Goal: Task Accomplishment & Management: Manage account settings

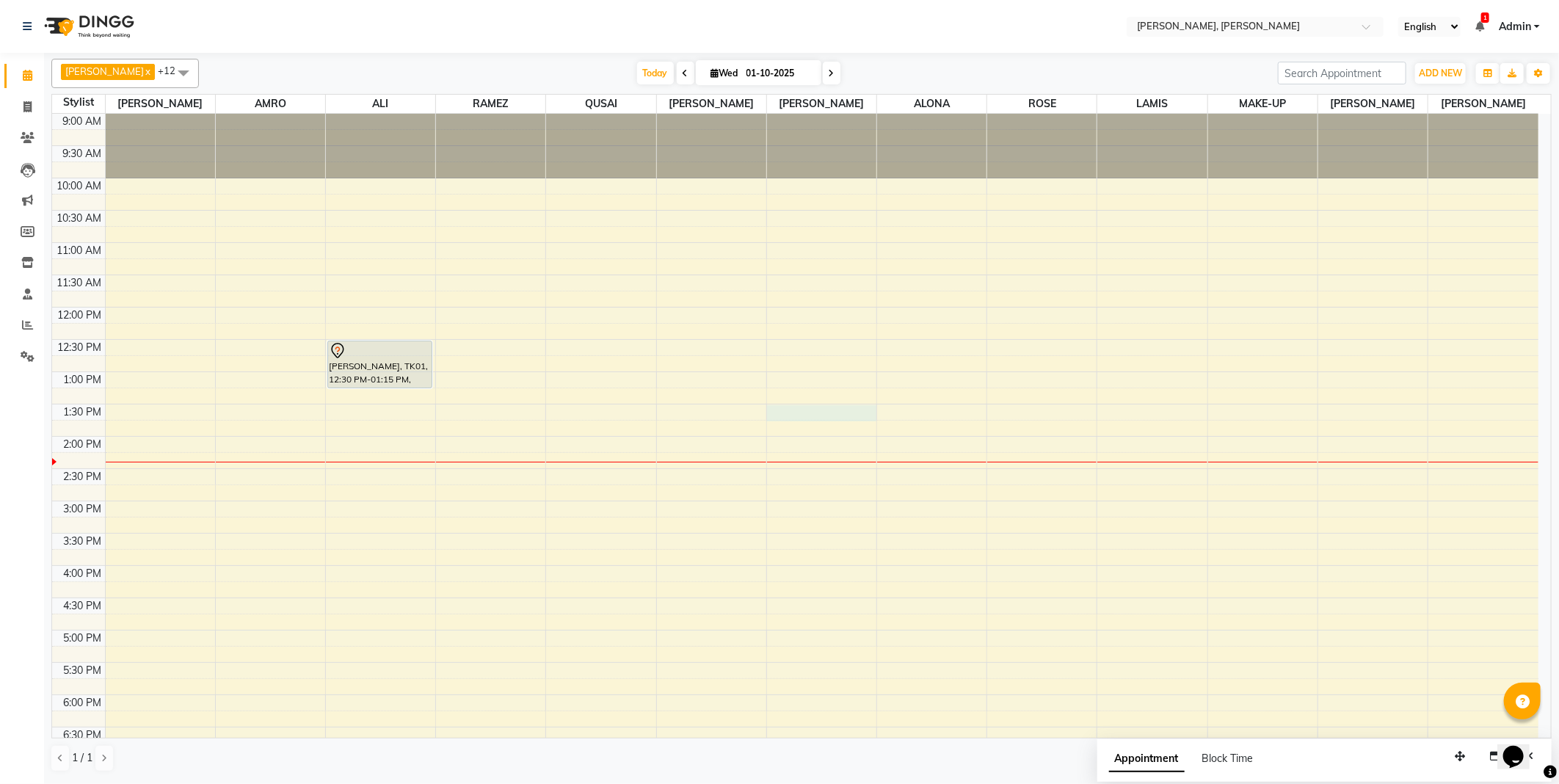
click at [822, 412] on div at bounding box center [822, 413] width 109 height 16
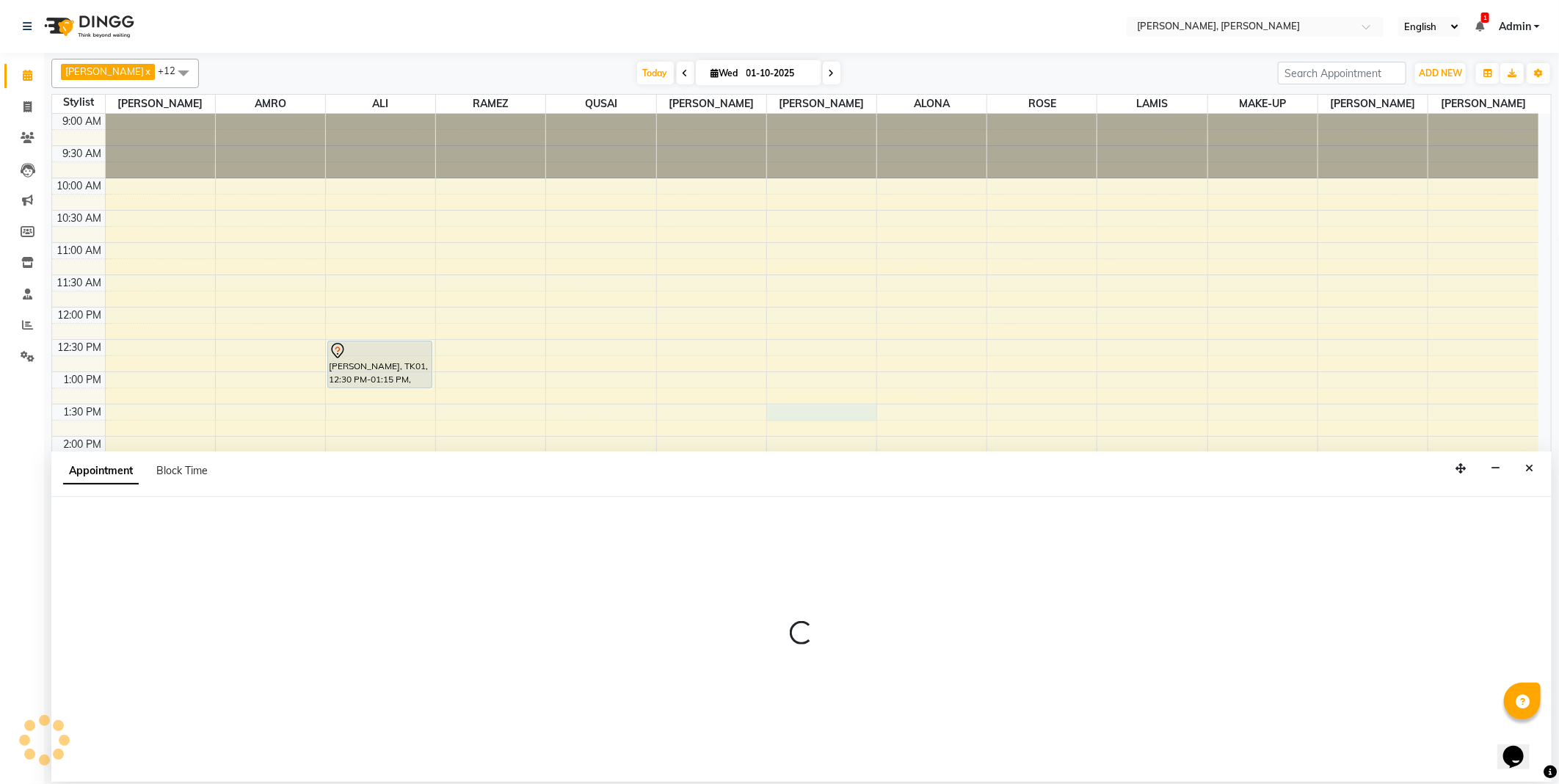
select select "62121"
select select "tentative"
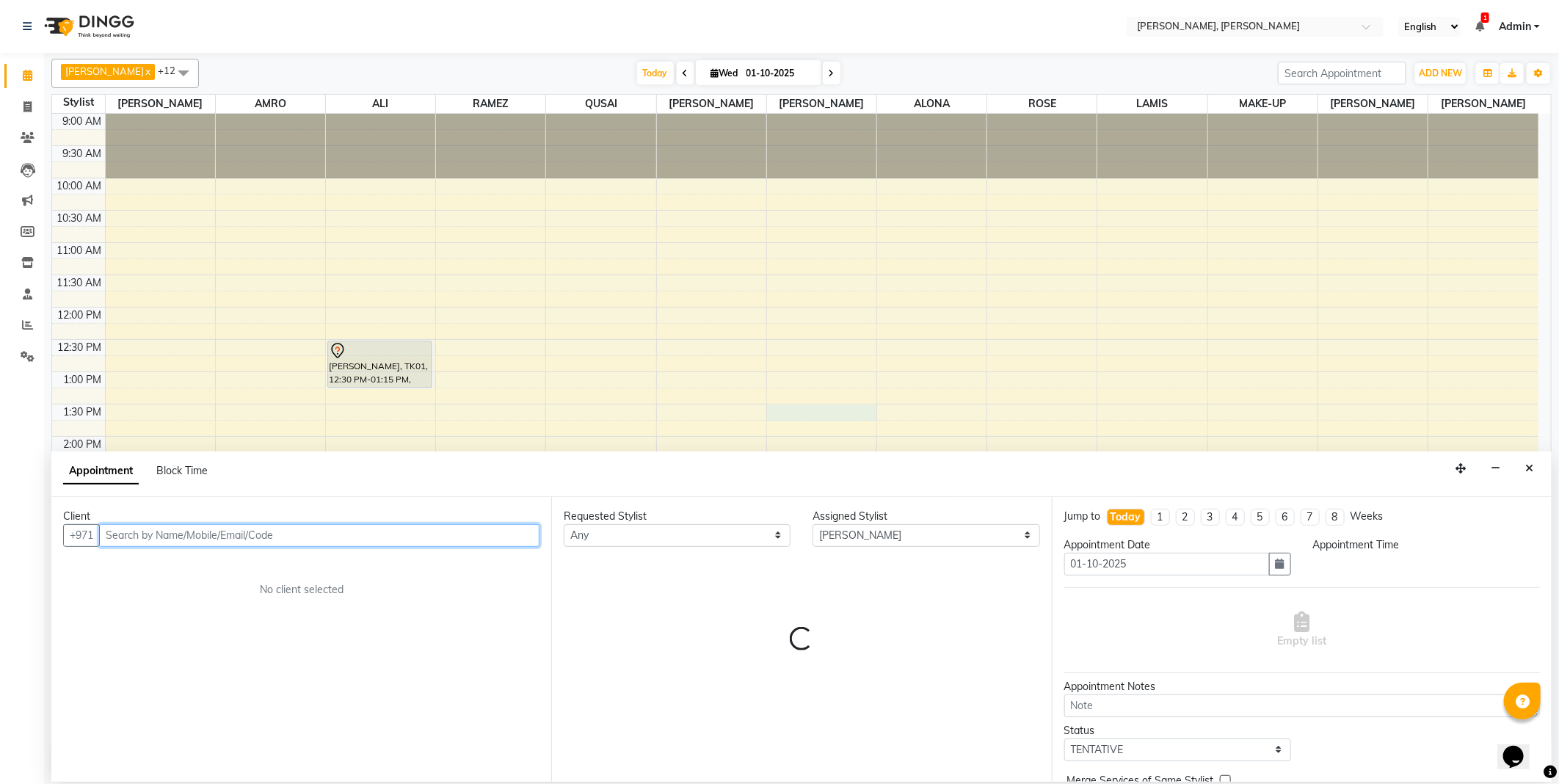
select select "810"
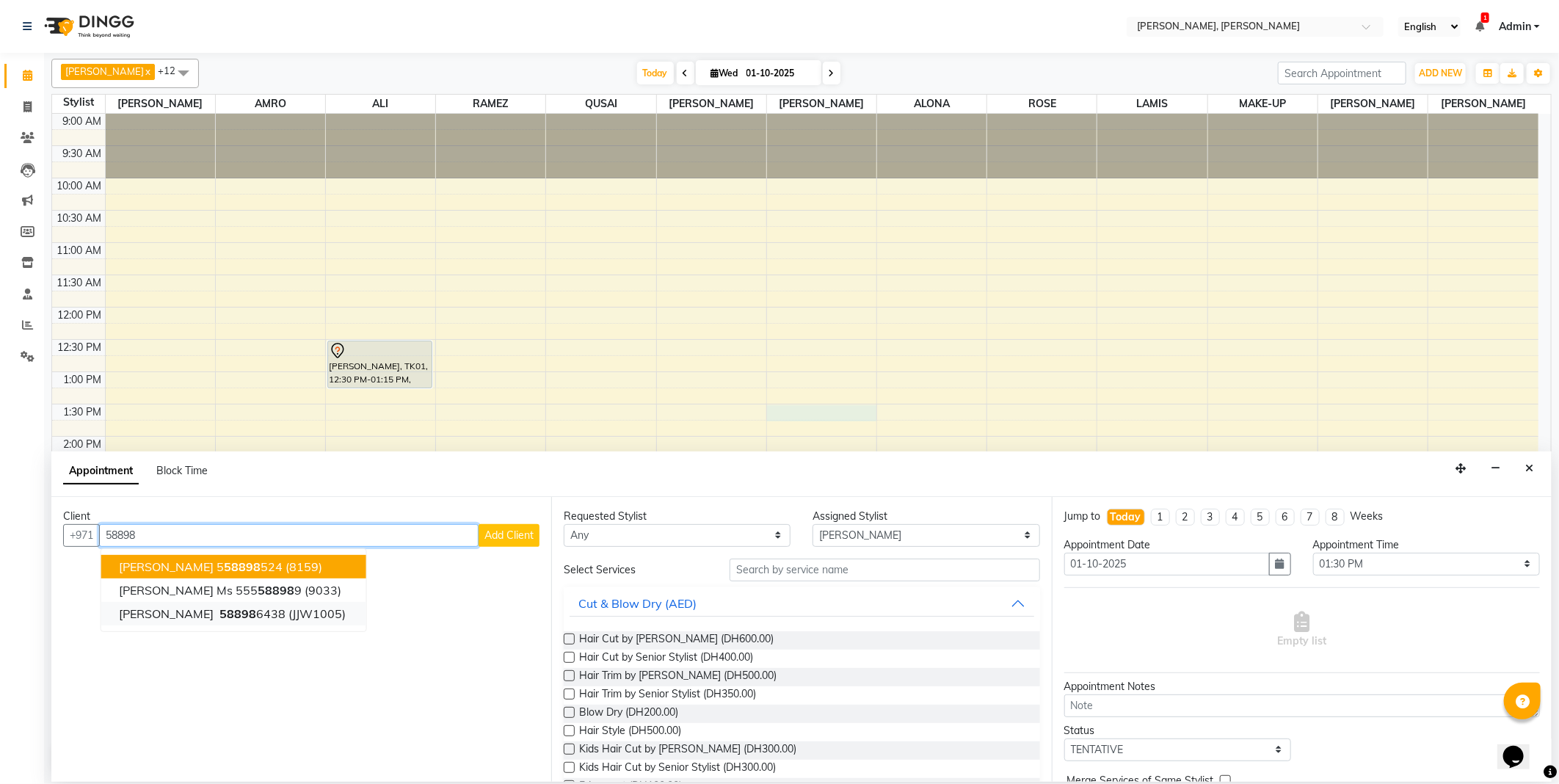
click at [289, 606] on span "(JJW1005)" at bounding box center [317, 614] width 57 height 15
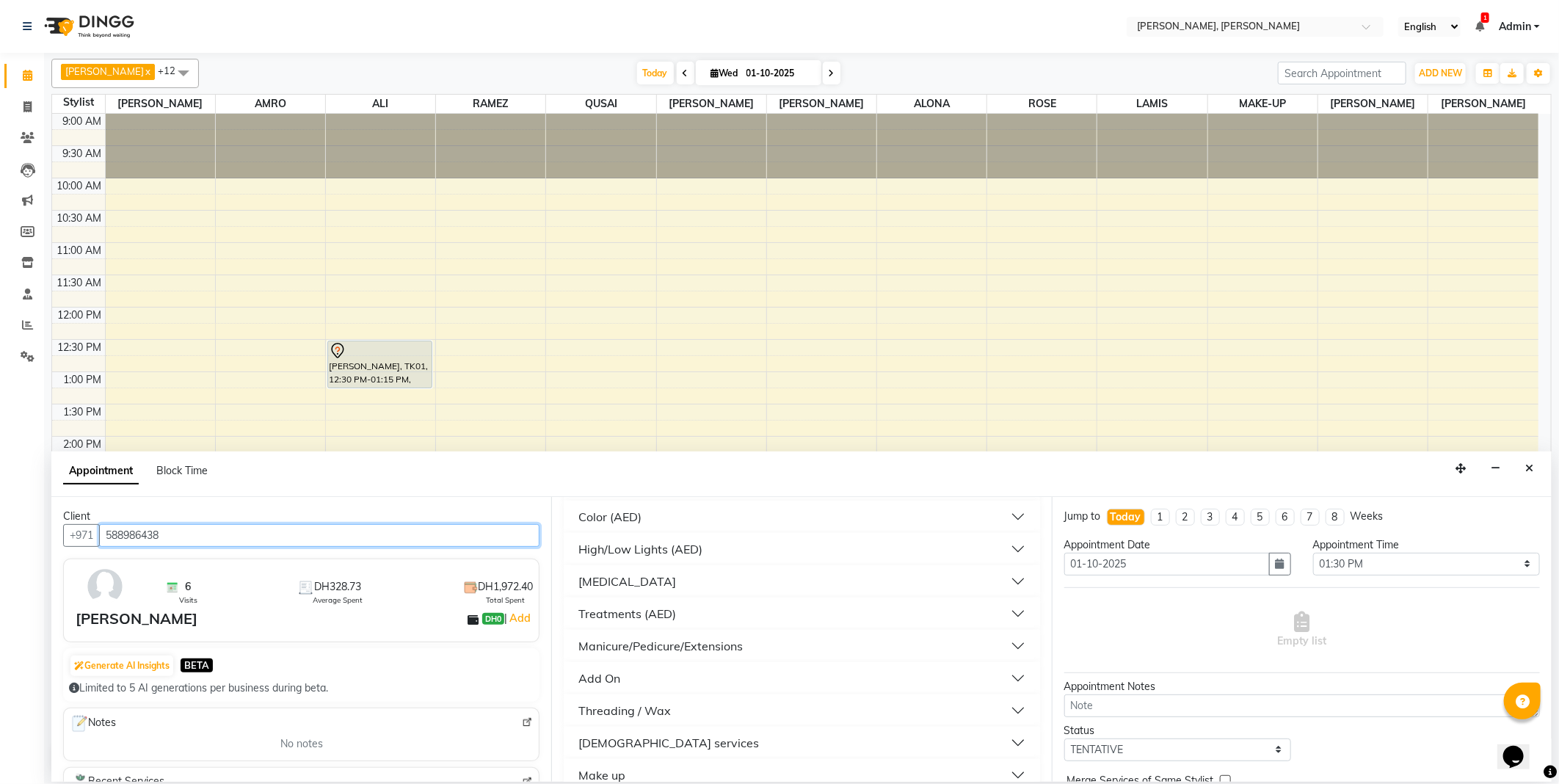
scroll to position [485, 0]
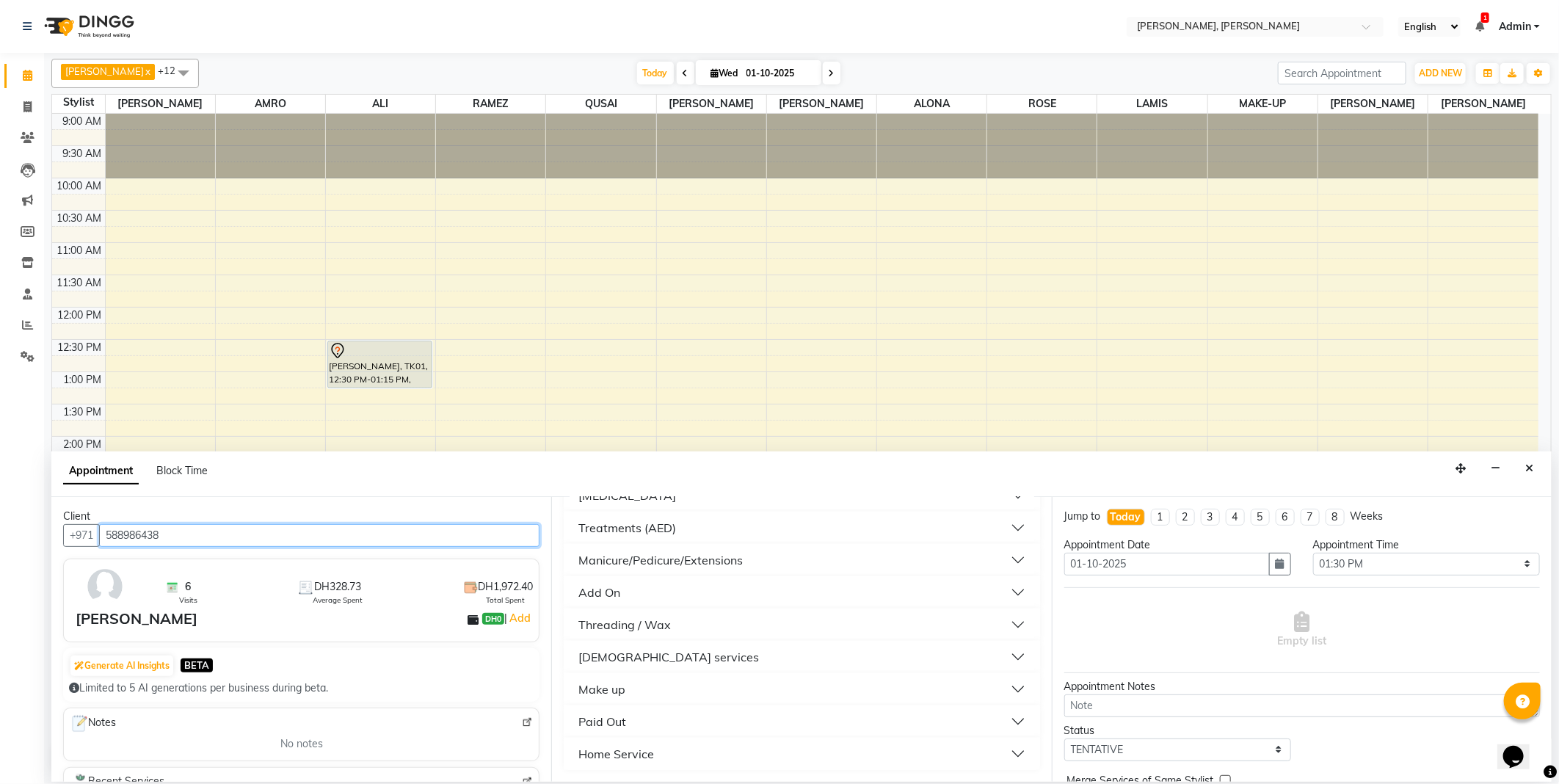
type input "588986438"
click at [634, 652] on div "[DEMOGRAPHIC_DATA] services" at bounding box center [668, 657] width 180 height 18
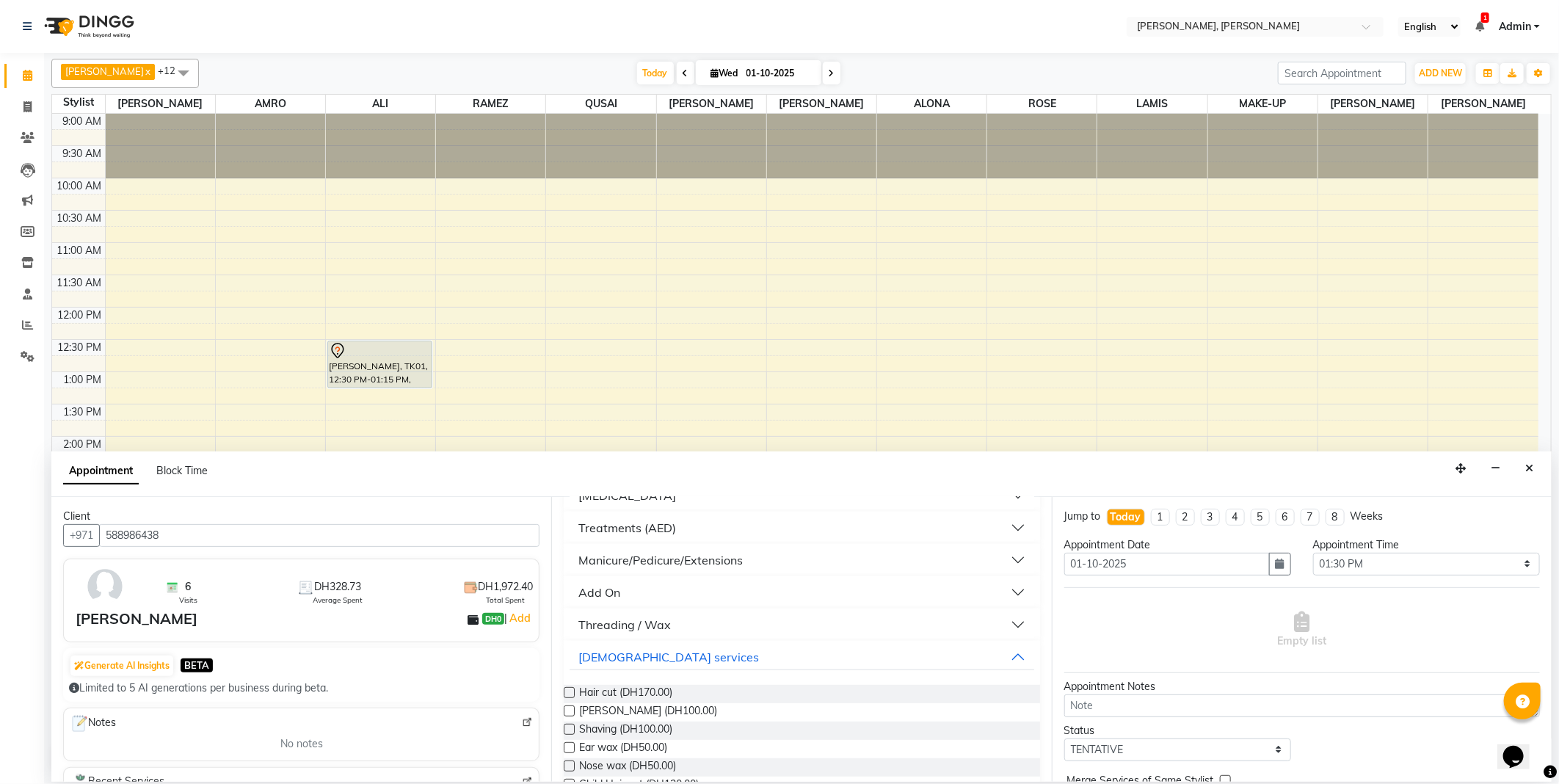
click at [568, 693] on label at bounding box center [569, 692] width 11 height 11
click at [568, 693] on input "checkbox" at bounding box center [568, 694] width 9 height 9
checkbox input "false"
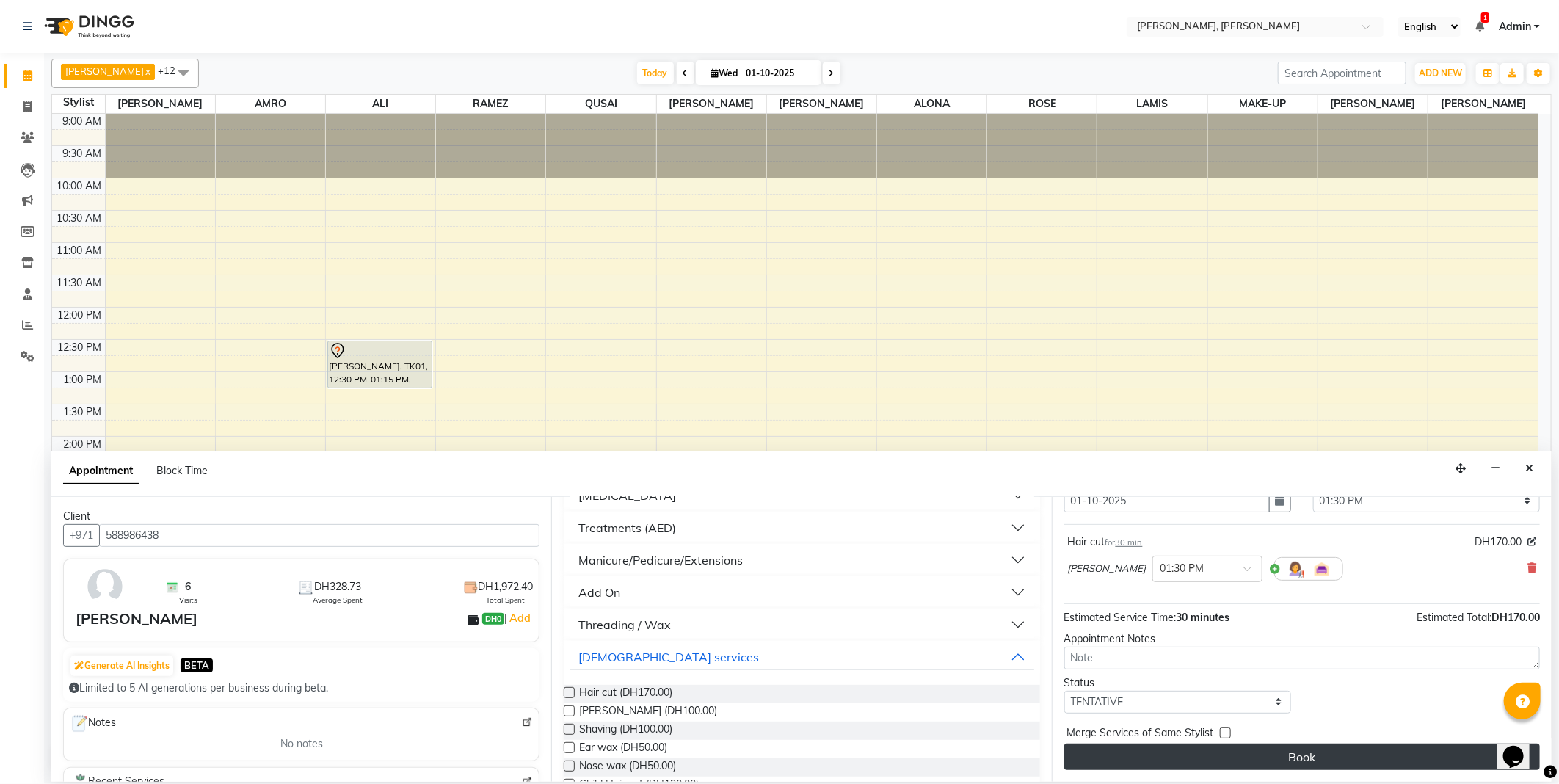
click at [1262, 767] on button "Book" at bounding box center [1302, 757] width 476 height 26
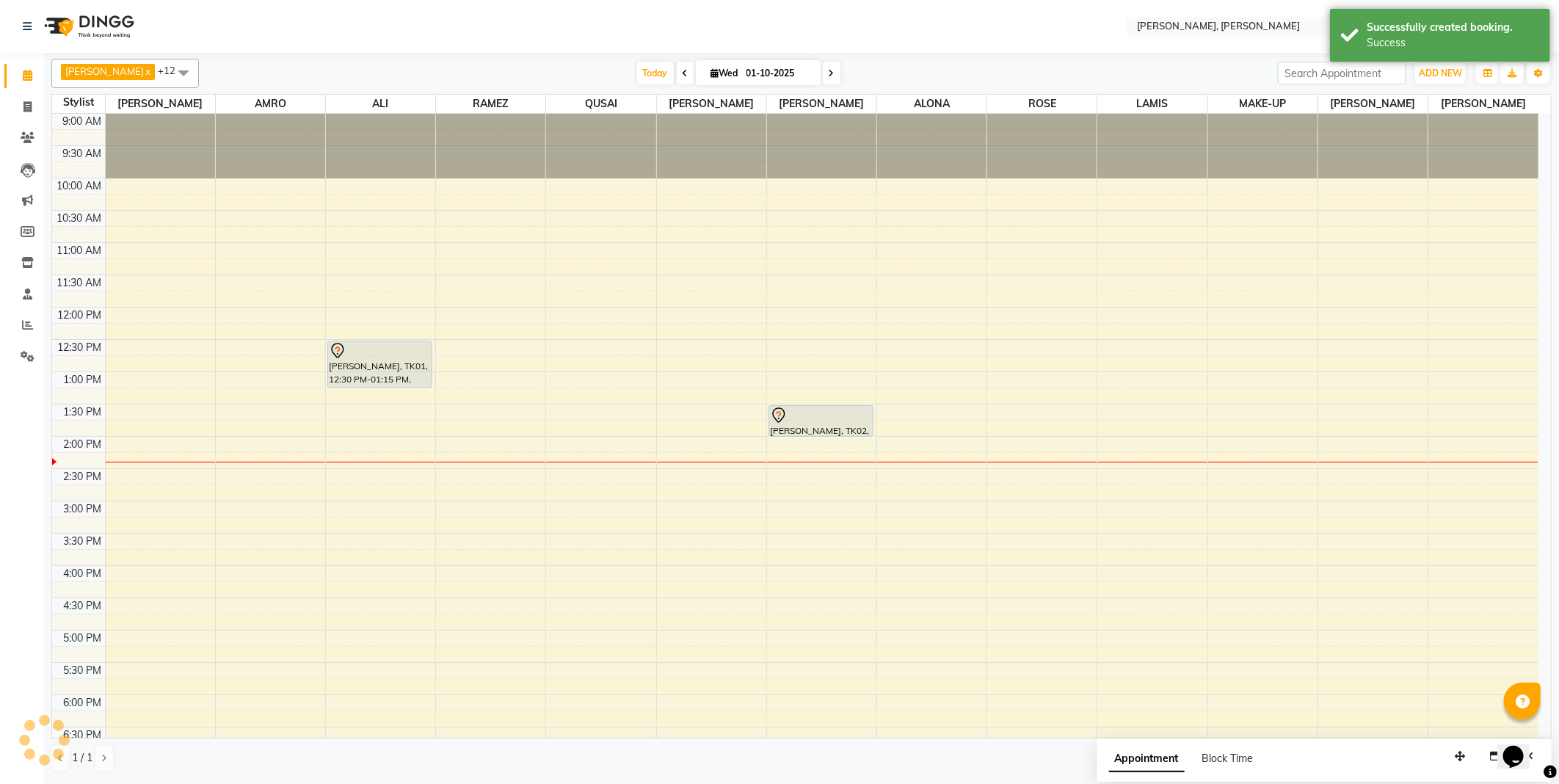
click at [815, 434] on div at bounding box center [822, 435] width 105 height 6
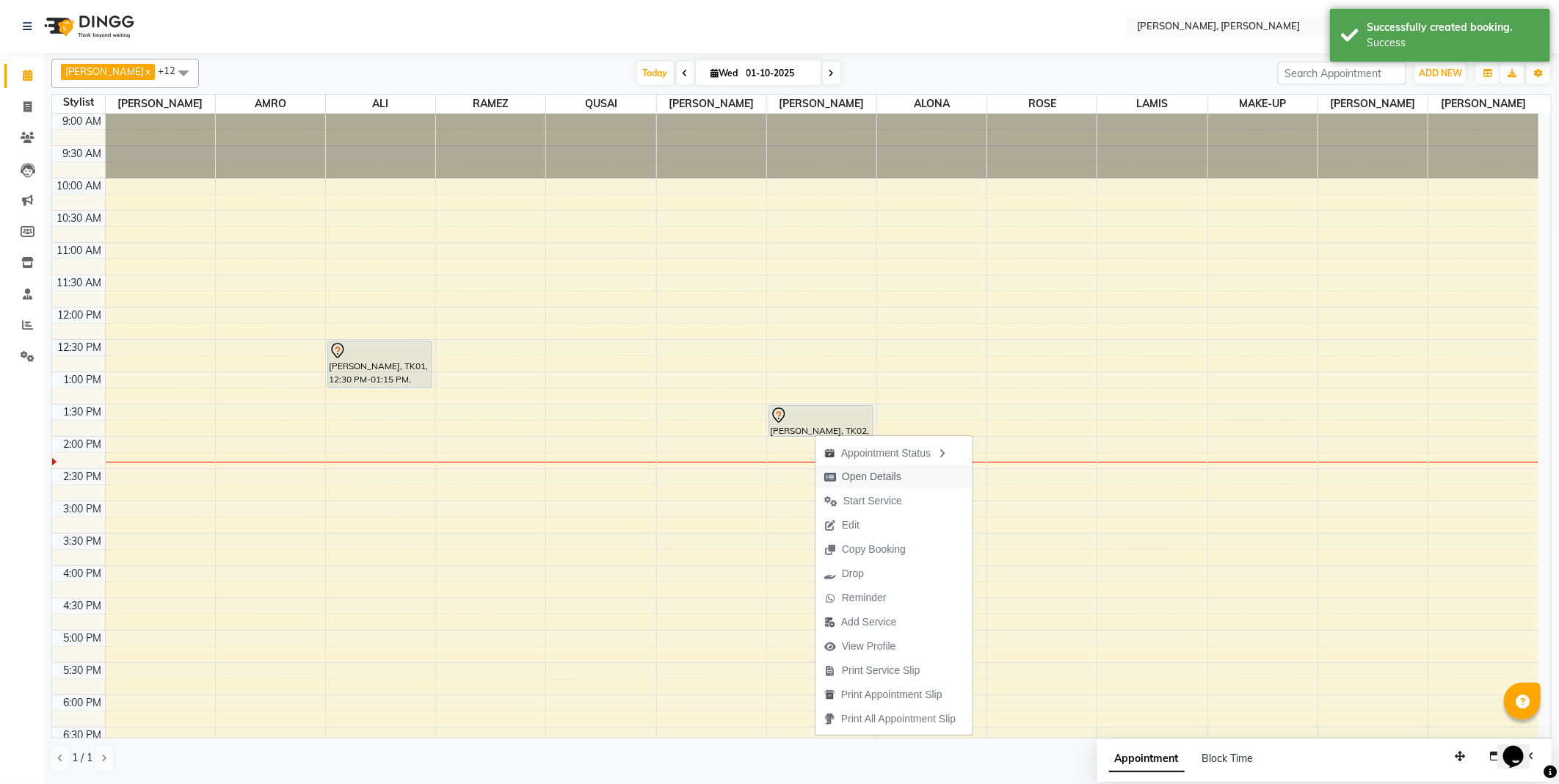
click at [871, 476] on span "Open Details" at bounding box center [872, 477] width 60 height 15
select select "7"
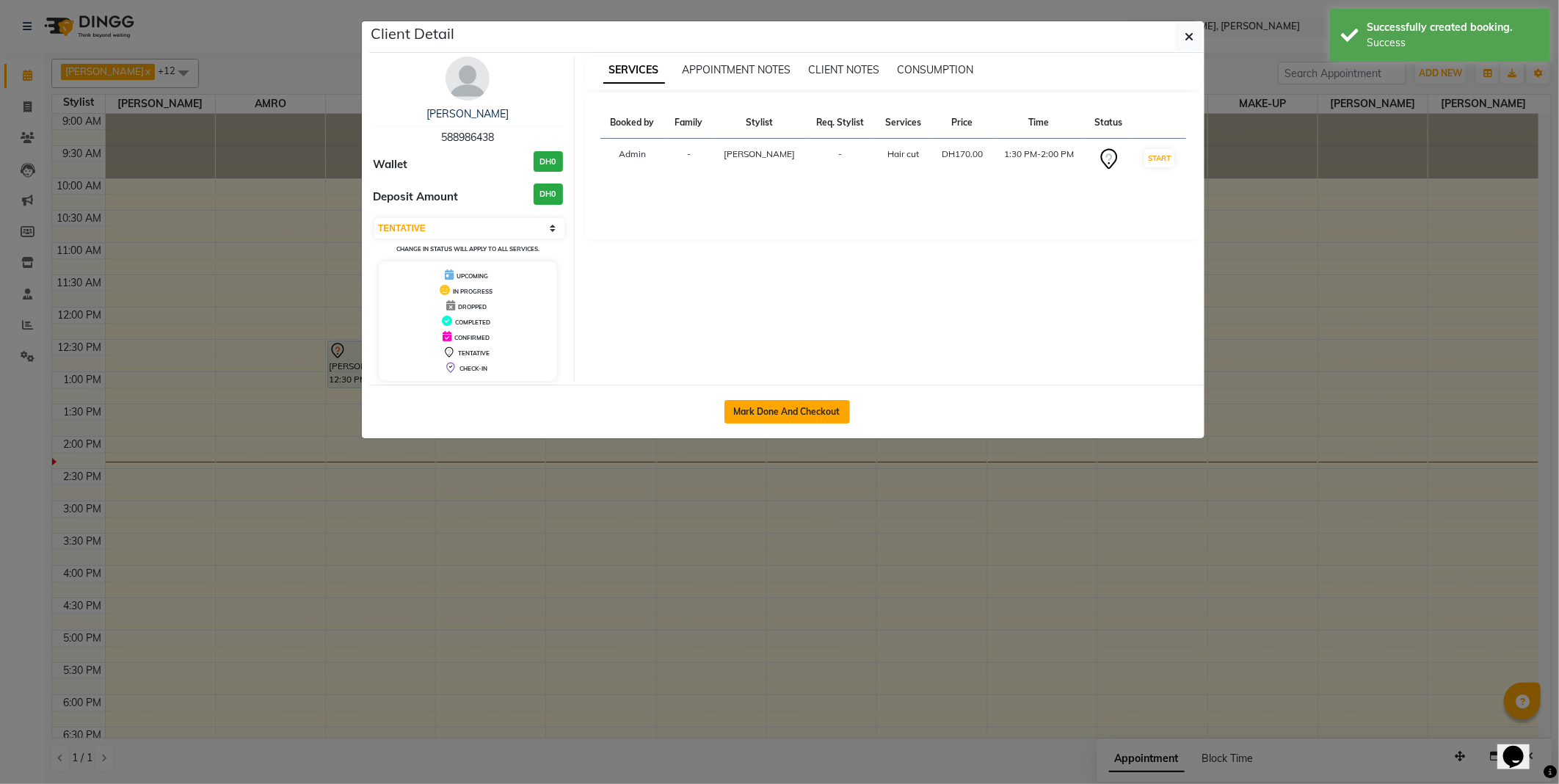
click at [774, 406] on button "Mark Done And Checkout" at bounding box center [787, 411] width 125 height 23
select select "service"
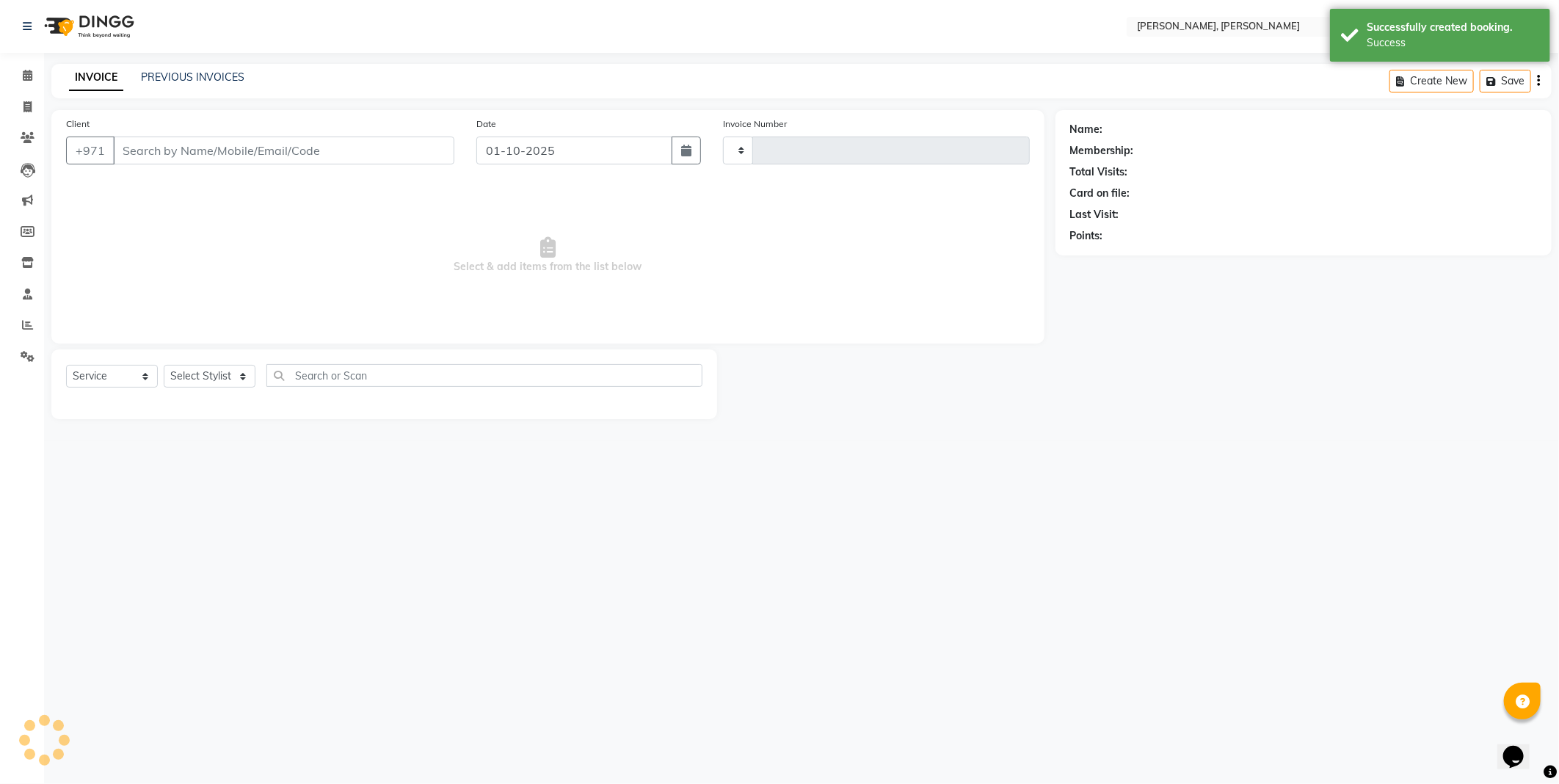
type input "2748"
select select "7142"
type input "588986438"
select select "62121"
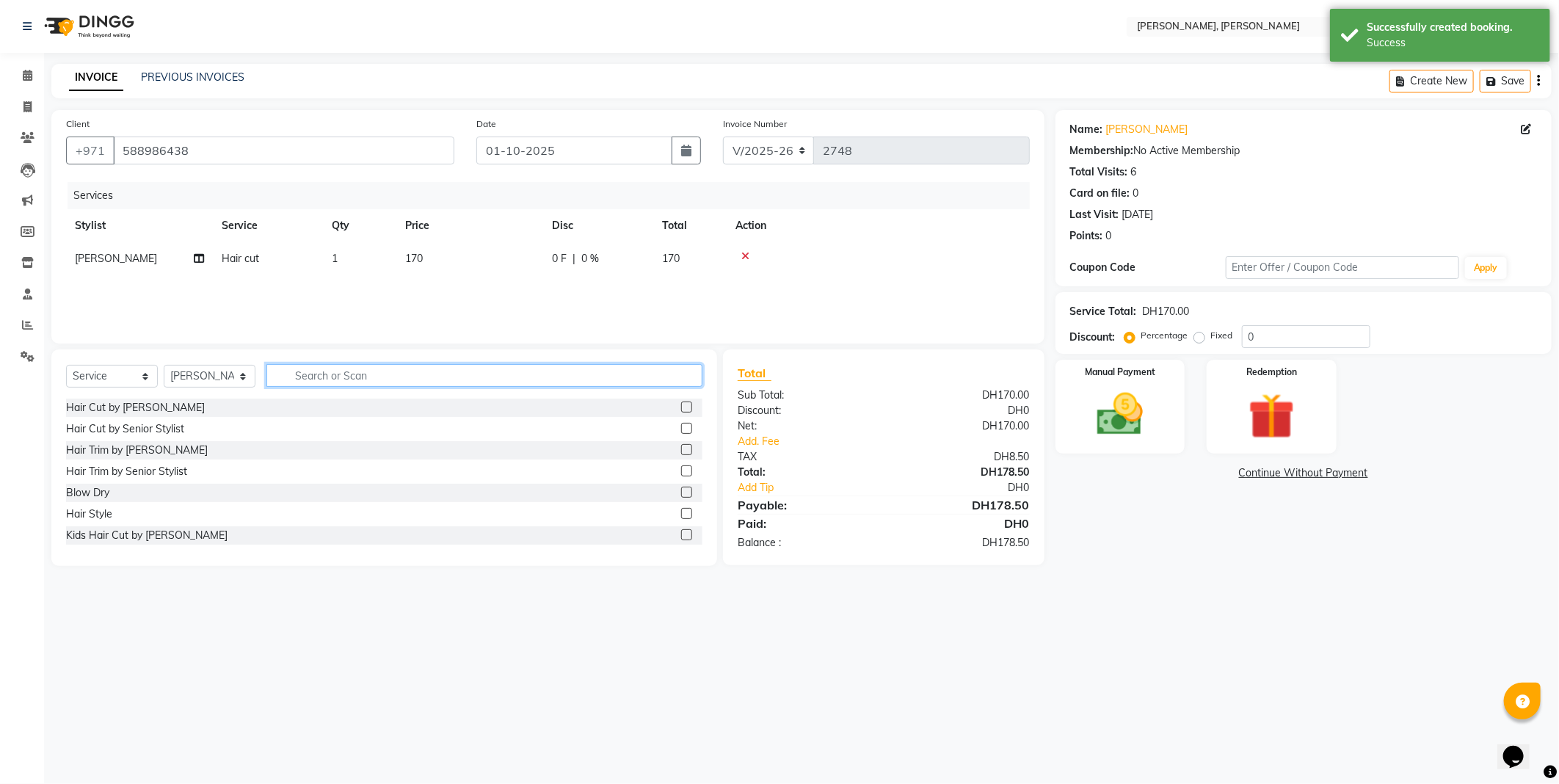
click at [541, 371] on input "text" at bounding box center [484, 376] width 436 height 22
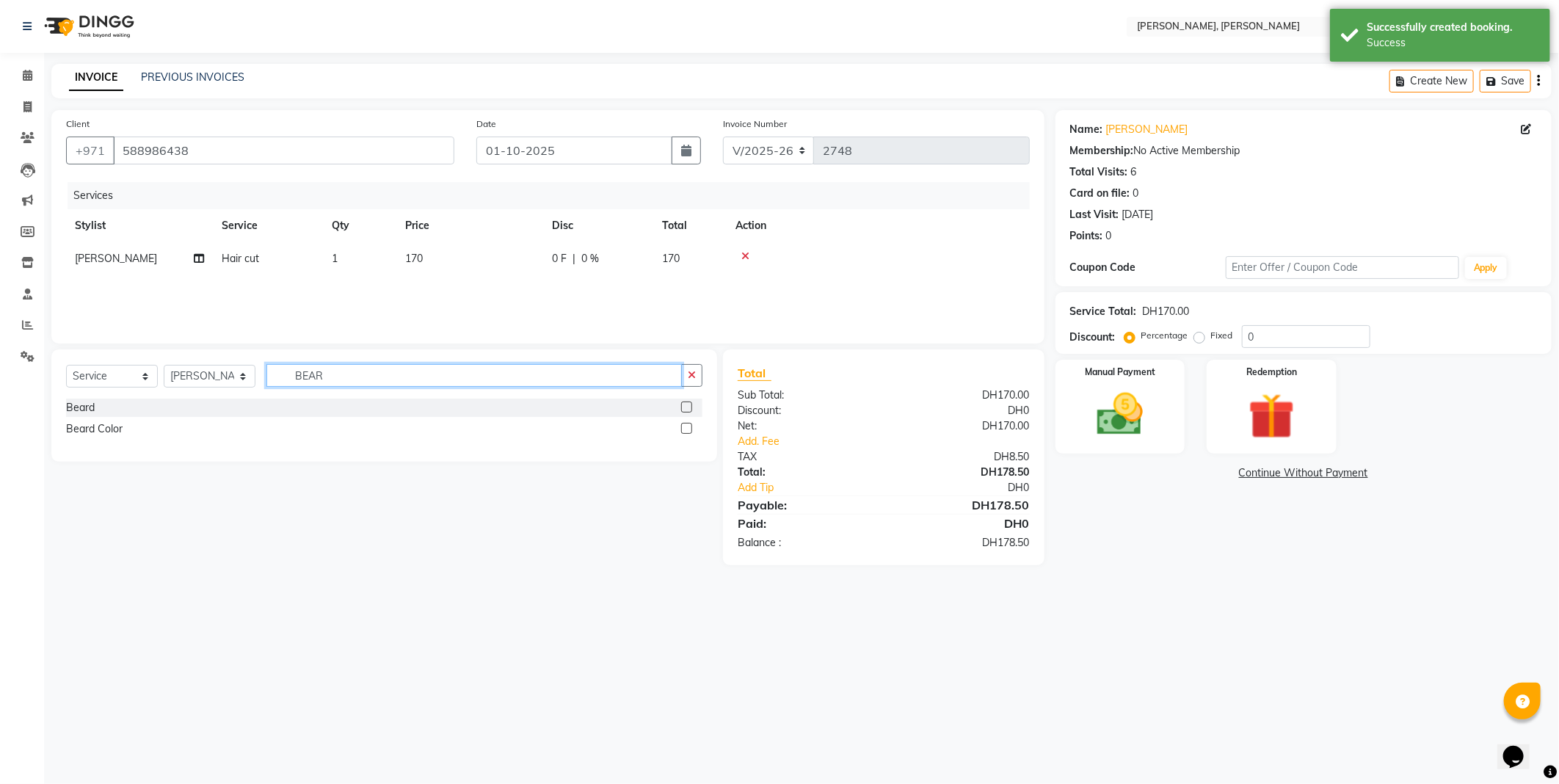
type input "BEAR"
click at [687, 407] on label at bounding box center [687, 407] width 11 height 11
click at [687, 407] on input "checkbox" at bounding box center [686, 407] width 9 height 9
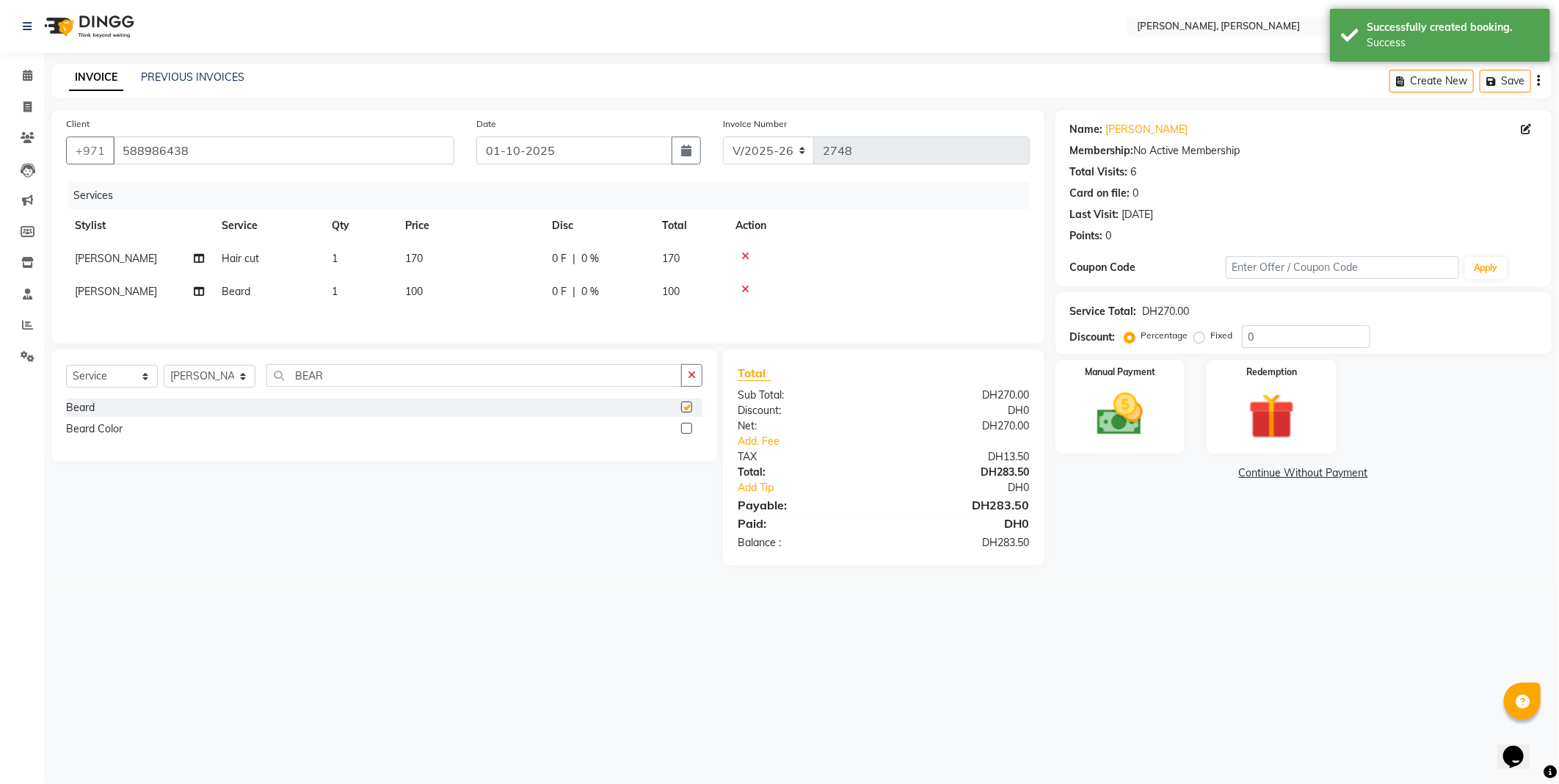
checkbox input "false"
click at [1282, 362] on div "Redemption" at bounding box center [1272, 406] width 136 height 97
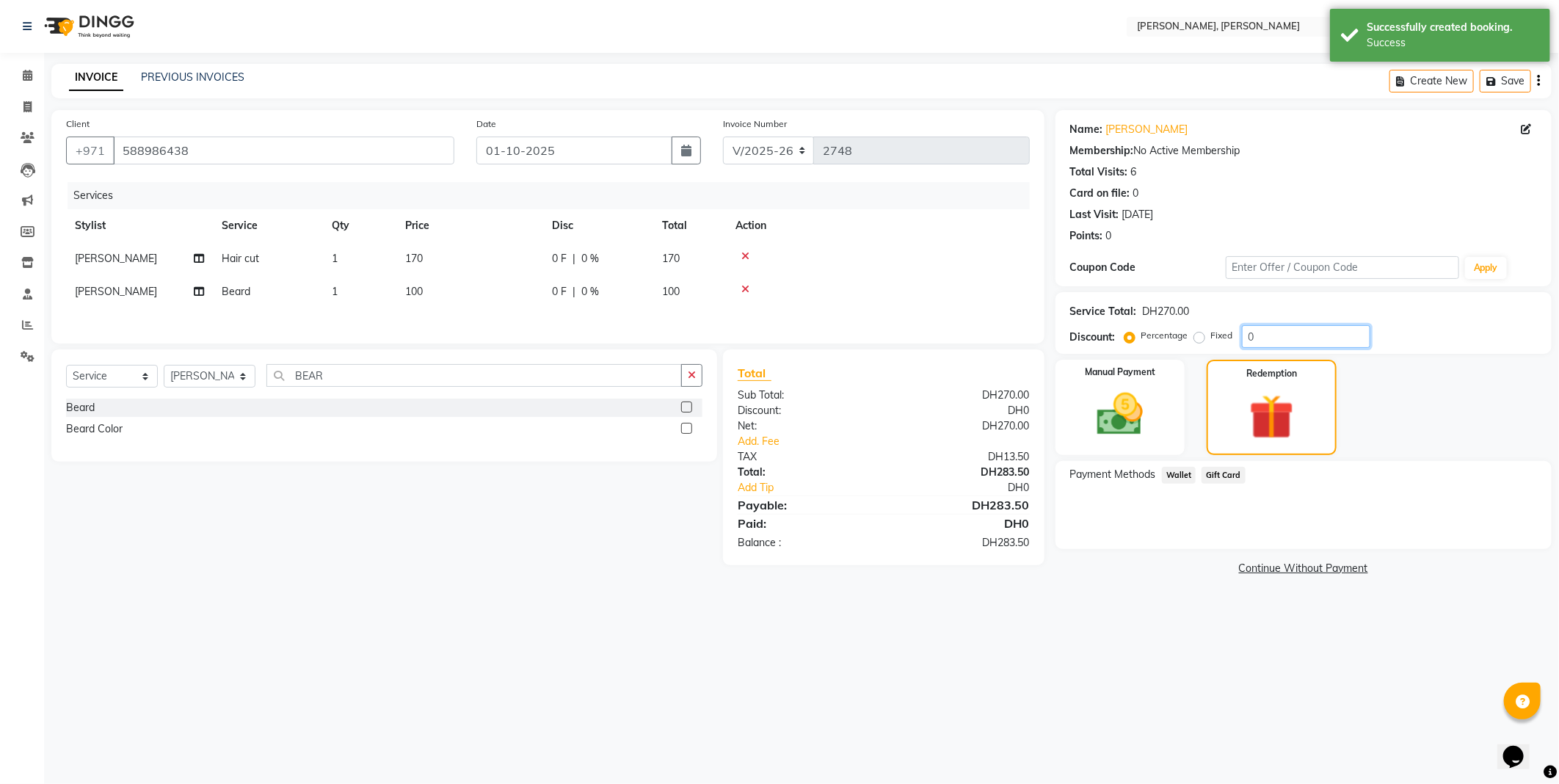
click at [1279, 335] on input "0" at bounding box center [1306, 336] width 128 height 22
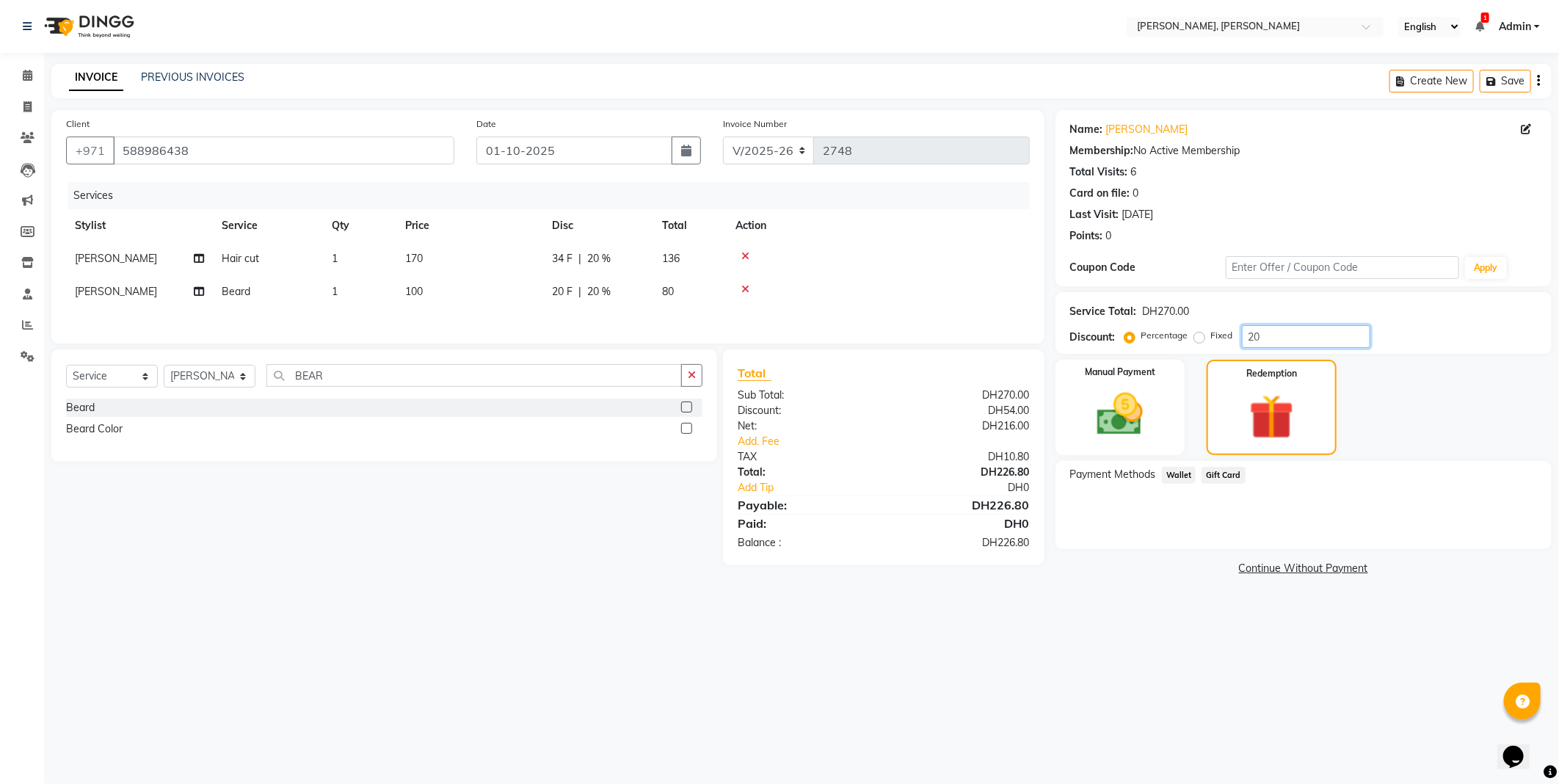
type input "20"
click at [1140, 412] on img at bounding box center [1121, 415] width 79 height 56
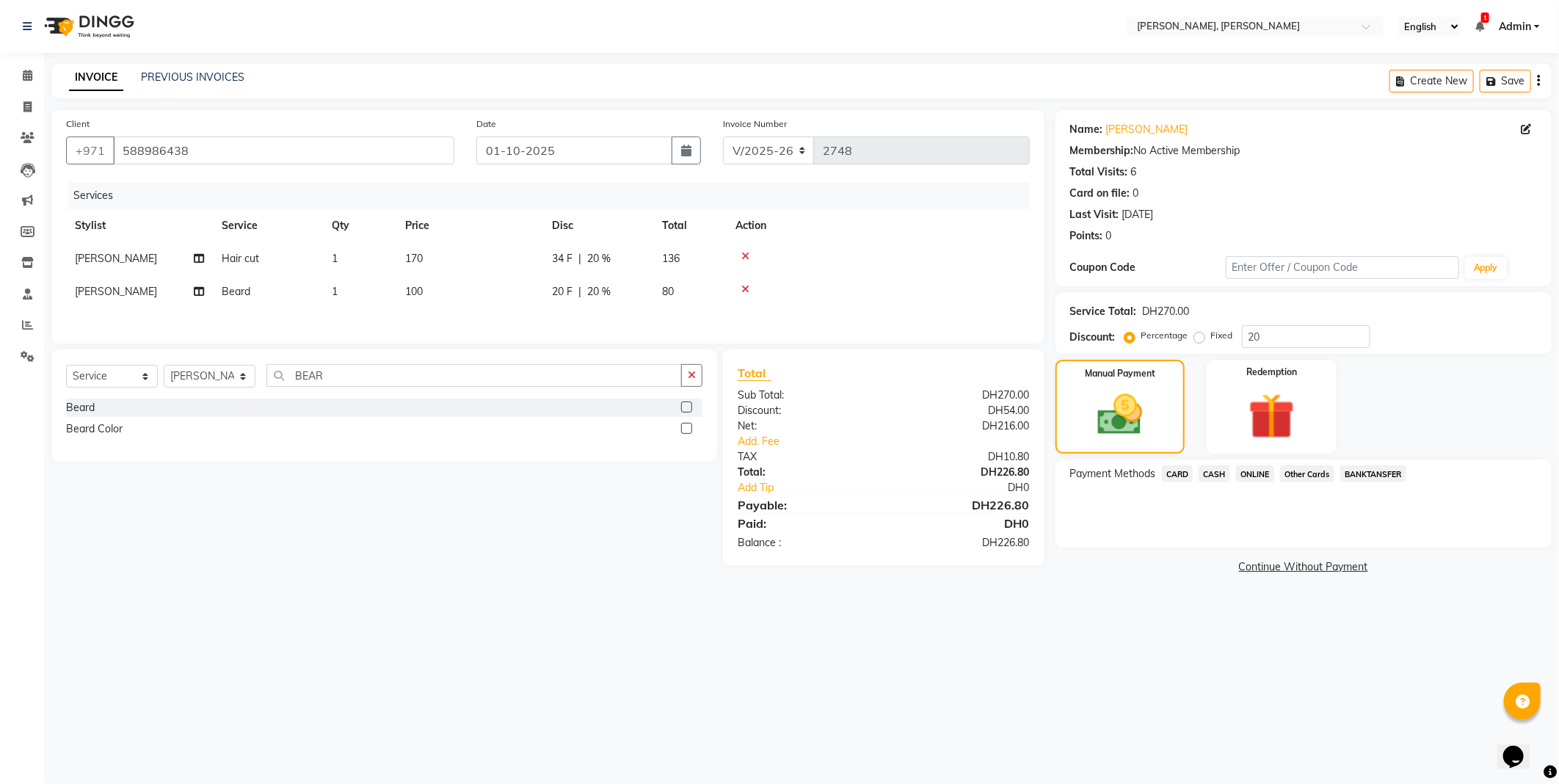
click at [1180, 474] on span "CARD" at bounding box center [1178, 474] width 32 height 17
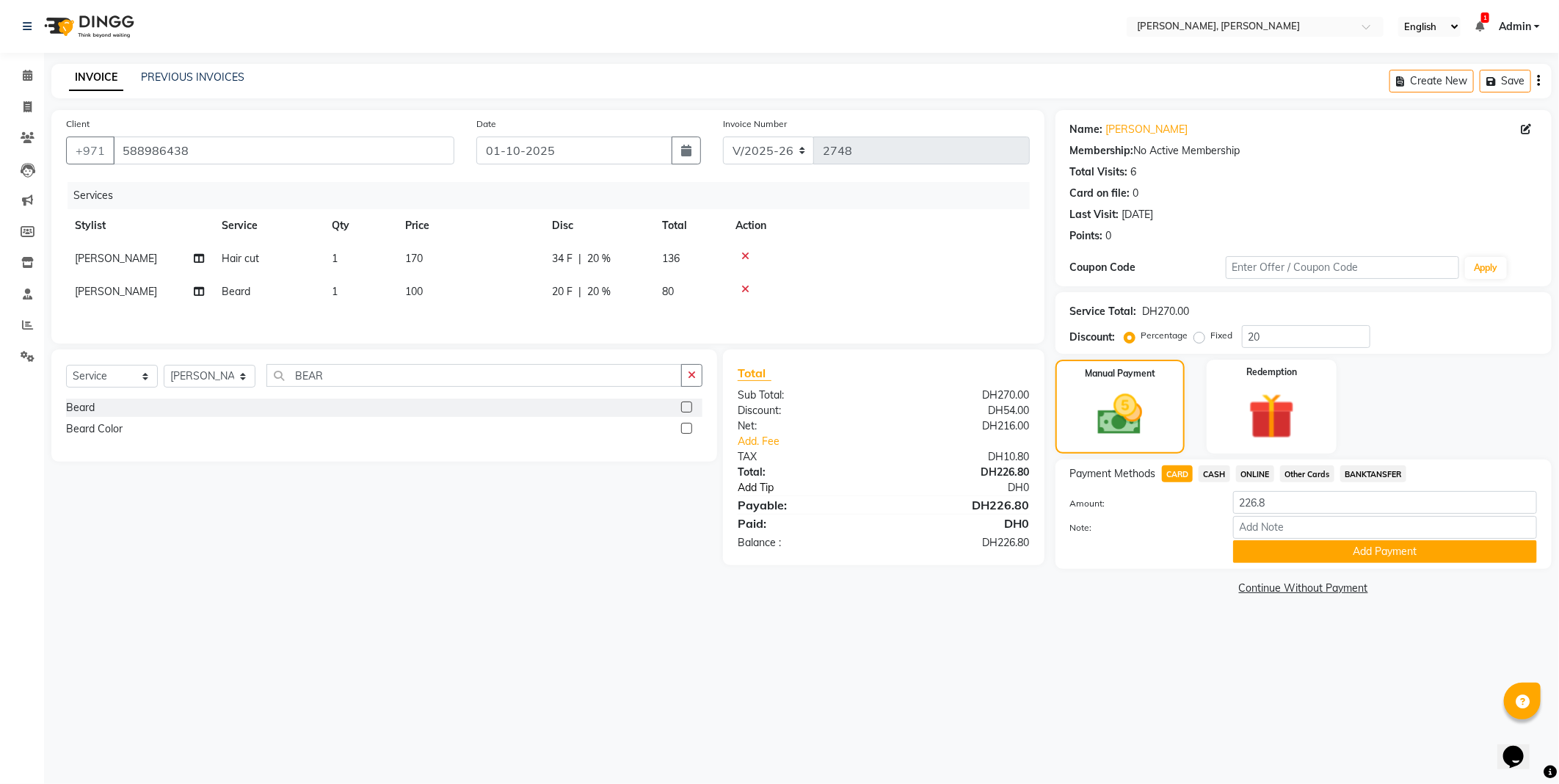
click at [762, 494] on link "Add Tip" at bounding box center [819, 488] width 183 height 15
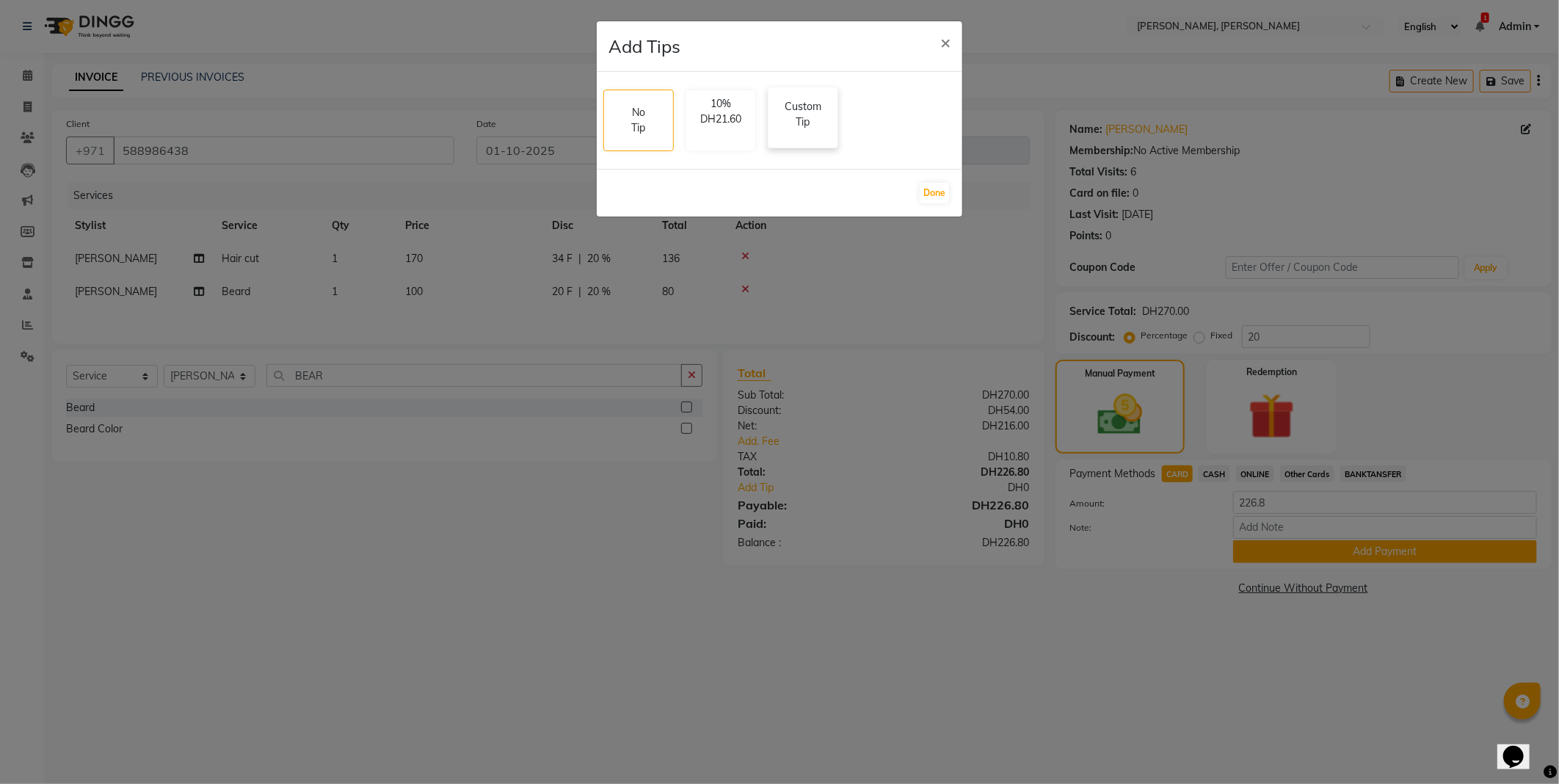
click at [804, 120] on p "Custom Tip" at bounding box center [803, 114] width 51 height 31
select select "62121"
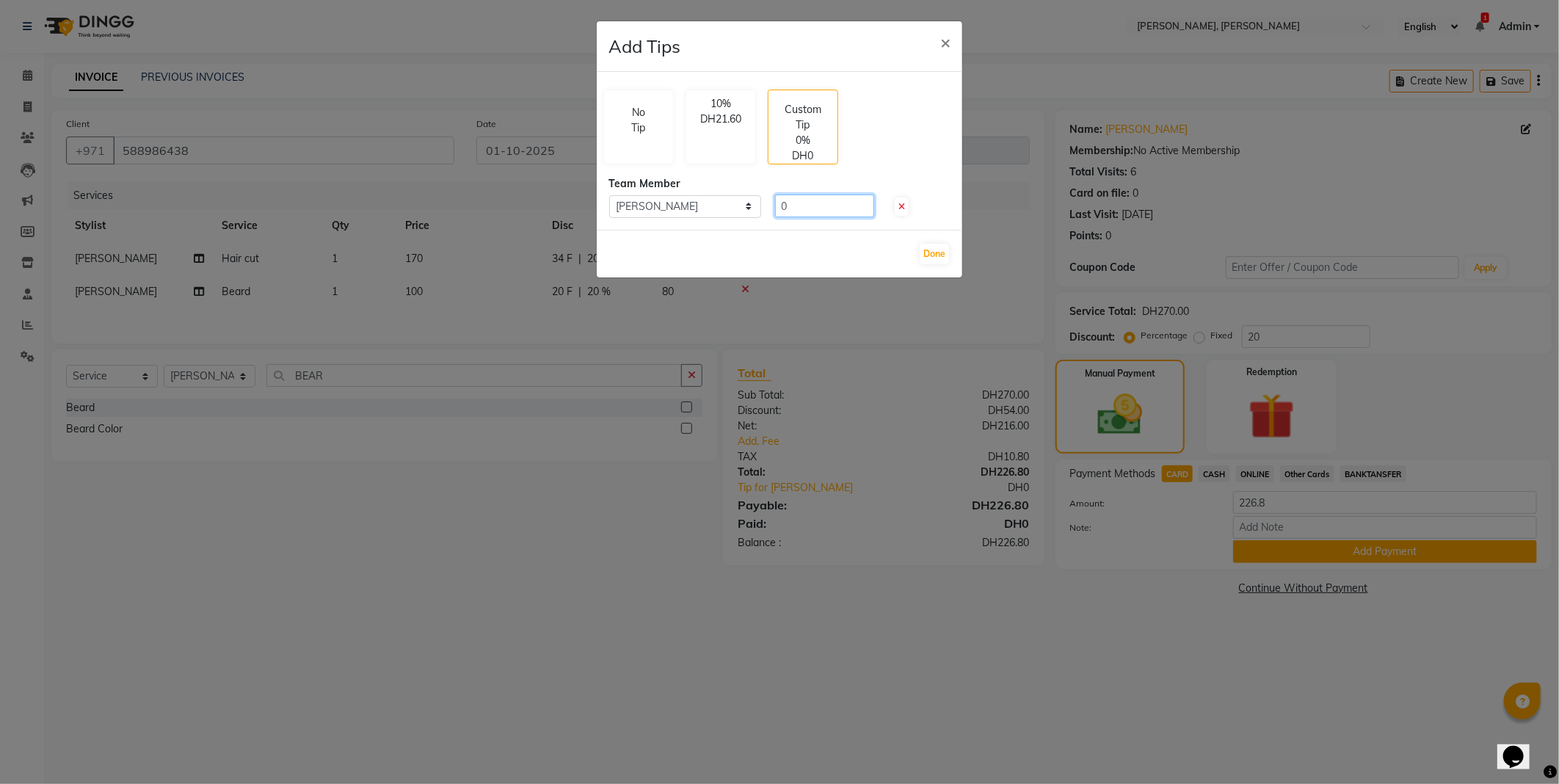
click at [842, 204] on input "0" at bounding box center [825, 206] width 99 height 22
type input "23.20"
click at [931, 253] on button "Done" at bounding box center [934, 254] width 29 height 21
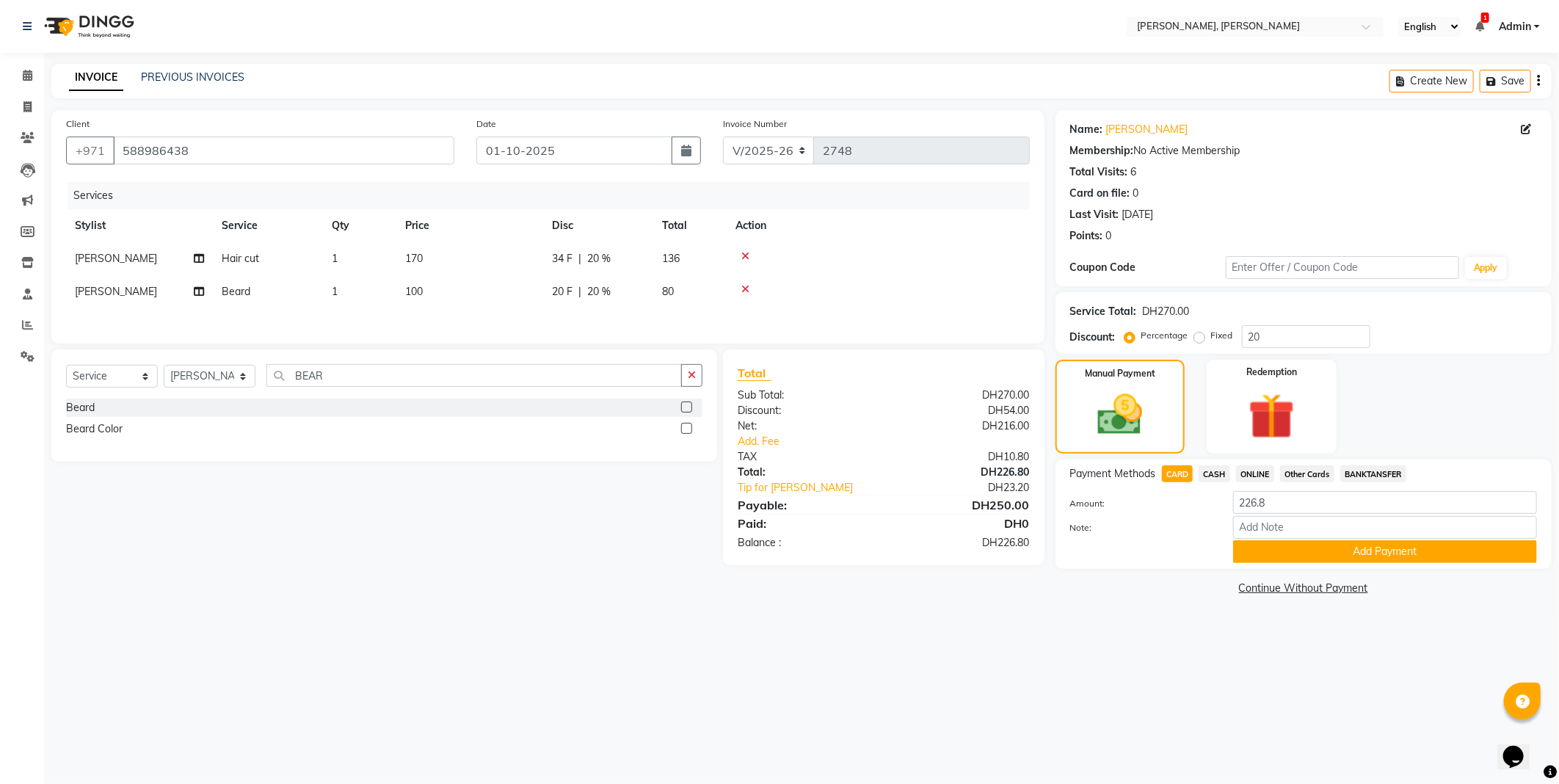
click at [1266, 467] on span "ONLINE" at bounding box center [1255, 474] width 38 height 17
type input "250"
click at [1172, 471] on span "CARD" at bounding box center [1178, 474] width 32 height 17
click at [1287, 547] on button "Add Payment" at bounding box center [1385, 551] width 304 height 22
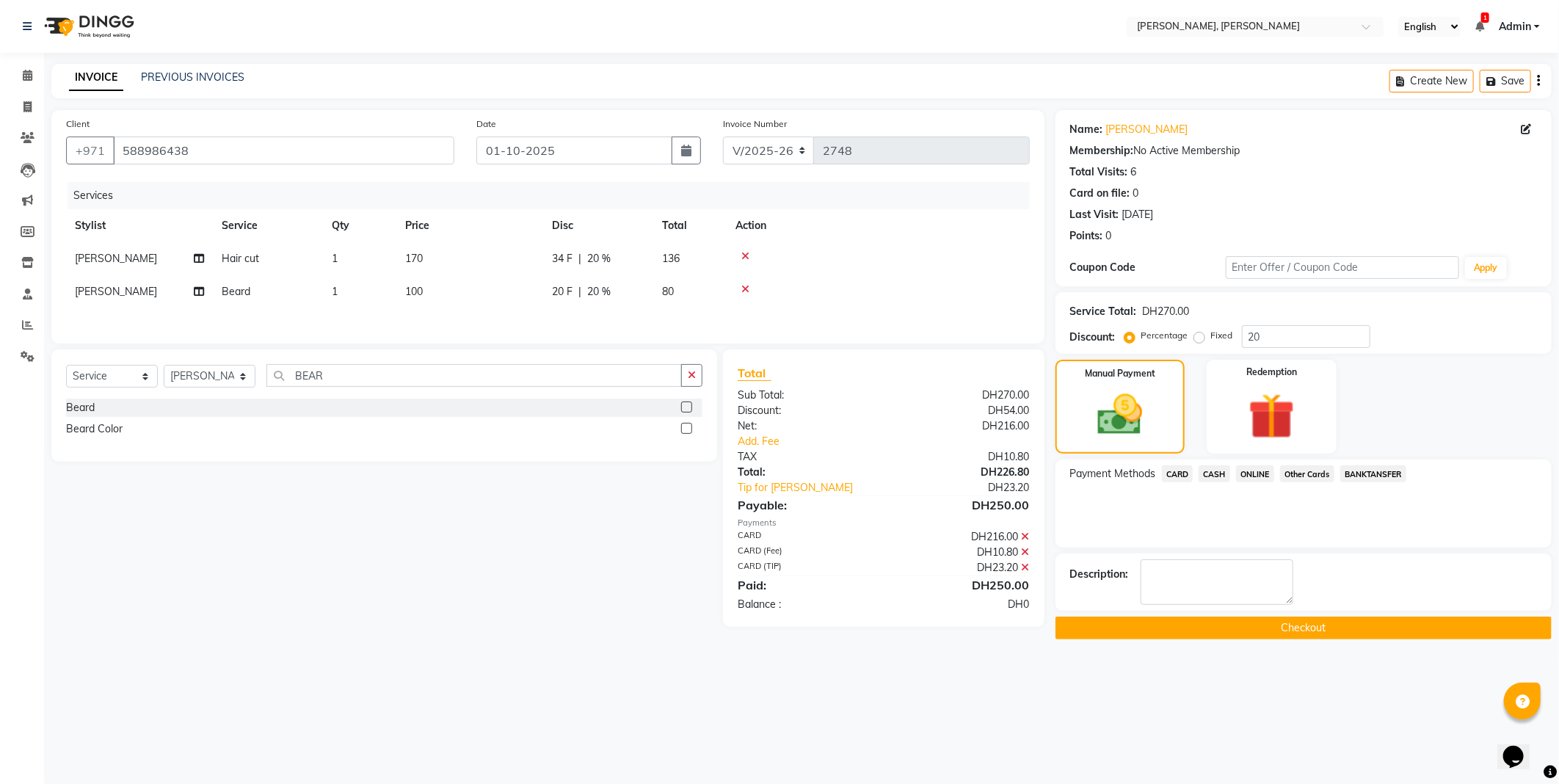
click at [1214, 628] on button "Checkout" at bounding box center [1304, 628] width 496 height 22
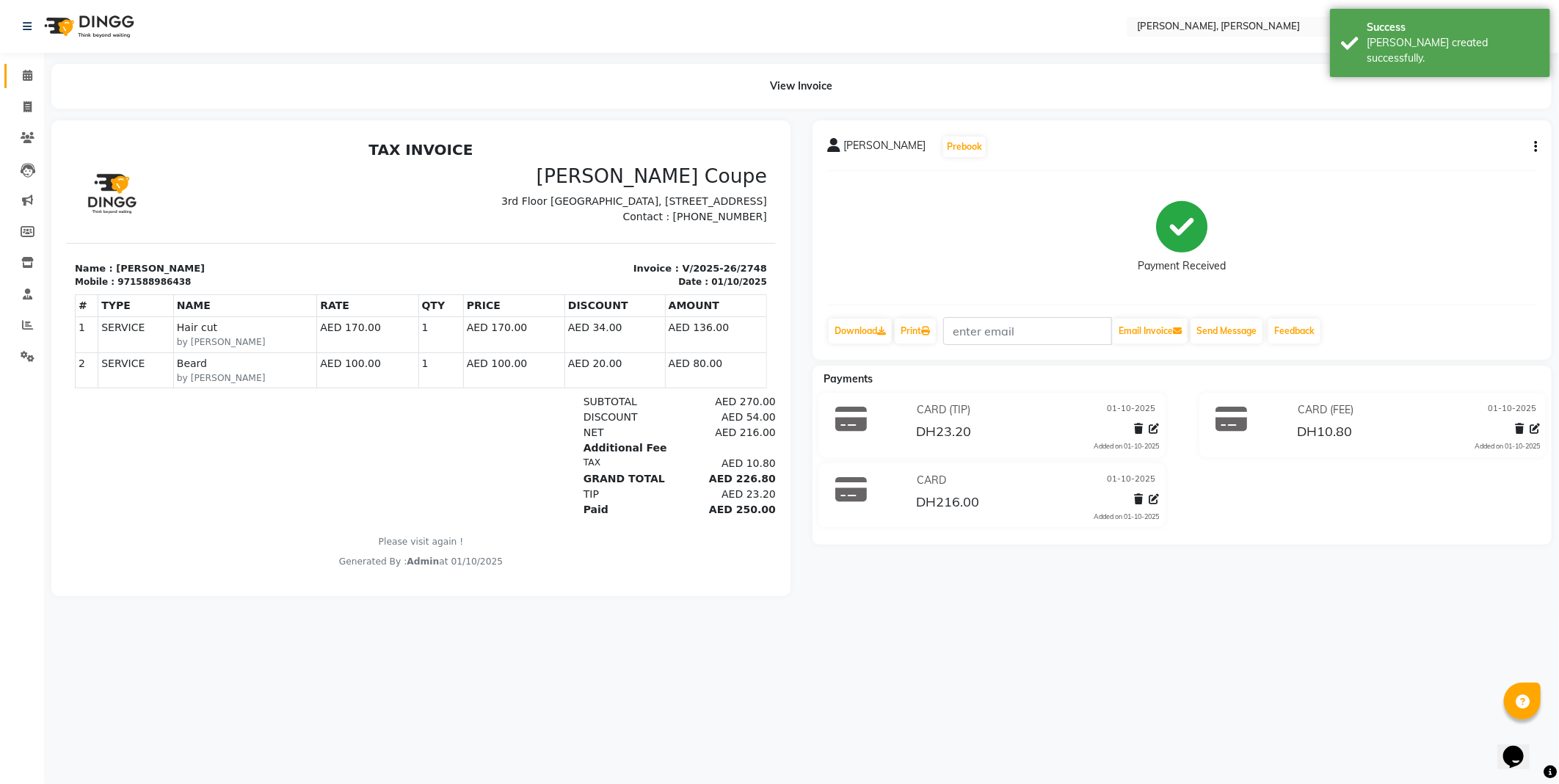
click at [26, 77] on icon at bounding box center [27, 76] width 9 height 11
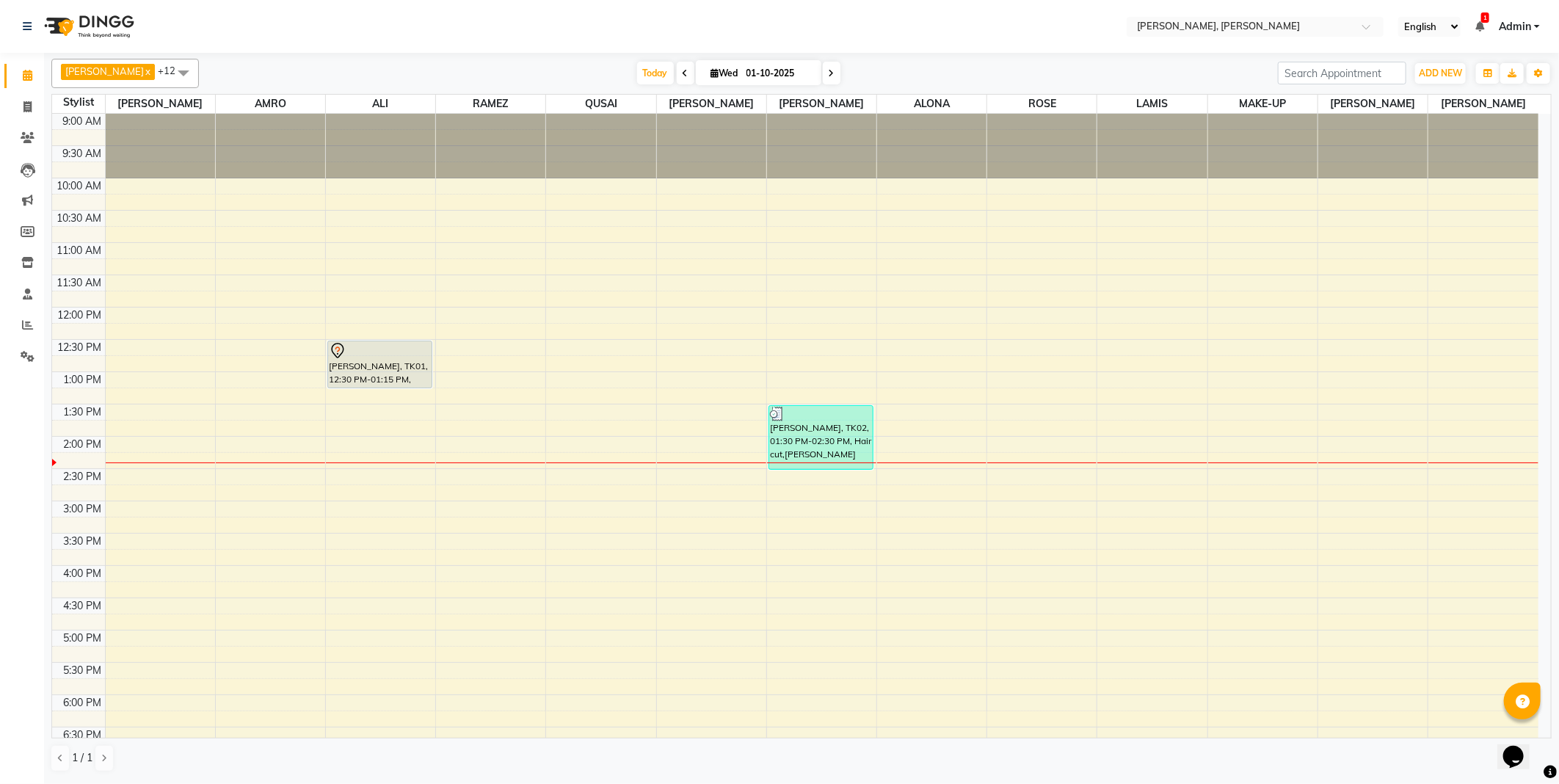
select select "59752"
select select "tentative"
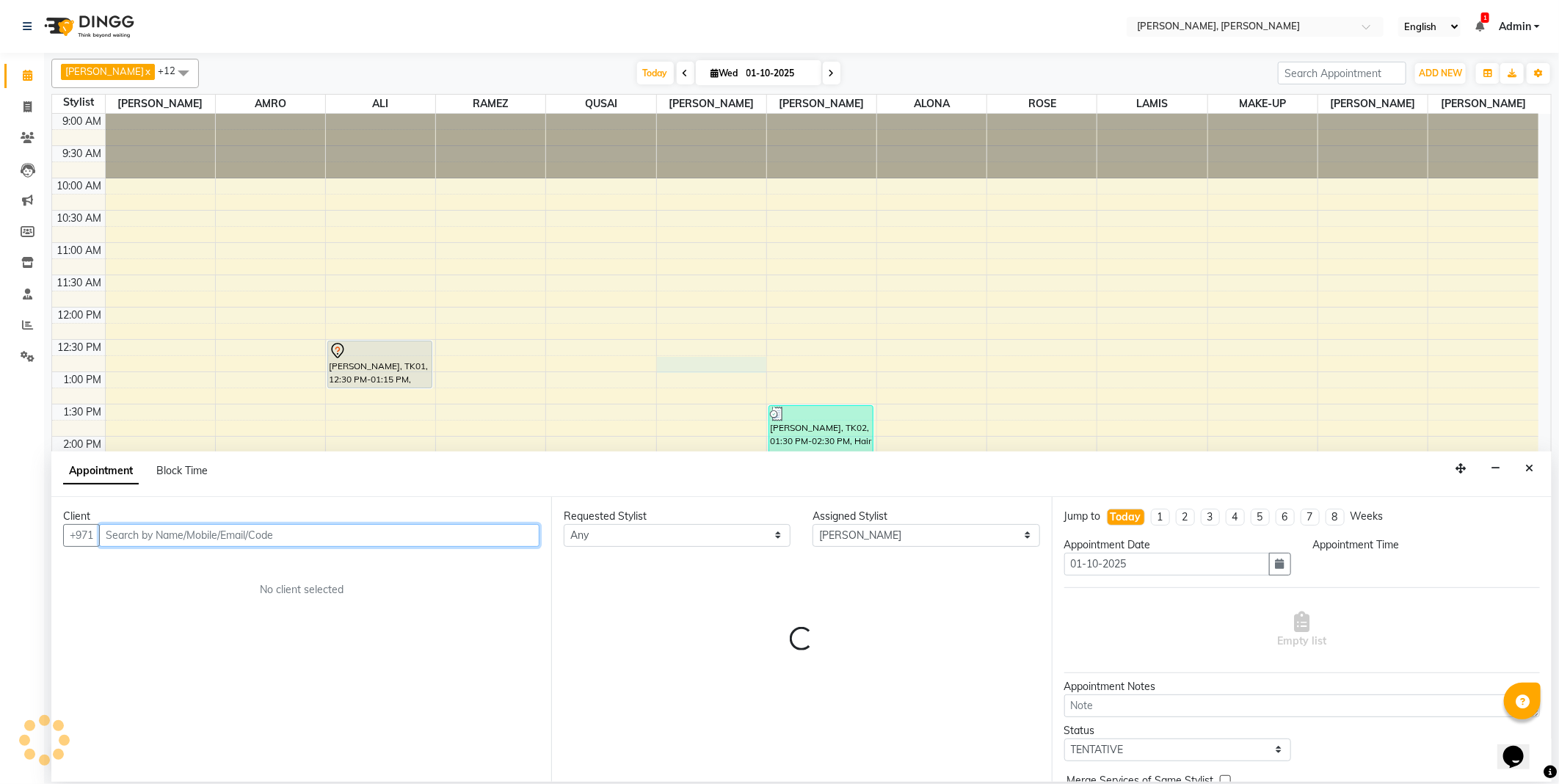
select select "765"
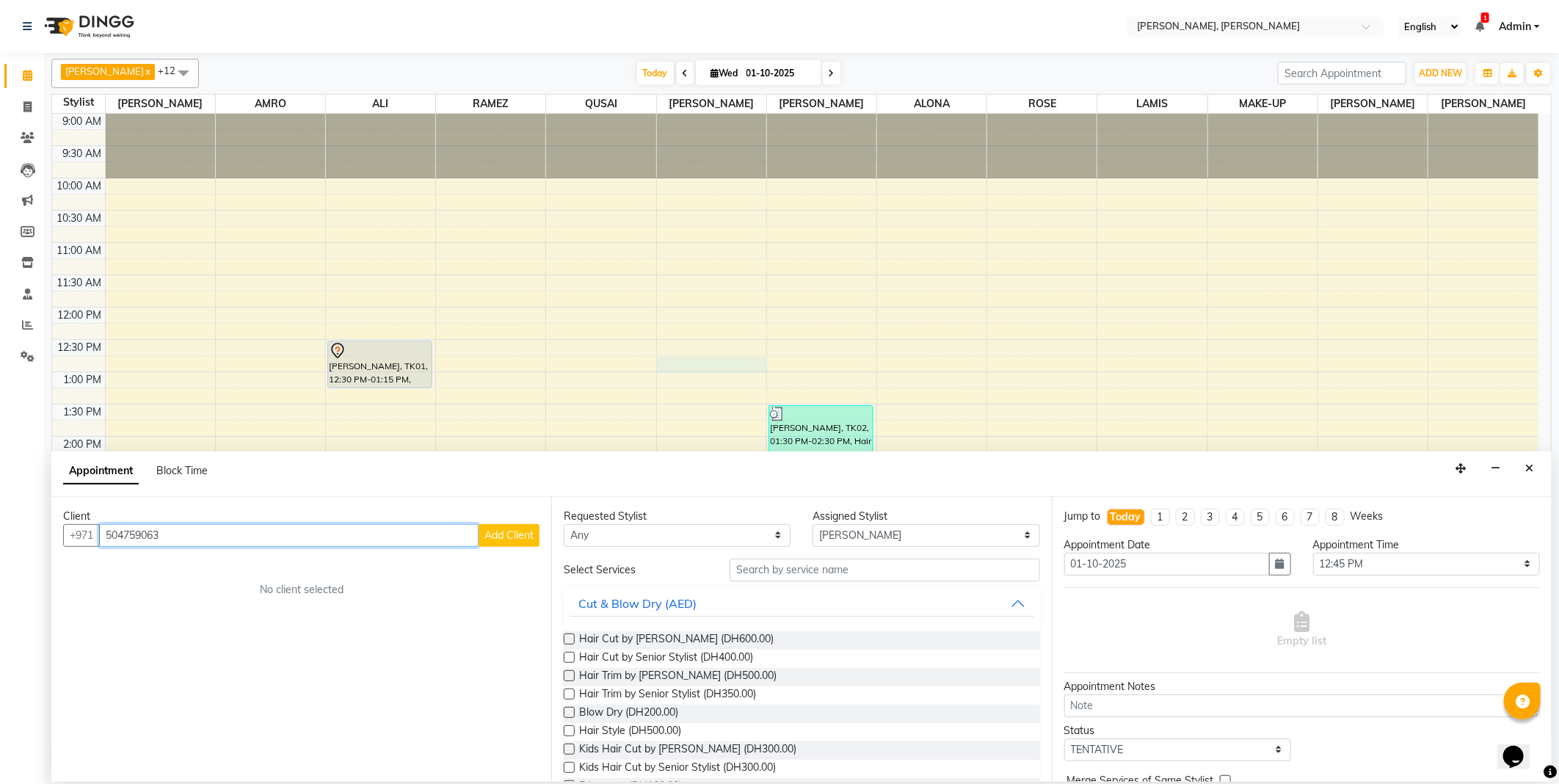
type input "504759063"
click at [499, 534] on span "Add Client" at bounding box center [508, 535] width 50 height 13
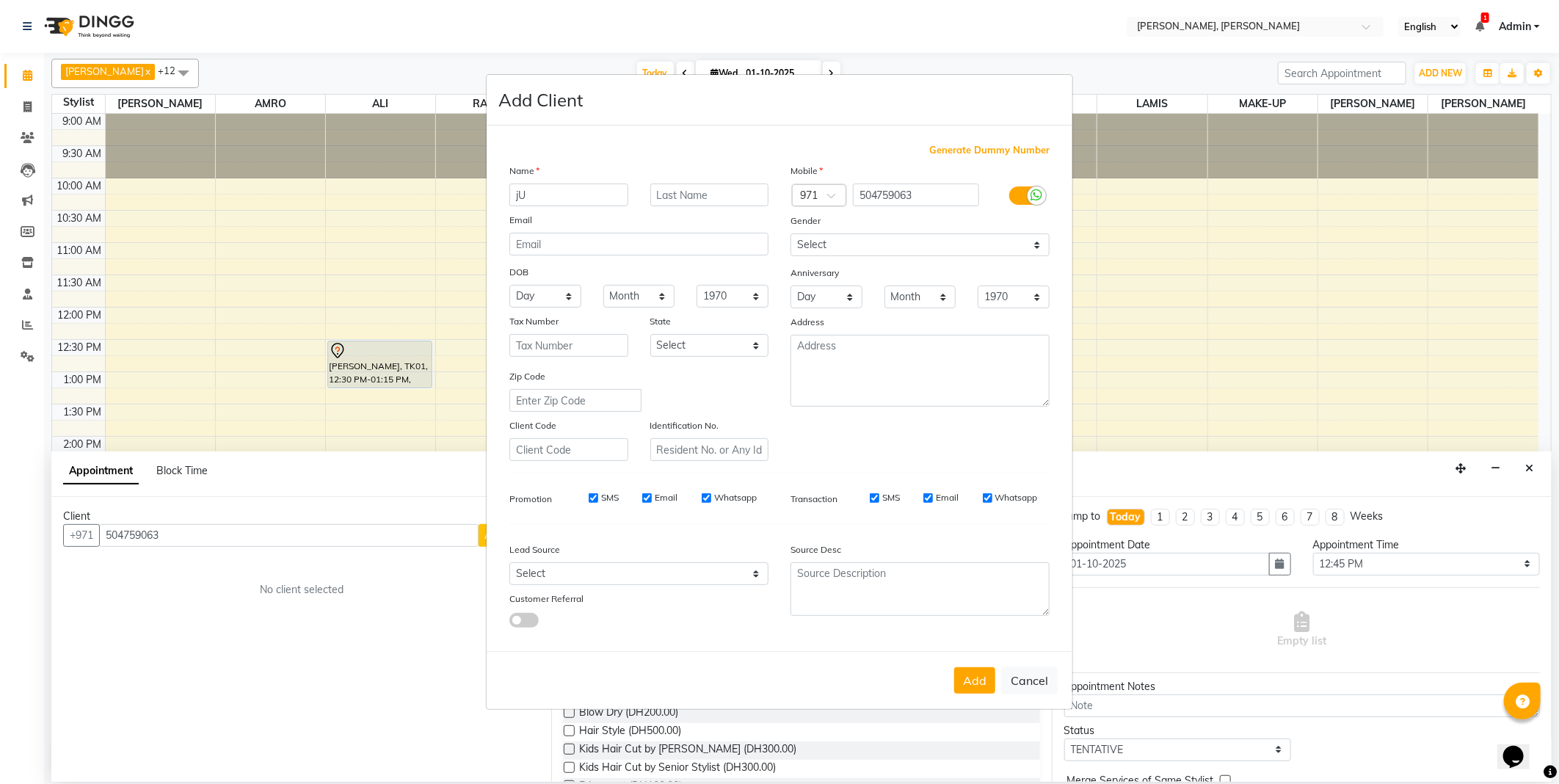
type input "j"
type input "H"
type input "[PERSON_NAME]"
click at [700, 194] on input "text" at bounding box center [709, 194] width 119 height 22
type input "Mr"
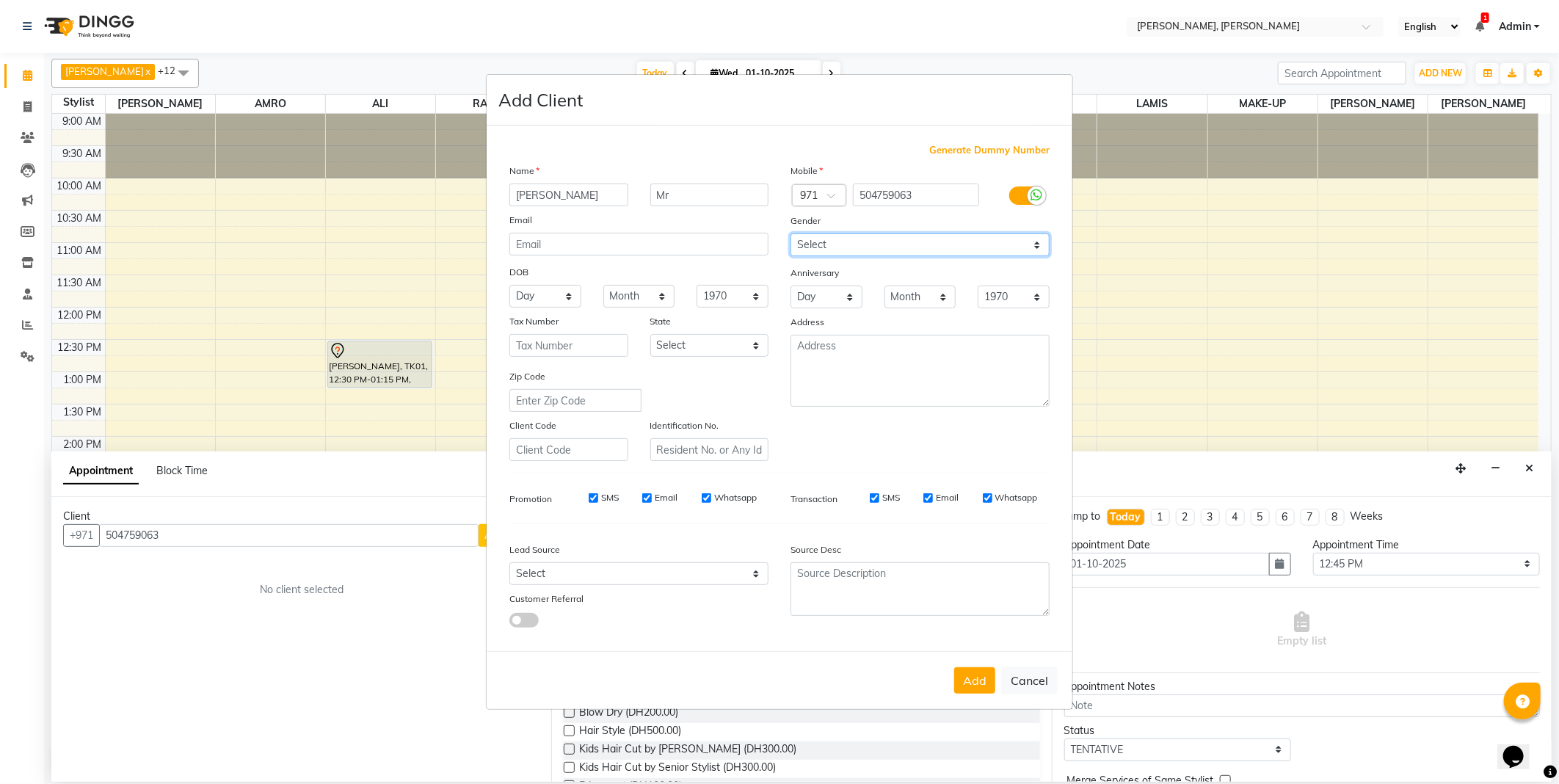
click at [862, 253] on select "Select [DEMOGRAPHIC_DATA] [DEMOGRAPHIC_DATA] Other Prefer Not To Say" at bounding box center [920, 245] width 259 height 22
select select "[DEMOGRAPHIC_DATA]"
click at [791, 234] on select "Select [DEMOGRAPHIC_DATA] [DEMOGRAPHIC_DATA] Other Prefer Not To Say" at bounding box center [920, 245] width 259 height 22
click at [720, 342] on select "Select Abu Zabi Ajman [GEOGRAPHIC_DATA] Ras al-Khaymah Sharjah Sharjha [GEOGRAP…" at bounding box center [709, 345] width 119 height 22
select select "3798"
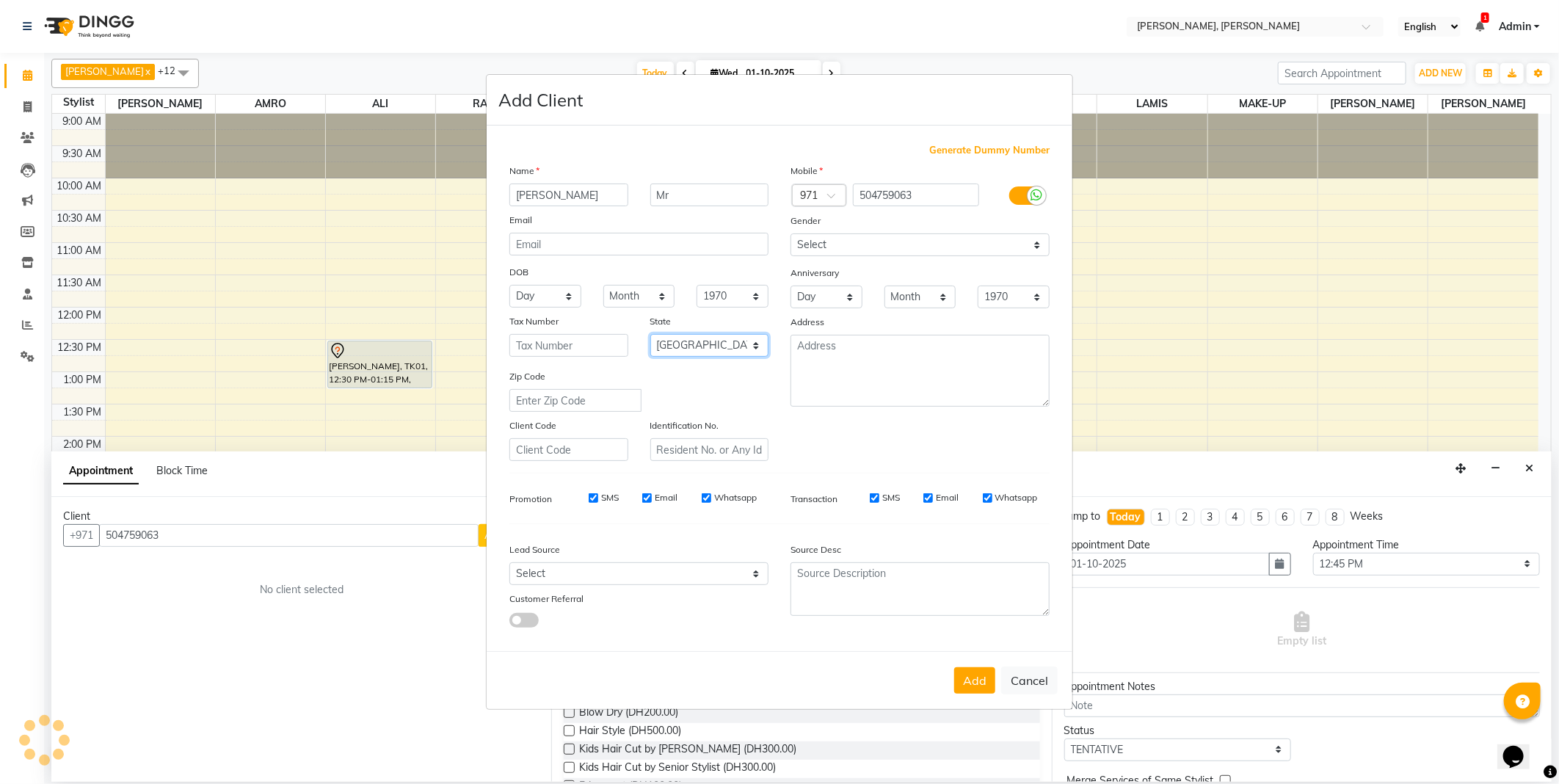
click at [651, 334] on select "Select Abu Zabi Ajman [GEOGRAPHIC_DATA] Ras al-Khaymah Sharjah Sharjha [GEOGRAP…" at bounding box center [709, 345] width 119 height 22
click at [967, 683] on button "Add" at bounding box center [975, 680] width 41 height 26
select select
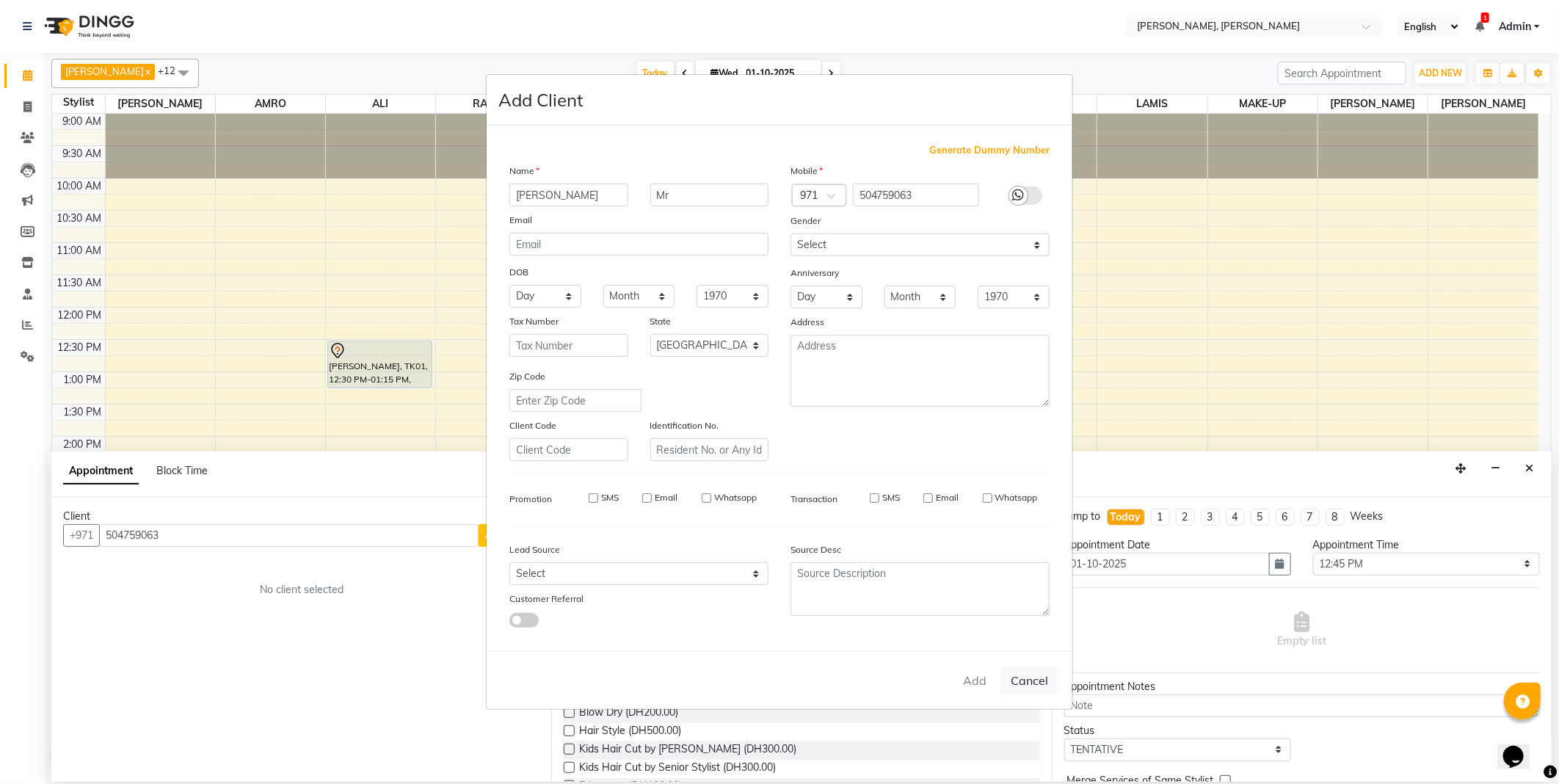
select select "null"
select select
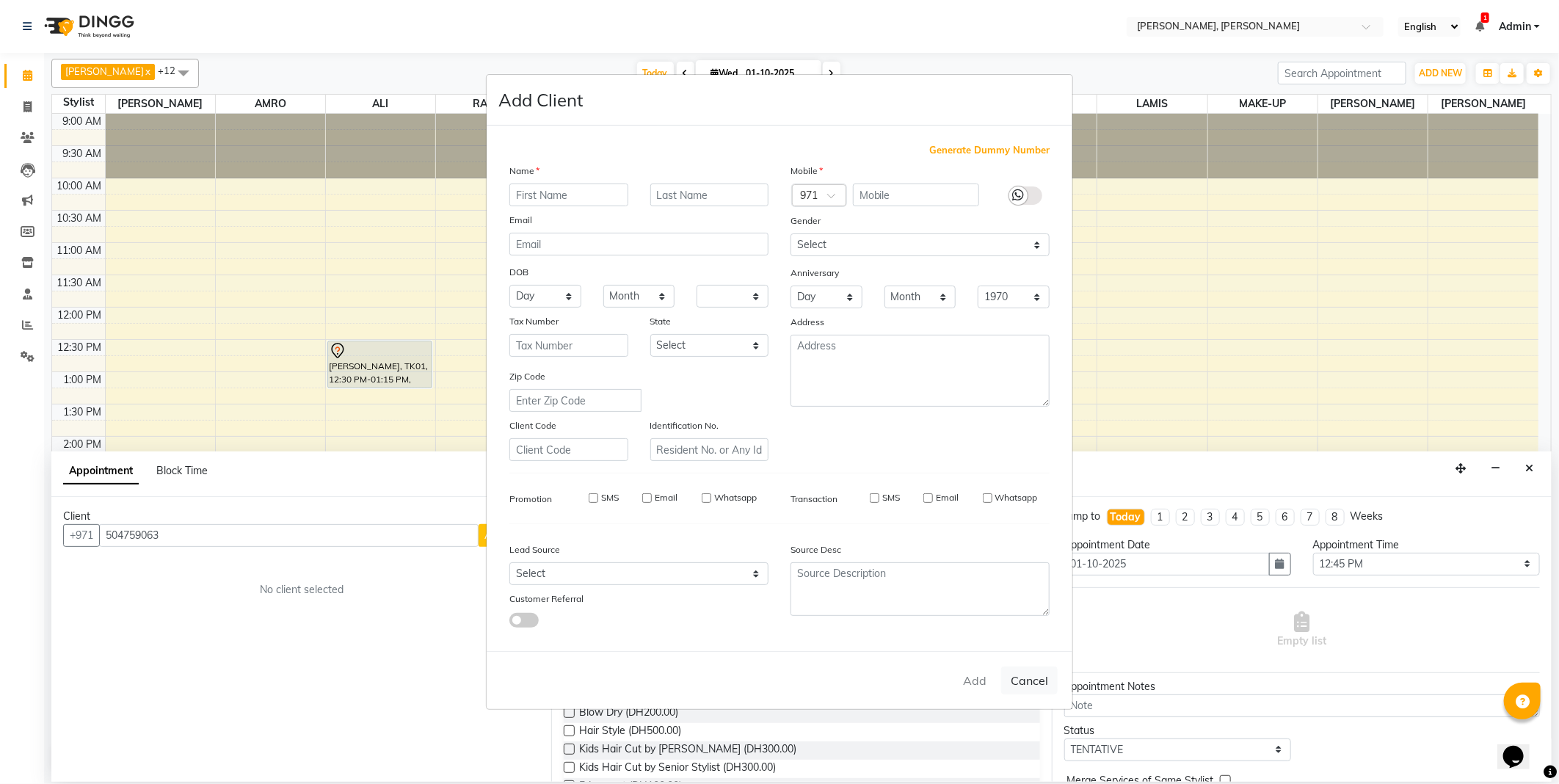
checkbox input "false"
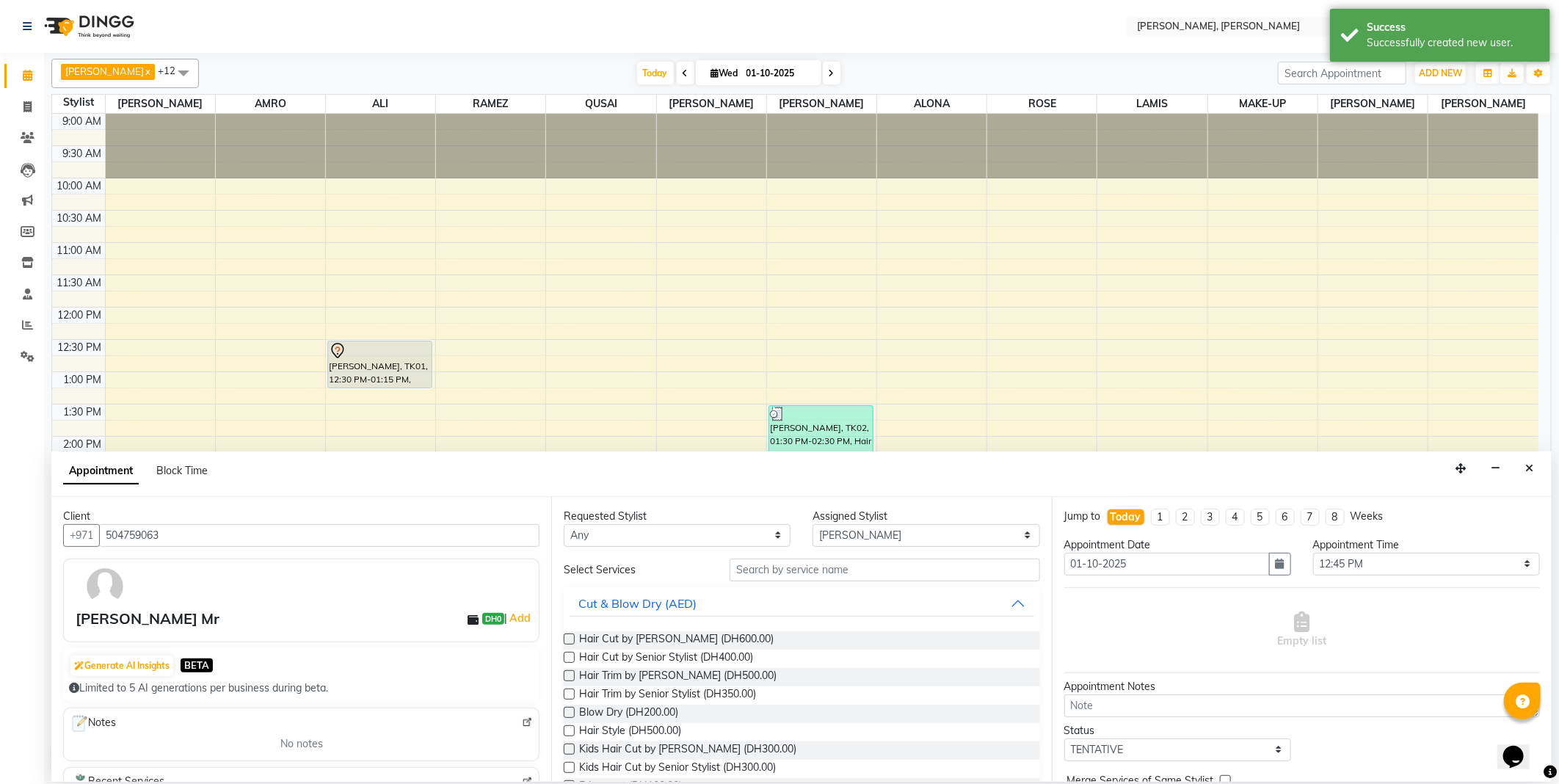
scroll to position [485, 0]
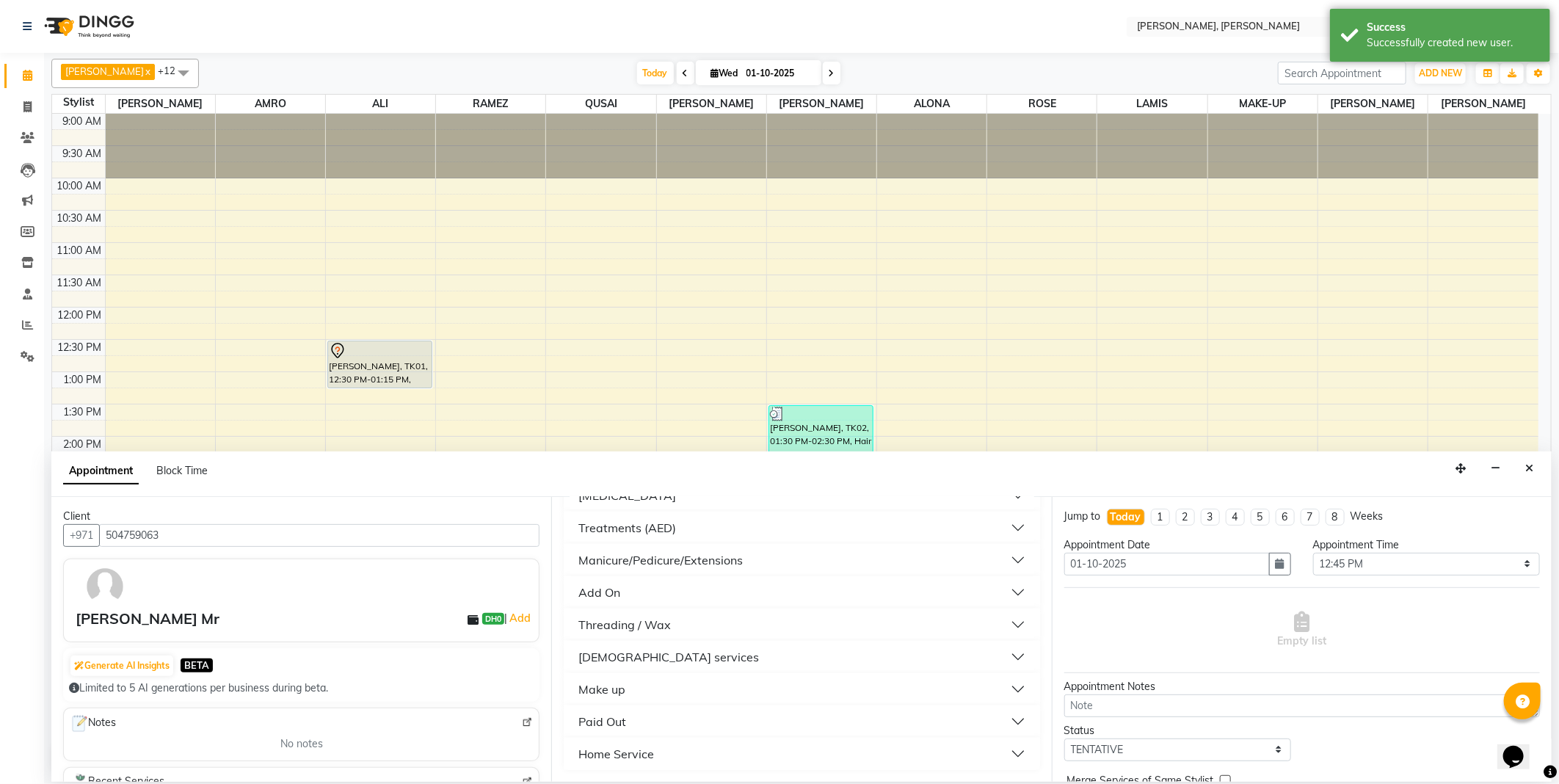
click at [651, 649] on div "[DEMOGRAPHIC_DATA] services" at bounding box center [668, 657] width 180 height 18
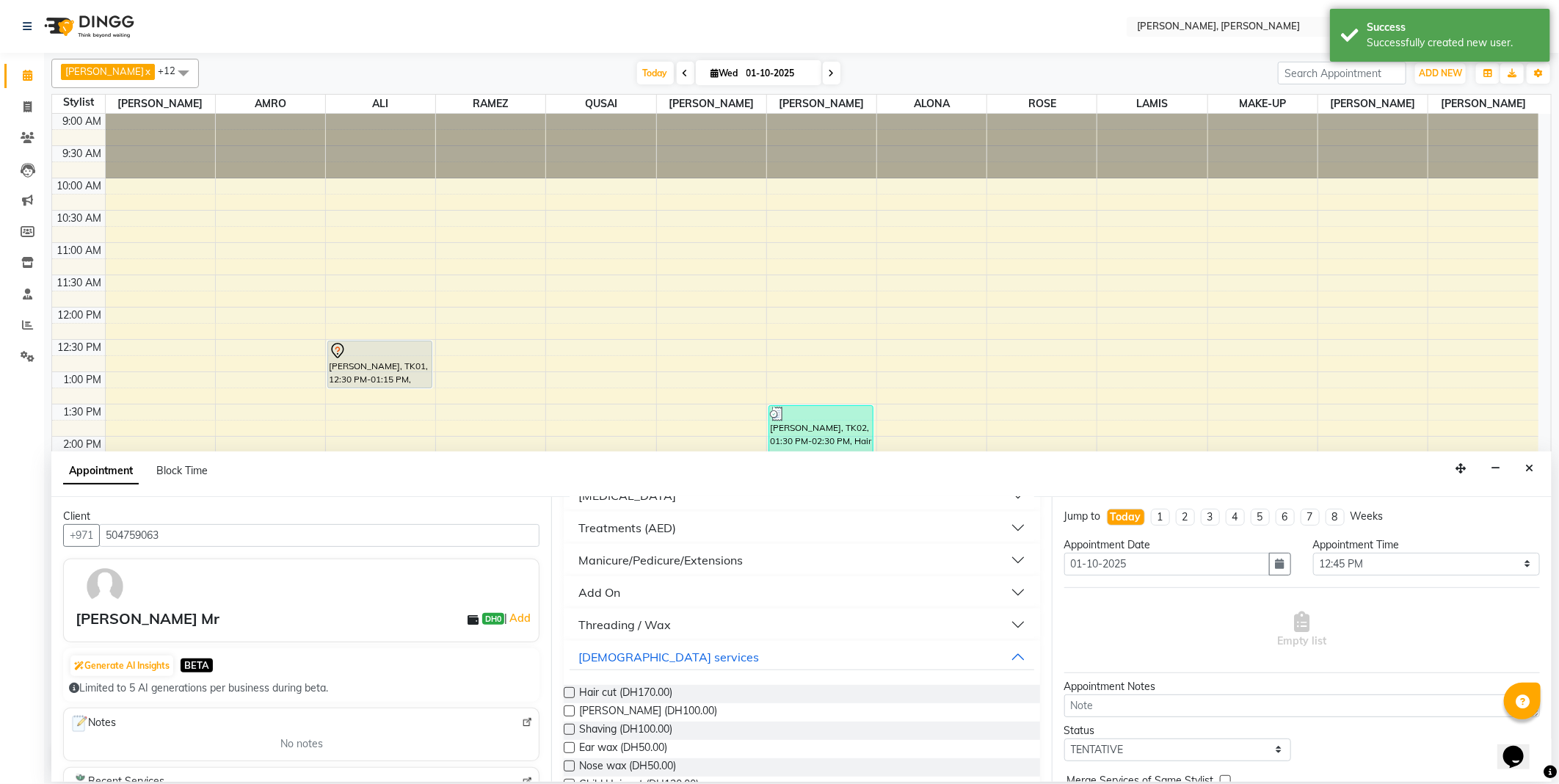
click at [566, 697] on label at bounding box center [569, 692] width 11 height 11
click at [566, 697] on input "checkbox" at bounding box center [568, 694] width 9 height 9
checkbox input "false"
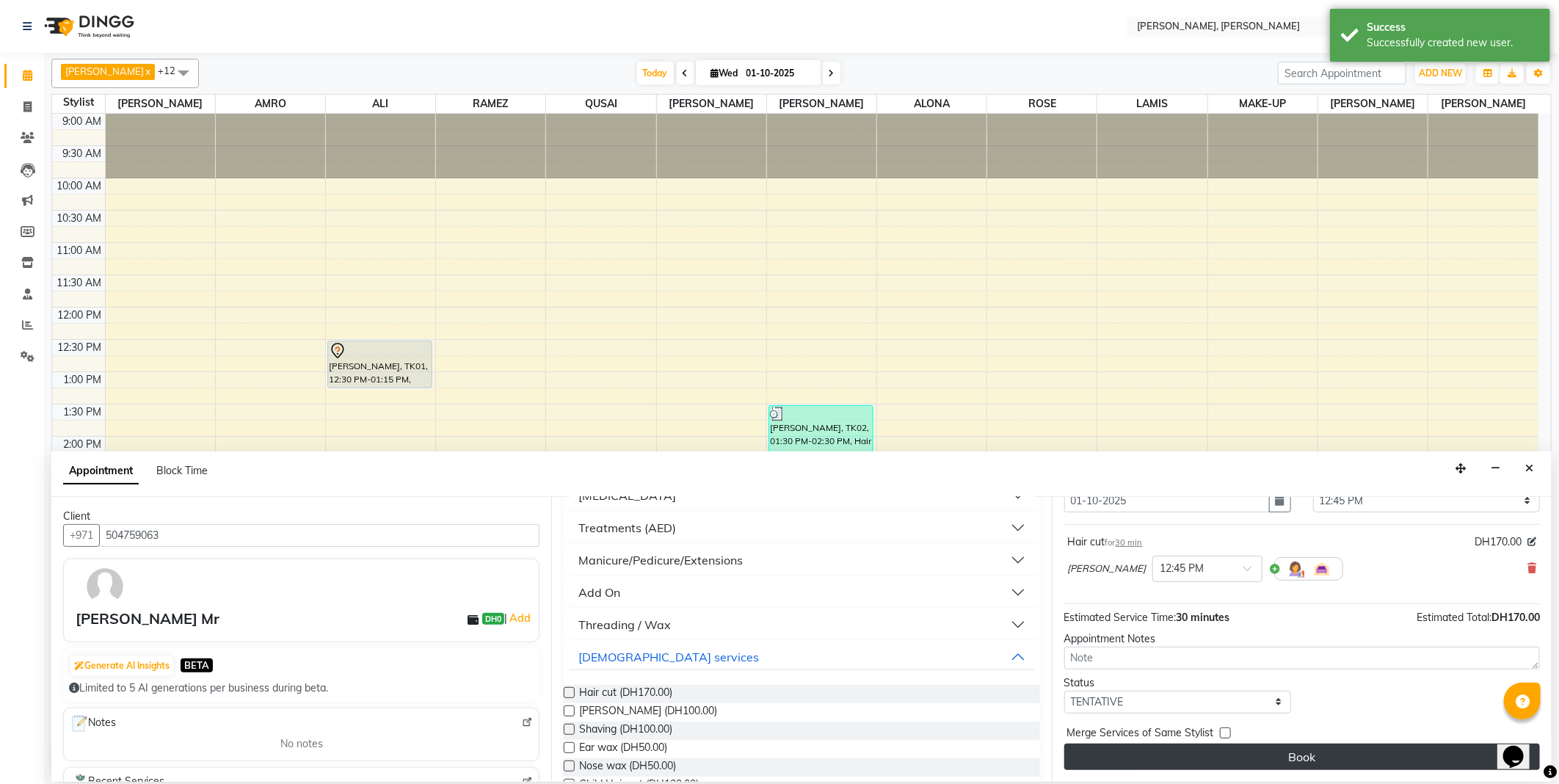
click at [1258, 765] on button "Book" at bounding box center [1302, 757] width 476 height 26
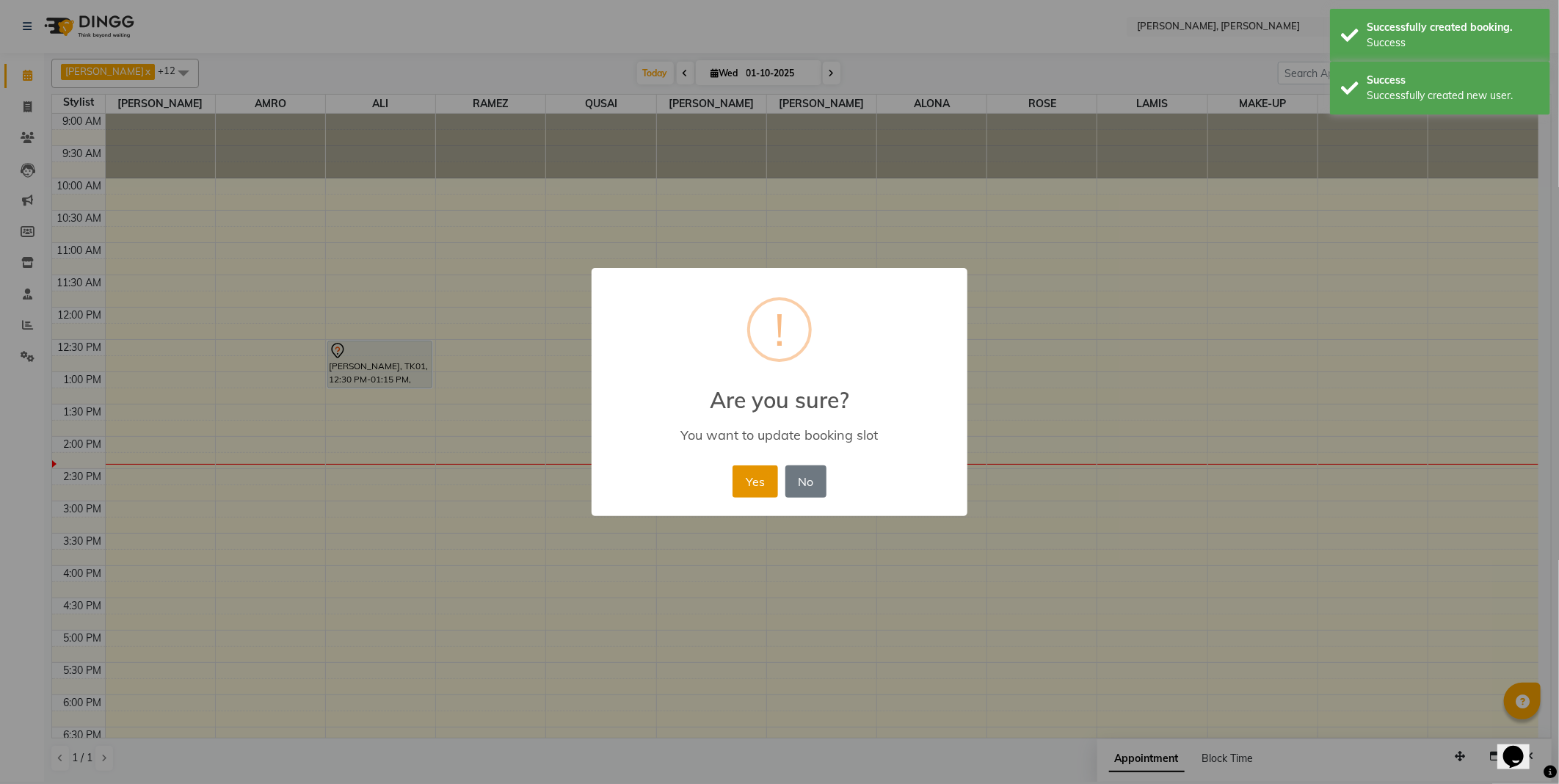
click at [751, 488] on button "Yes" at bounding box center [755, 481] width 45 height 33
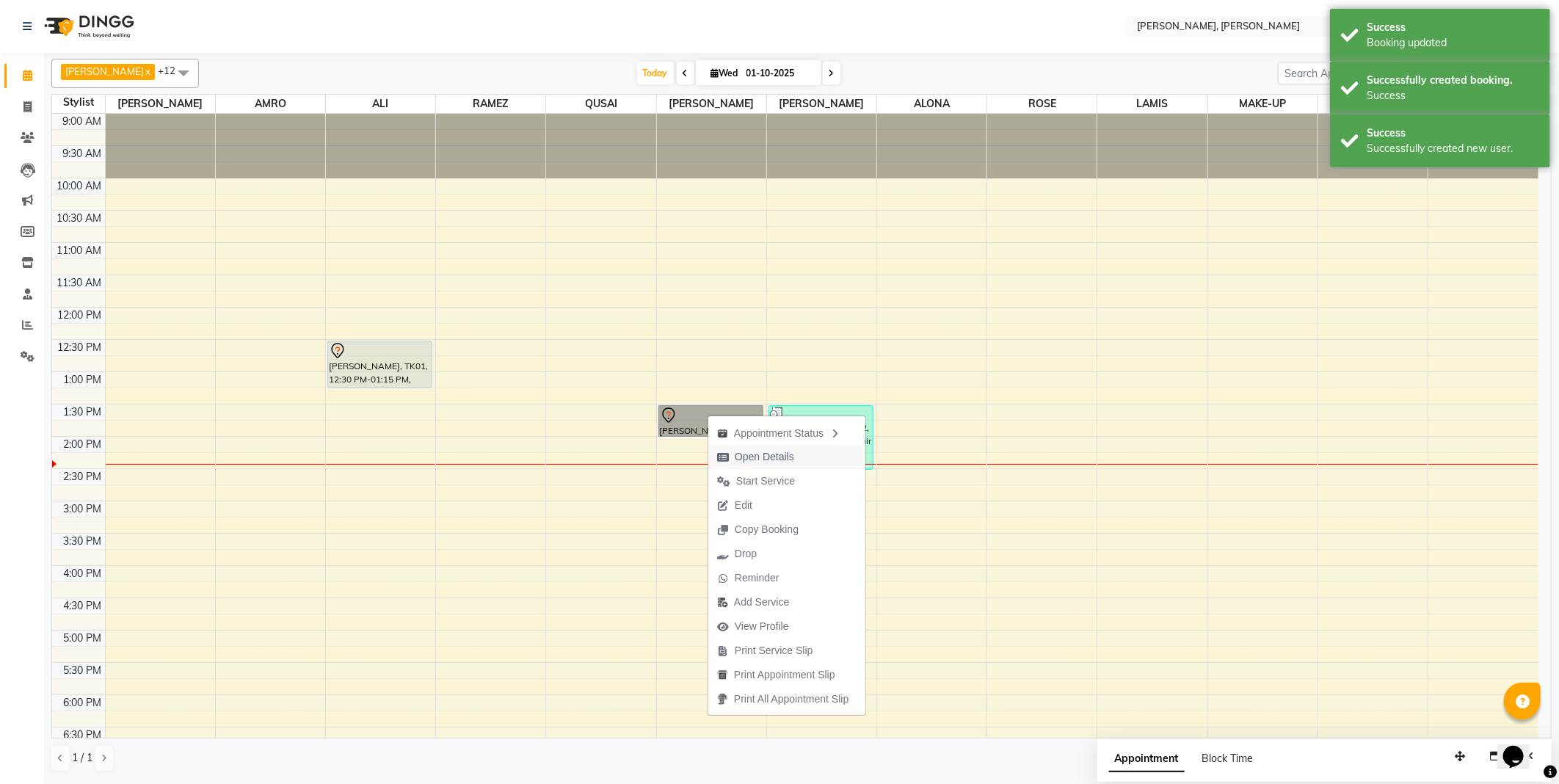
click at [759, 456] on span "Open Details" at bounding box center [765, 457] width 60 height 15
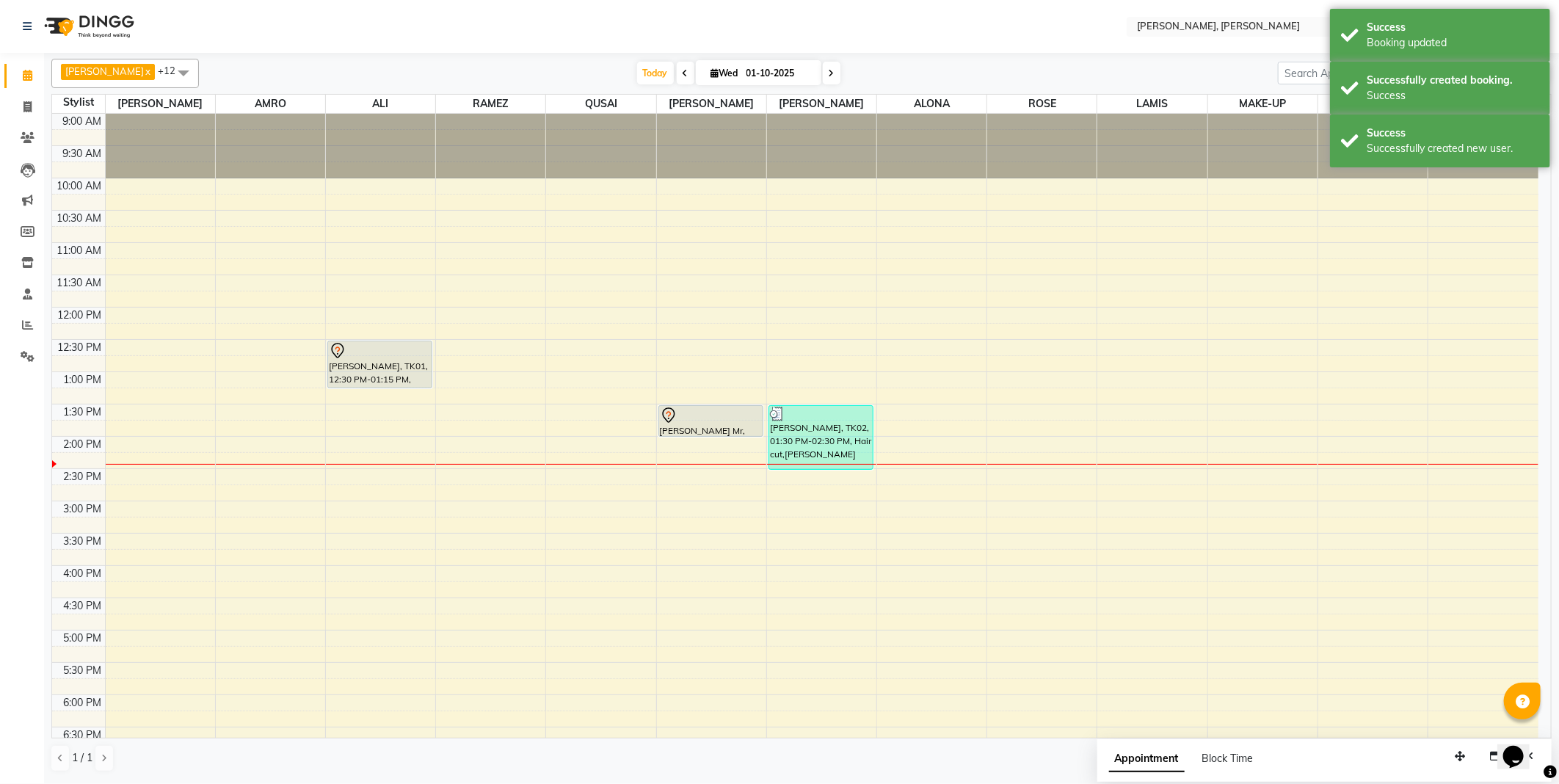
click at [710, 422] on div at bounding box center [711, 415] width 103 height 18
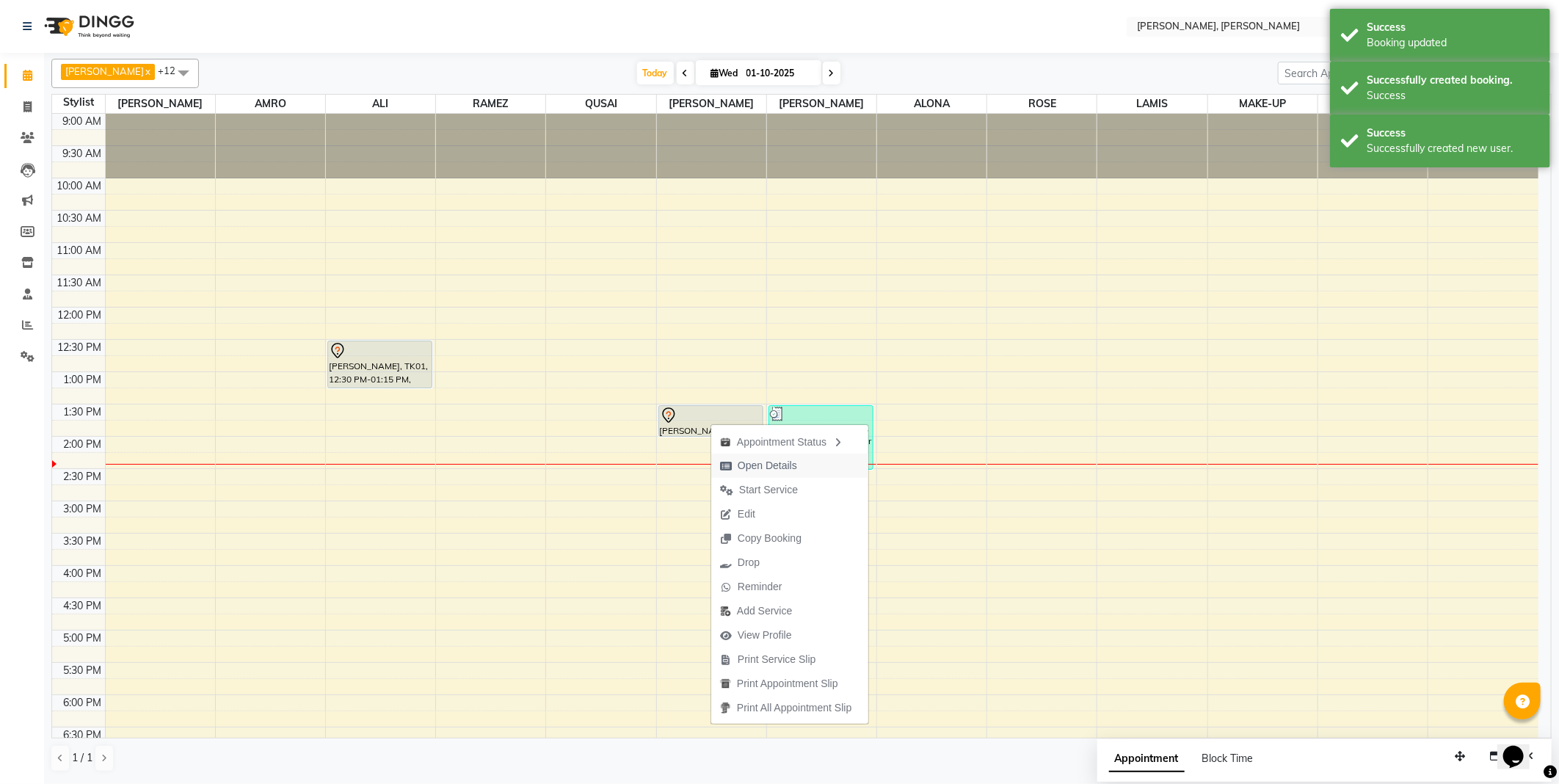
click at [759, 464] on span "Open Details" at bounding box center [767, 465] width 60 height 15
select select "7"
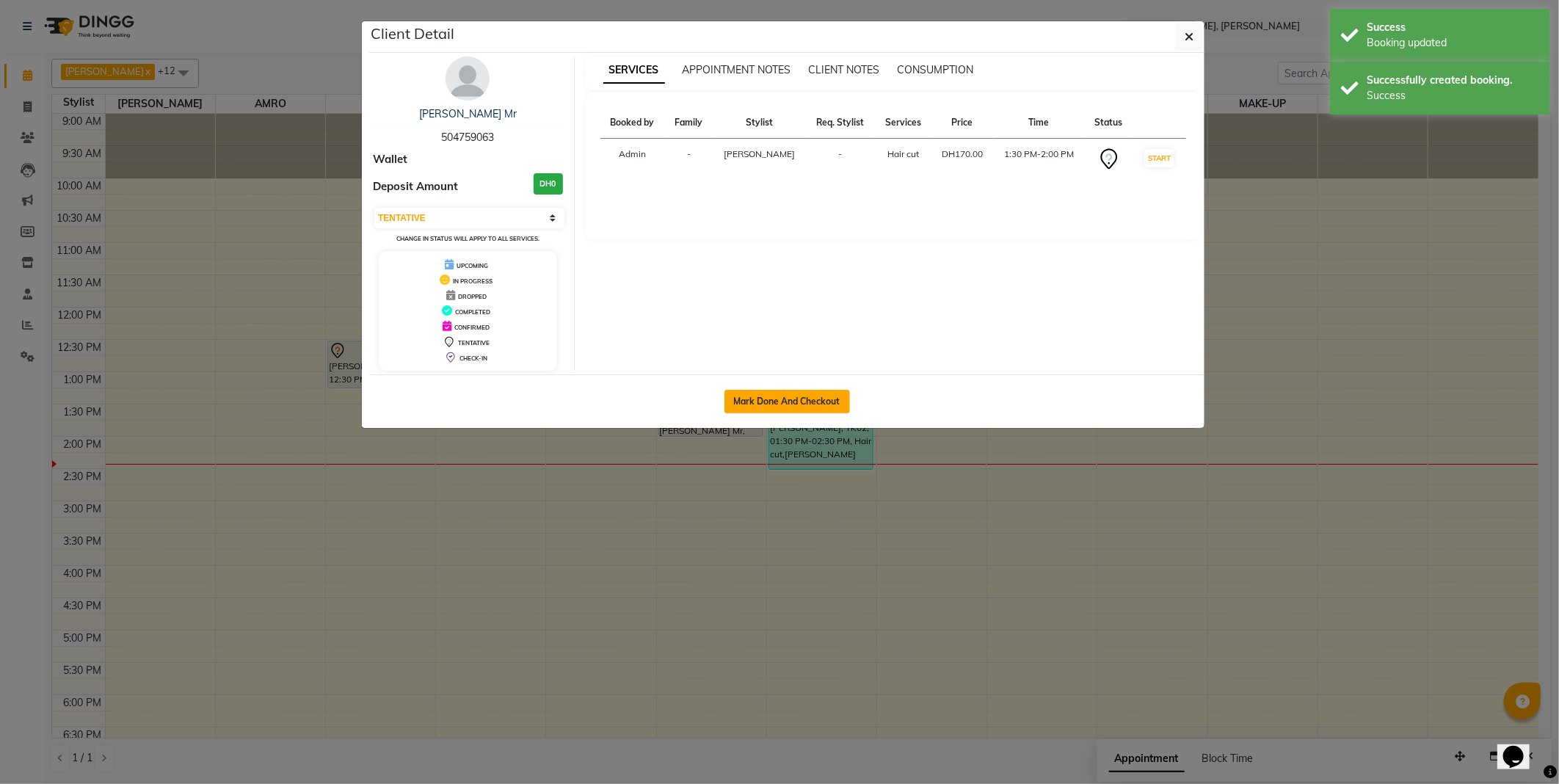
click at [805, 404] on button "Mark Done And Checkout" at bounding box center [787, 401] width 125 height 23
select select "service"
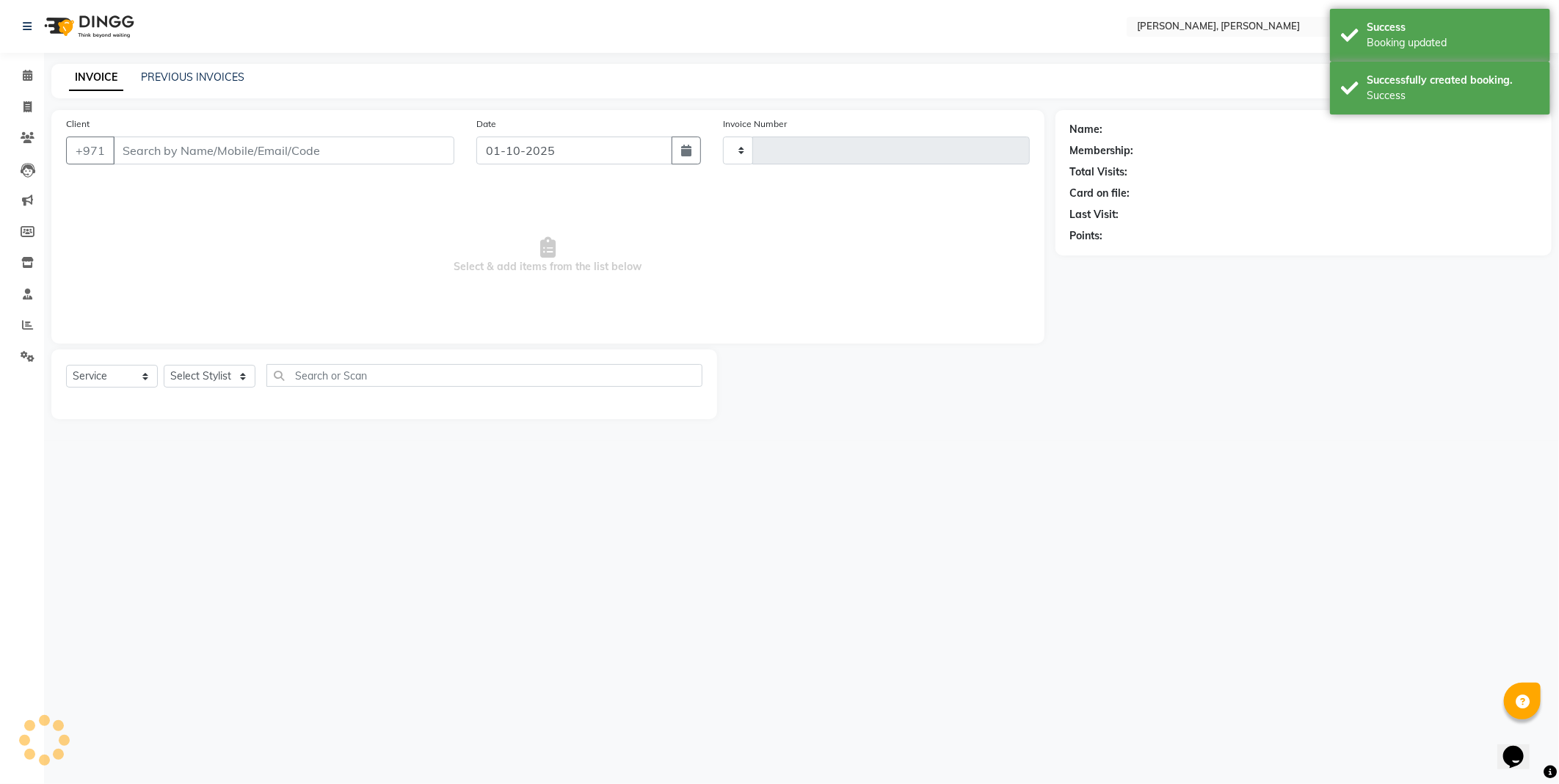
type input "2749"
select select "7142"
type input "504759063"
select select "59752"
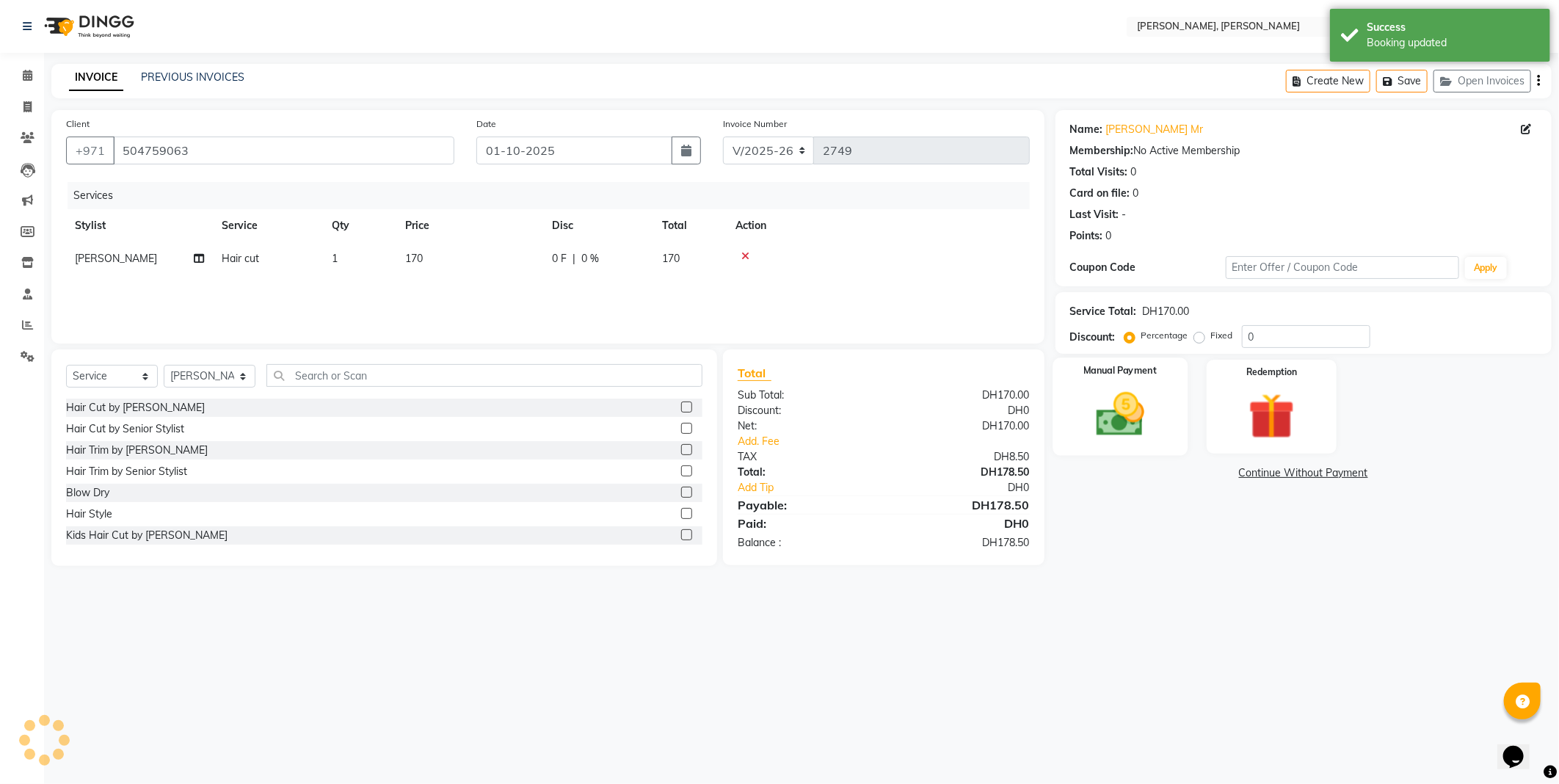
click at [1114, 426] on img at bounding box center [1121, 415] width 79 height 56
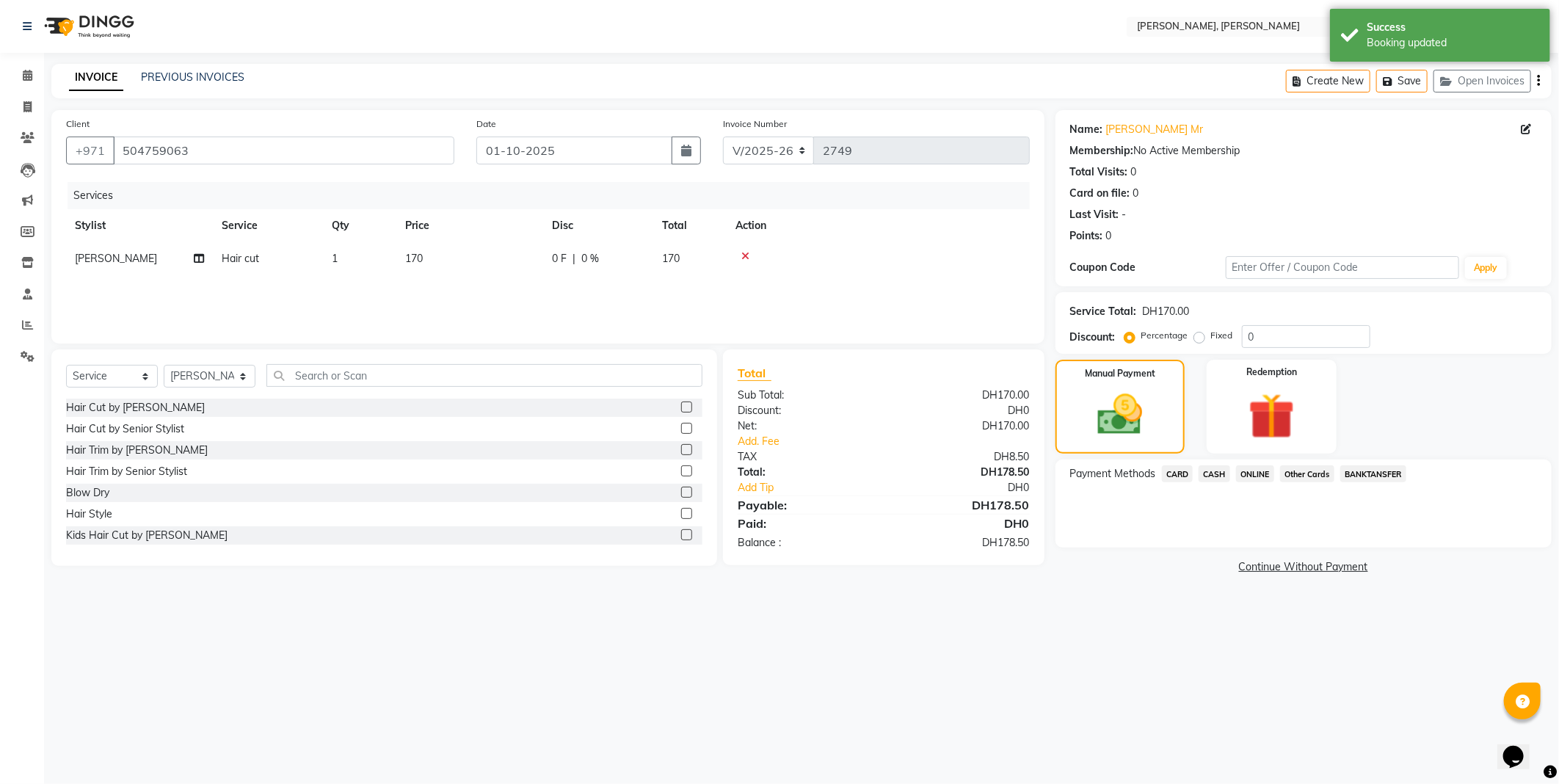
click at [1166, 478] on span "CARD" at bounding box center [1178, 474] width 32 height 17
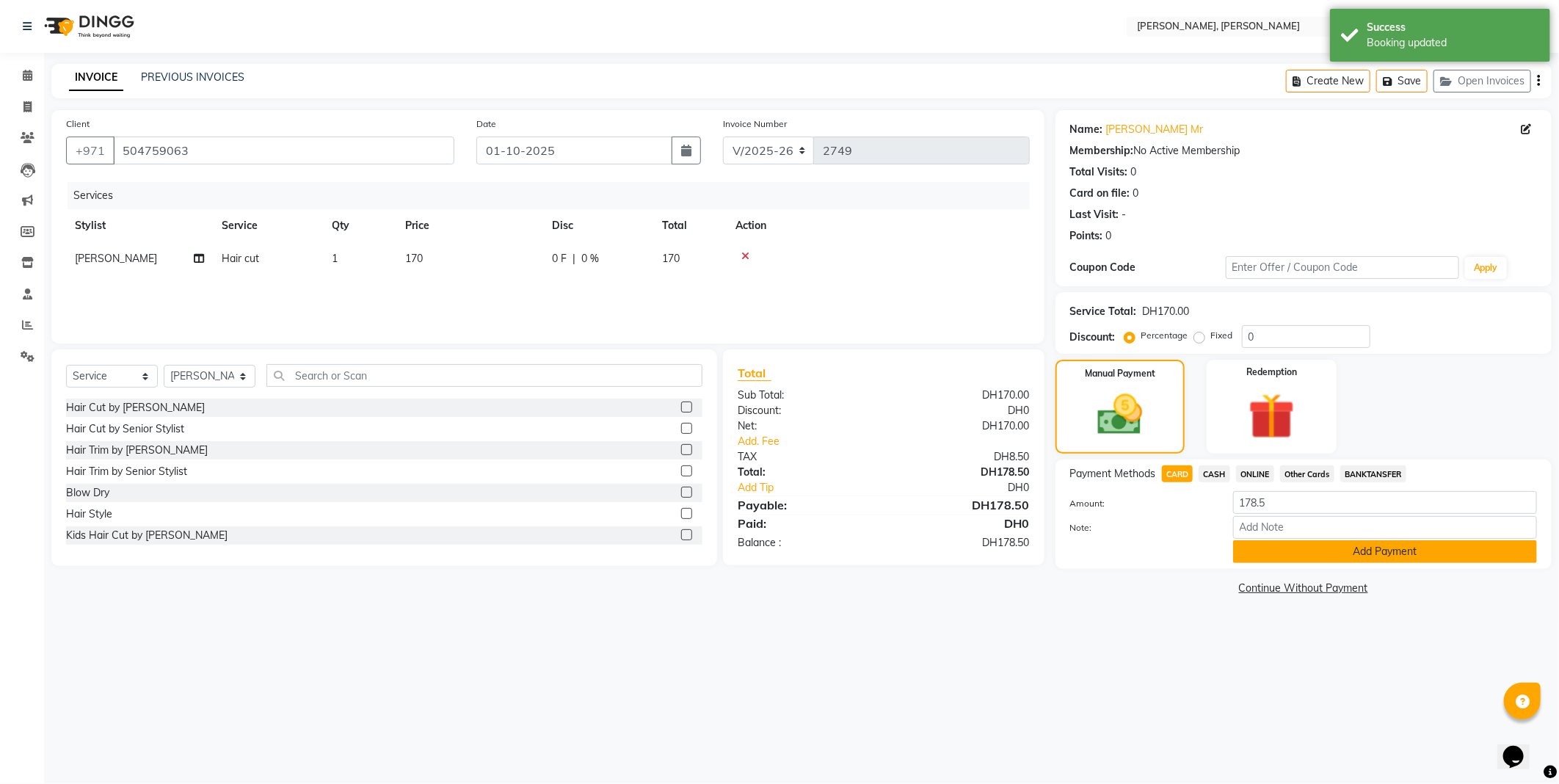
click at [1301, 561] on button "Add Payment" at bounding box center [1385, 551] width 304 height 22
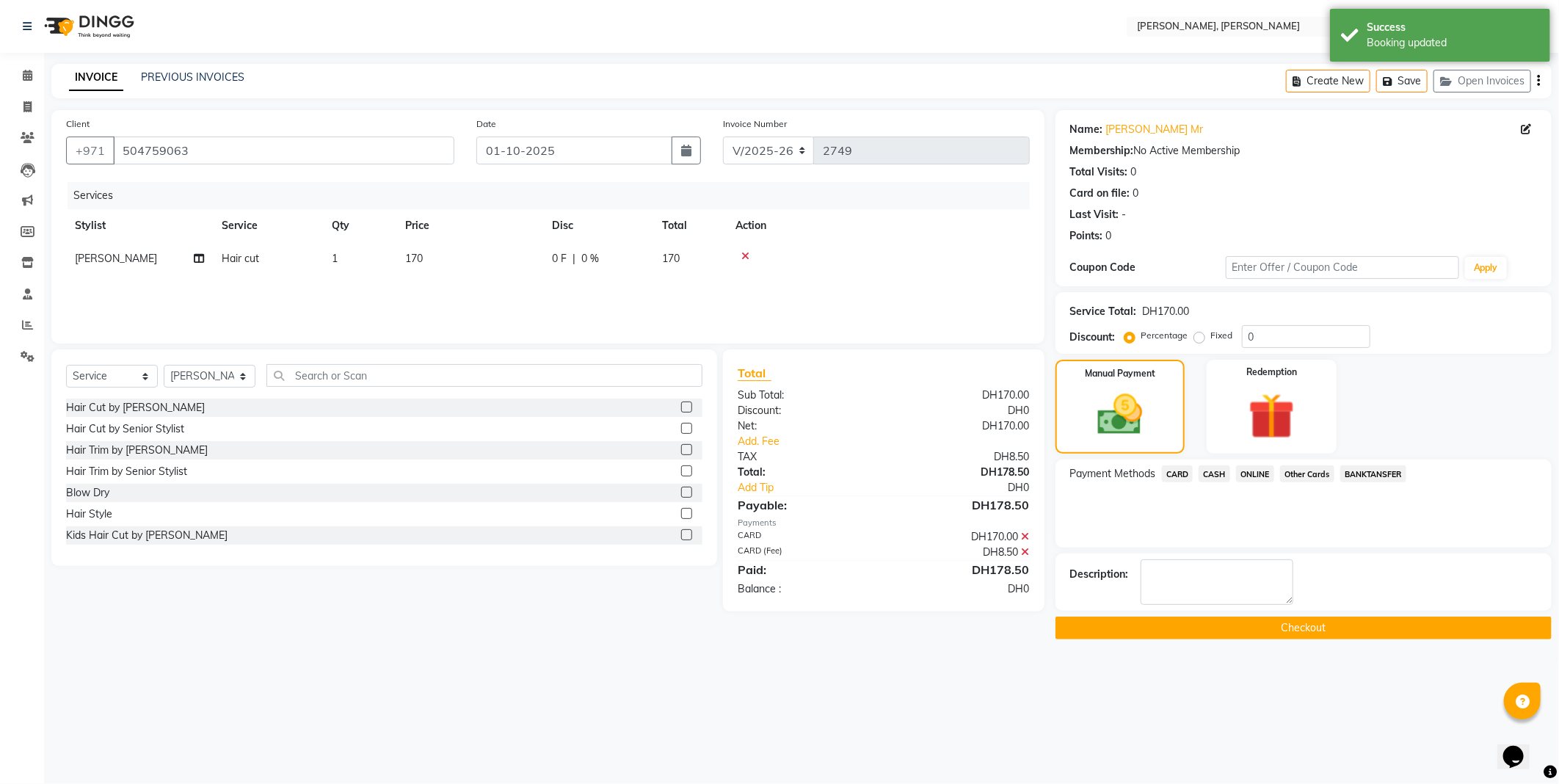
click at [1237, 635] on button "Checkout" at bounding box center [1304, 628] width 496 height 22
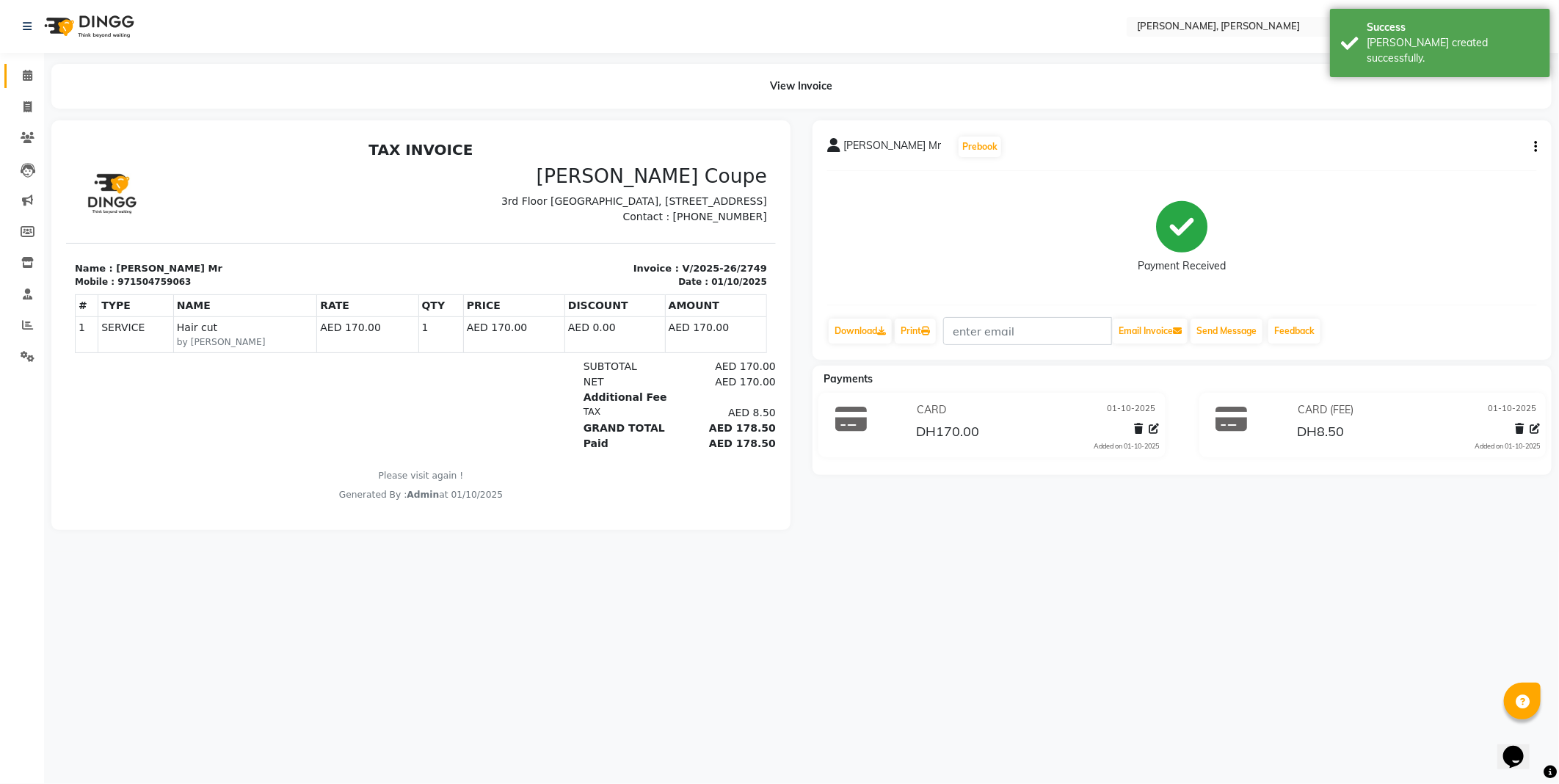
click at [29, 78] on icon at bounding box center [27, 76] width 9 height 11
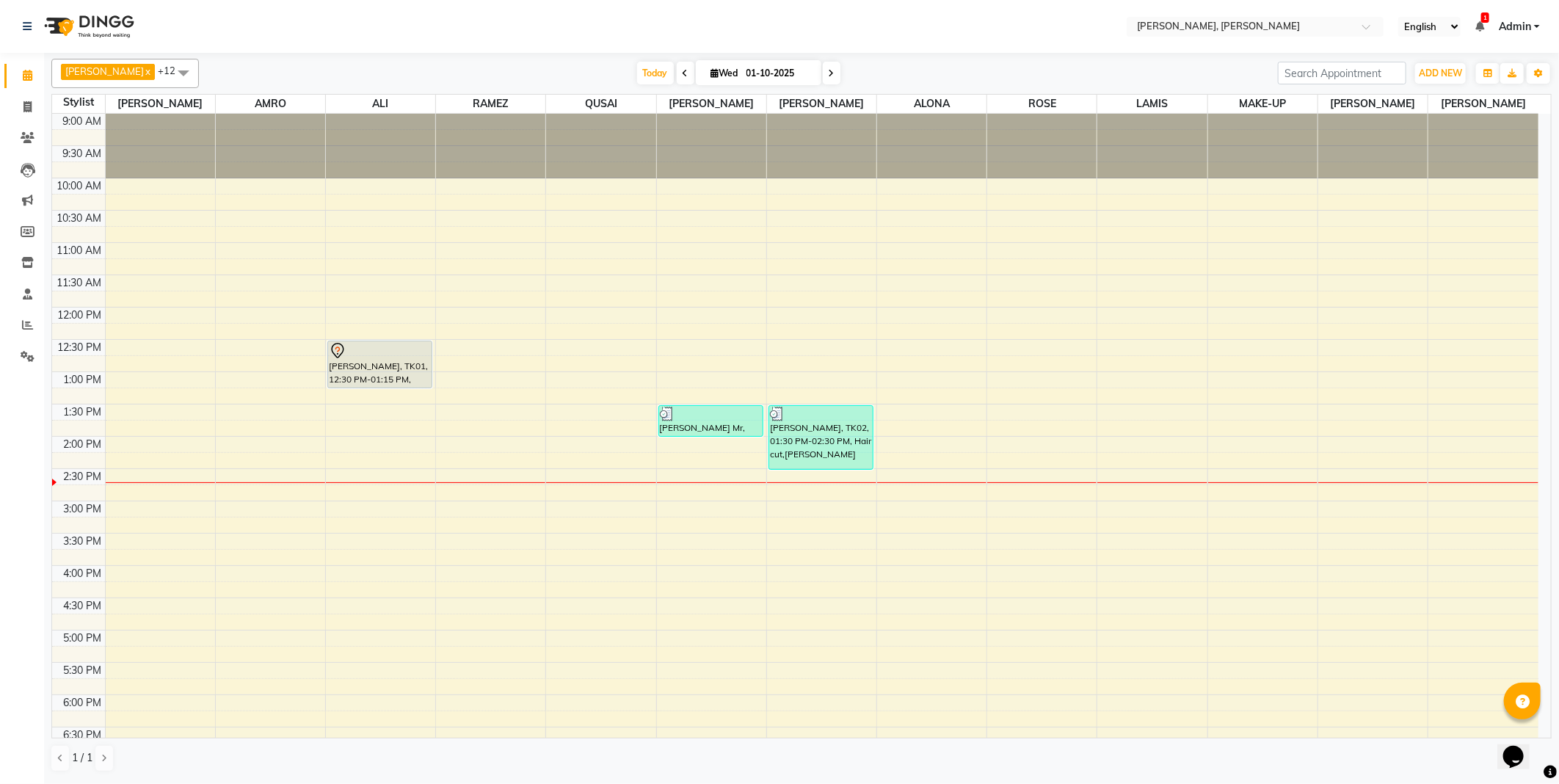
click at [807, 470] on link "[PERSON_NAME], TK02, 01:30 PM-02:30 PM, Hair cut,[PERSON_NAME]" at bounding box center [821, 437] width 106 height 64
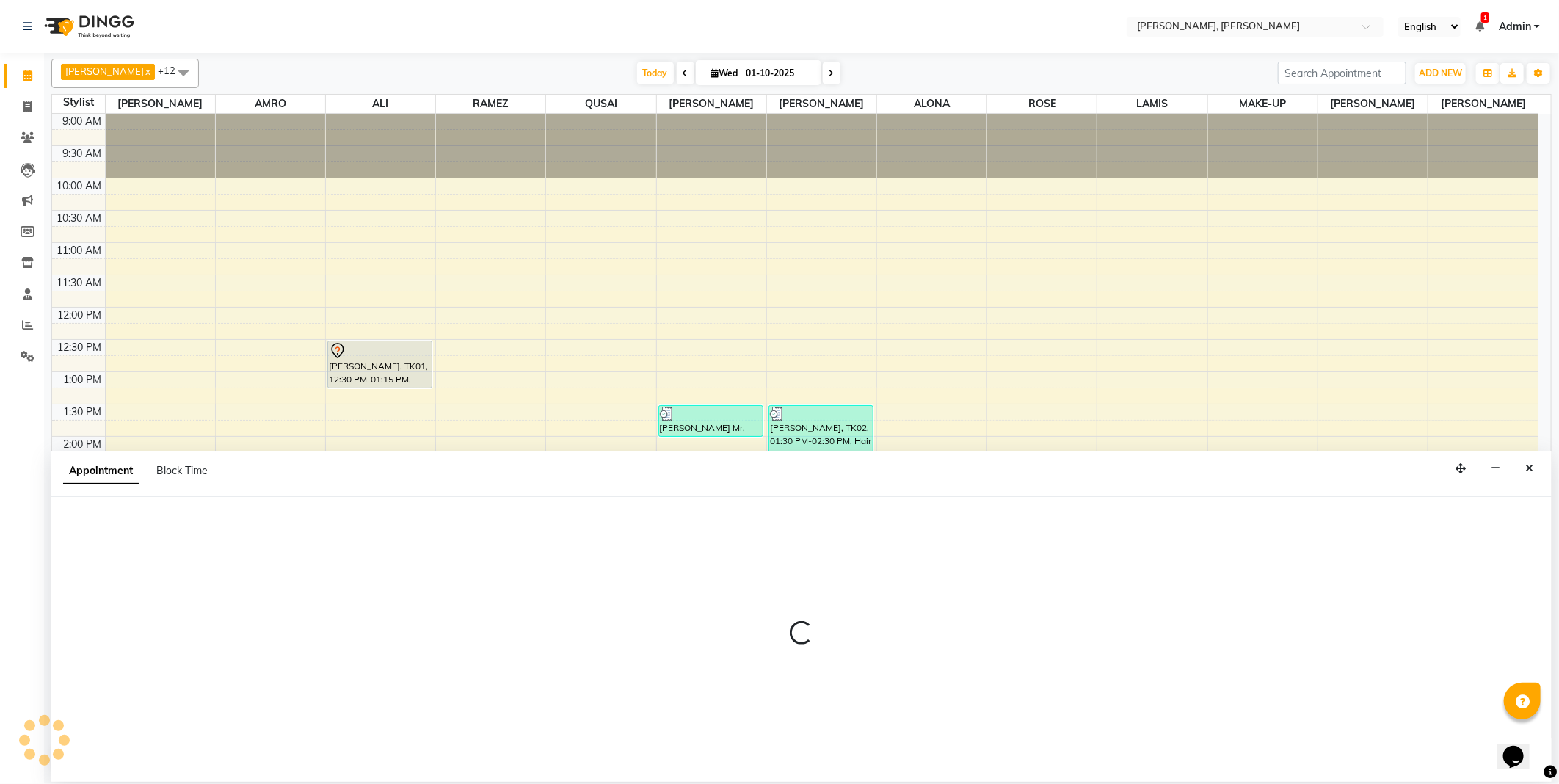
select select "62121"
select select "885"
select select "tentative"
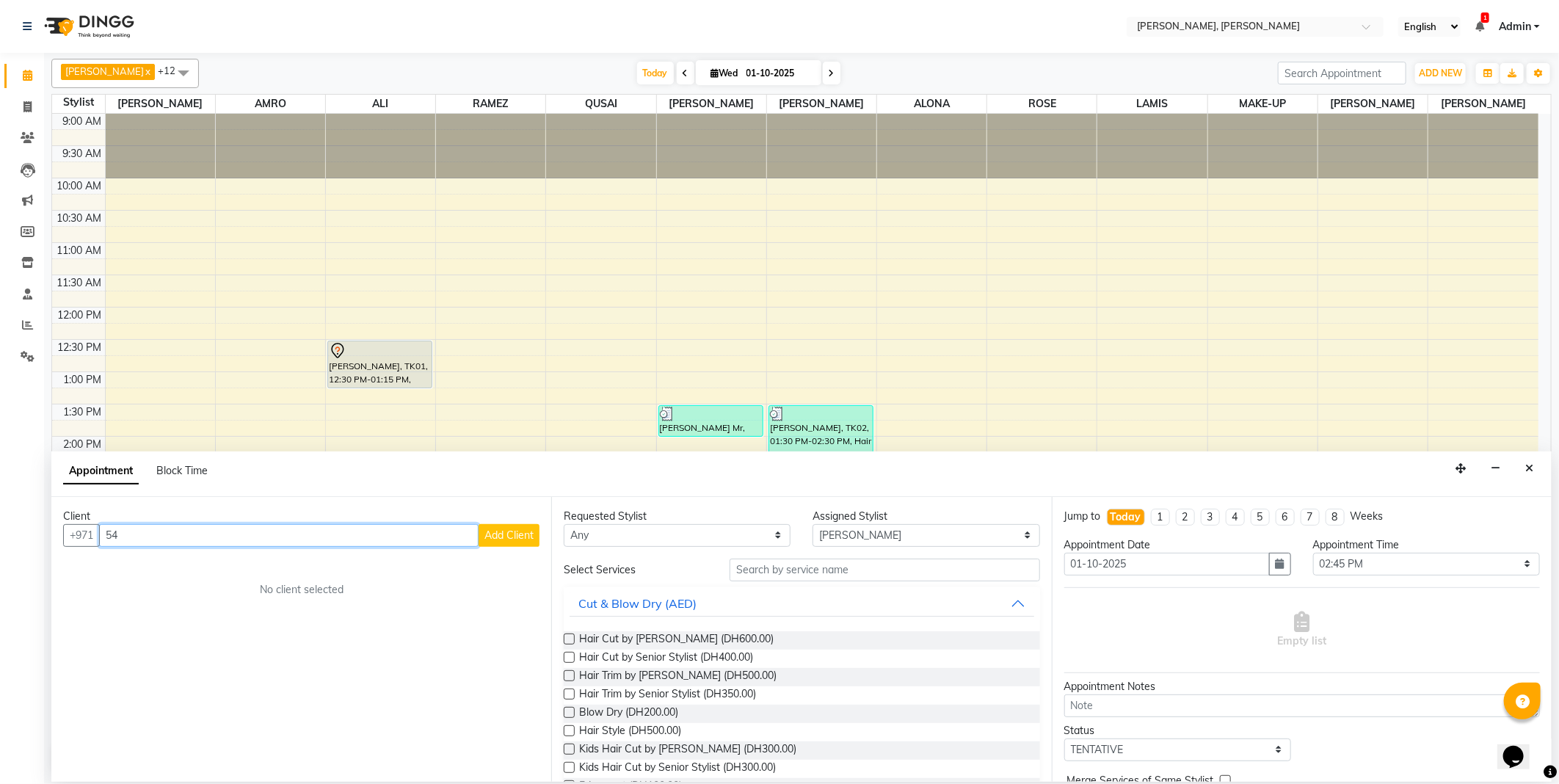
type input "5"
type input "M"
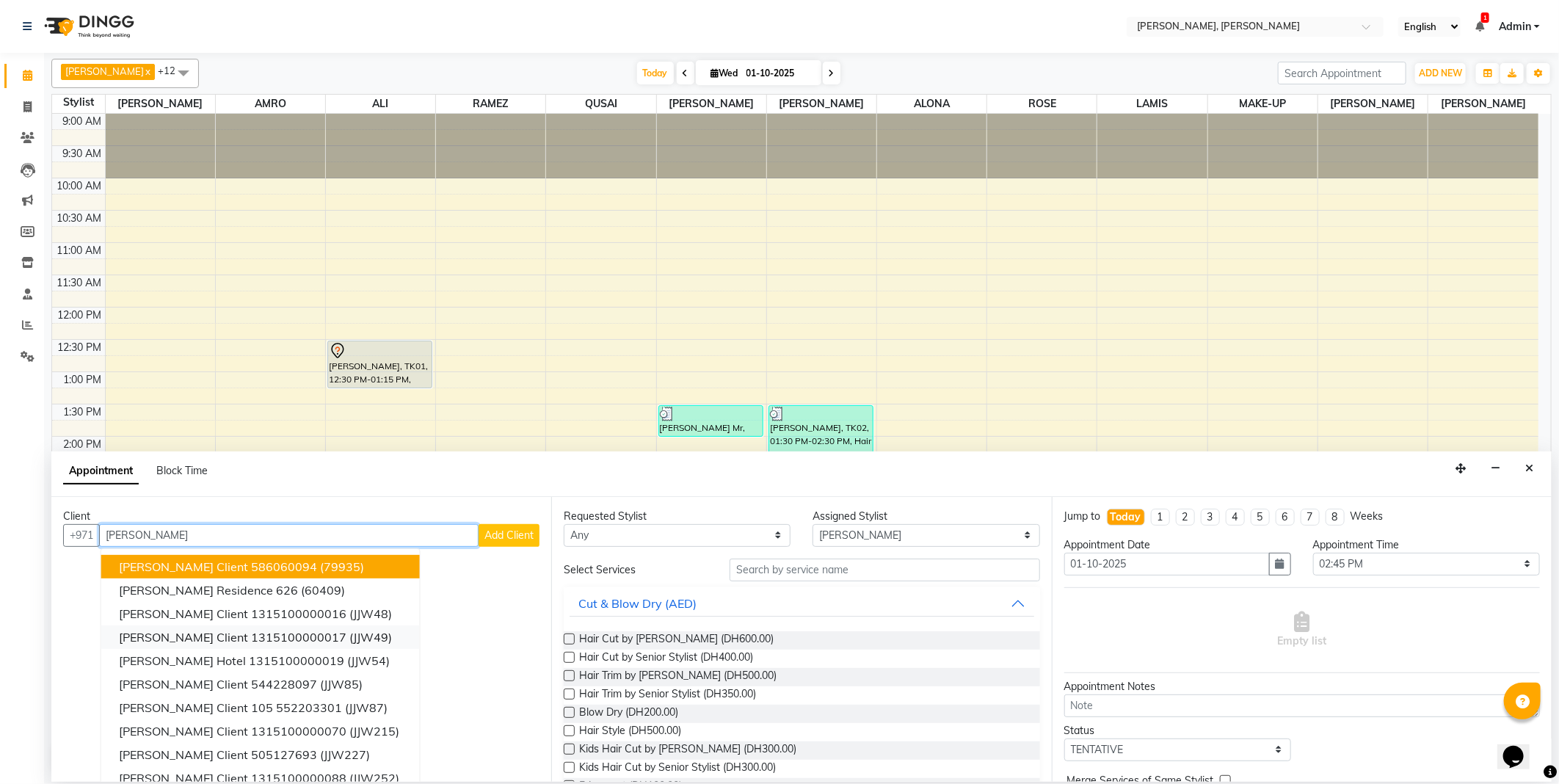
click at [268, 634] on ngb-highlight "1315100000017" at bounding box center [299, 637] width 95 height 15
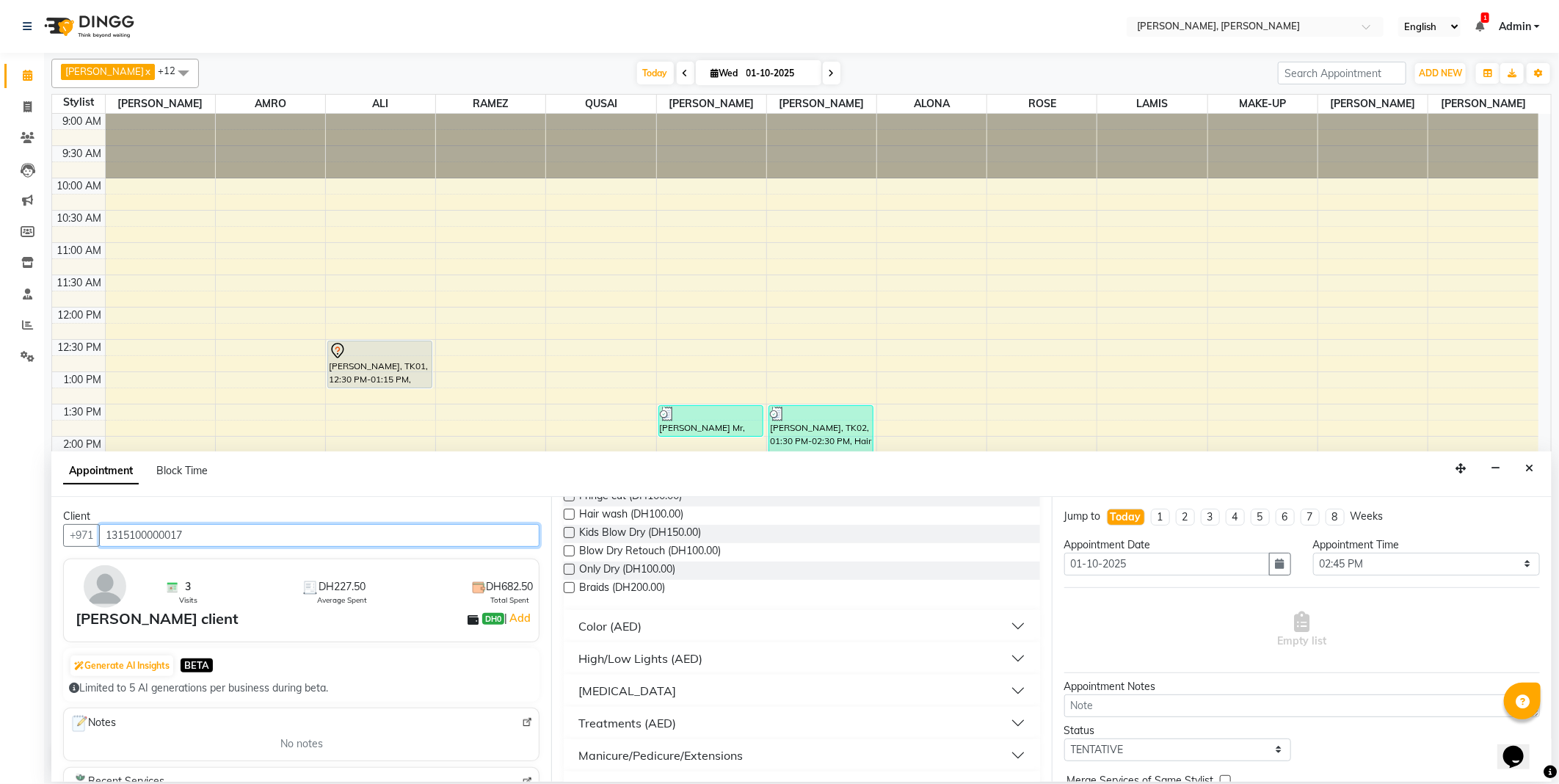
scroll to position [485, 0]
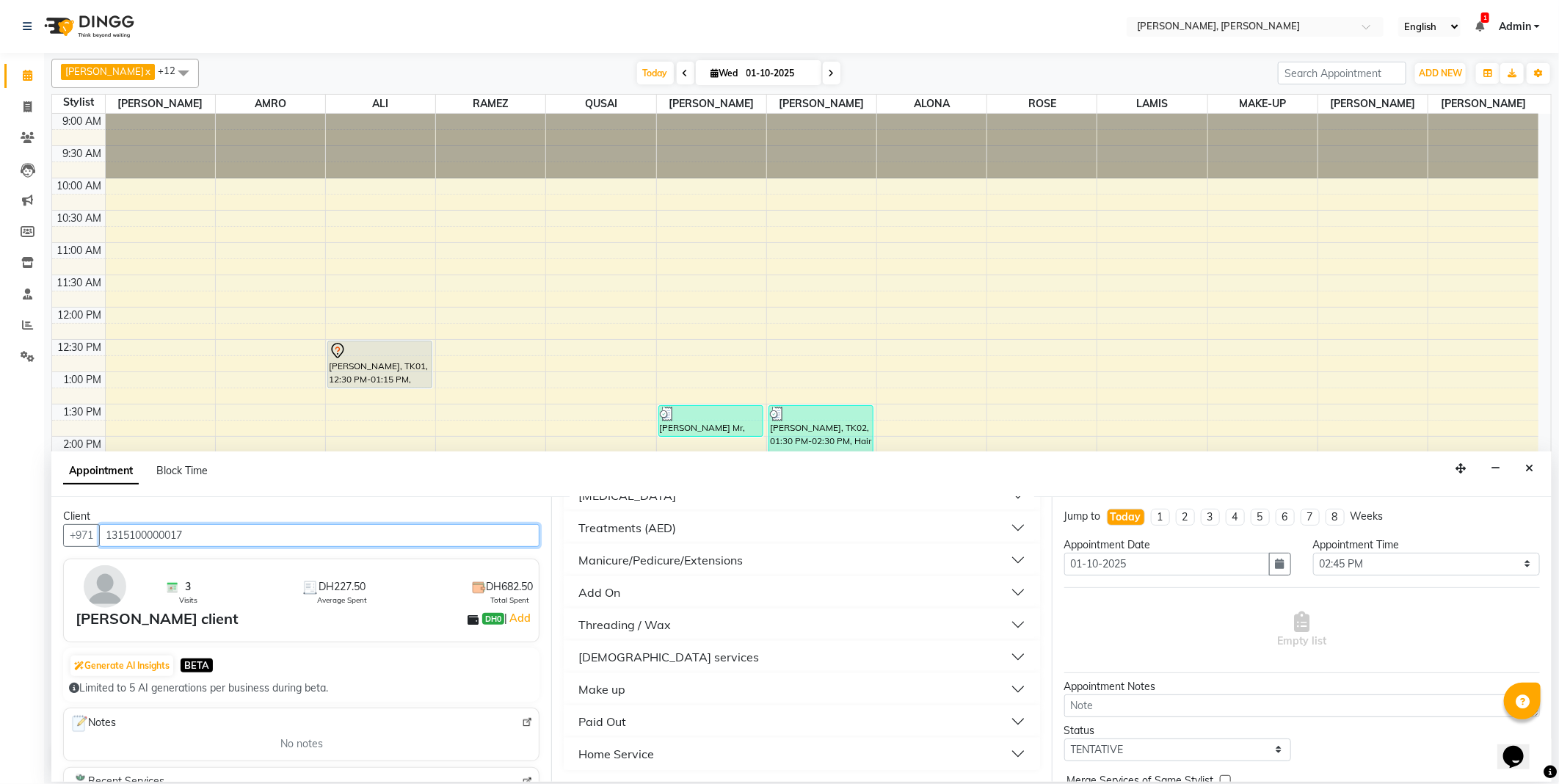
type input "1315100000017"
click at [591, 653] on div "[DEMOGRAPHIC_DATA] services" at bounding box center [668, 657] width 180 height 18
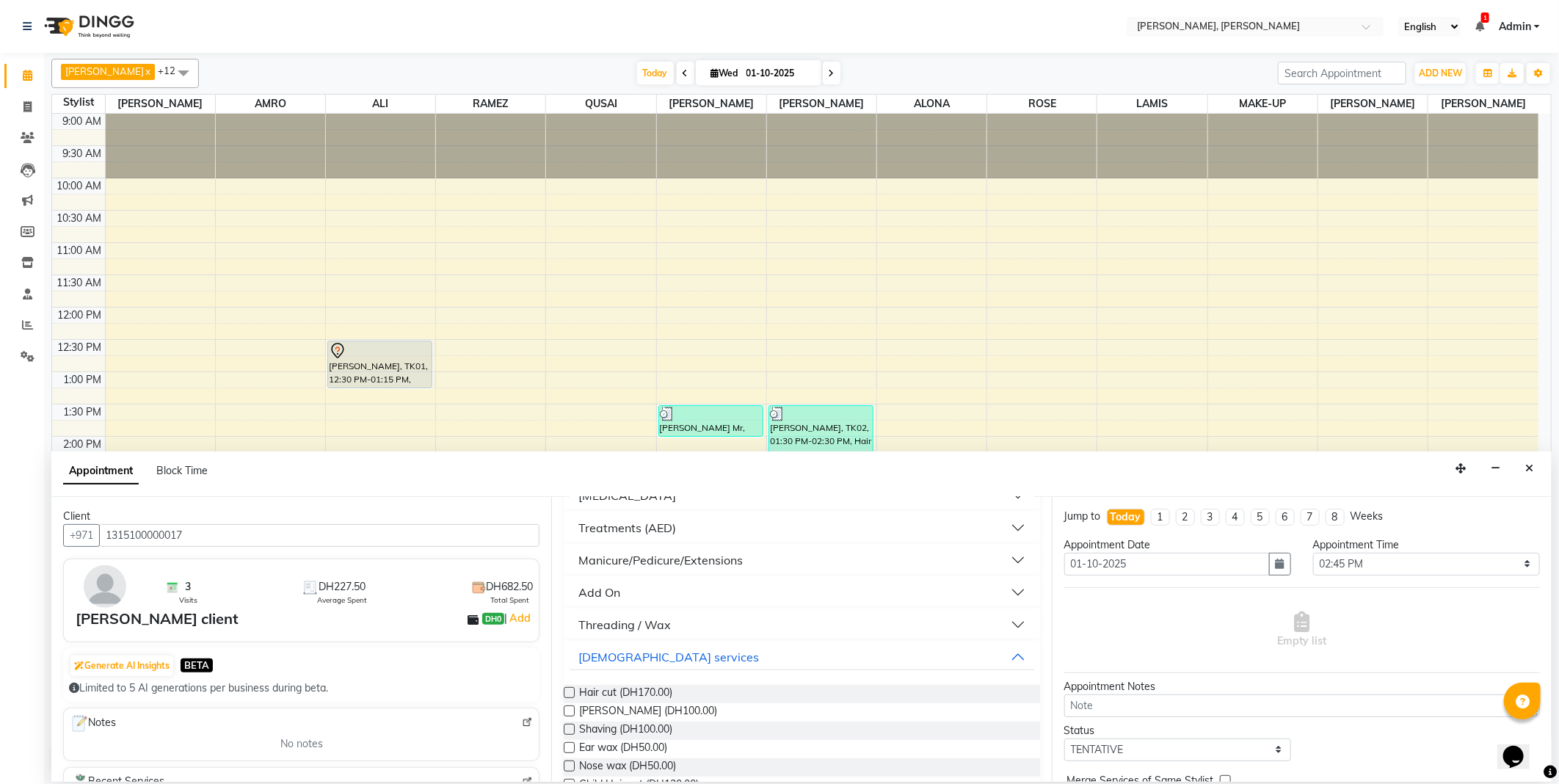
click at [569, 691] on label at bounding box center [569, 692] width 11 height 11
click at [569, 691] on input "checkbox" at bounding box center [568, 694] width 9 height 9
checkbox input "false"
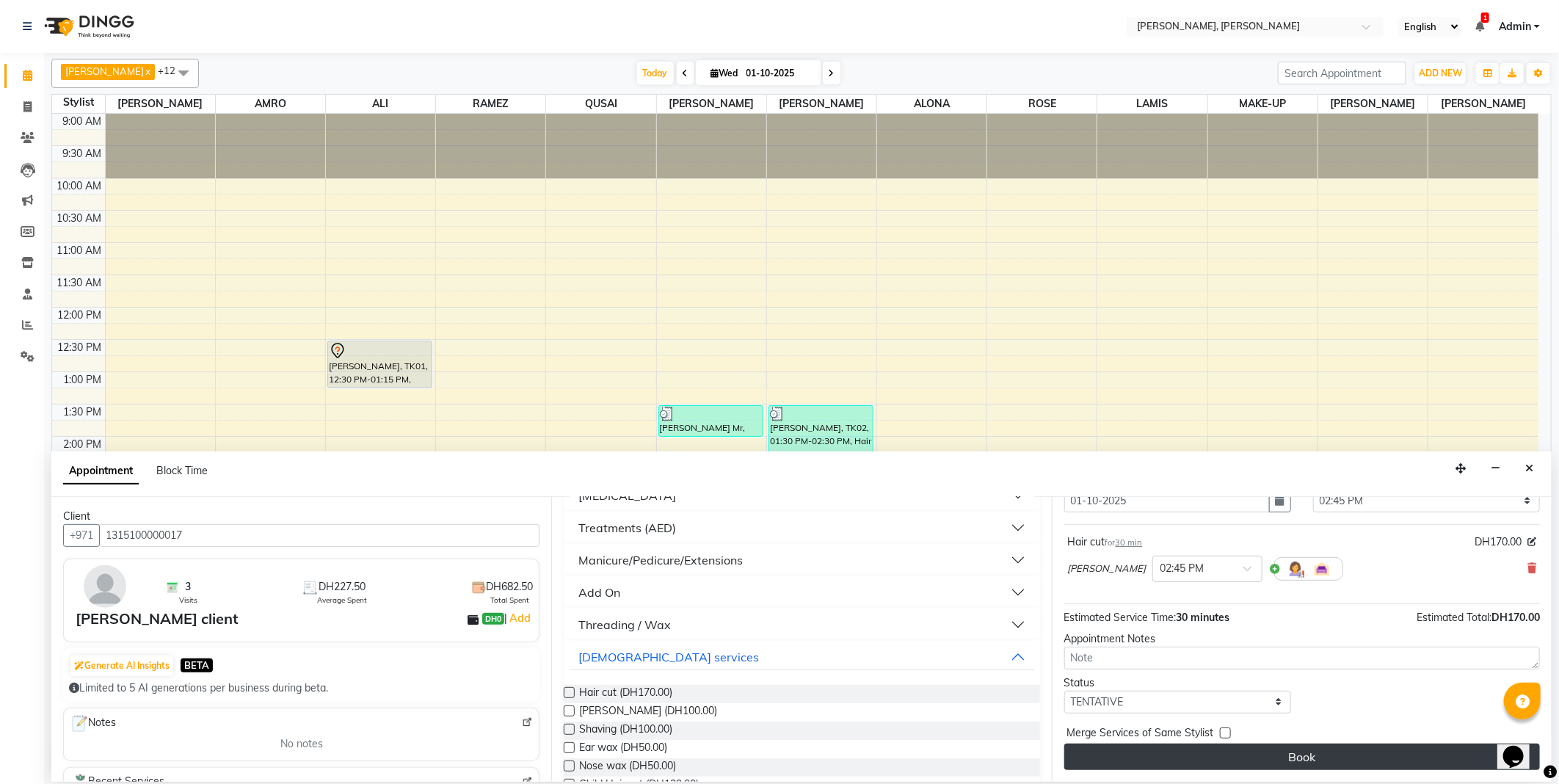
click at [1227, 751] on button "Book" at bounding box center [1302, 757] width 476 height 26
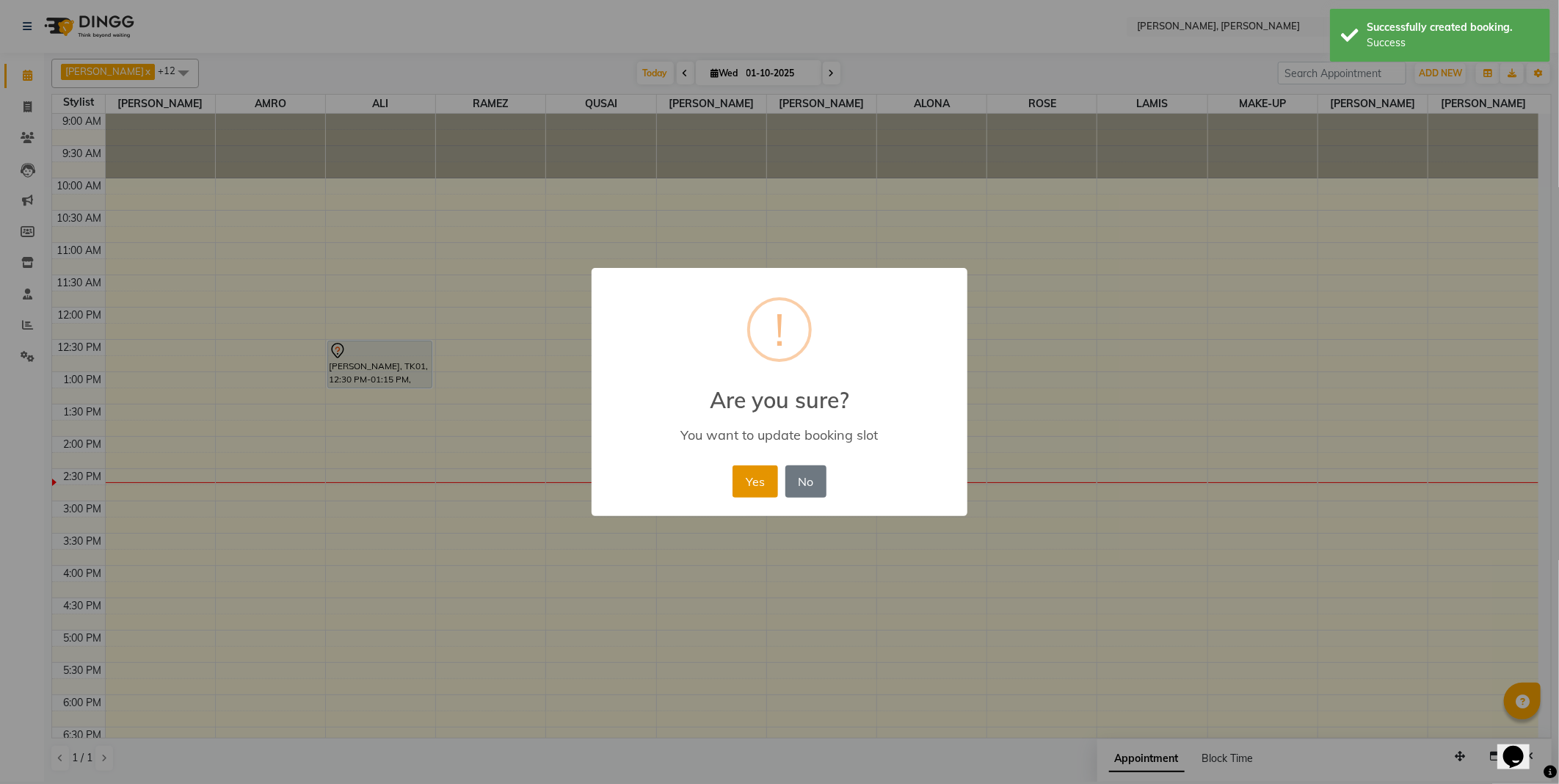
click at [757, 484] on button "Yes" at bounding box center [755, 481] width 45 height 33
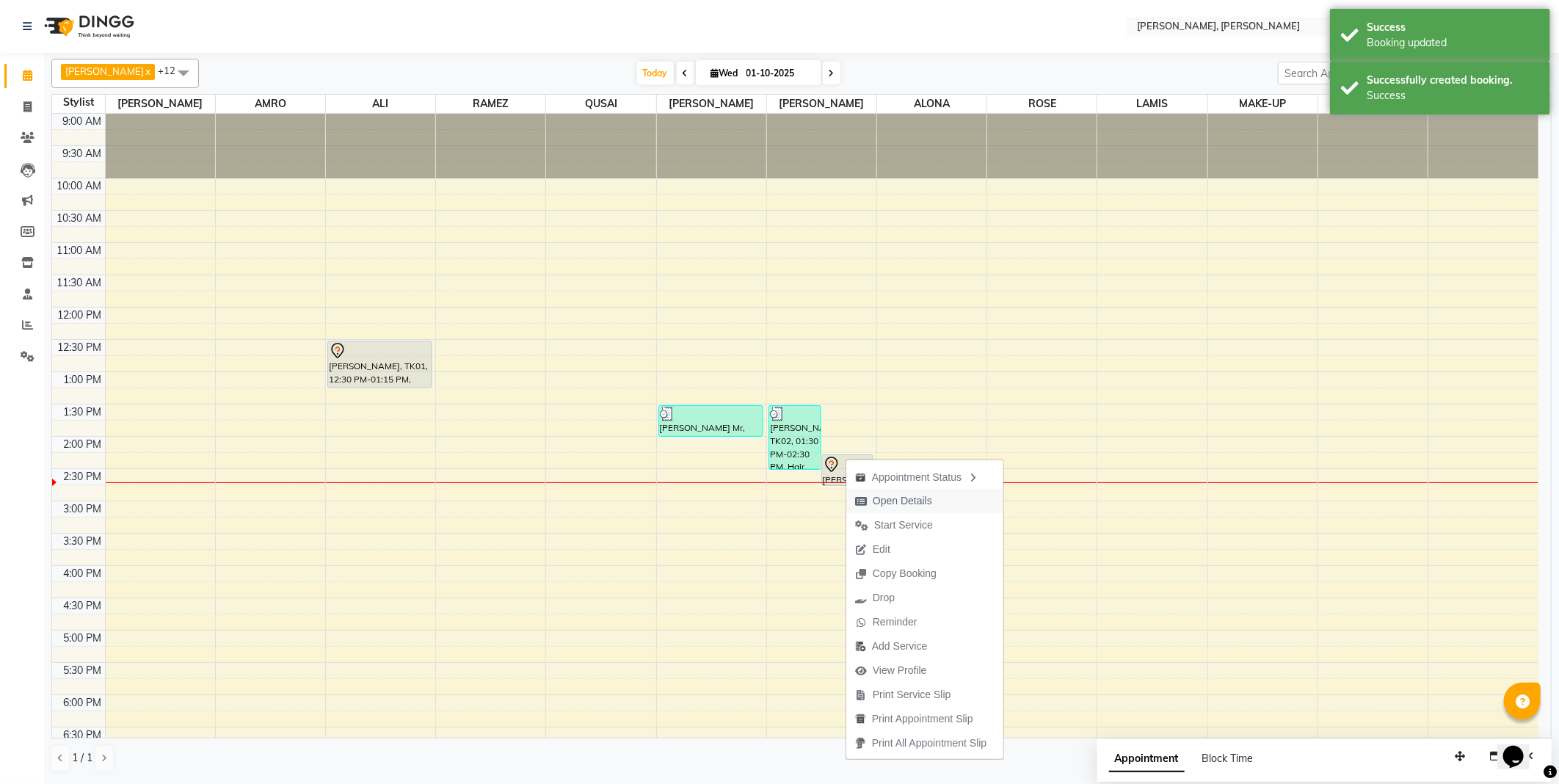
click at [883, 499] on span "Open Details" at bounding box center [903, 501] width 60 height 15
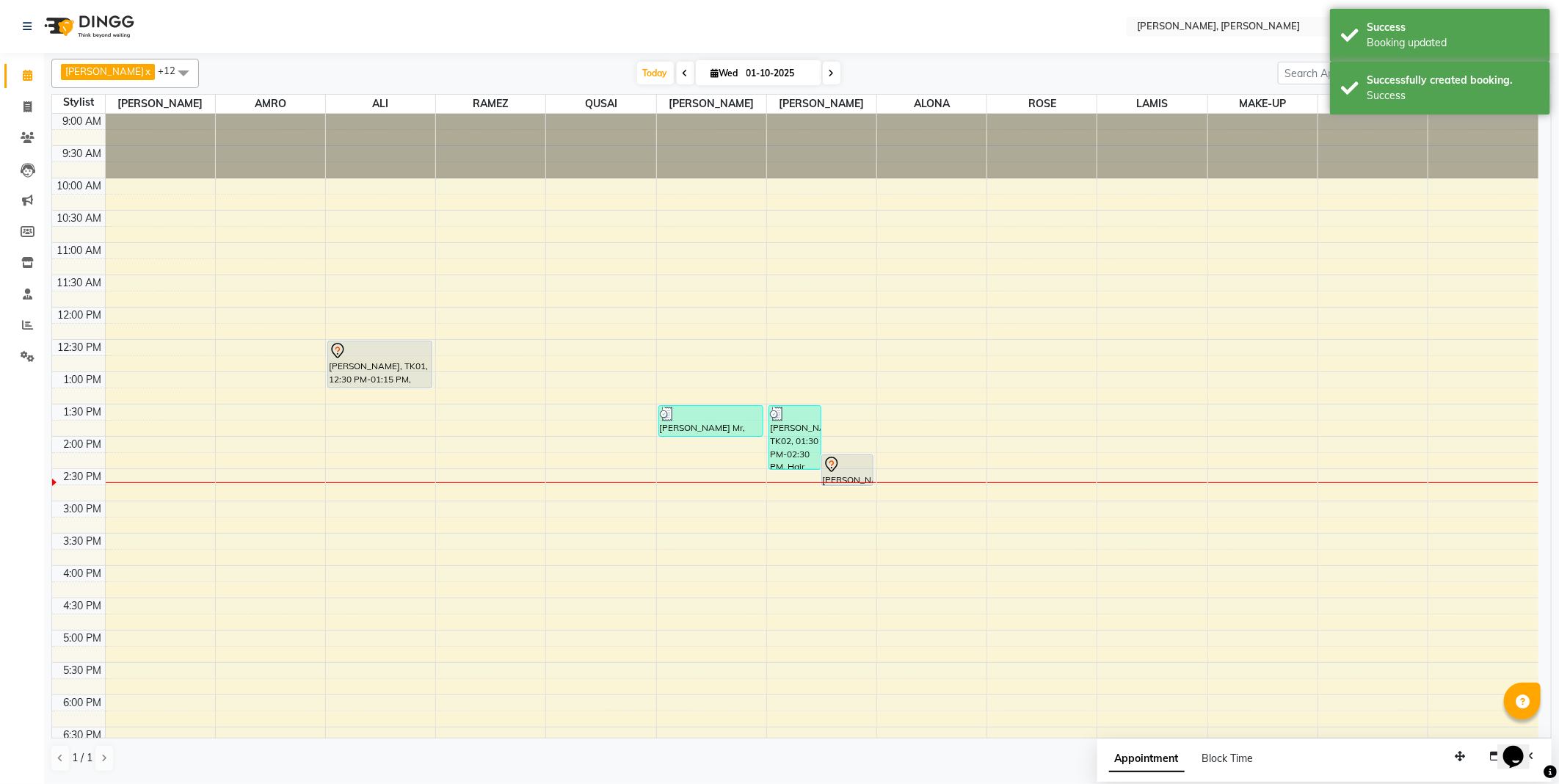
click at [845, 472] on div at bounding box center [848, 464] width 50 height 18
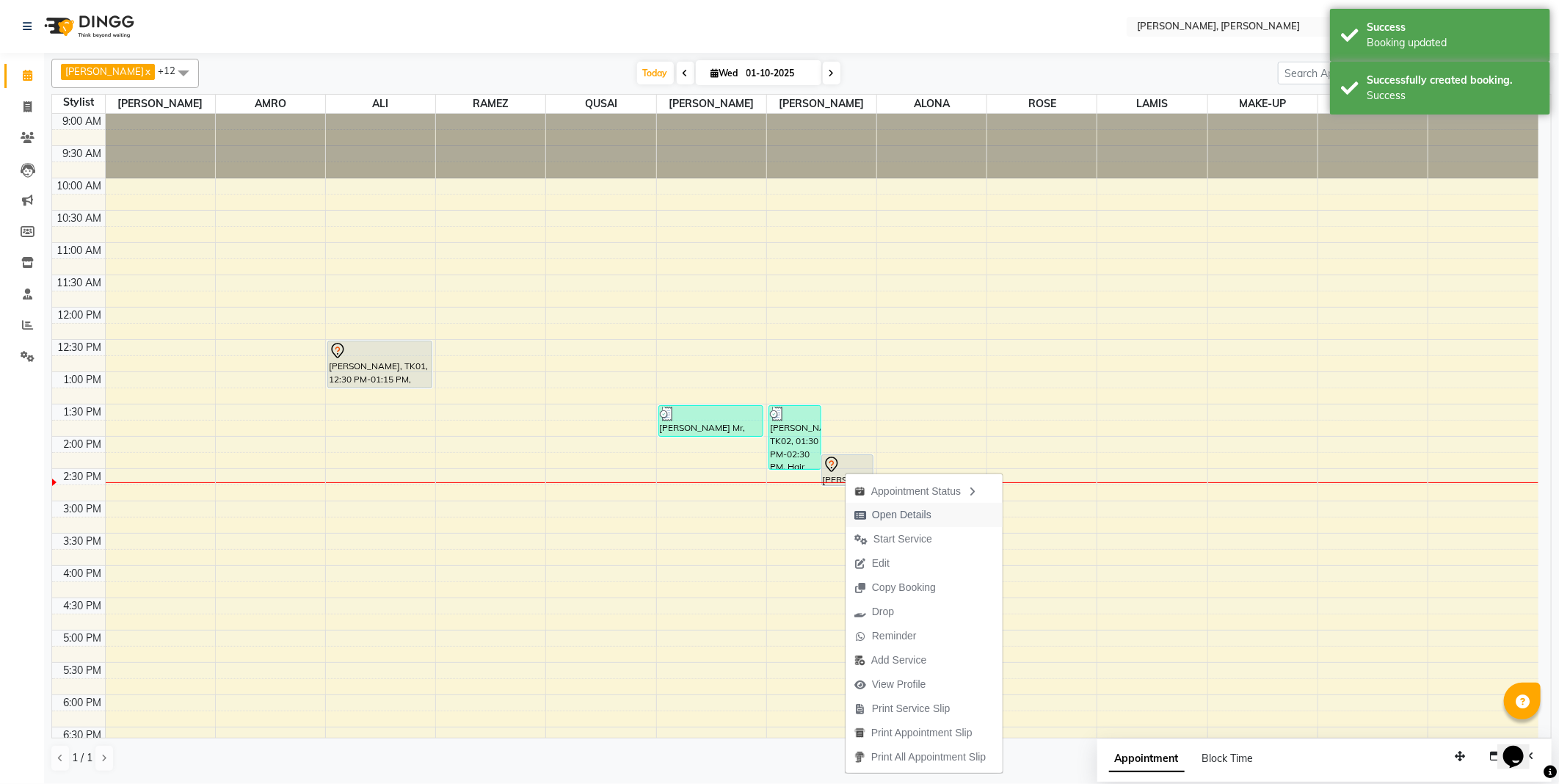
click at [878, 520] on span "Open Details" at bounding box center [902, 515] width 60 height 15
select select "7"
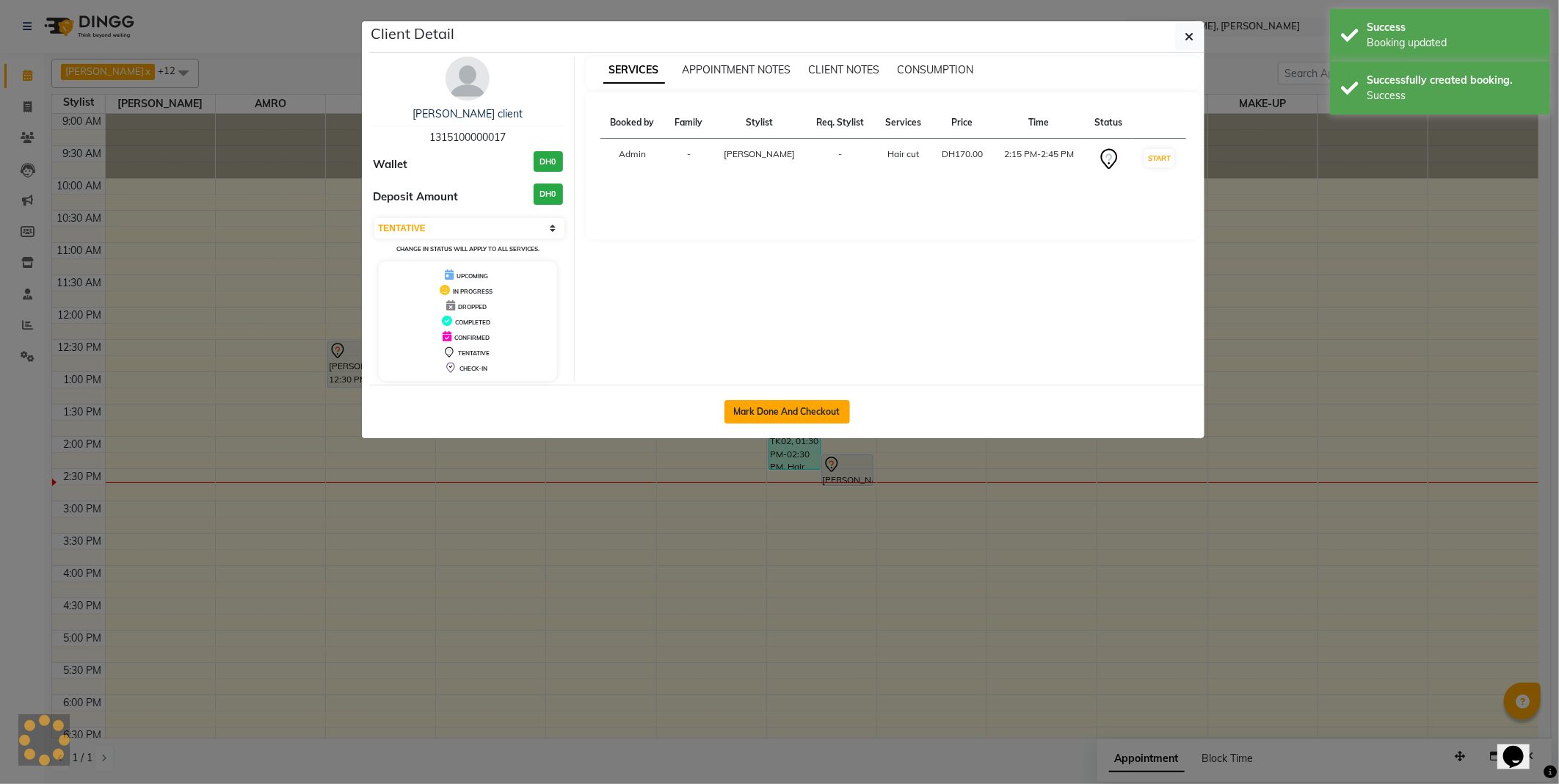
click at [828, 400] on button "Mark Done And Checkout" at bounding box center [787, 411] width 125 height 23
select select "service"
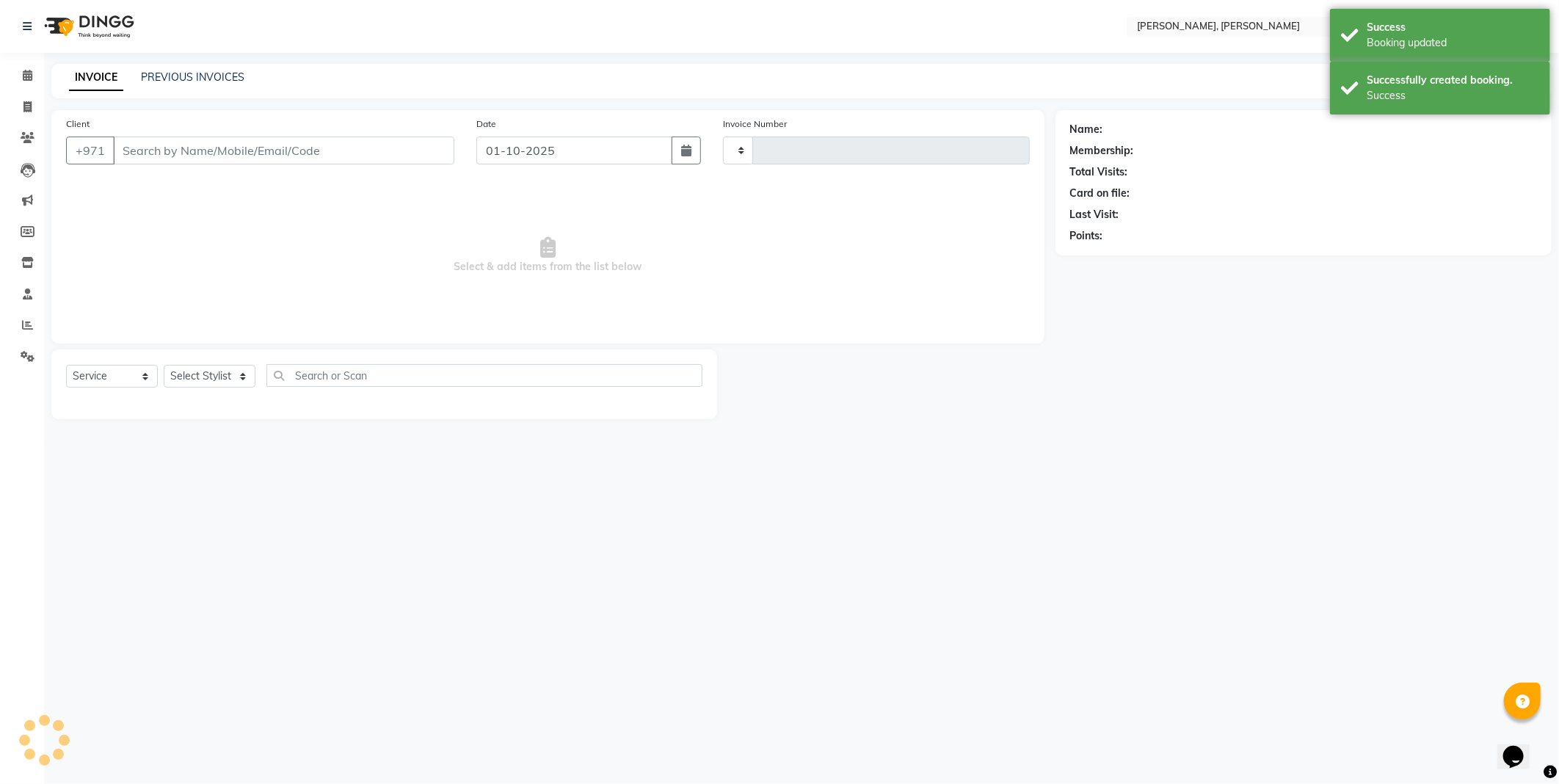
type input "2750"
select select "7142"
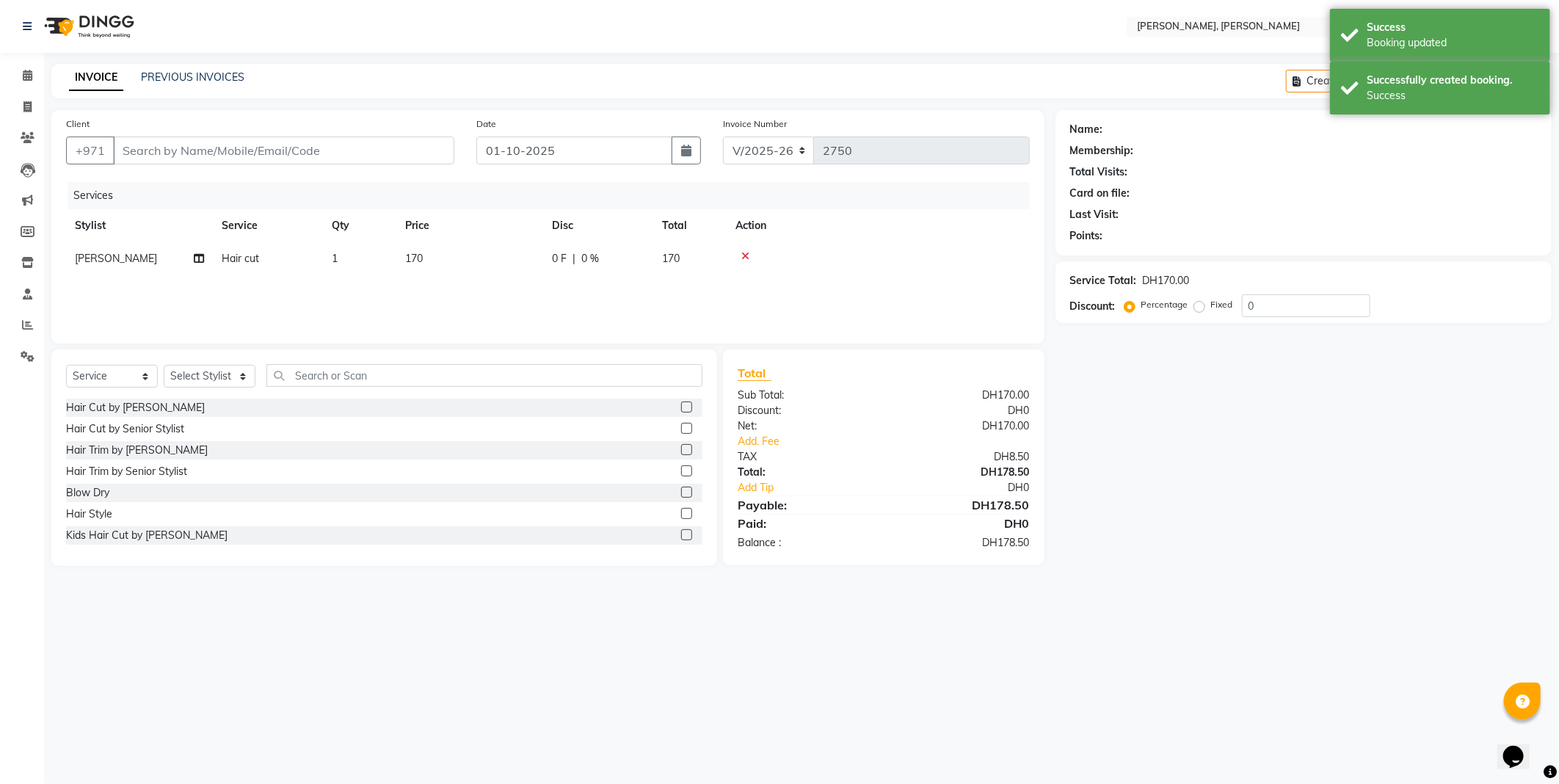
type input "1315100000017"
select select "62121"
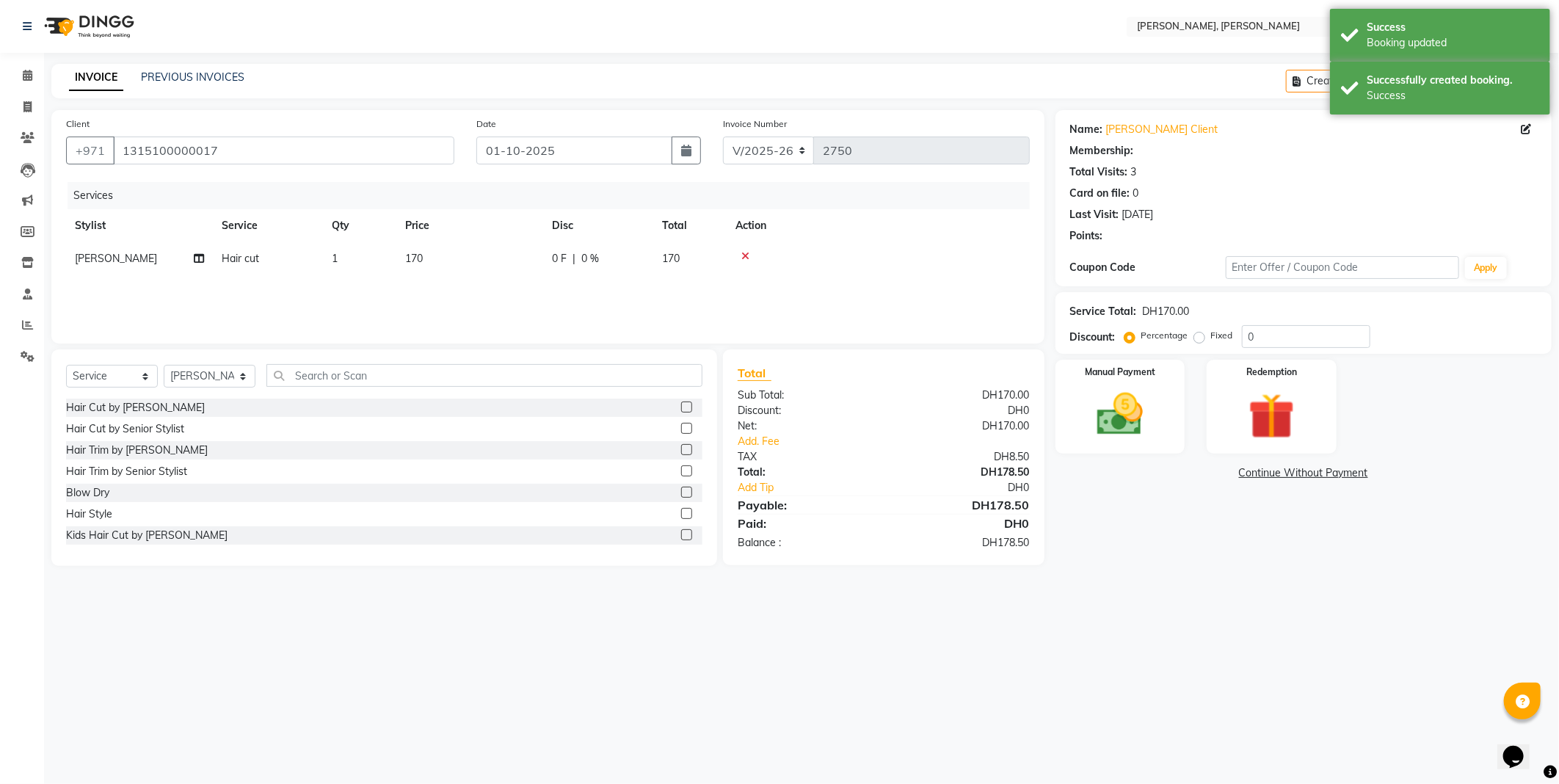
click at [460, 265] on td "170" at bounding box center [469, 258] width 147 height 33
select select "62121"
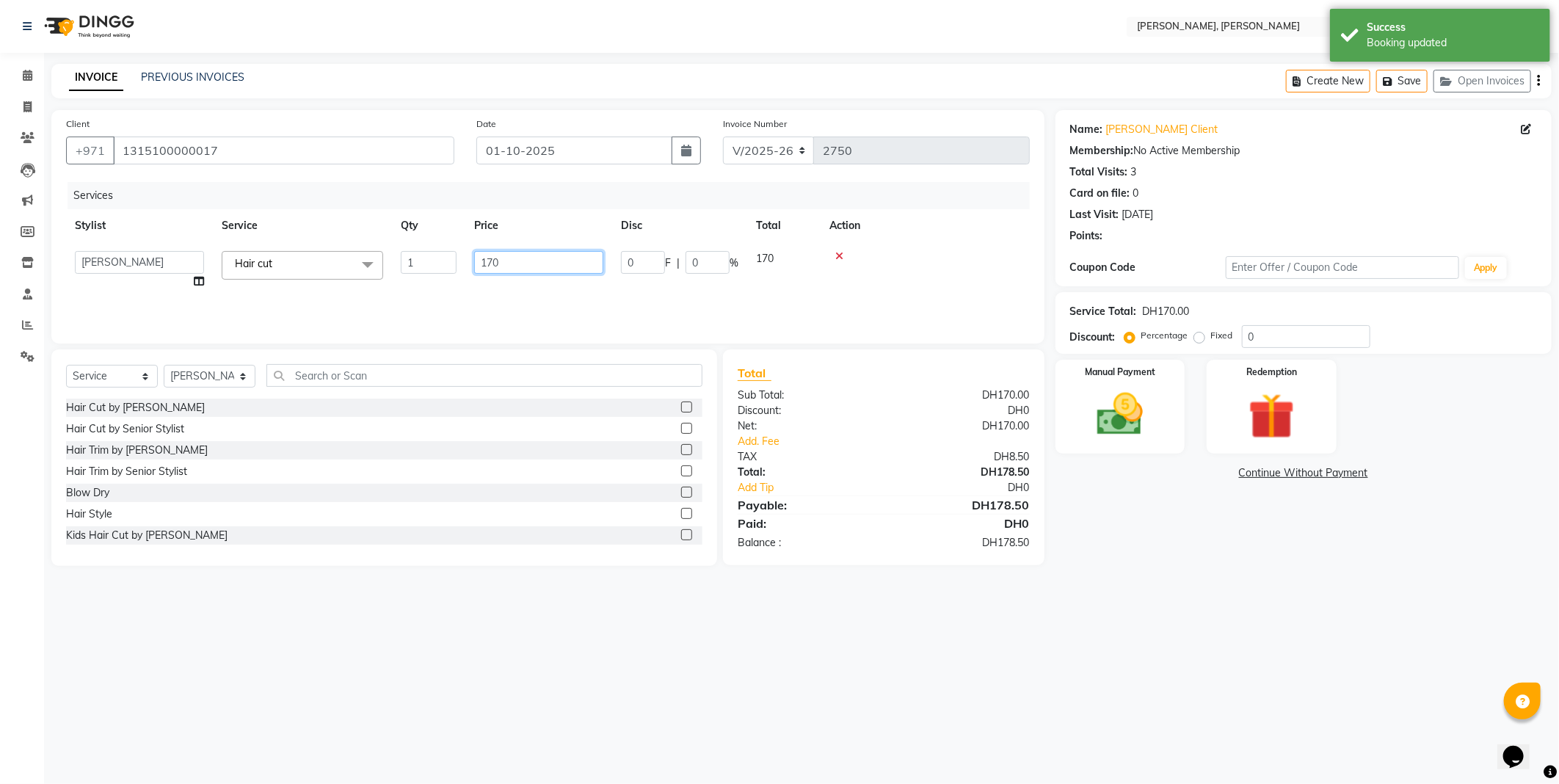
click at [523, 262] on input "170" at bounding box center [538, 263] width 129 height 22
type input "100"
click at [525, 293] on div "Services Stylist Service Qty Price Disc Total Action [PERSON_NAME] [PERSON_NAME…" at bounding box center [548, 255] width 964 height 147
click at [1132, 424] on img at bounding box center [1121, 414] width 75 height 53
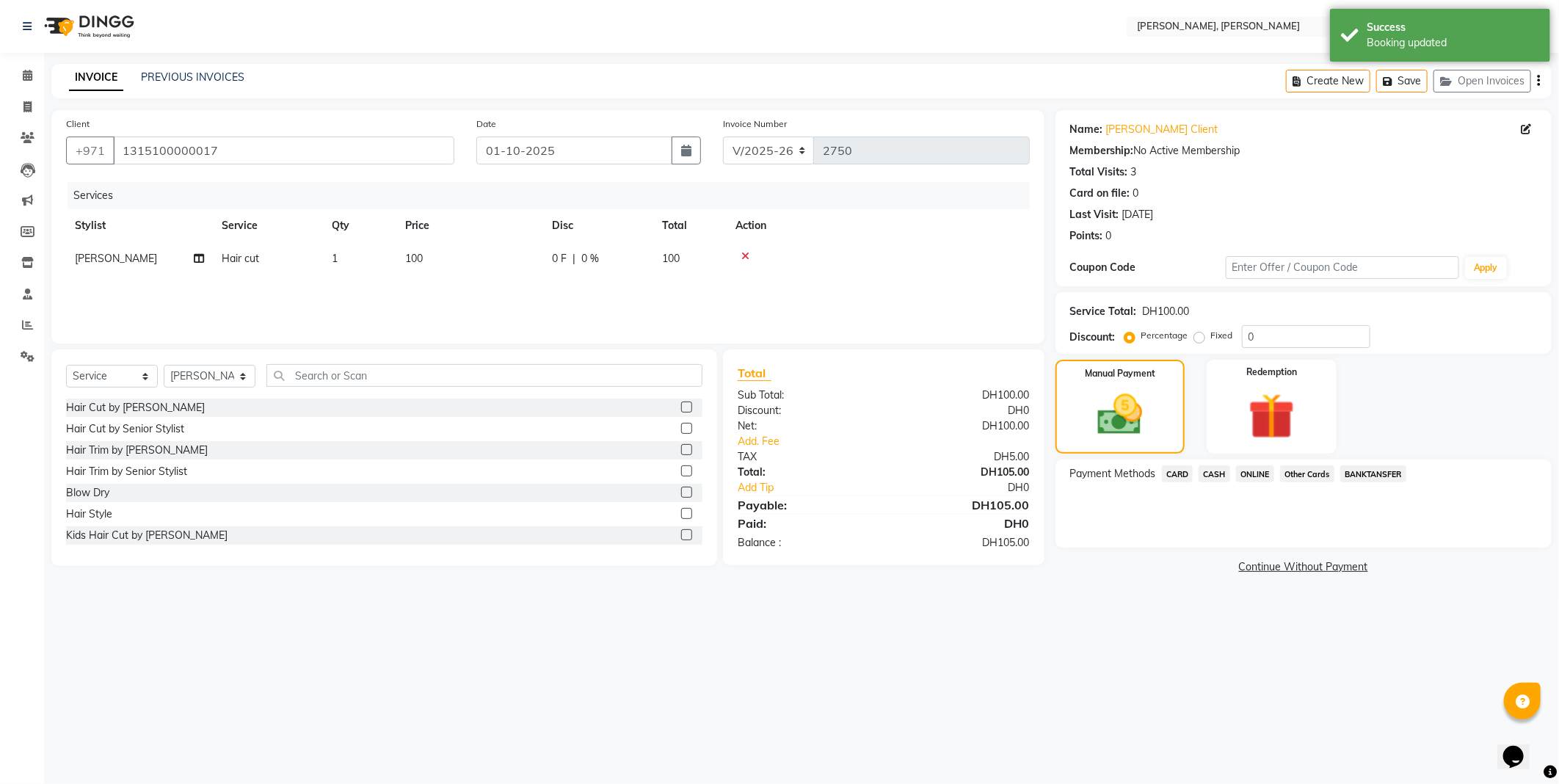
click at [1177, 474] on span "CARD" at bounding box center [1178, 474] width 32 height 17
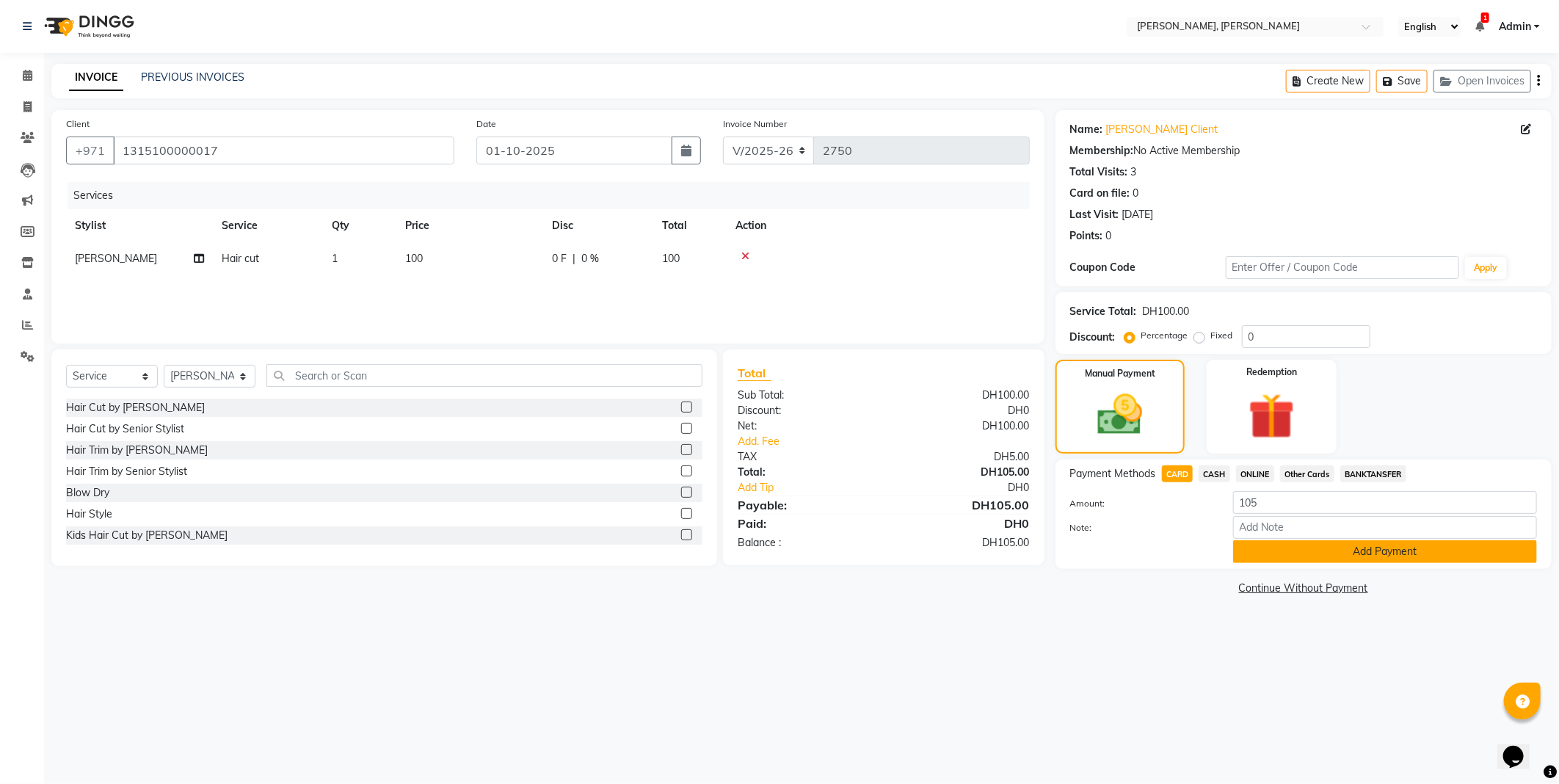
click at [1318, 550] on button "Add Payment" at bounding box center [1385, 551] width 304 height 22
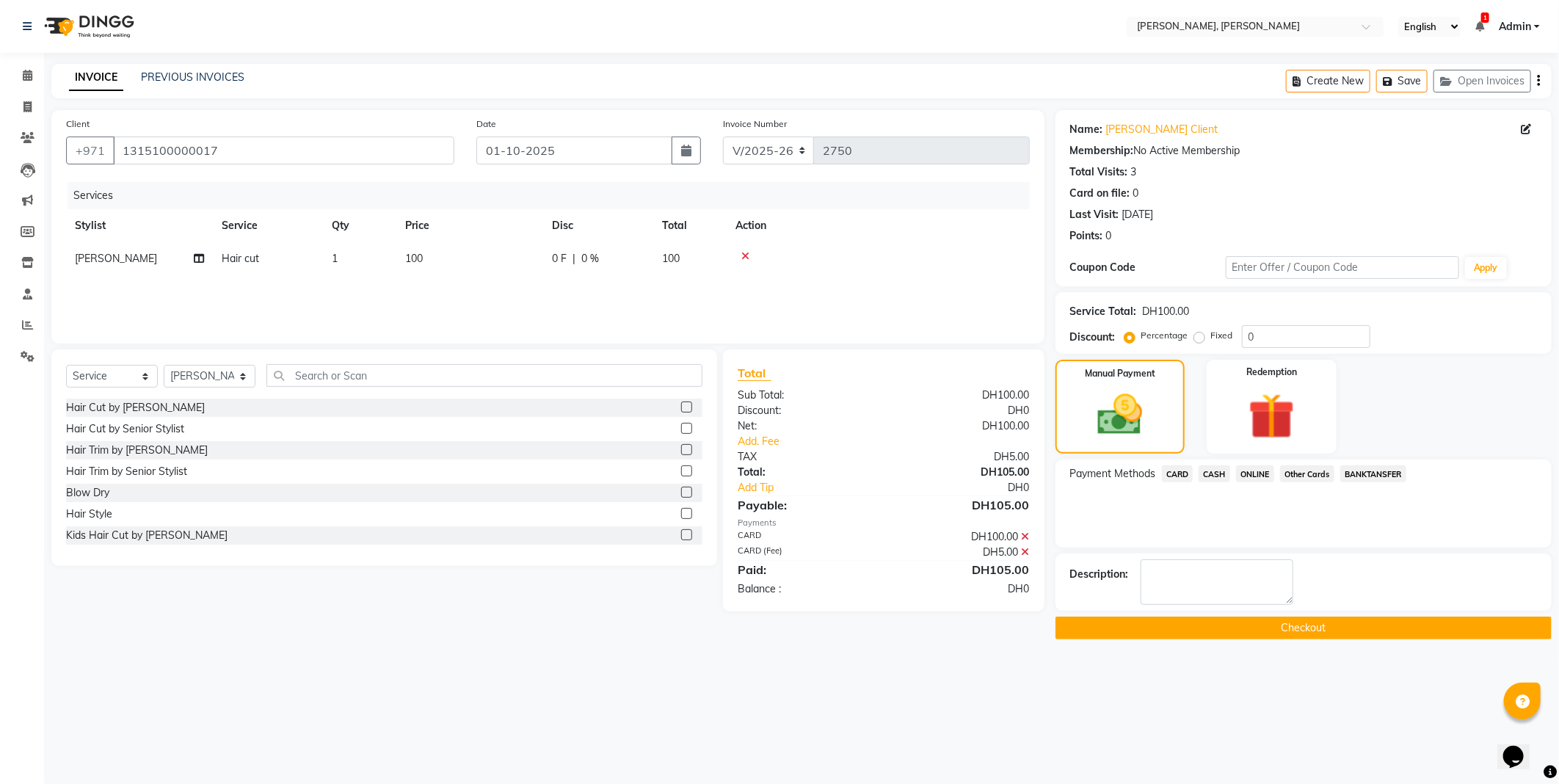
click at [1237, 632] on button "Checkout" at bounding box center [1304, 628] width 496 height 22
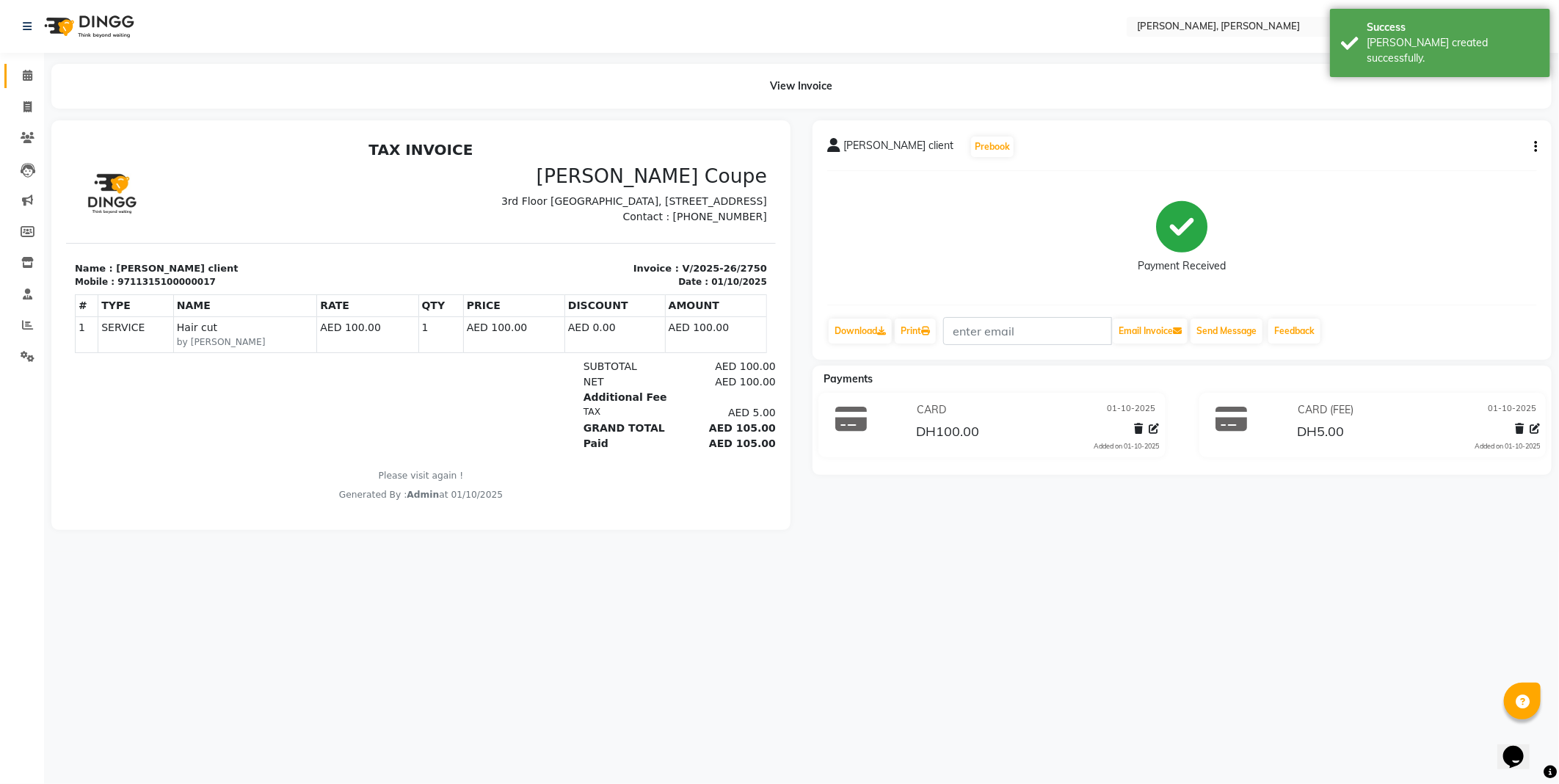
click at [27, 78] on icon at bounding box center [27, 76] width 9 height 11
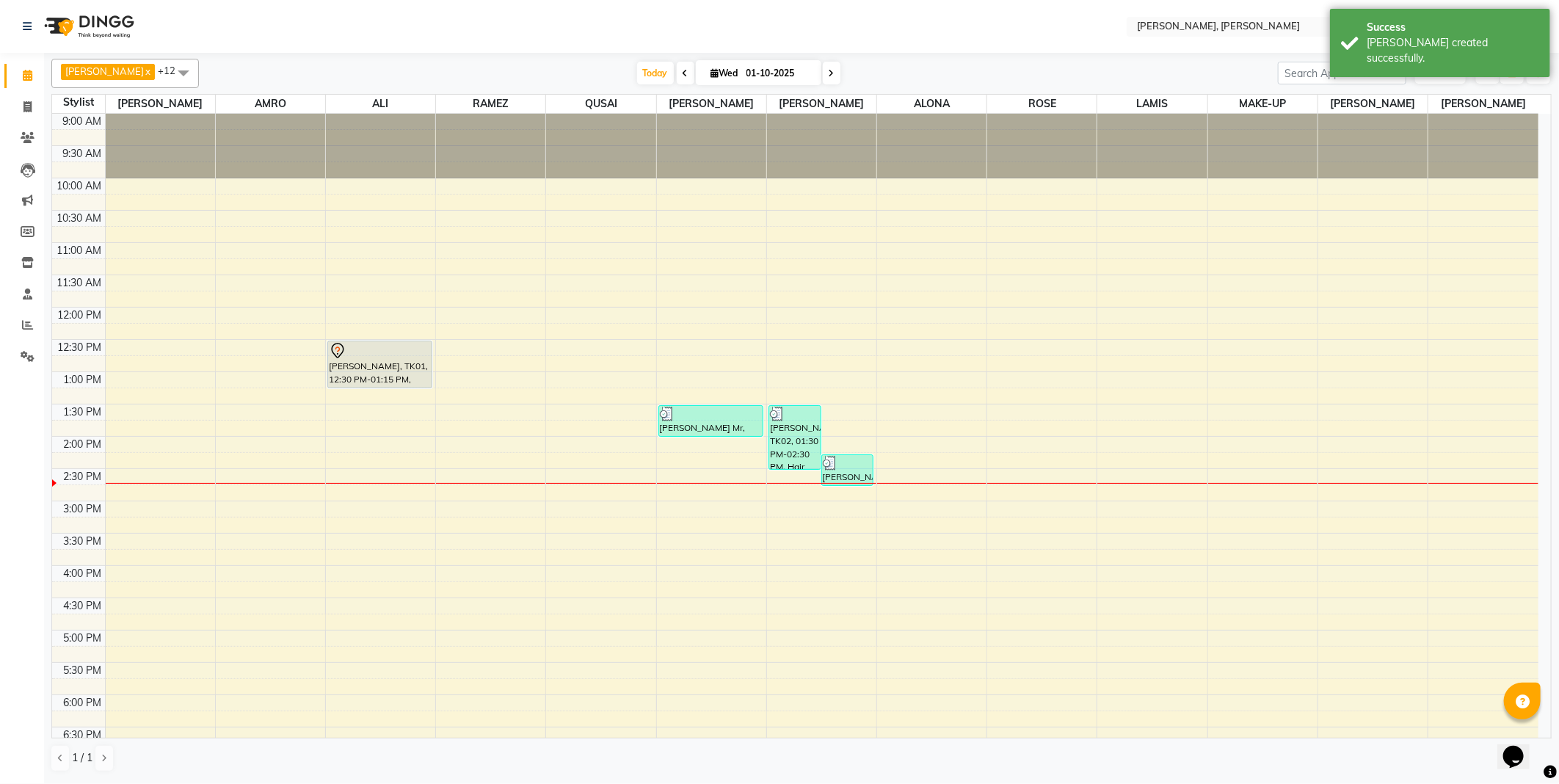
click at [841, 468] on div at bounding box center [848, 463] width 50 height 15
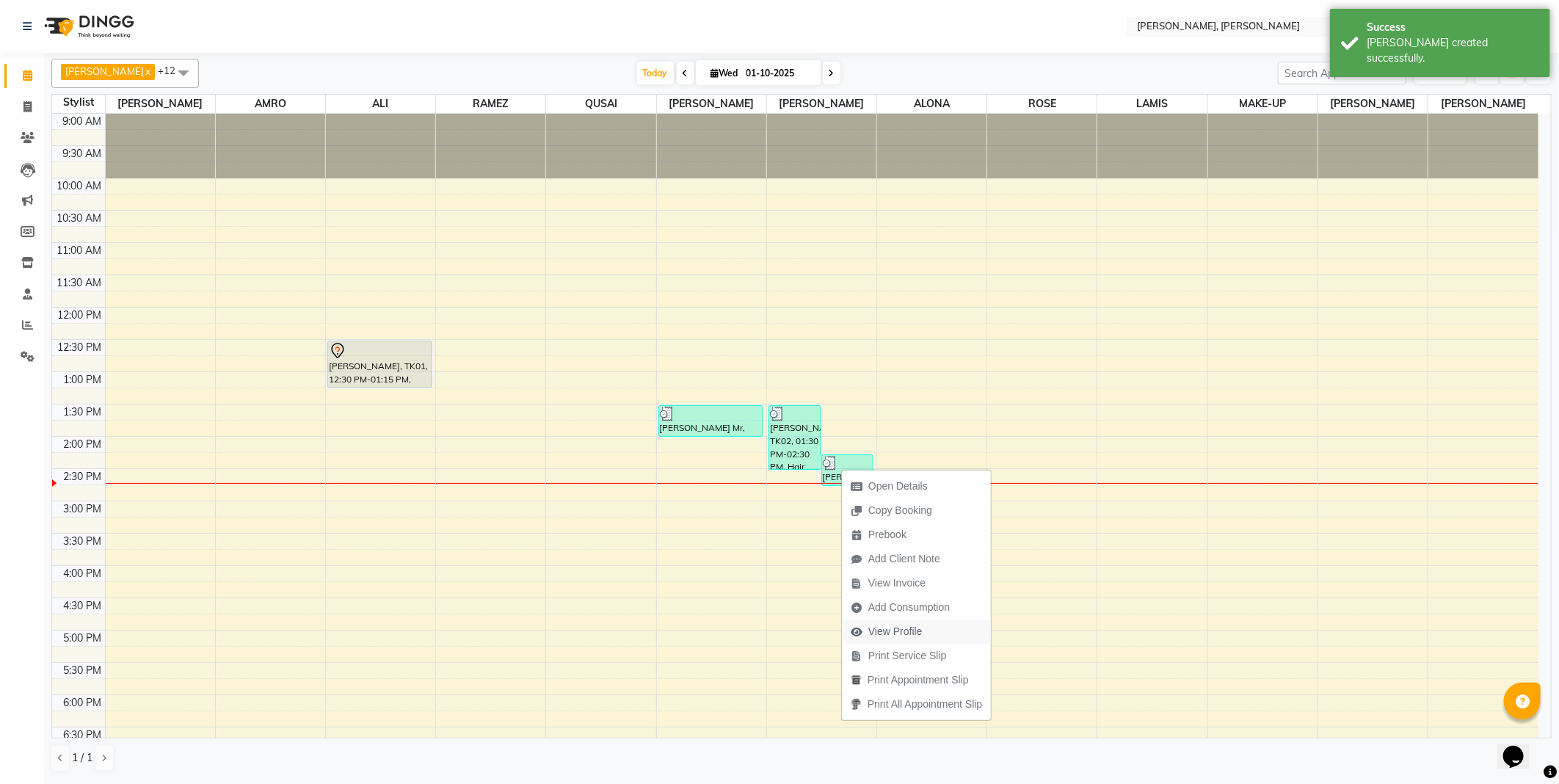
click at [885, 632] on span "View Profile" at bounding box center [895, 632] width 54 height 15
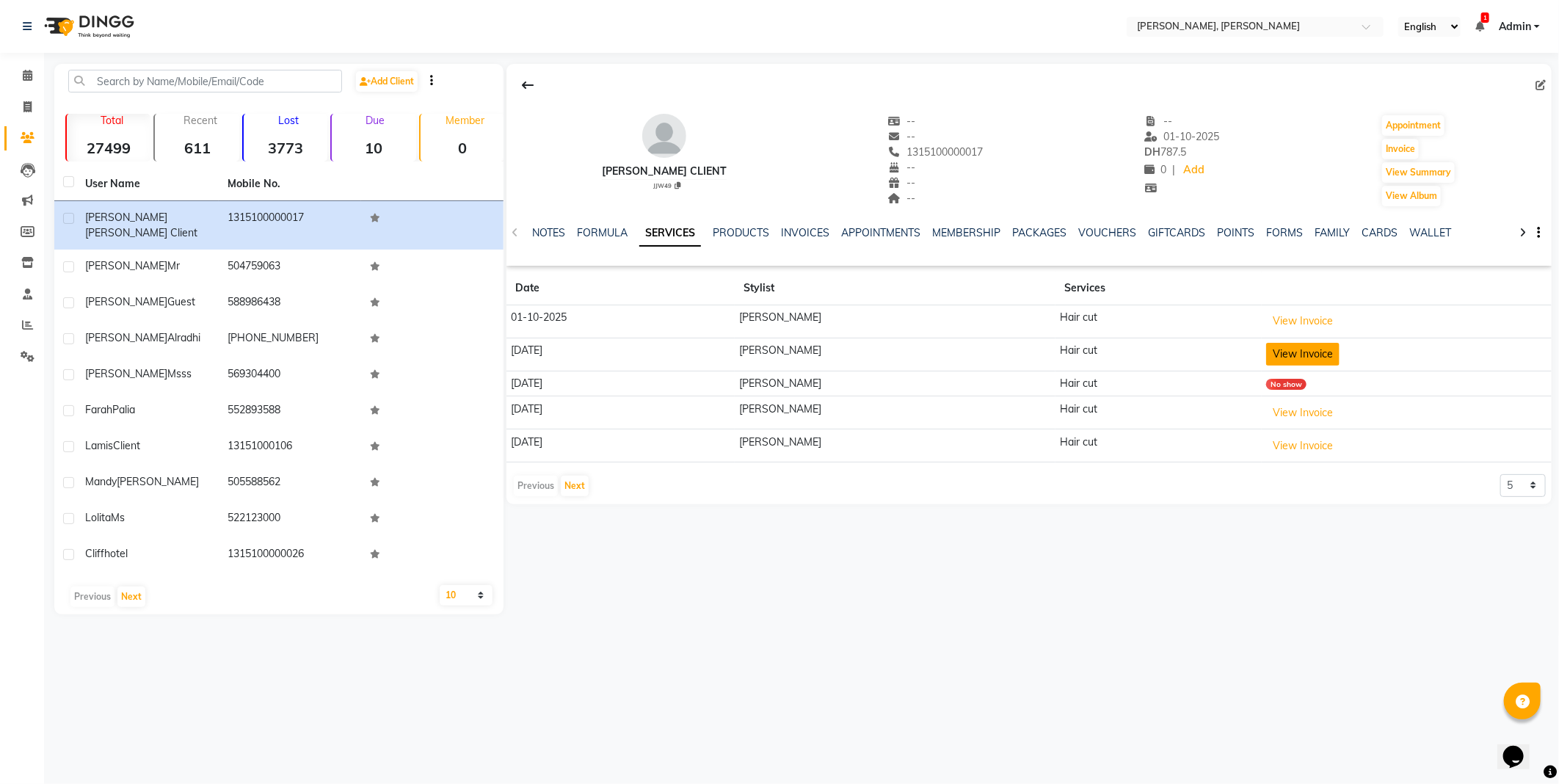
click at [1266, 352] on button "View Invoice" at bounding box center [1303, 354] width 74 height 22
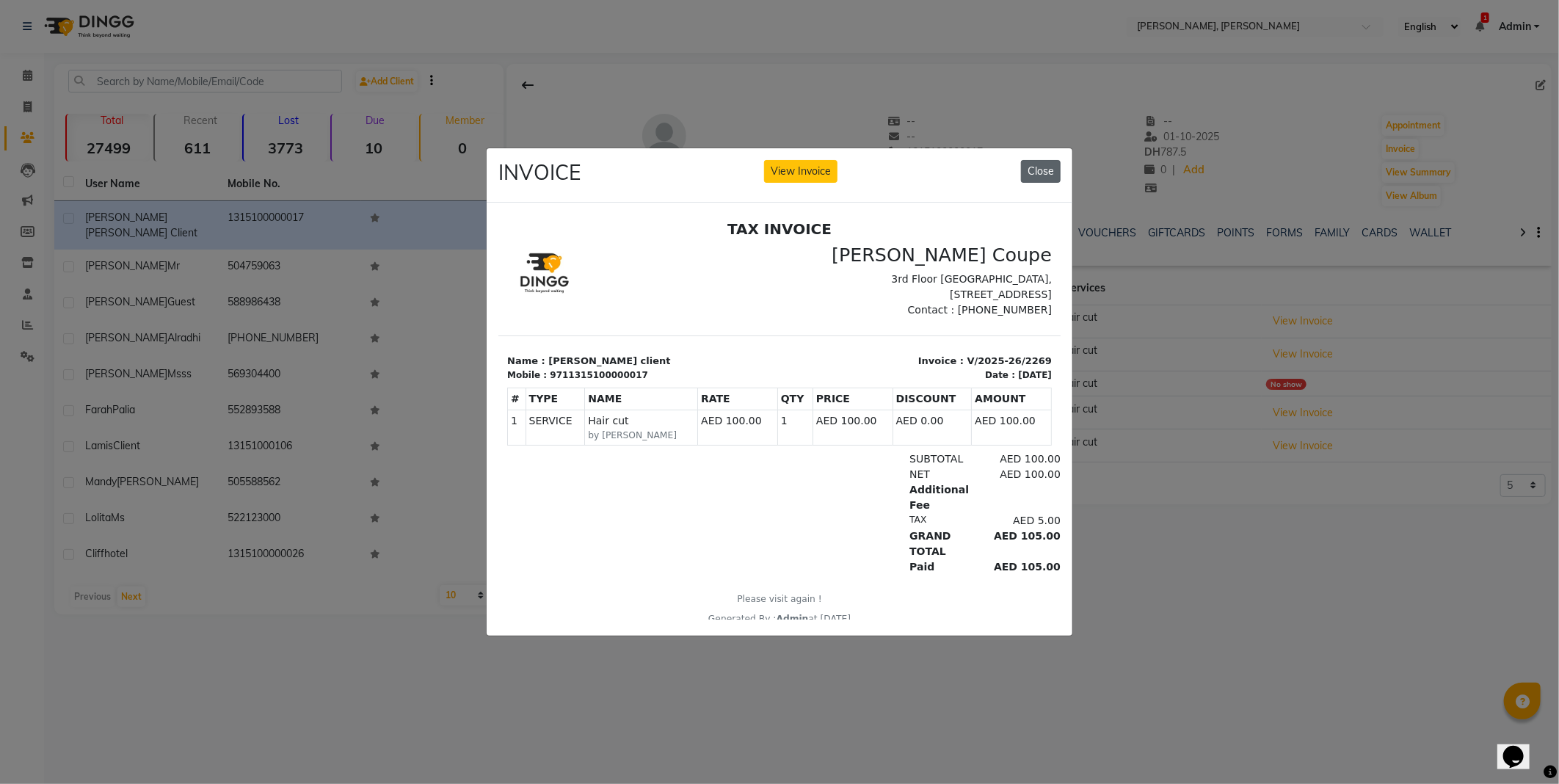
click at [1034, 167] on button "Close" at bounding box center [1041, 171] width 39 height 22
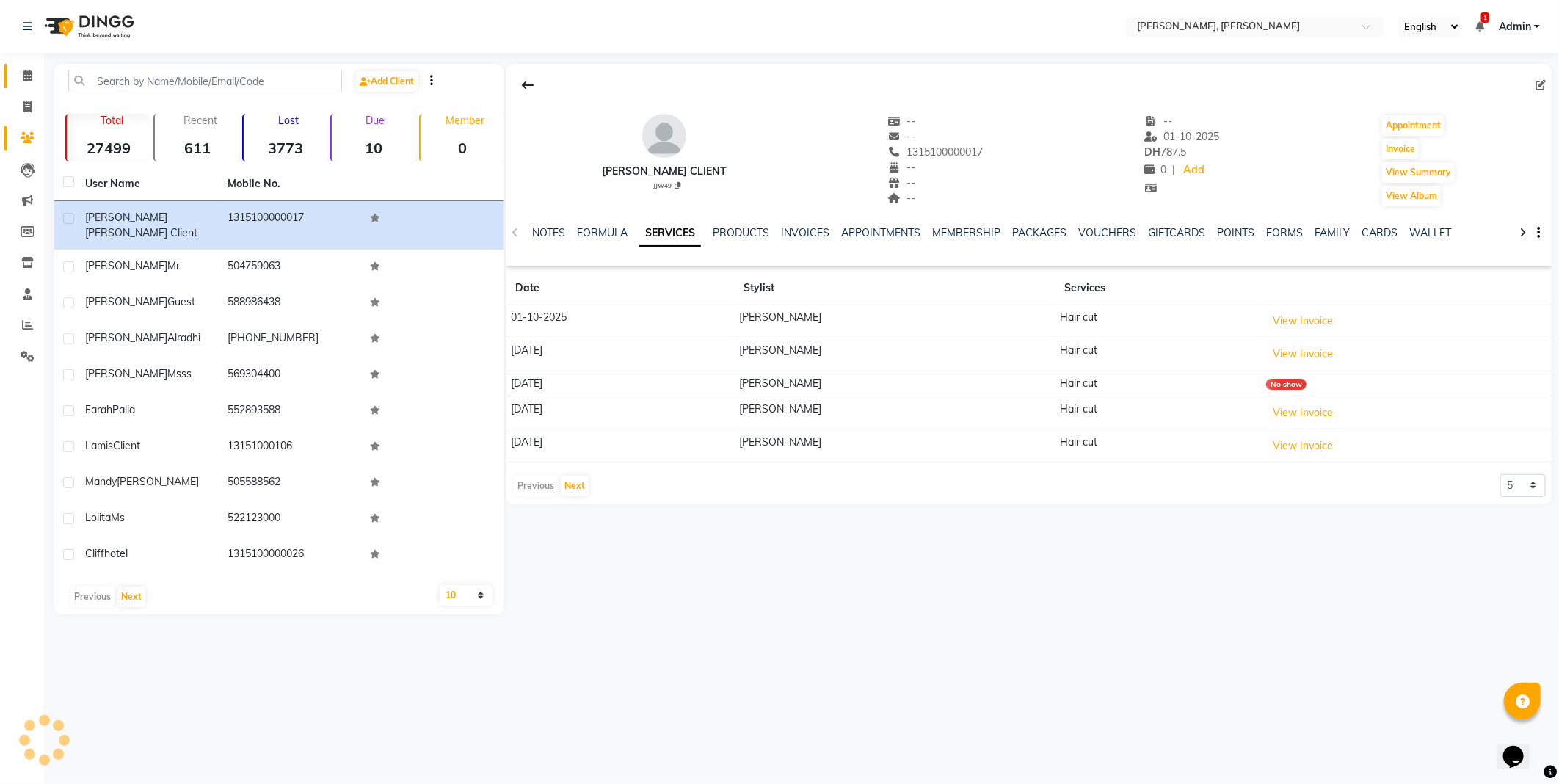
click at [24, 79] on icon at bounding box center [27, 76] width 9 height 11
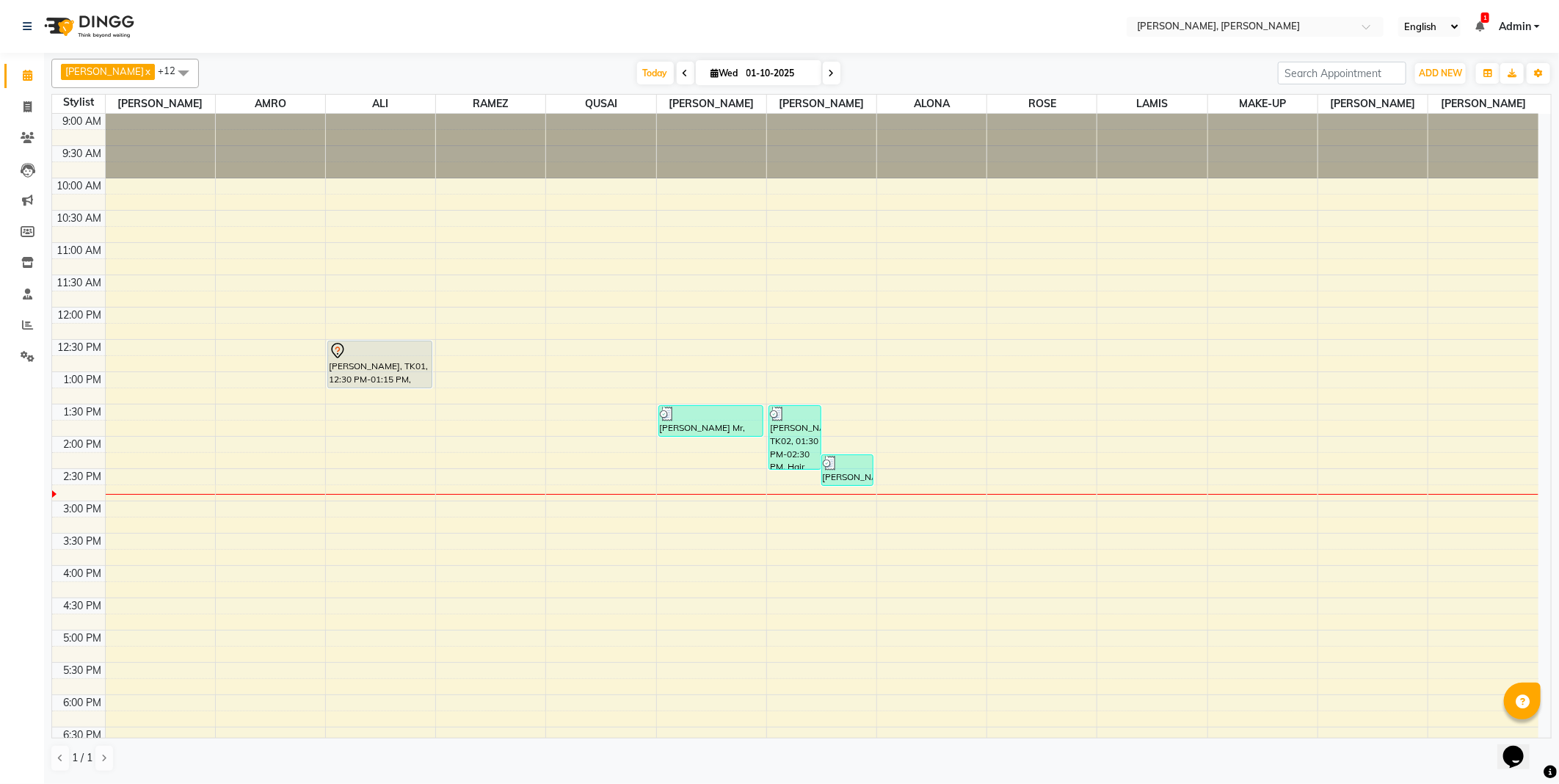
click at [1486, 468] on td at bounding box center [822, 460] width 1434 height 16
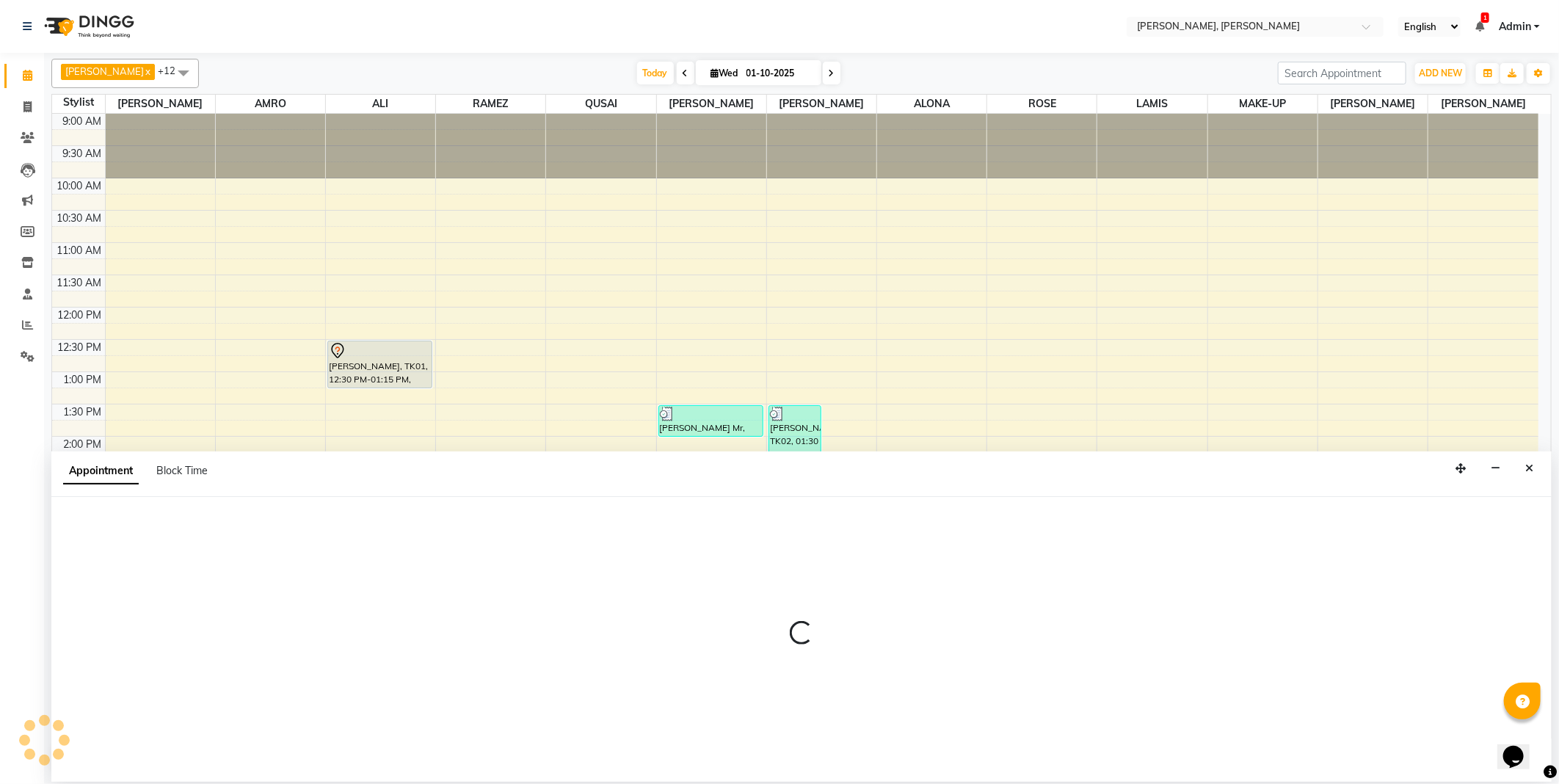
select select "93336"
select select "855"
select select "tentative"
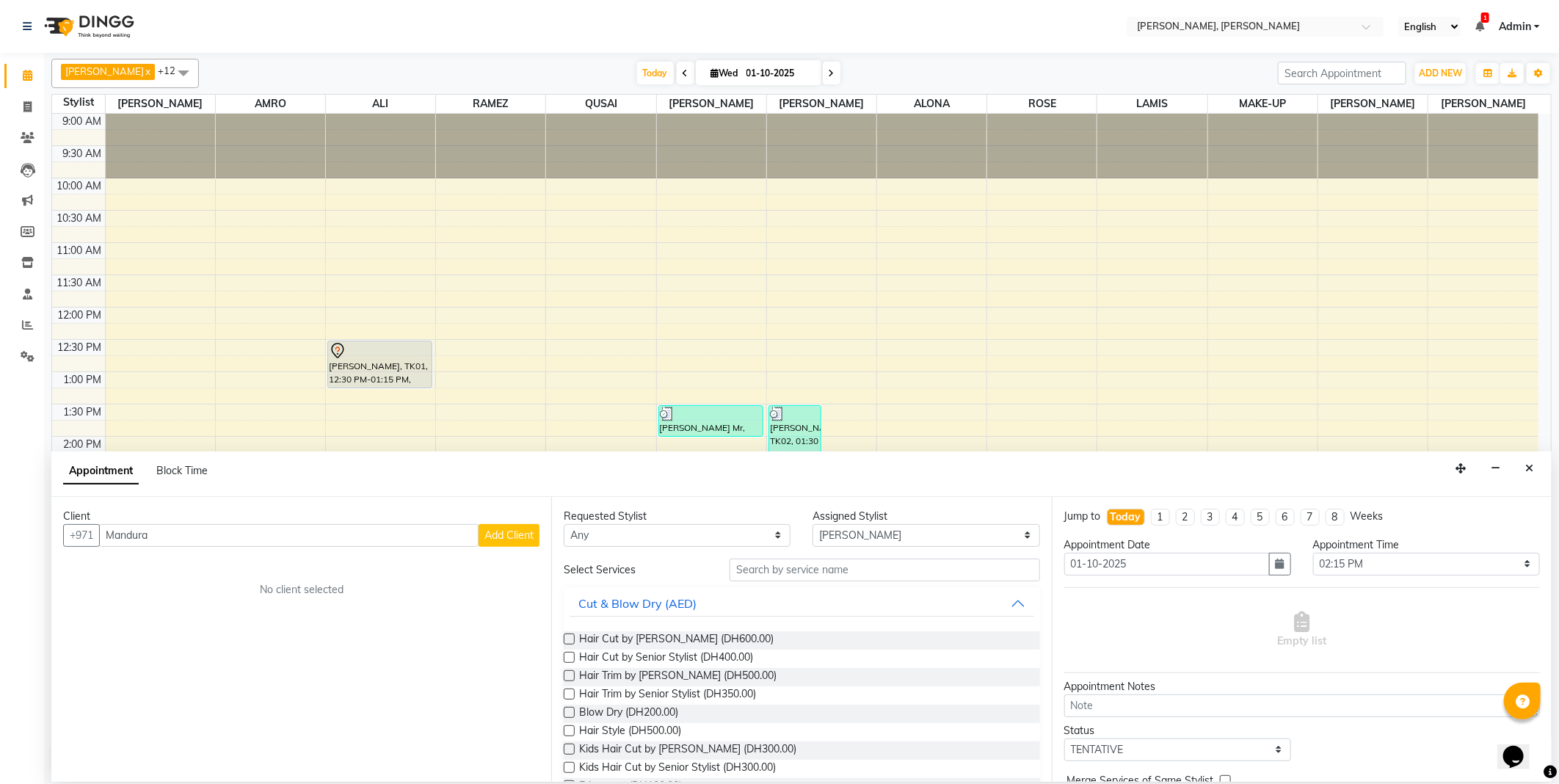
type input "Mandura"
click at [509, 535] on span "Add Client" at bounding box center [508, 535] width 50 height 13
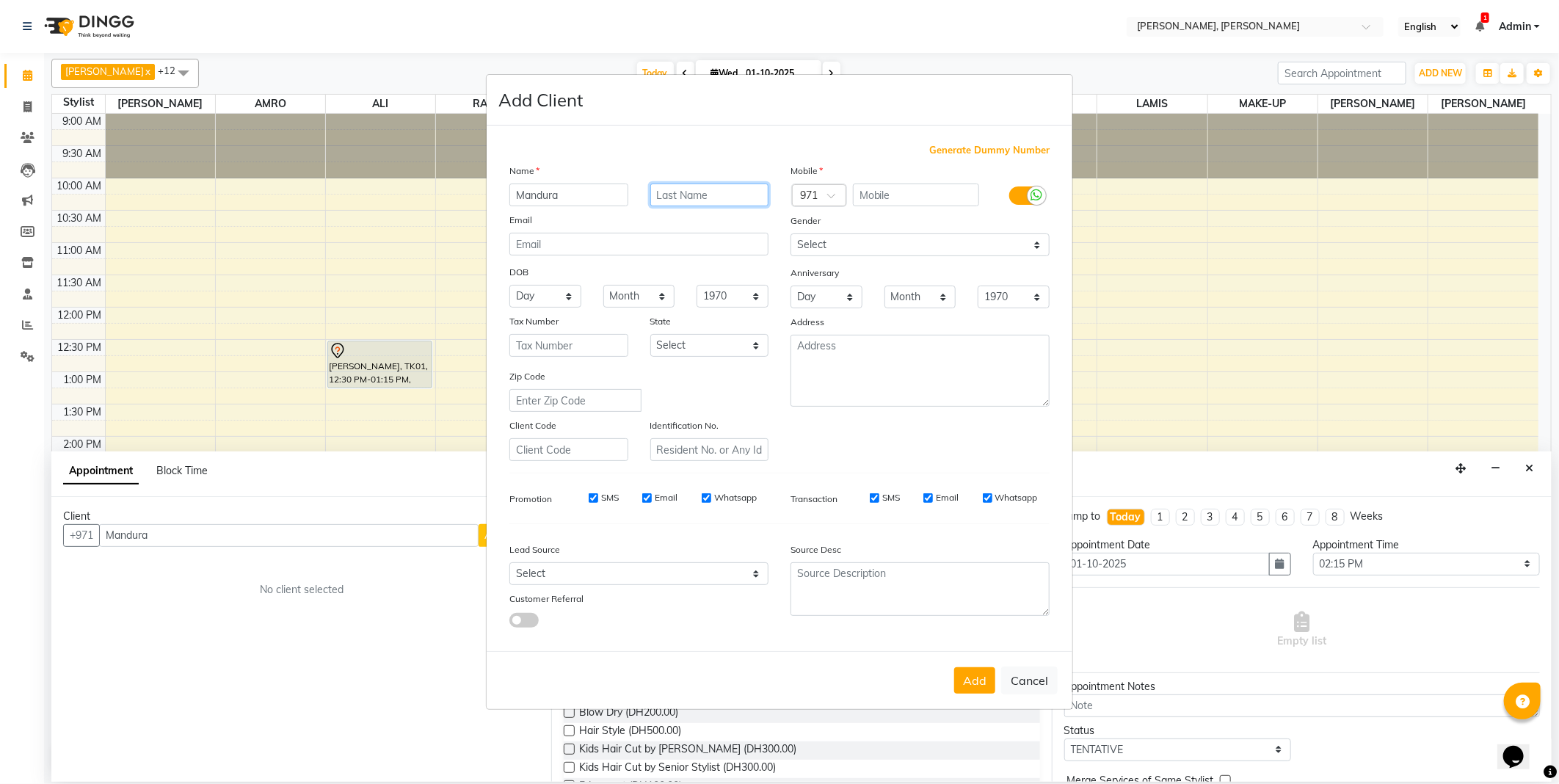
click at [705, 197] on input "text" at bounding box center [709, 194] width 119 height 22
type input "5925"
click at [950, 148] on span "Generate Dummy Number" at bounding box center [989, 150] width 121 height 15
type input "1315100000435"
checkbox input "false"
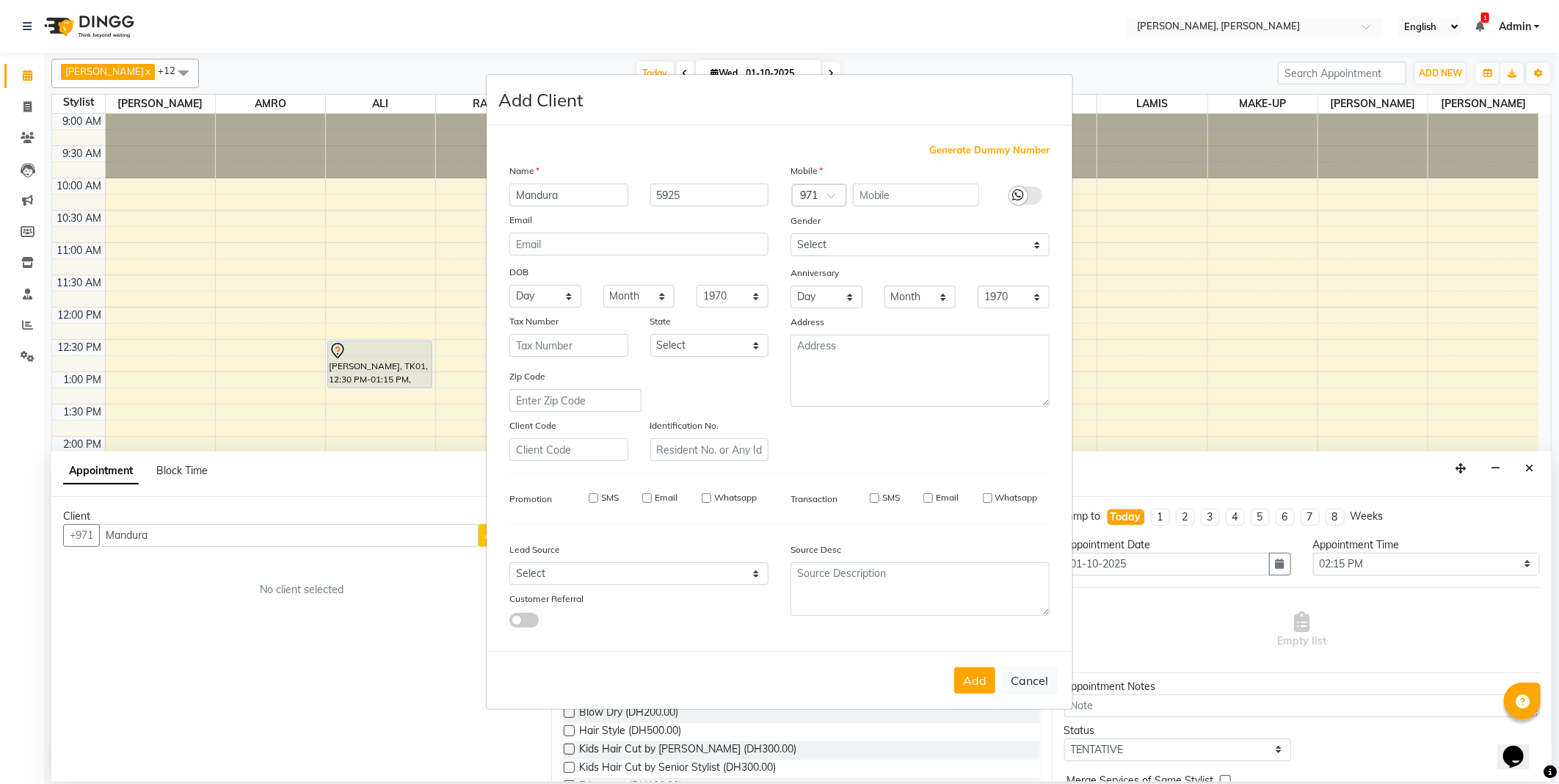
checkbox input "false"
click at [847, 245] on select "Select [DEMOGRAPHIC_DATA] [DEMOGRAPHIC_DATA] Other Prefer Not To Say" at bounding box center [920, 245] width 259 height 22
select select "[DEMOGRAPHIC_DATA]"
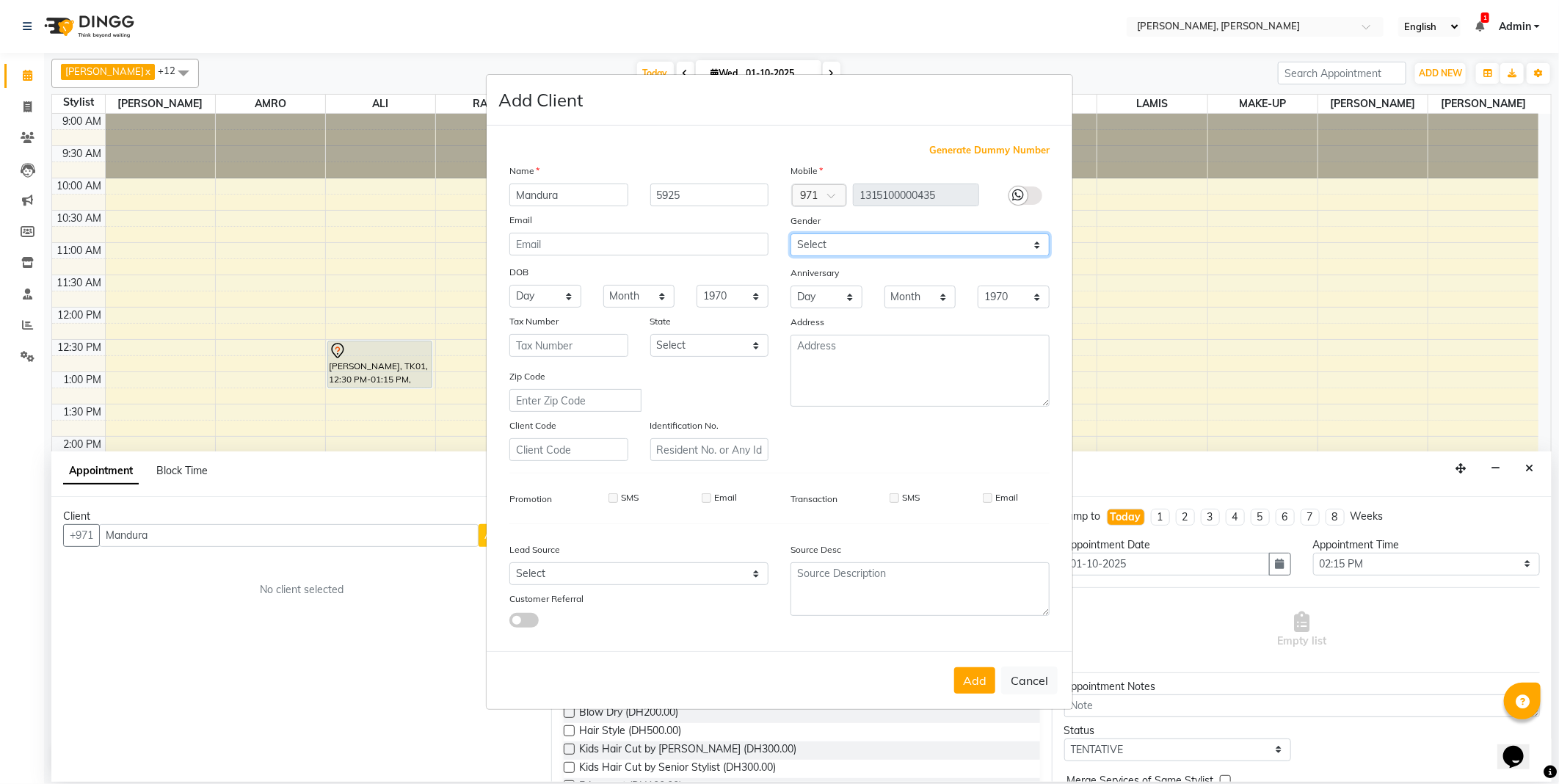
click at [791, 234] on select "Select [DEMOGRAPHIC_DATA] [DEMOGRAPHIC_DATA] Other Prefer Not To Say" at bounding box center [920, 245] width 259 height 22
click at [712, 350] on select "Select Abu Zabi Ajman [GEOGRAPHIC_DATA] Ras al-Khaymah Sharjah Sharjha [GEOGRAP…" at bounding box center [709, 345] width 119 height 22
select select "3798"
click at [651, 334] on select "Select Abu Zabi Ajman [GEOGRAPHIC_DATA] Ras al-Khaymah Sharjah Sharjha [GEOGRAP…" at bounding box center [709, 345] width 119 height 22
click at [966, 683] on button "Add" at bounding box center [975, 680] width 41 height 26
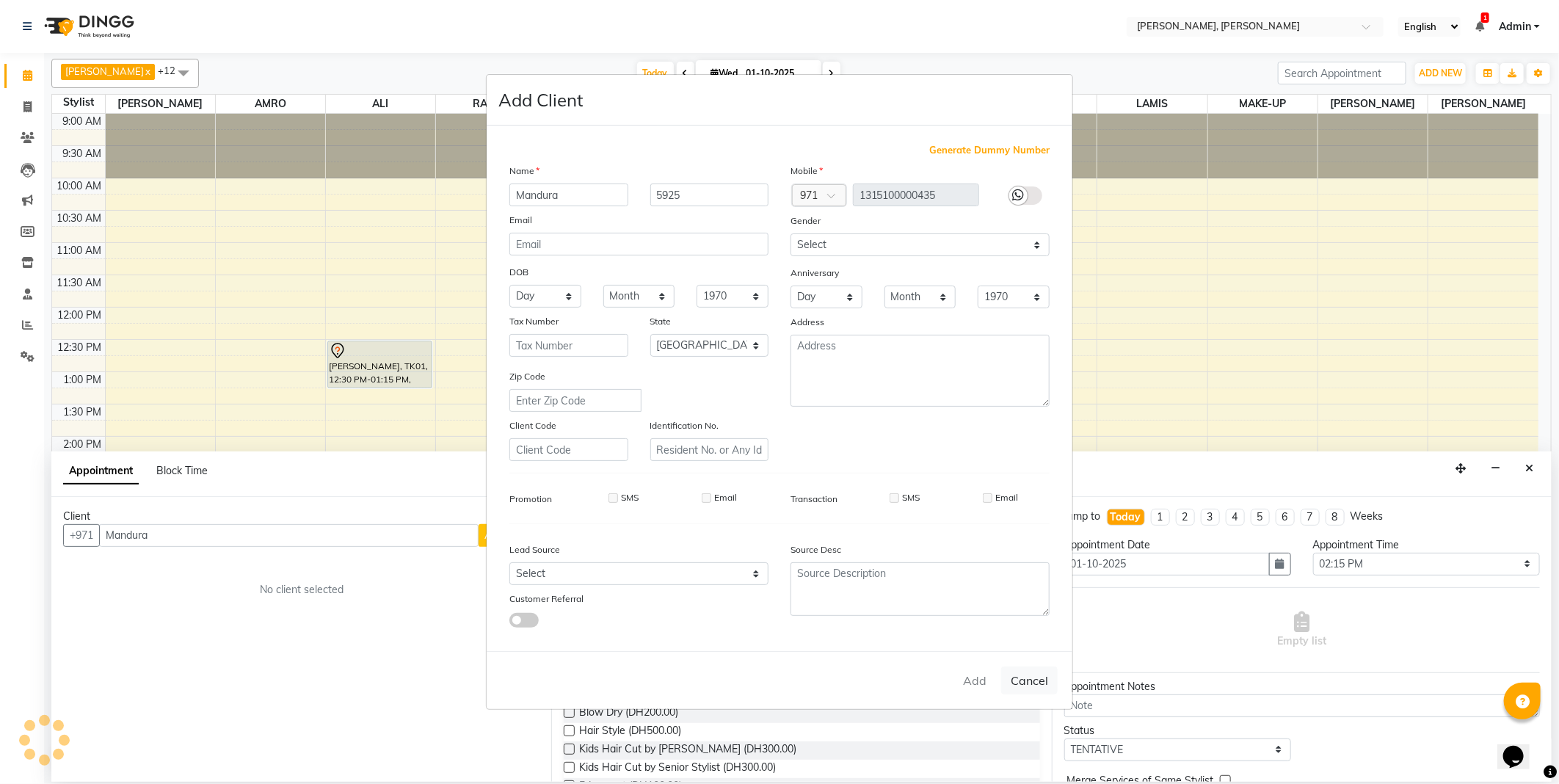
type input "1315100000435"
select select
select select "null"
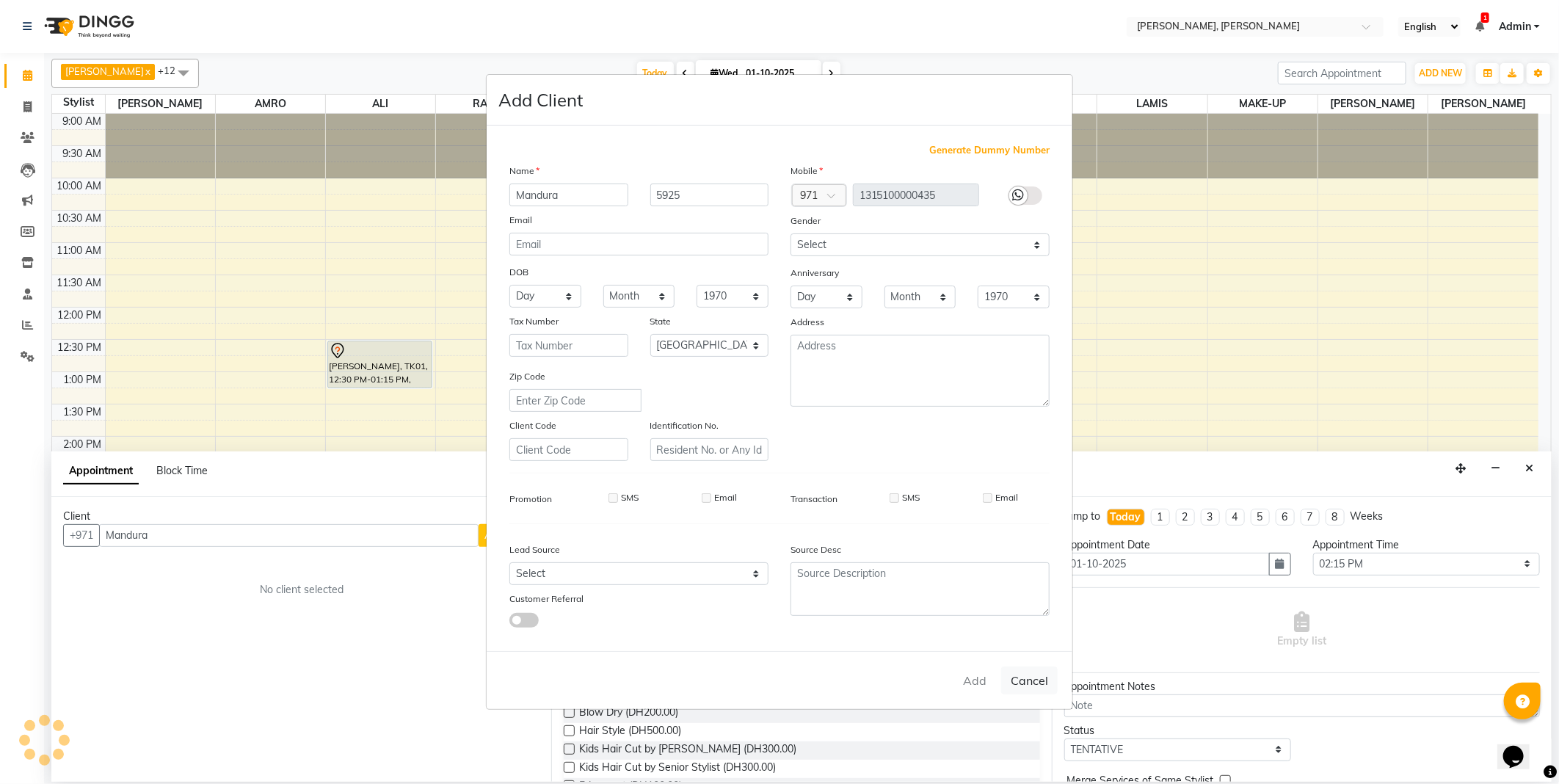
select select
checkbox input "false"
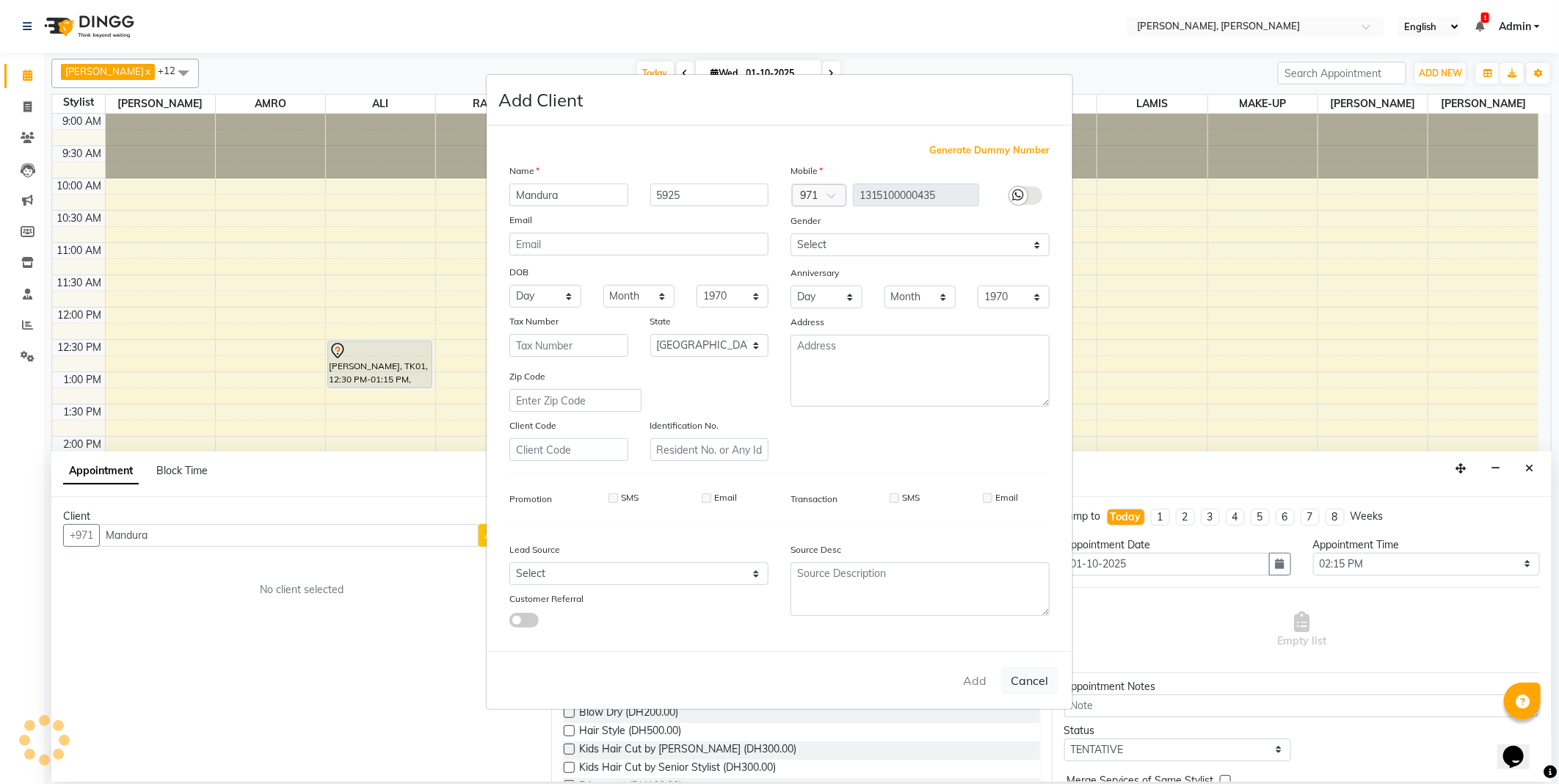
checkbox input "false"
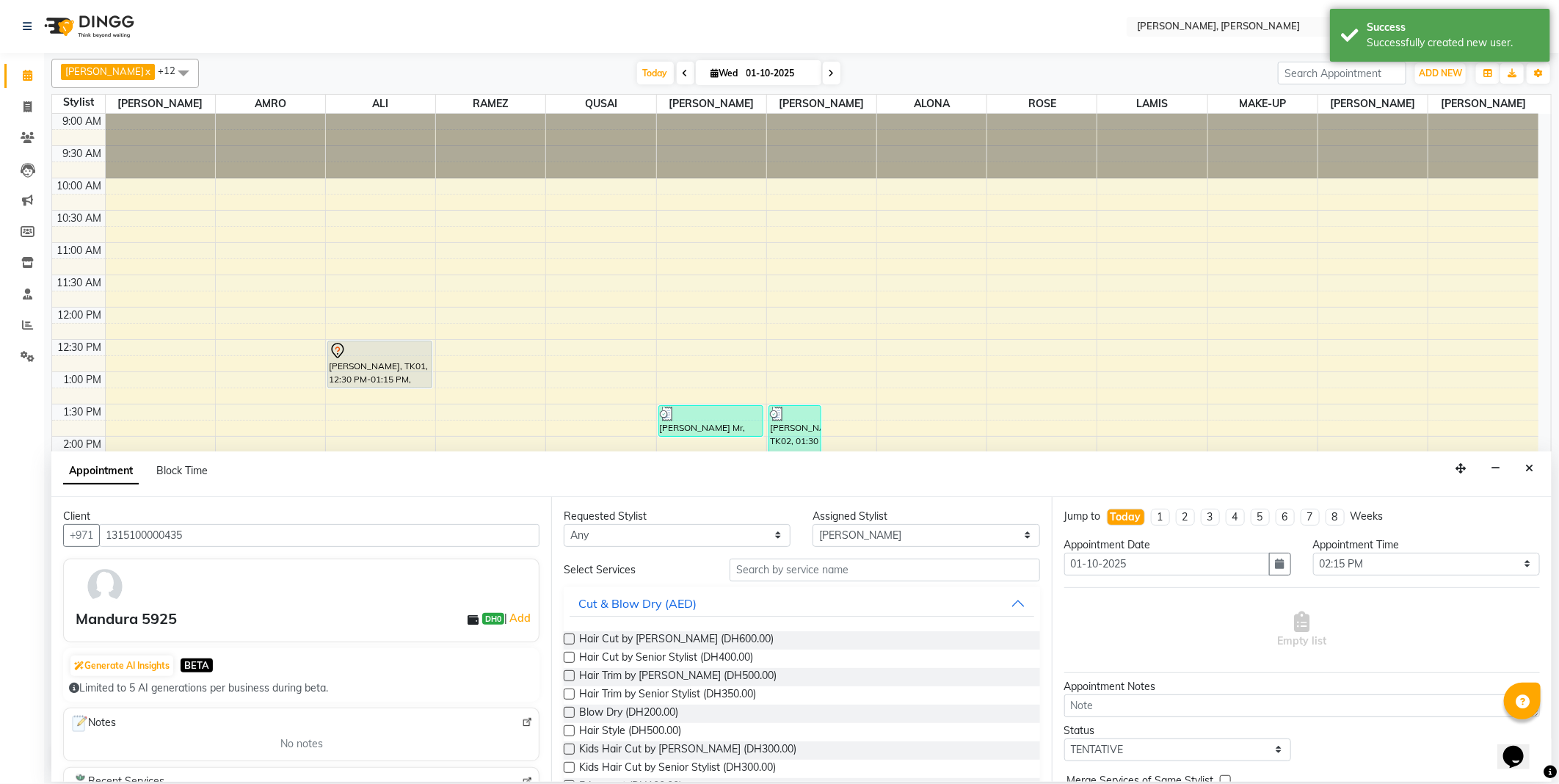
click at [570, 714] on label at bounding box center [569, 712] width 11 height 11
click at [570, 714] on input "checkbox" at bounding box center [568, 714] width 9 height 9
checkbox input "false"
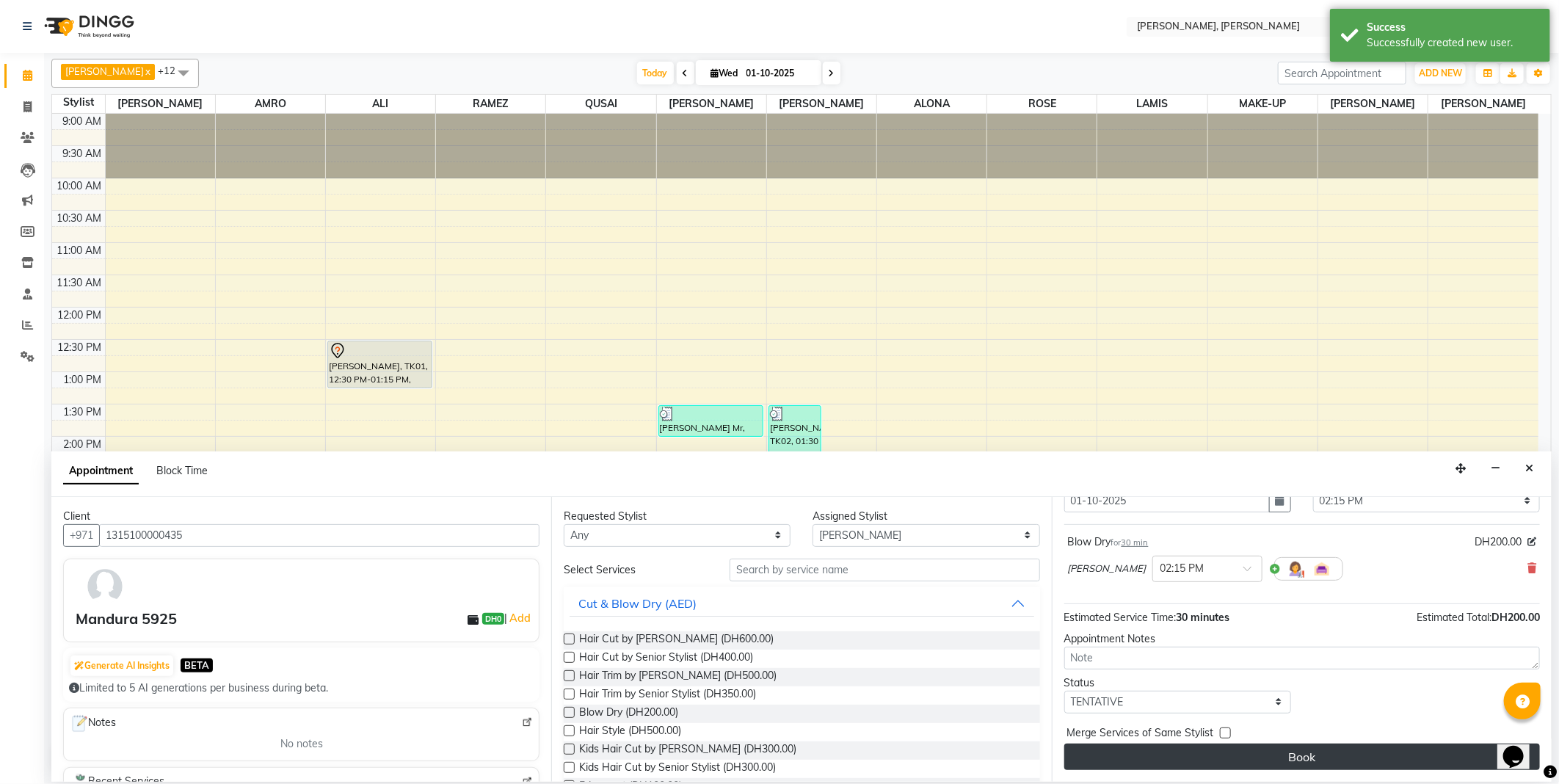
click at [1375, 765] on button "Book" at bounding box center [1302, 757] width 476 height 26
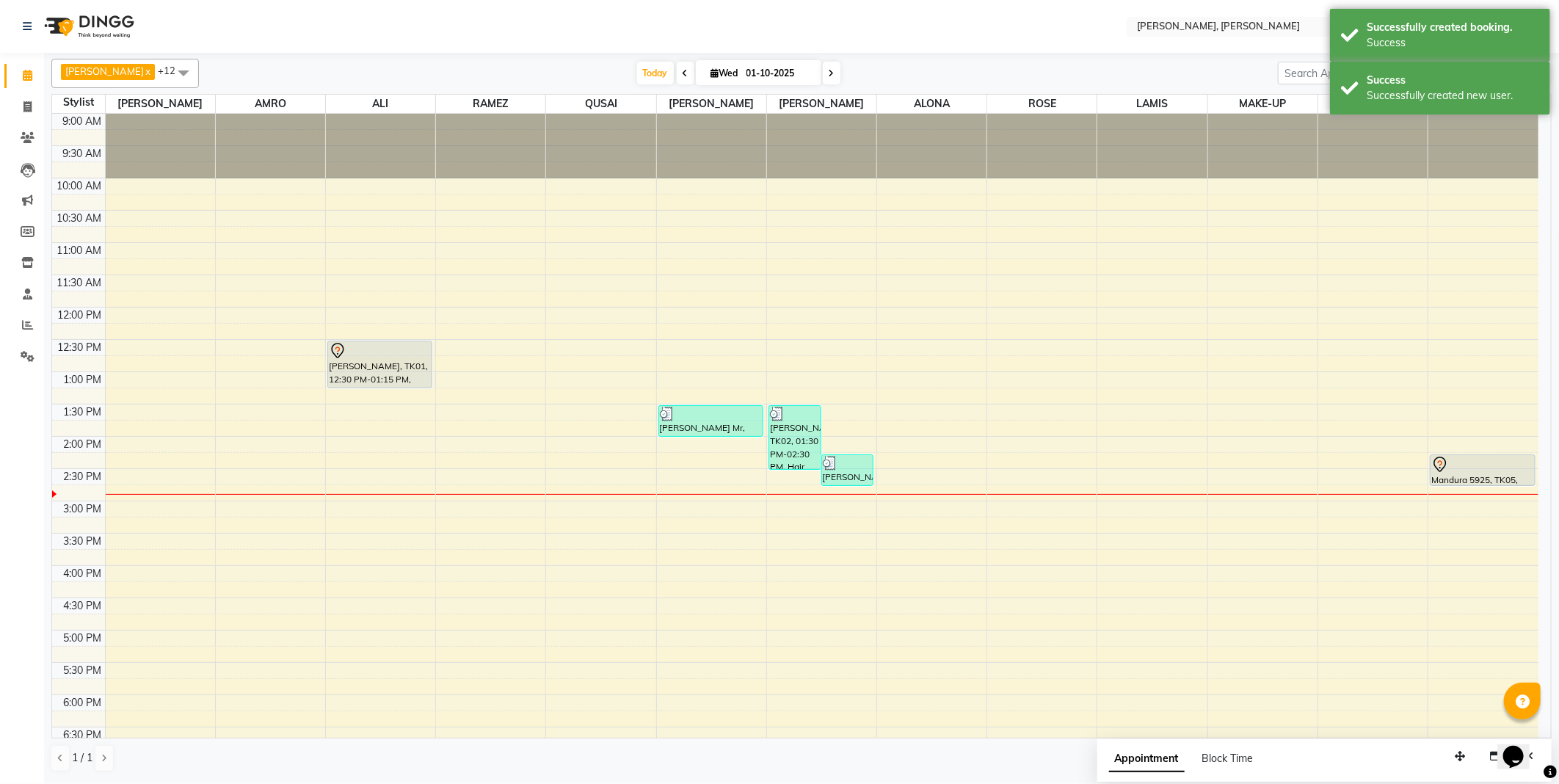
click at [361, 408] on td at bounding box center [822, 411] width 1434 height 16
select select "59741"
select select "810"
select select "tentative"
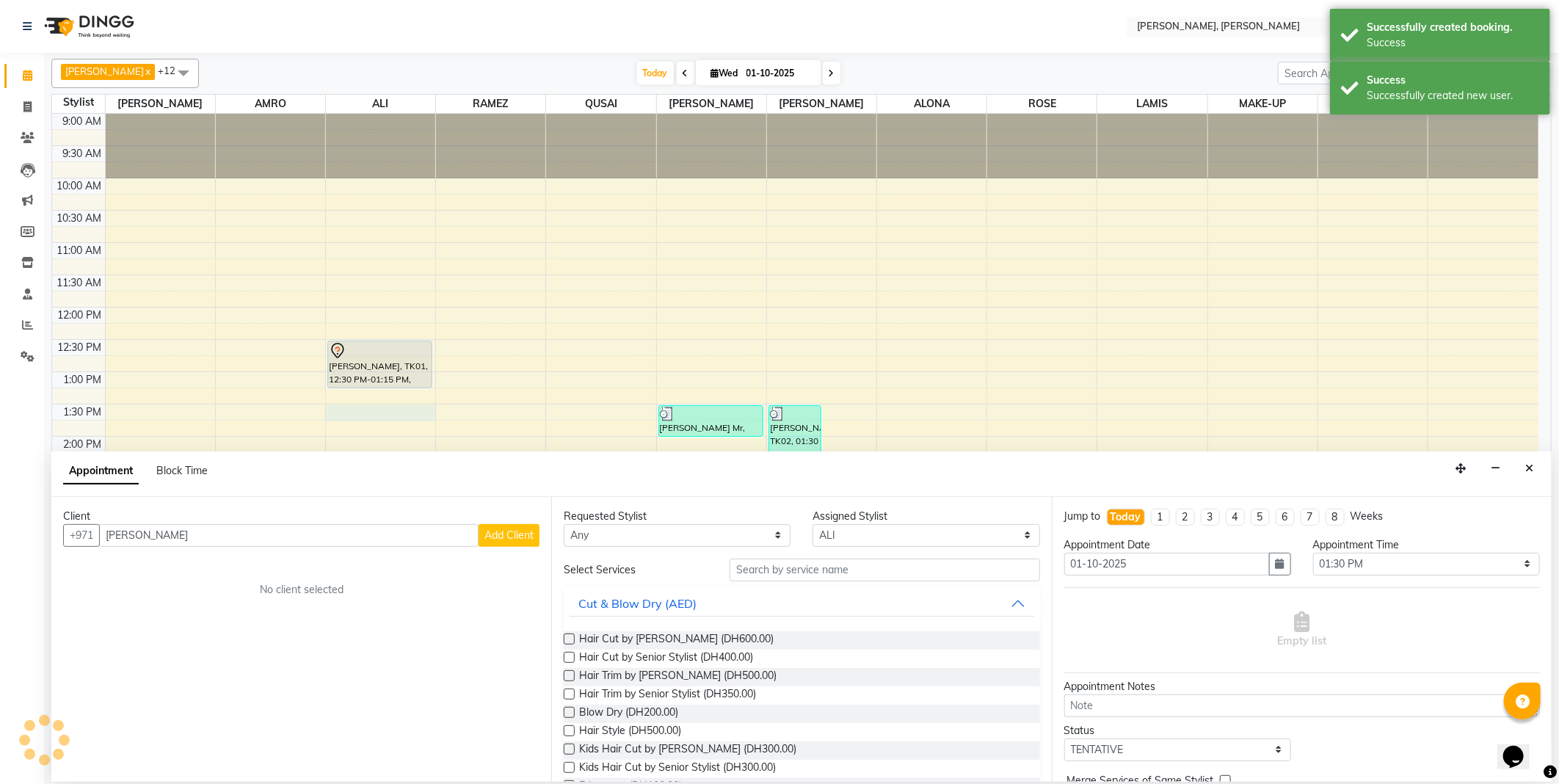
type input "[PERSON_NAME]"
click at [508, 539] on span "Add Client" at bounding box center [508, 535] width 50 height 13
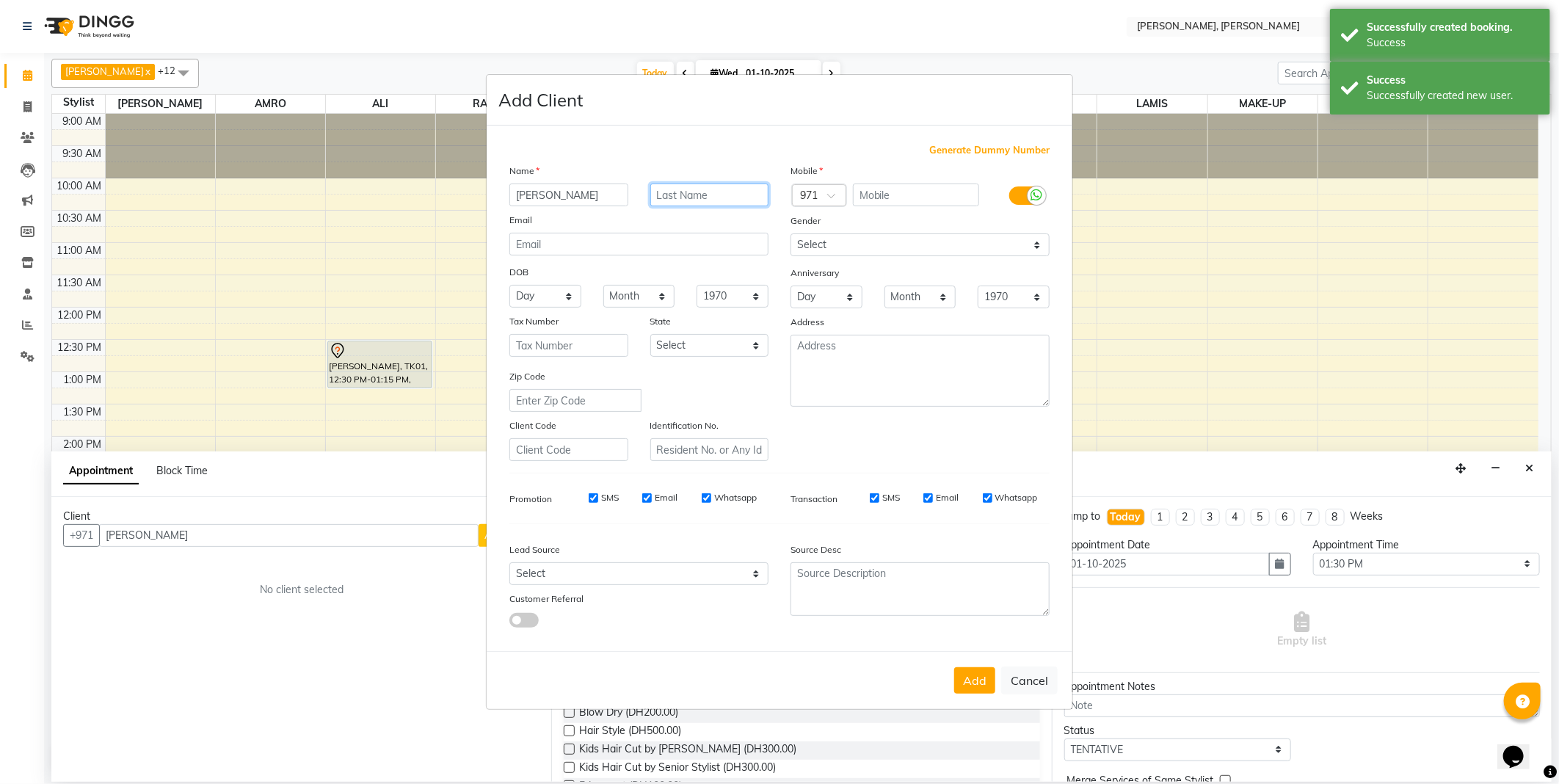
click at [715, 197] on input "text" at bounding box center [709, 194] width 119 height 22
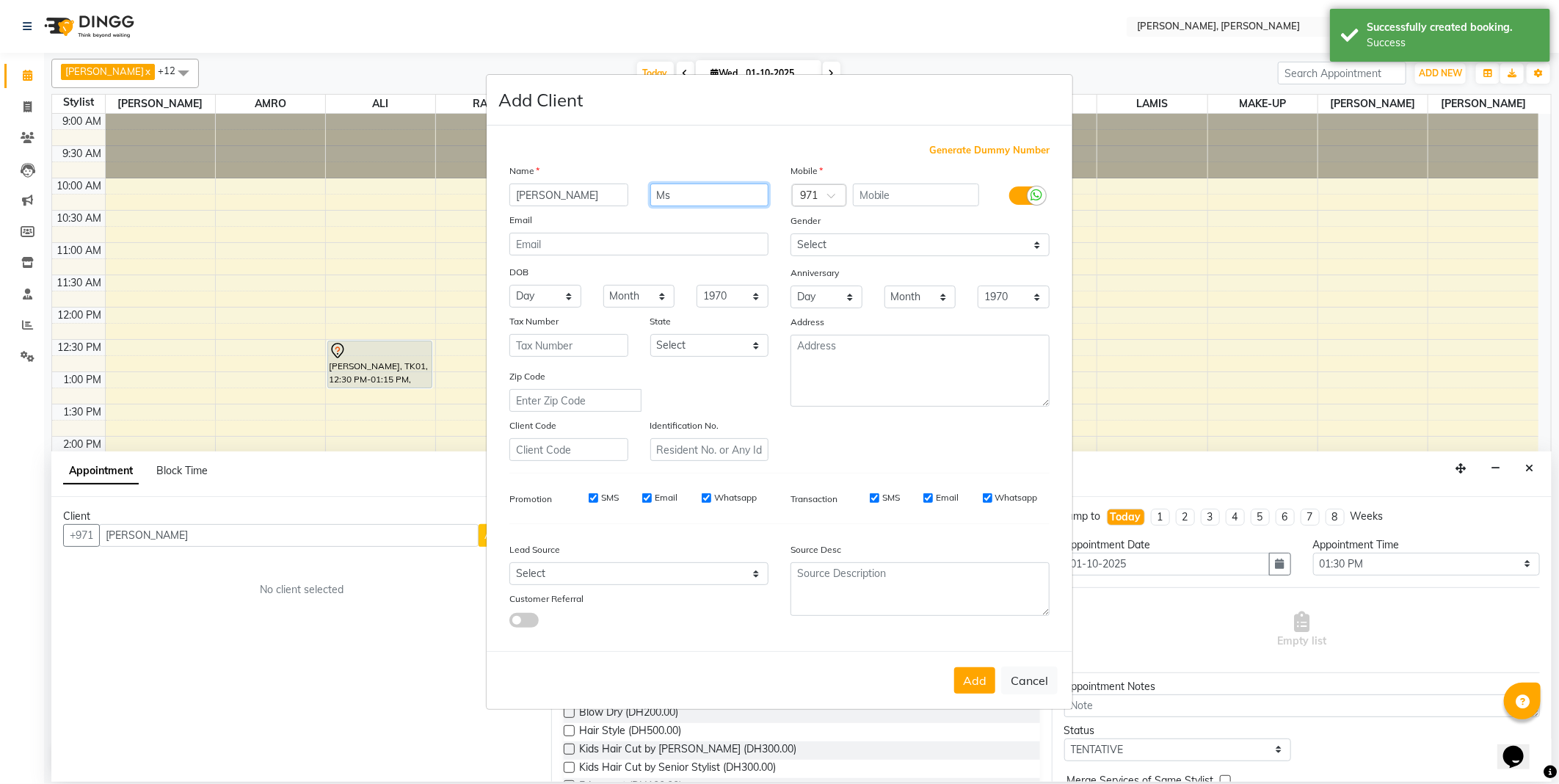
type input "Ms"
click at [832, 200] on span at bounding box center [837, 200] width 19 height 15
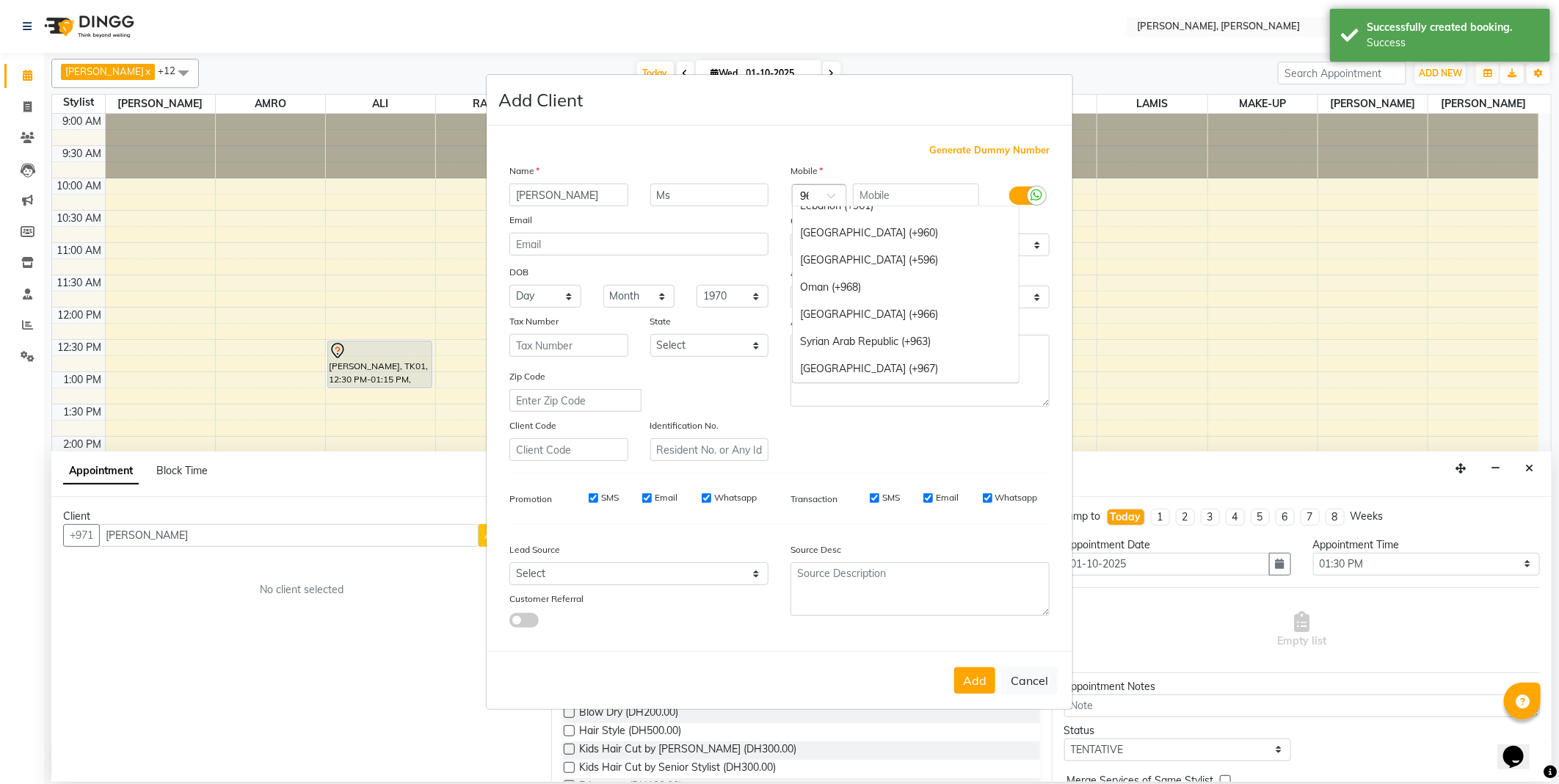
scroll to position [121, 0]
type input "966"
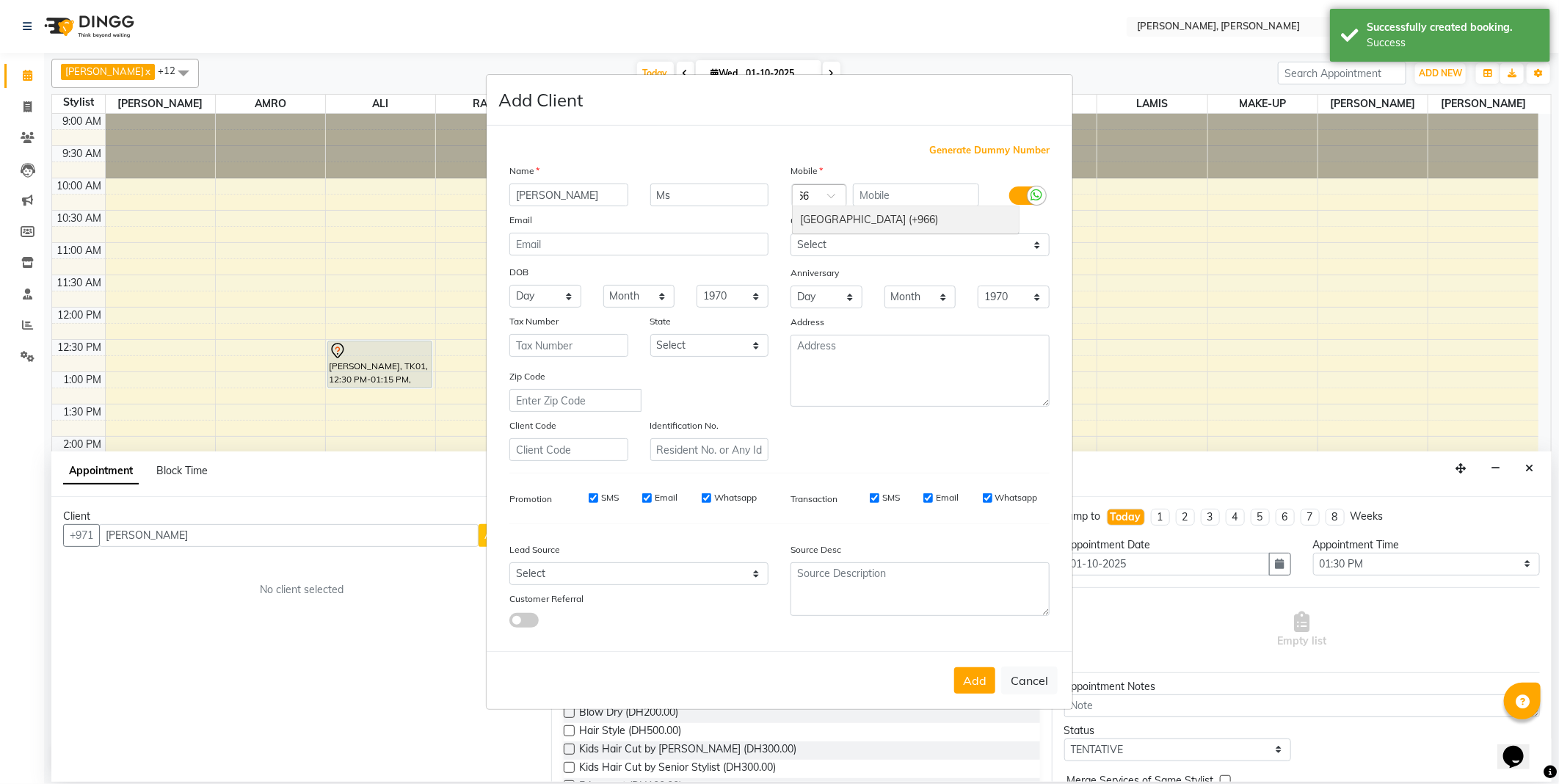
click at [889, 231] on div "[GEOGRAPHIC_DATA] (+966)" at bounding box center [906, 220] width 226 height 27
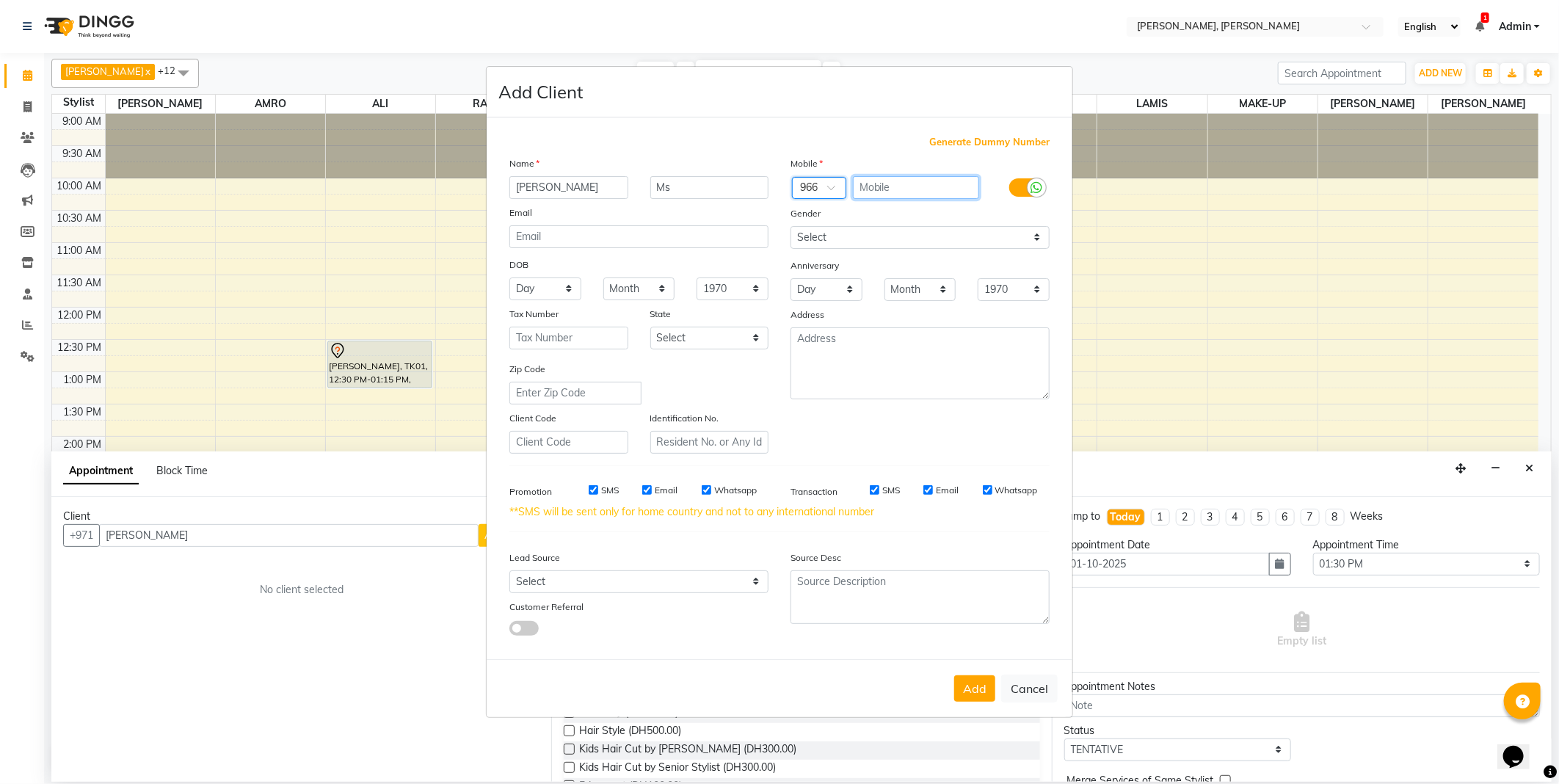
click at [885, 181] on input "text" at bounding box center [917, 188] width 127 height 22
type input "549080111"
click at [848, 238] on select "Select [DEMOGRAPHIC_DATA] [DEMOGRAPHIC_DATA] Other Prefer Not To Say" at bounding box center [920, 237] width 259 height 22
select select "[DEMOGRAPHIC_DATA]"
click at [791, 226] on select "Select [DEMOGRAPHIC_DATA] [DEMOGRAPHIC_DATA] Other Prefer Not To Say" at bounding box center [920, 237] width 259 height 22
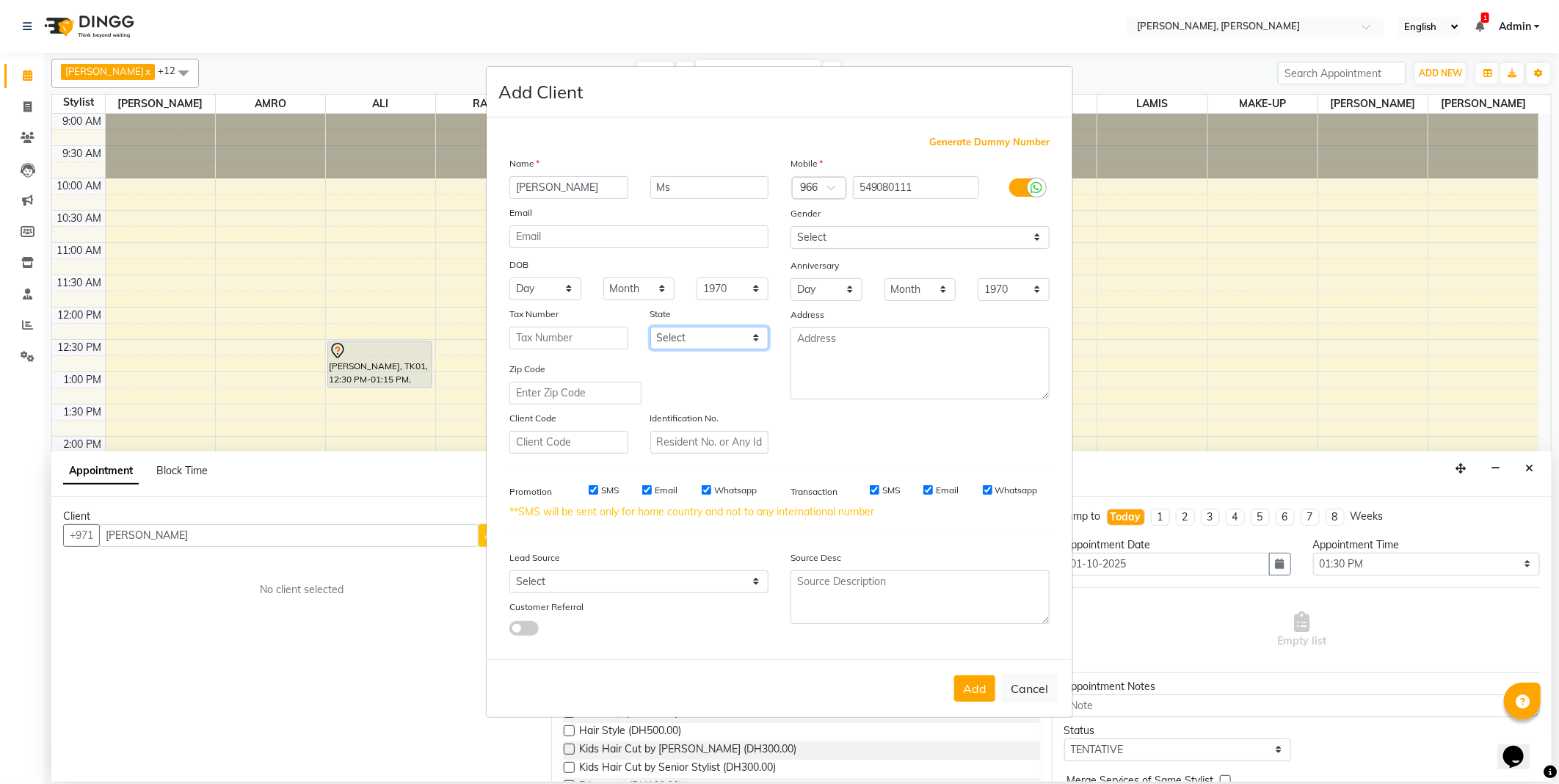
click at [706, 342] on select "Select Abu Zabi Ajman [GEOGRAPHIC_DATA] Ras al-Khaymah Sharjah Sharjha [GEOGRAP…" at bounding box center [709, 338] width 119 height 22
select select "3798"
click at [651, 327] on select "Select Abu Zabi Ajman [GEOGRAPHIC_DATA] Ras al-Khaymah Sharjah Sharjha [GEOGRAP…" at bounding box center [709, 338] width 119 height 22
click at [964, 692] on button "Add" at bounding box center [975, 689] width 41 height 26
type input "549080111"
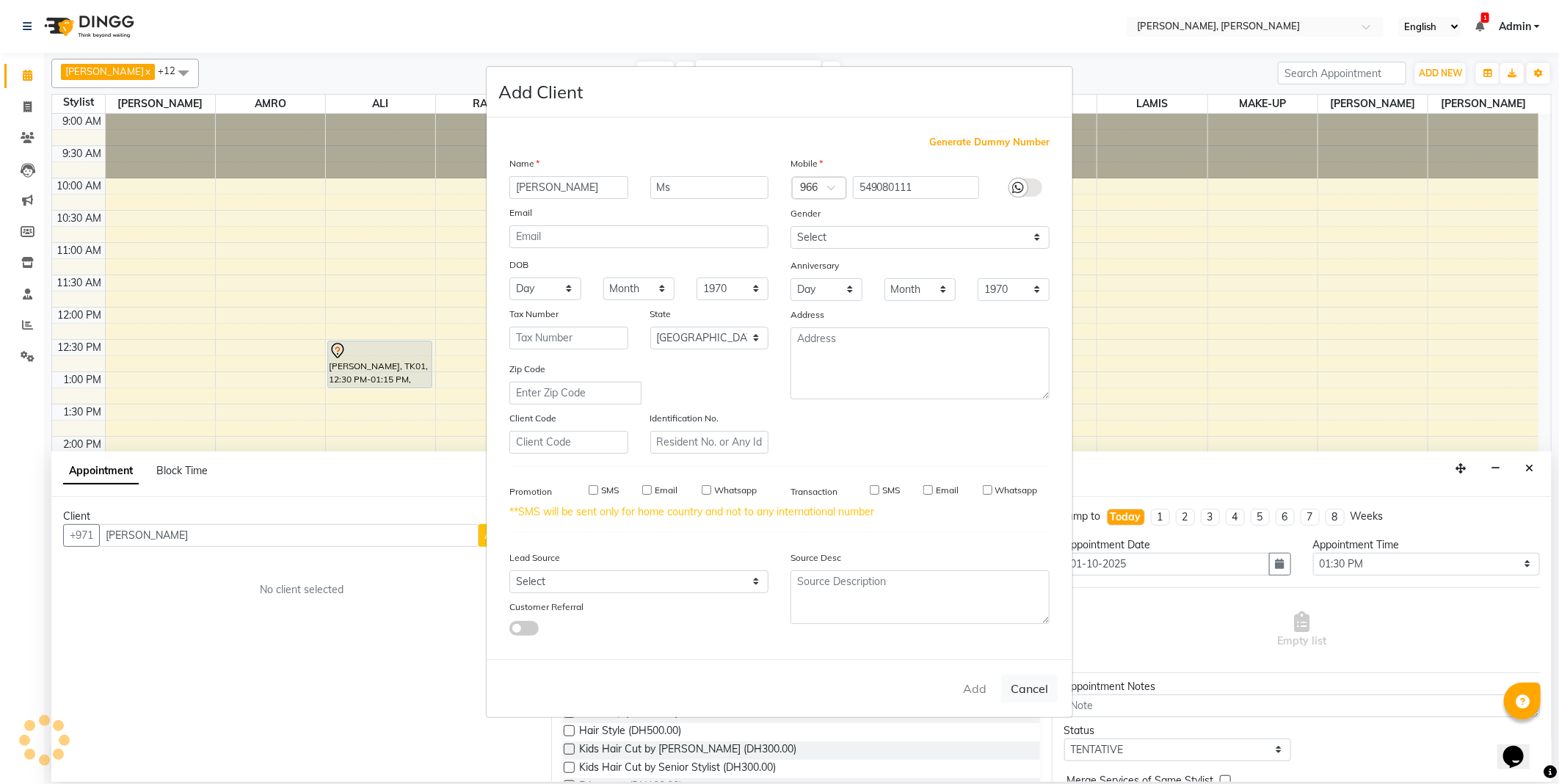
select select
select select "null"
select select
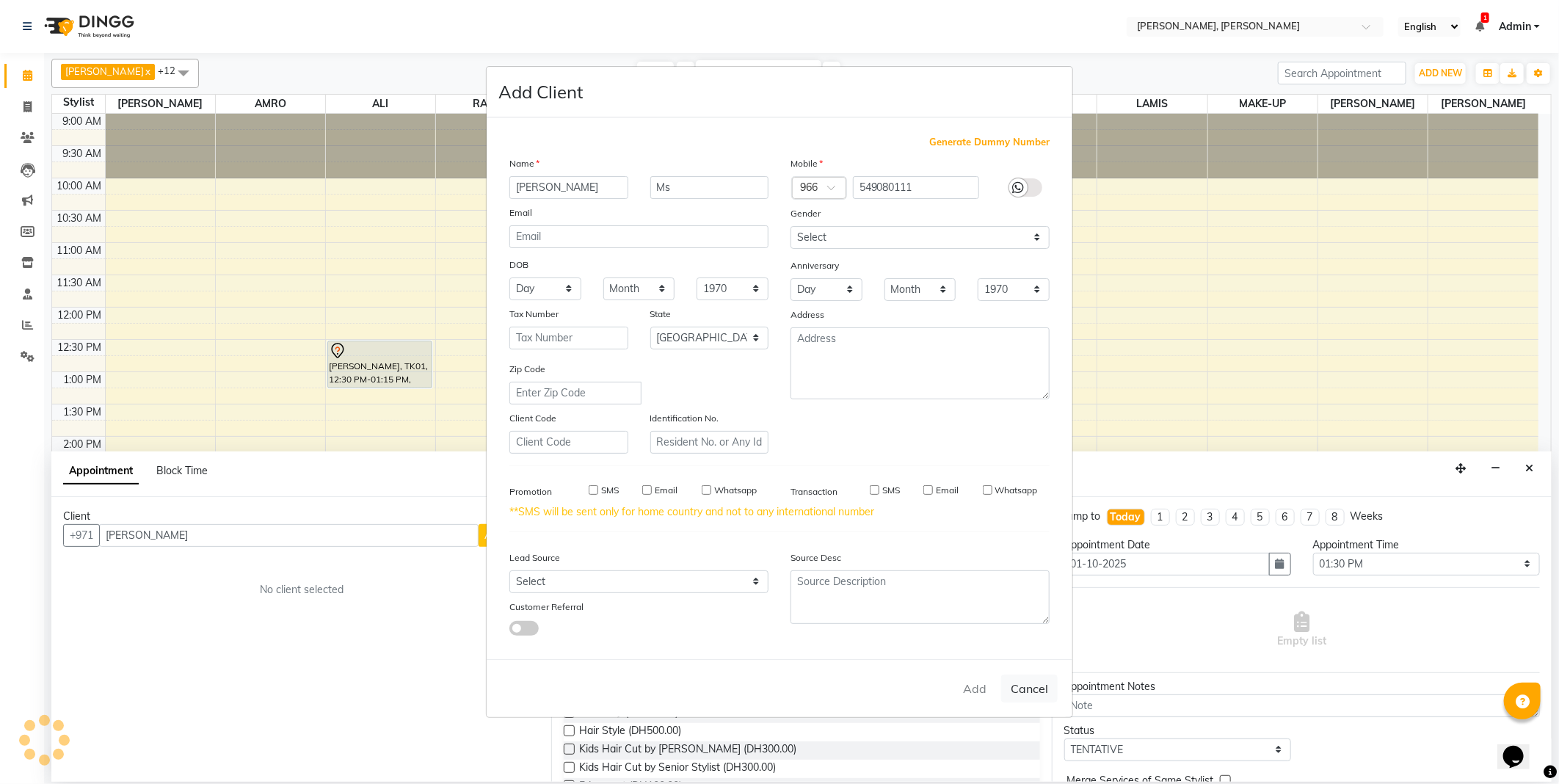
select select
checkbox input "false"
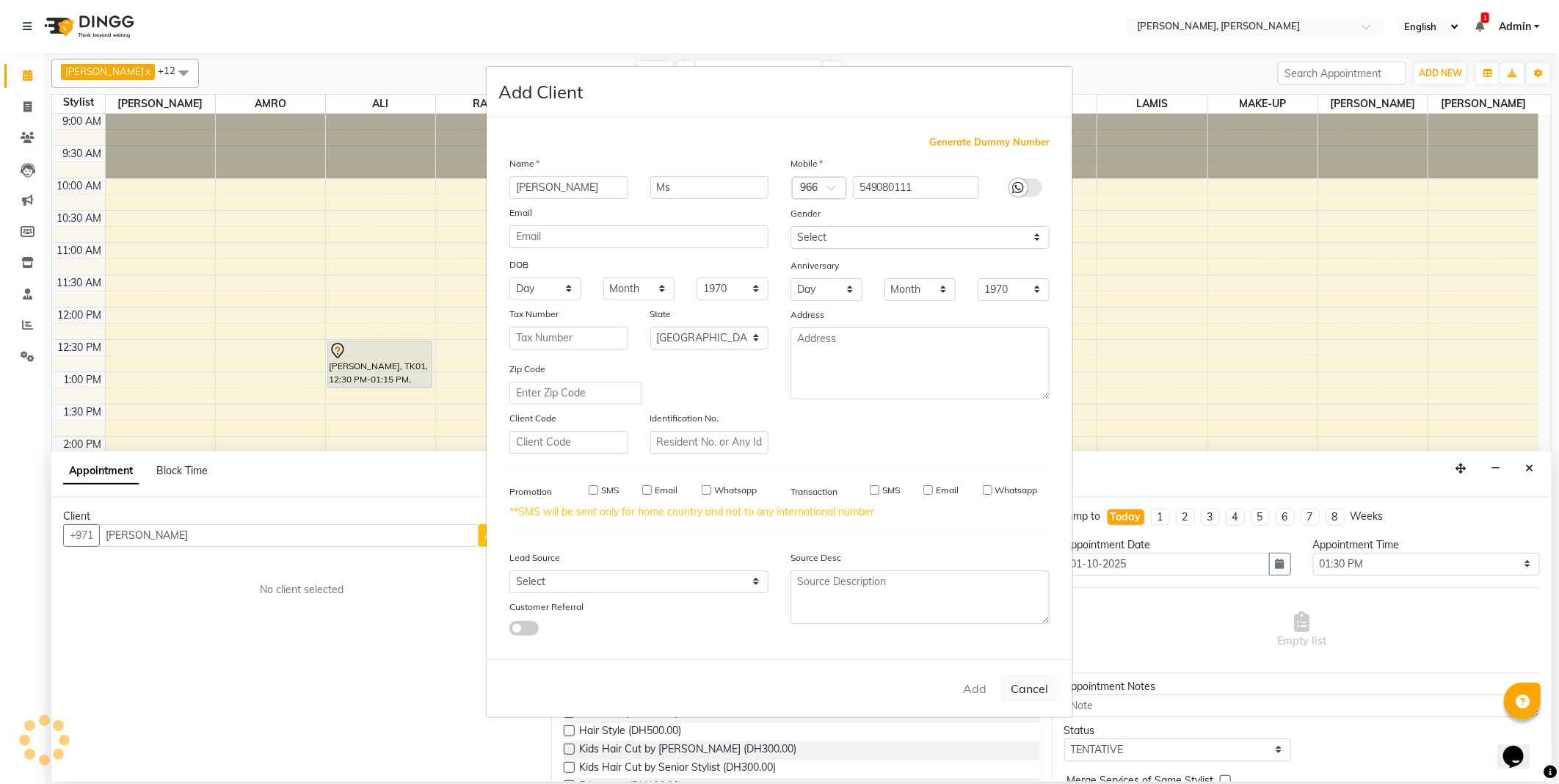
checkbox input "false"
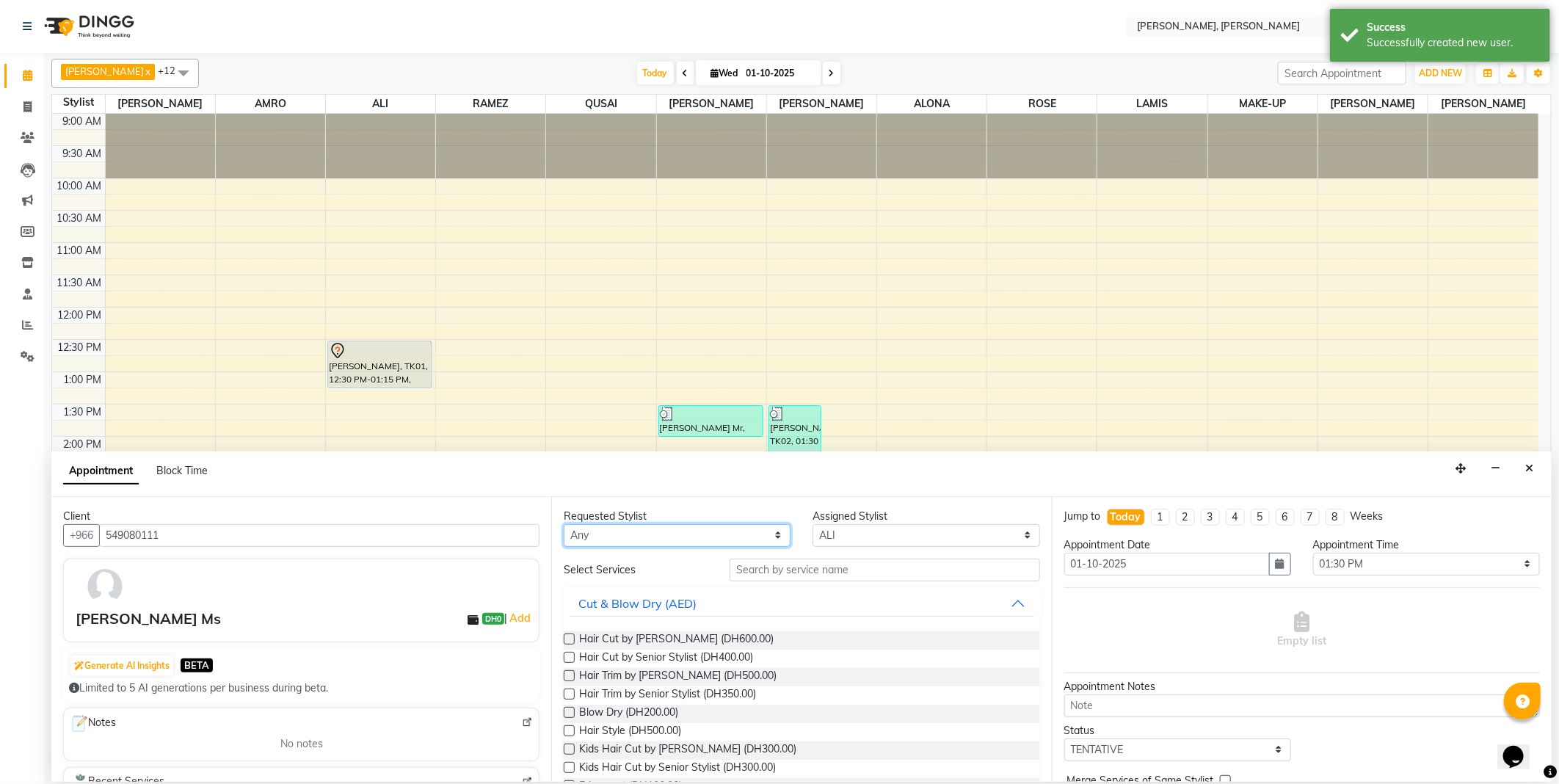
click at [686, 538] on select "Any [PERSON_NAME] [PERSON_NAME] ALYA [PERSON_NAME] AMRO [PERSON_NAME] [PERSON_N…" at bounding box center [677, 535] width 227 height 22
select select "59741"
click at [564, 524] on select "Any [PERSON_NAME] [PERSON_NAME] ALYA [PERSON_NAME] AMRO [PERSON_NAME] [PERSON_N…" at bounding box center [677, 535] width 227 height 22
click at [762, 569] on input "text" at bounding box center [884, 570] width 309 height 22
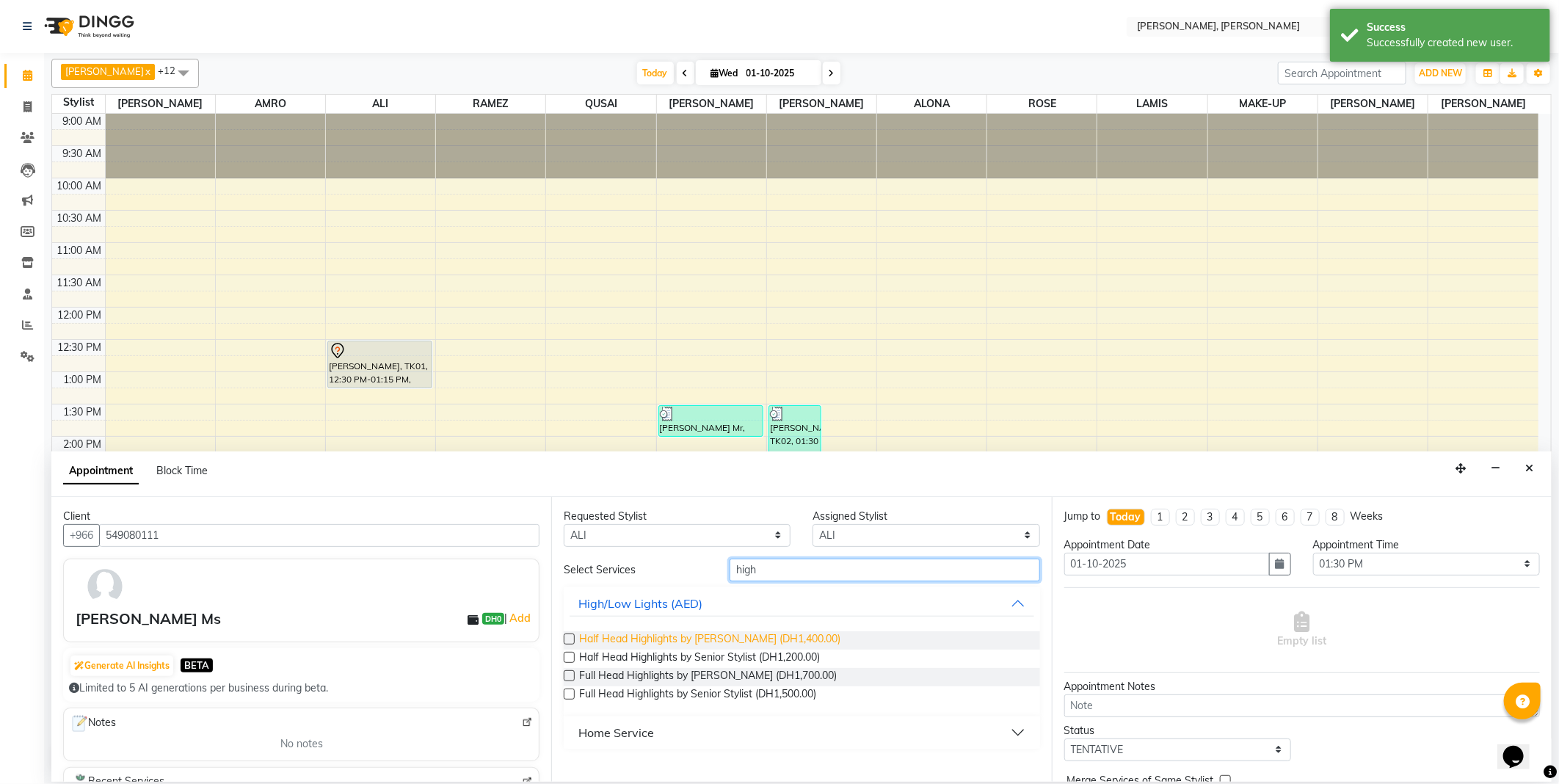
type input "high"
click at [597, 639] on span "Half Head Highlights by [PERSON_NAME] (DH1,400.00)" at bounding box center [710, 641] width 262 height 19
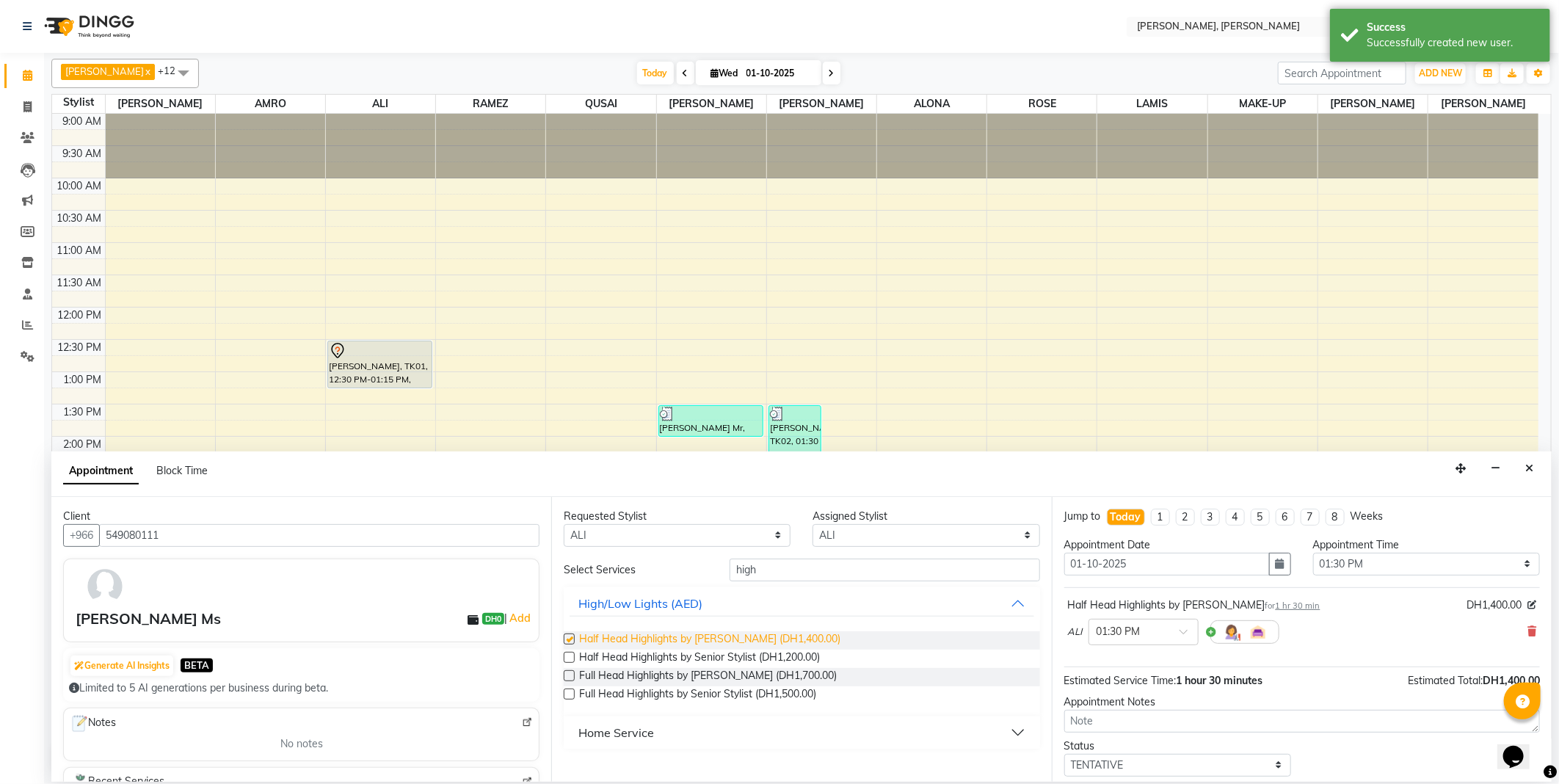
checkbox input "false"
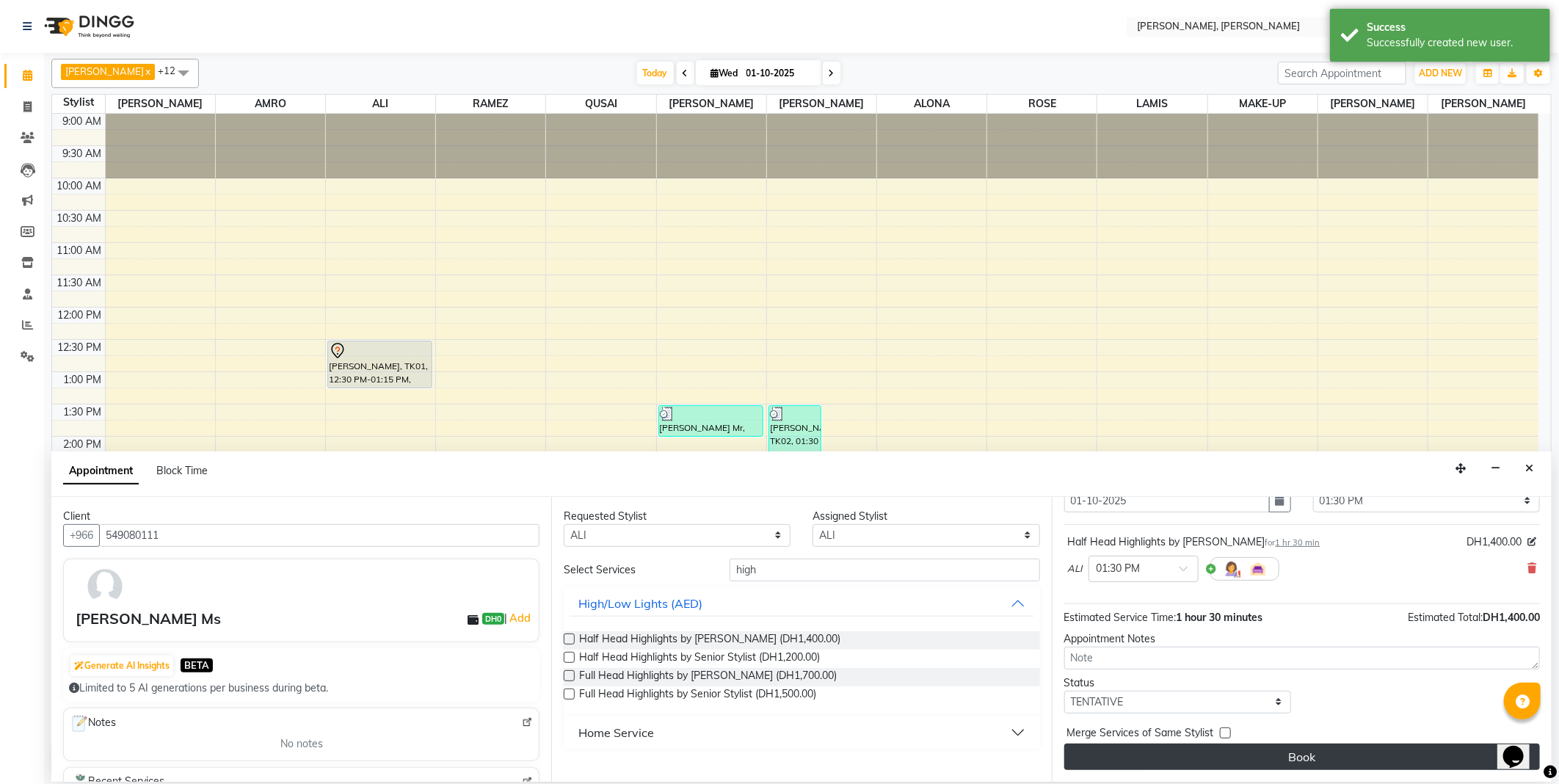
click at [1293, 756] on button "Book" at bounding box center [1302, 757] width 476 height 26
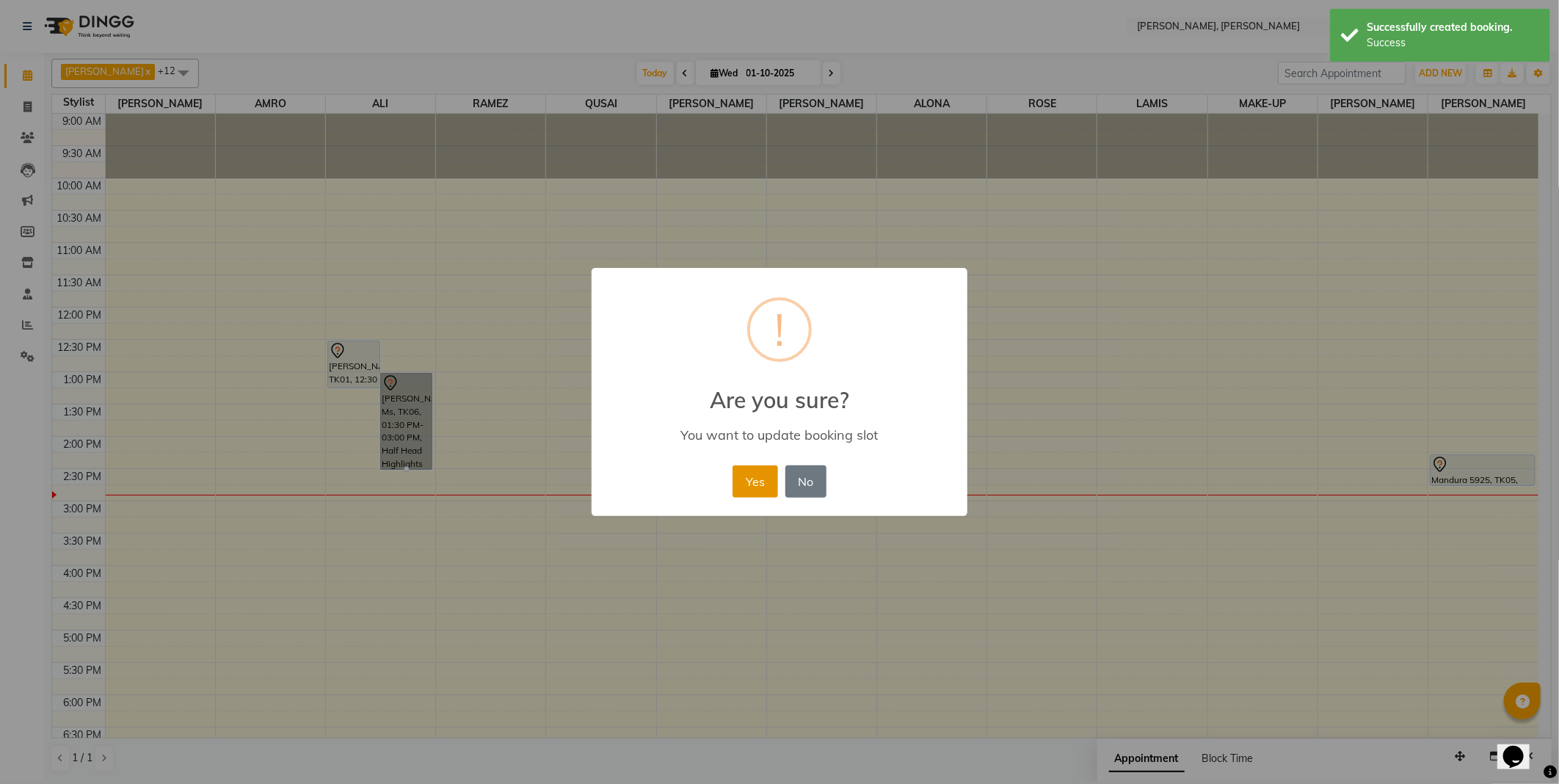
click at [745, 478] on button "Yes" at bounding box center [755, 481] width 45 height 33
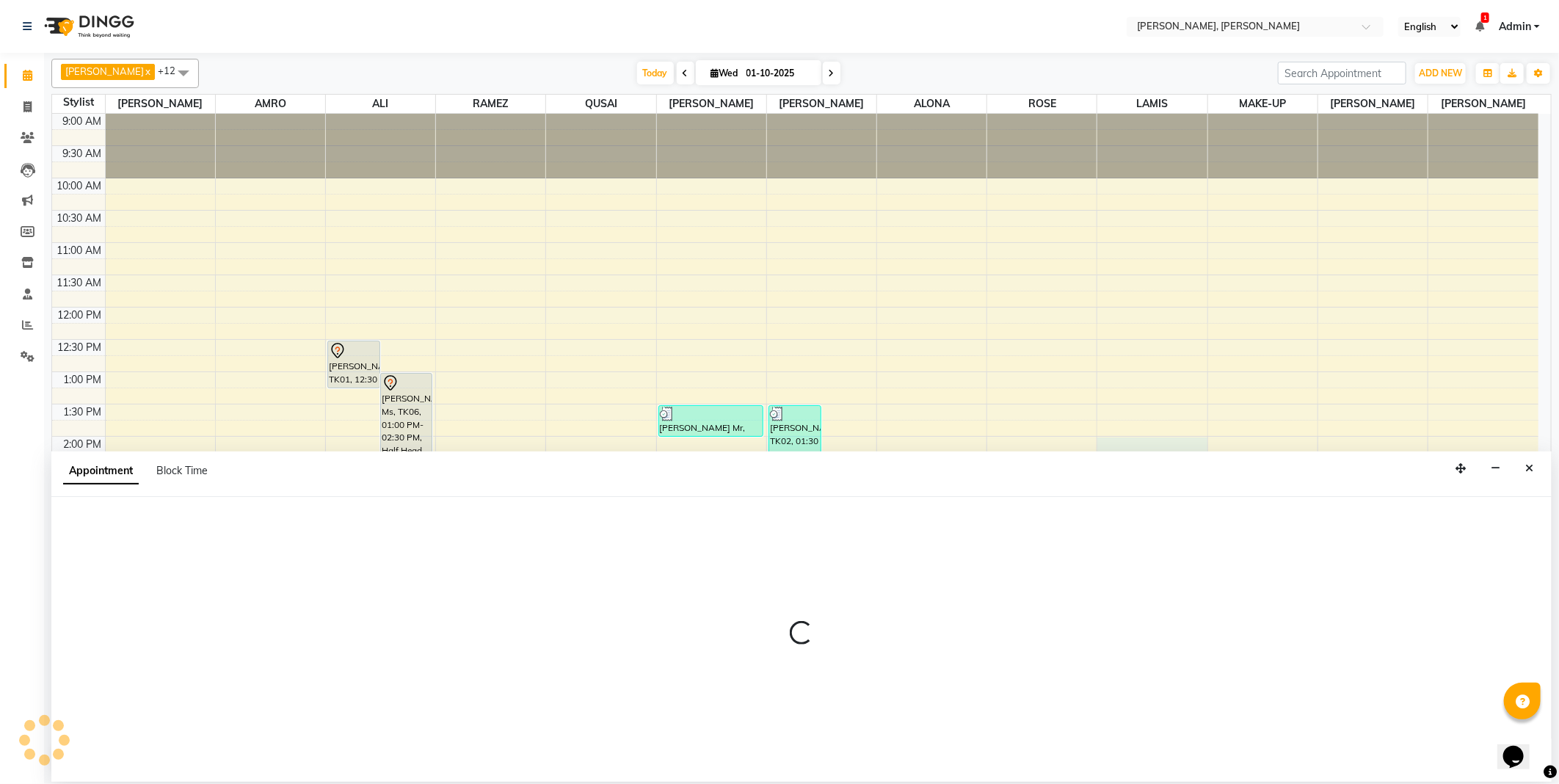
select select "59744"
select select "tentative"
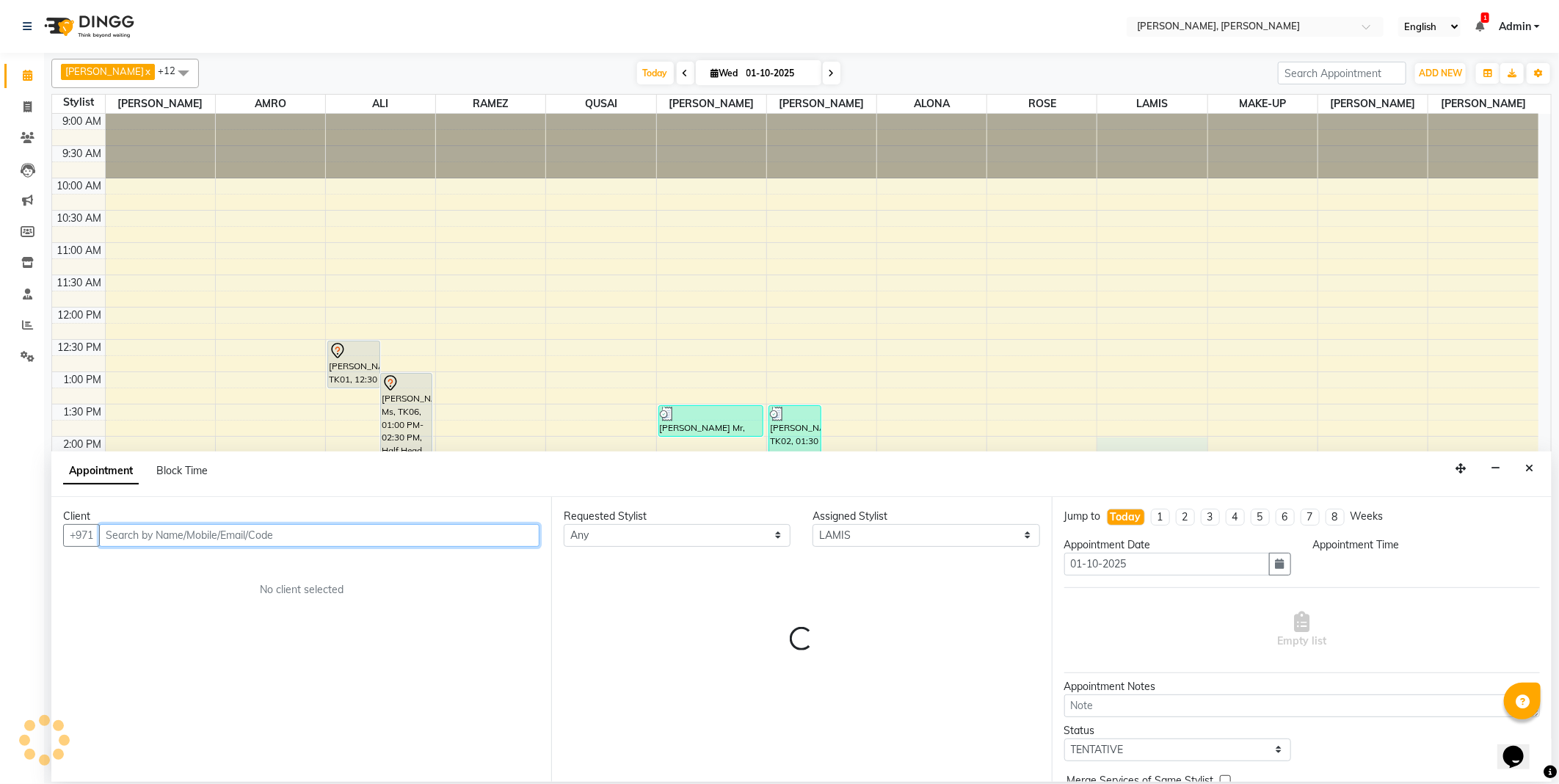
select select "840"
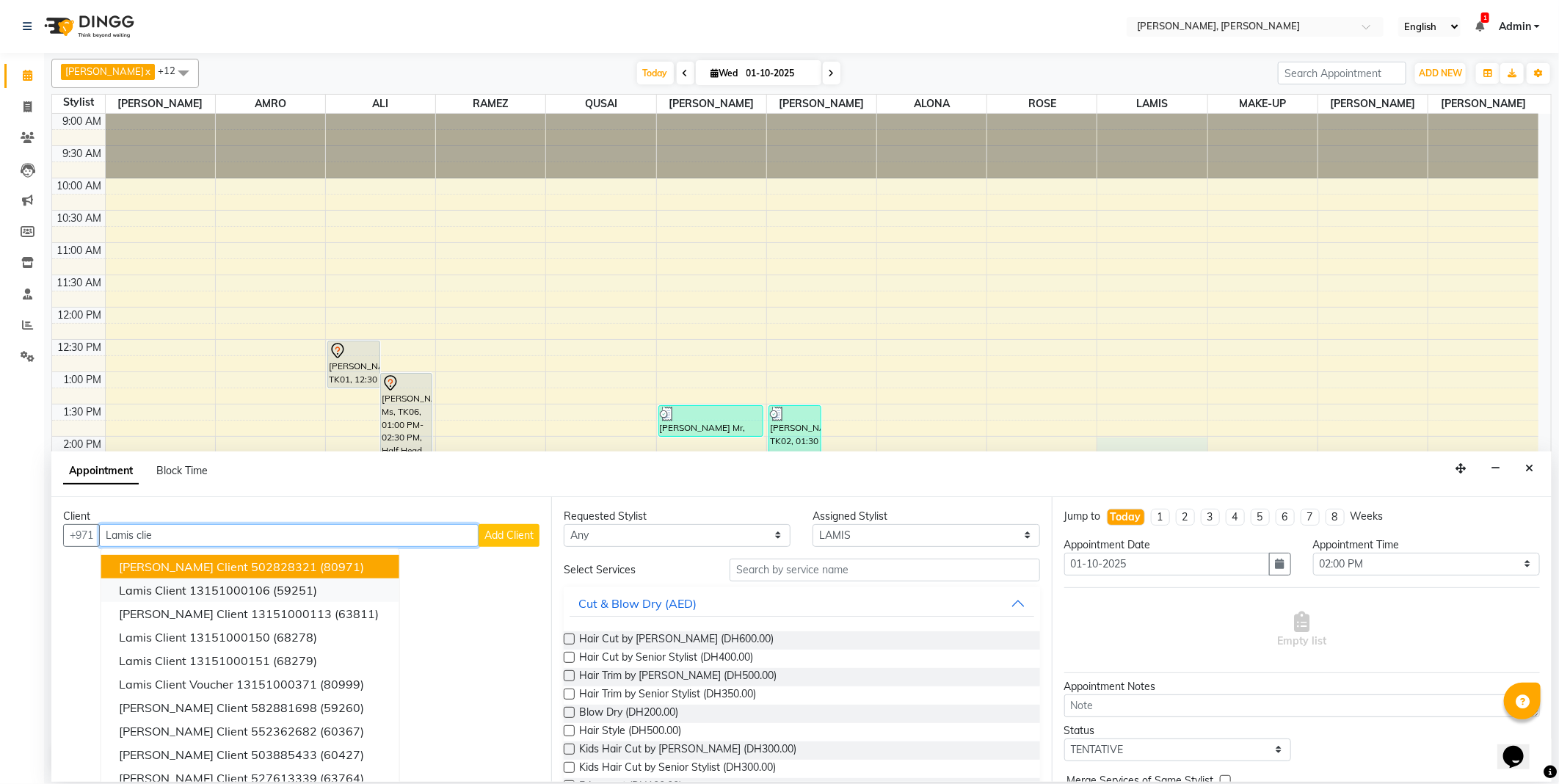
click at [235, 587] on ngb-highlight "13151000106" at bounding box center [230, 591] width 80 height 15
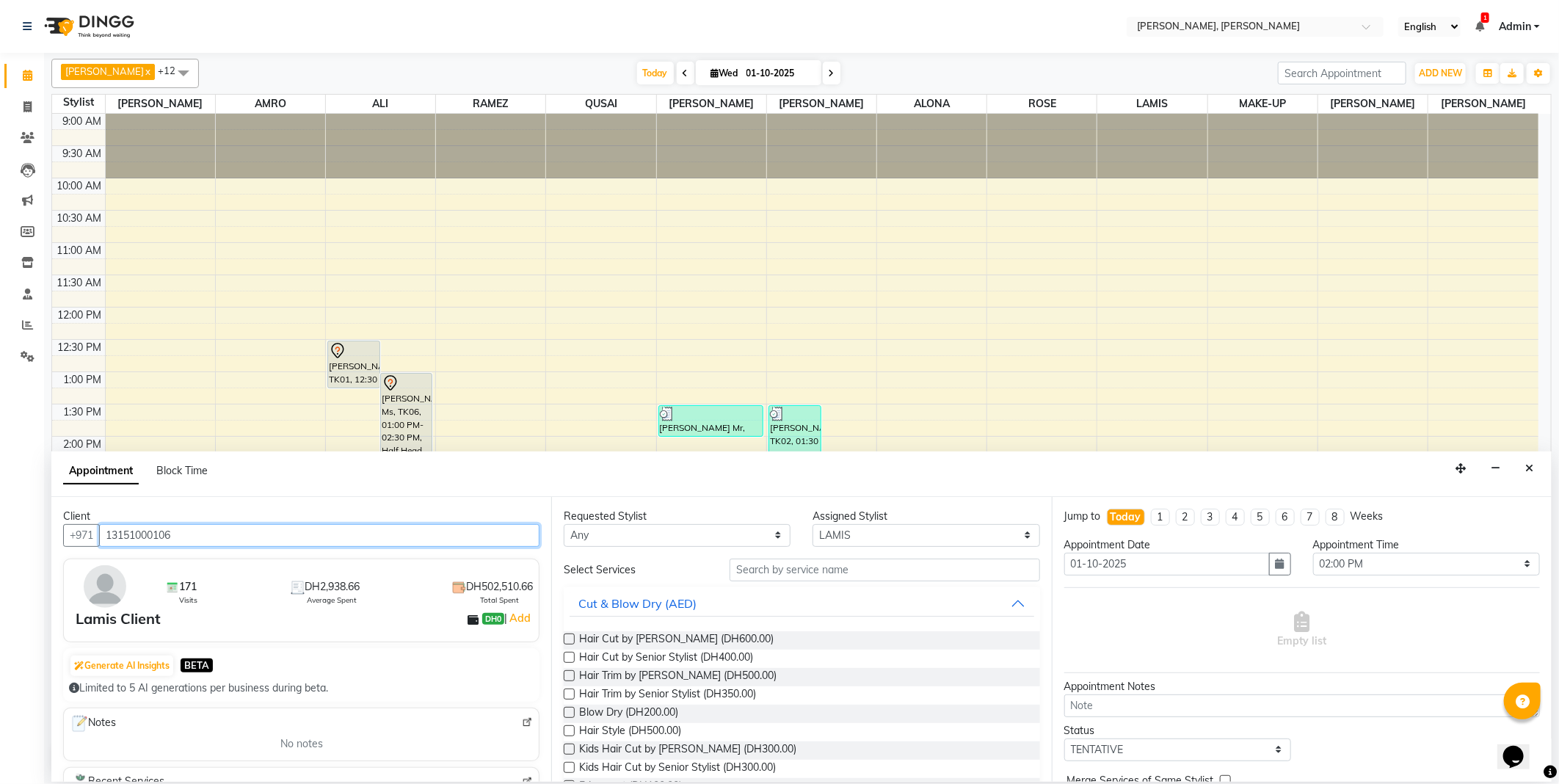
type input "13151000106"
click at [762, 570] on input "text" at bounding box center [884, 570] width 309 height 22
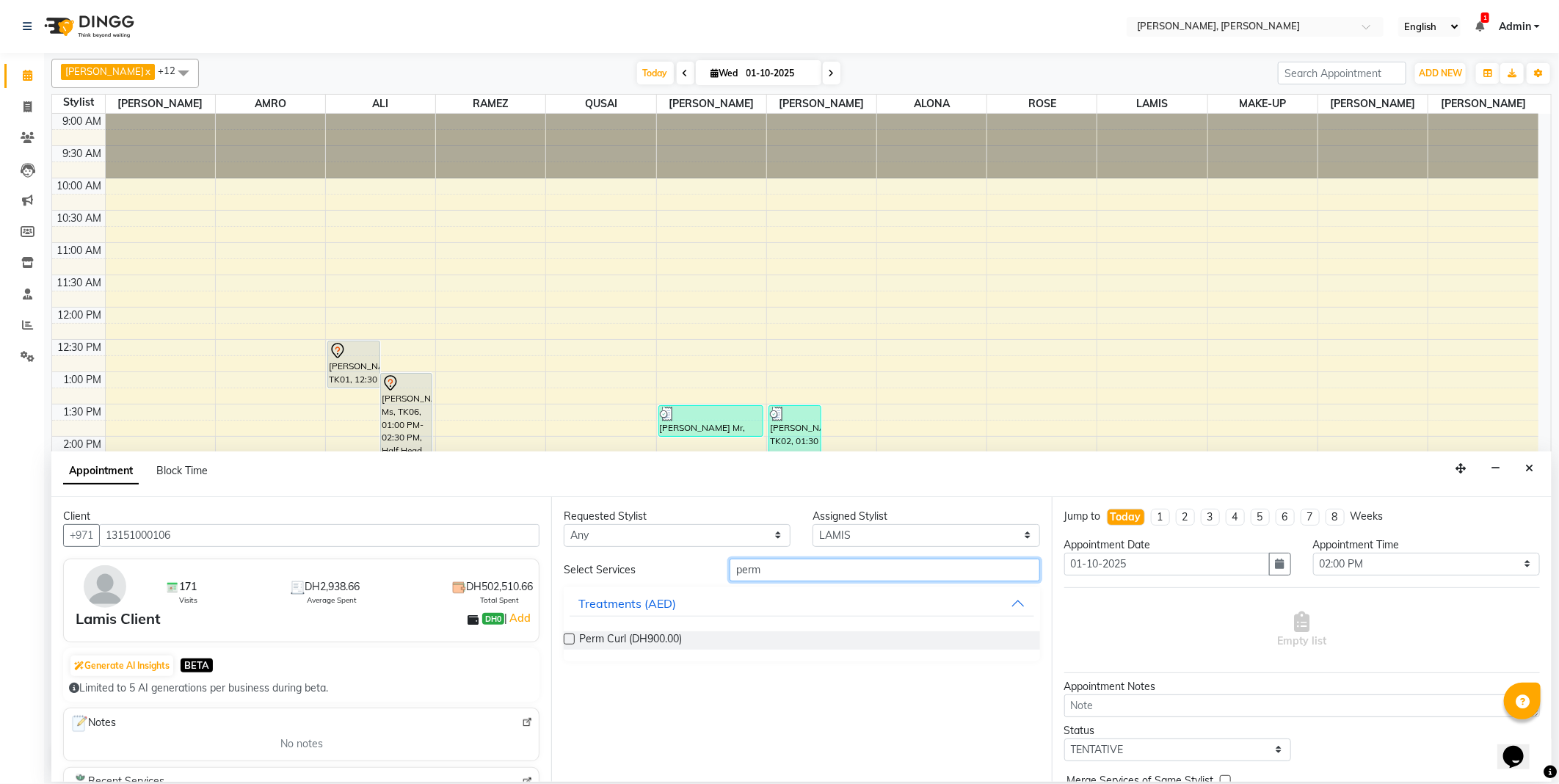
type input "perm"
click at [575, 640] on label at bounding box center [569, 639] width 11 height 11
click at [574, 640] on input "checkbox" at bounding box center [568, 640] width 9 height 9
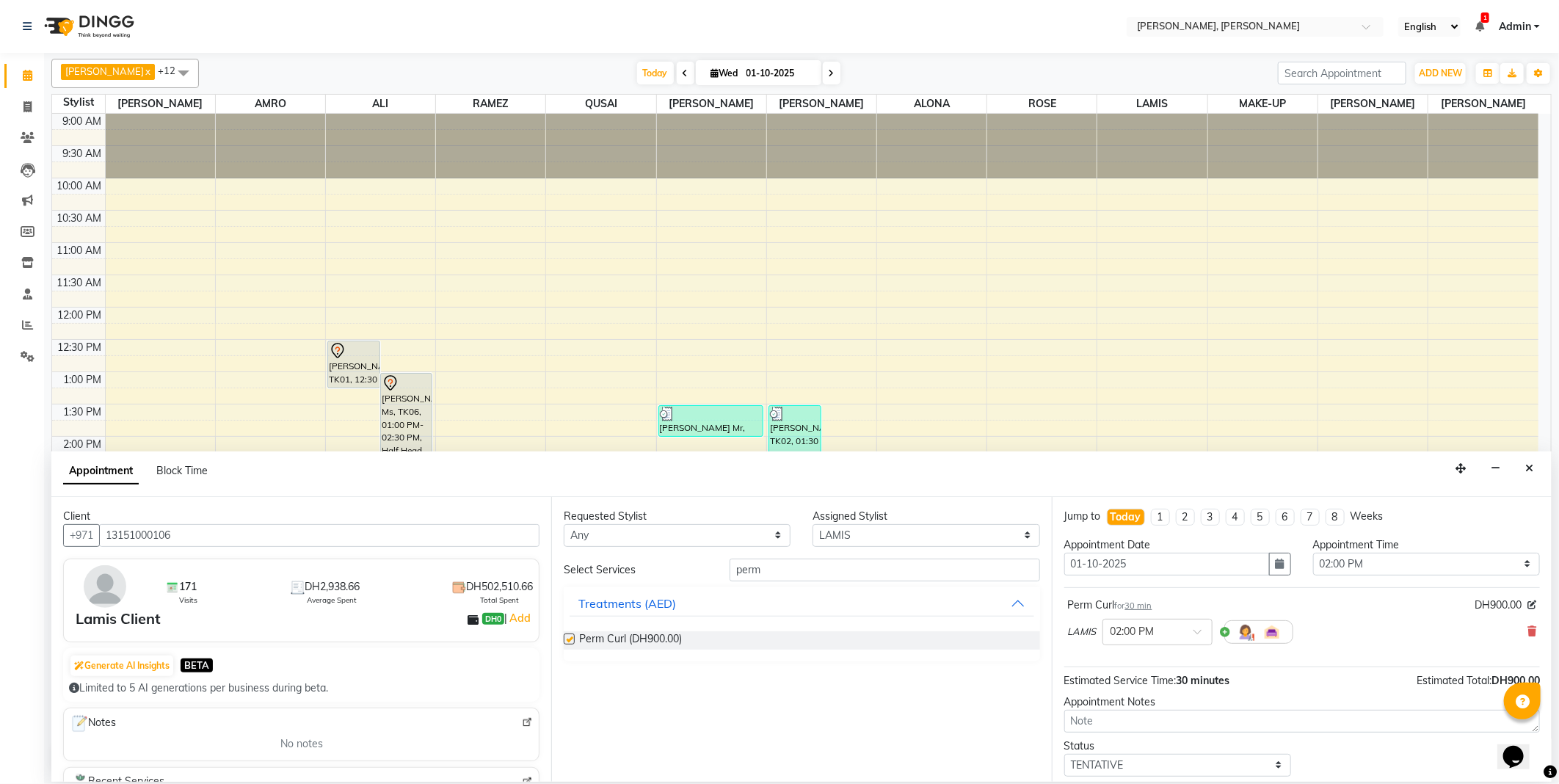
checkbox input "false"
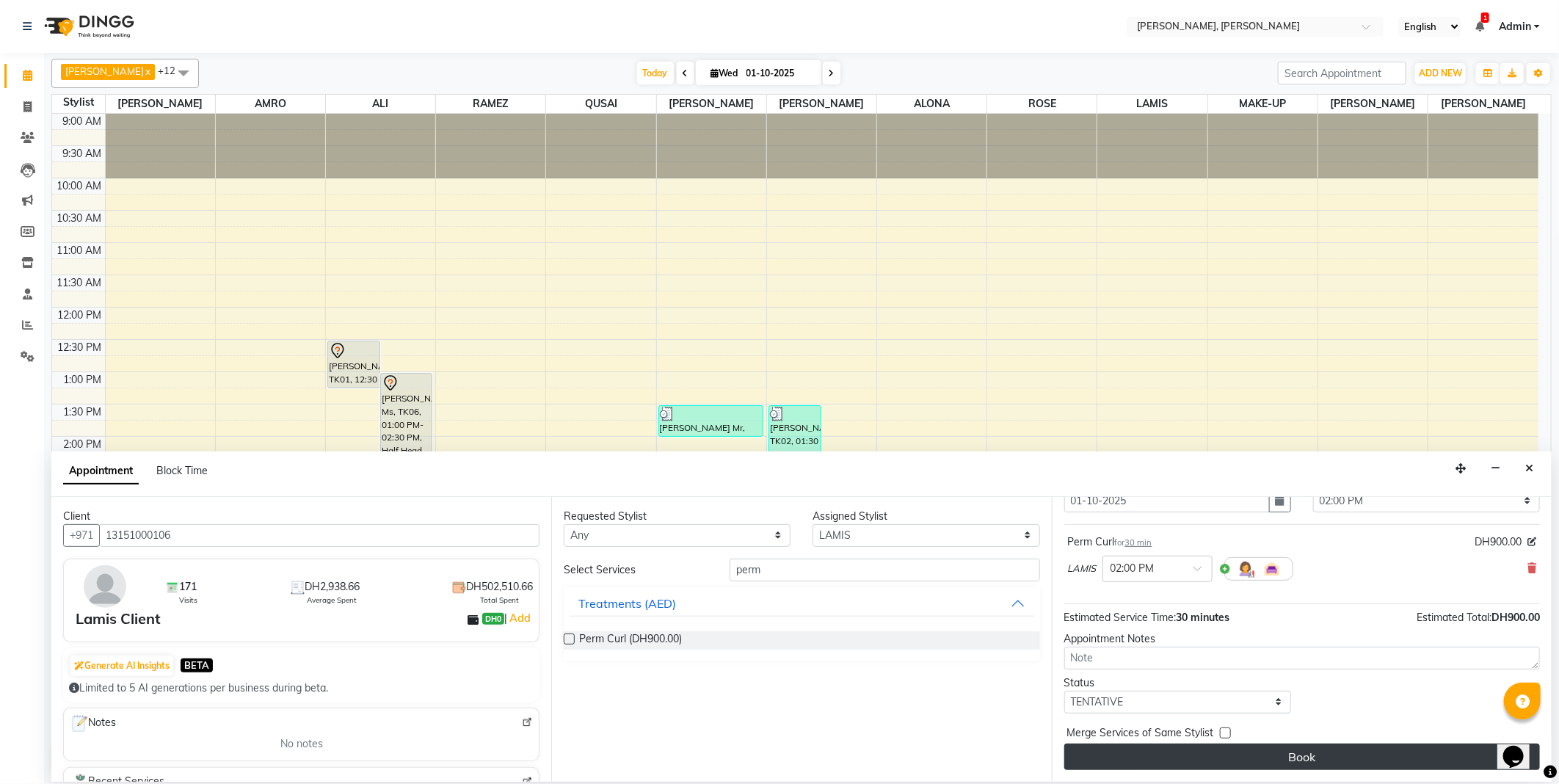
click at [1330, 759] on button "Book" at bounding box center [1302, 757] width 476 height 26
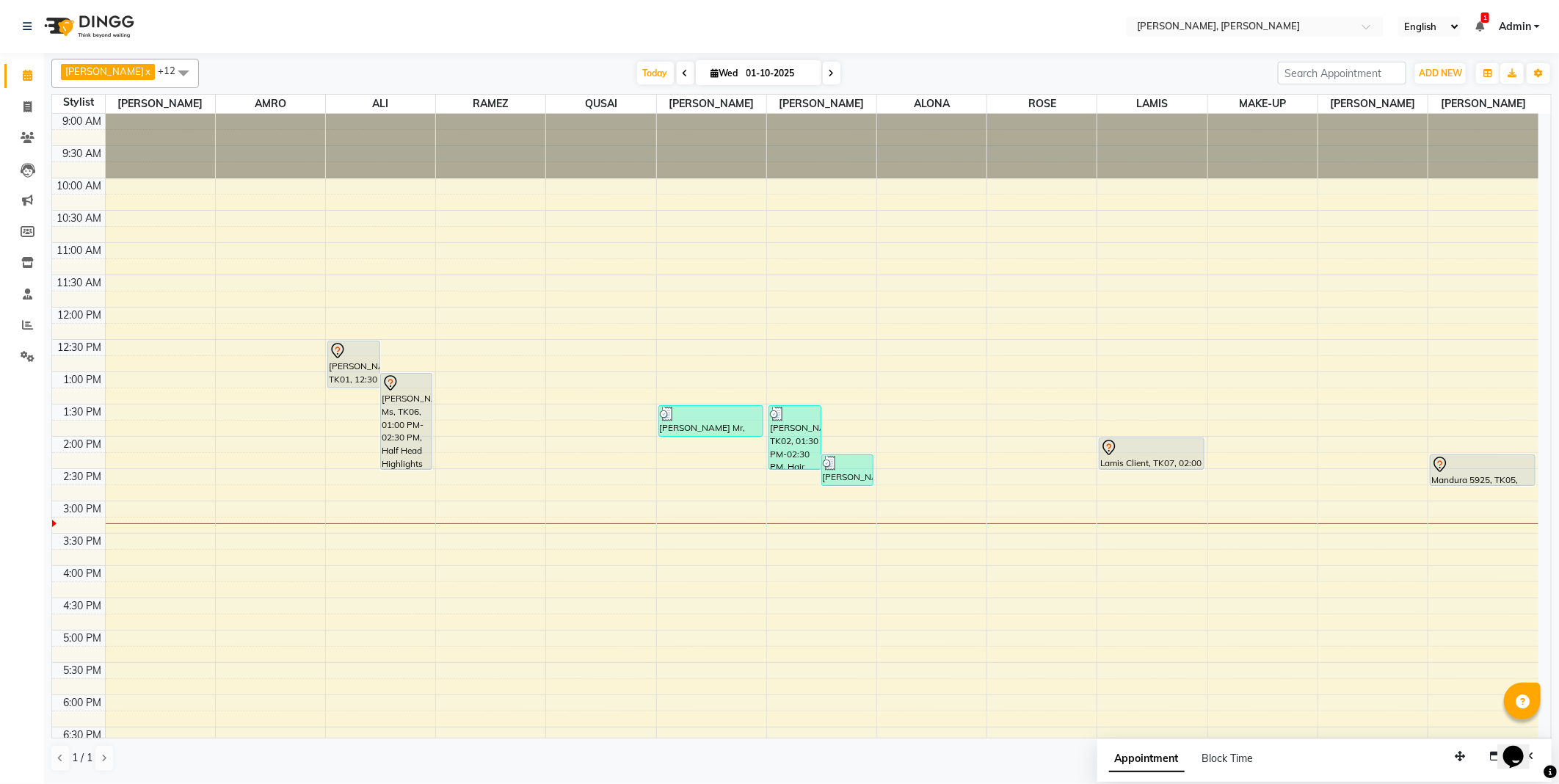
click at [1481, 472] on div at bounding box center [1483, 464] width 103 height 18
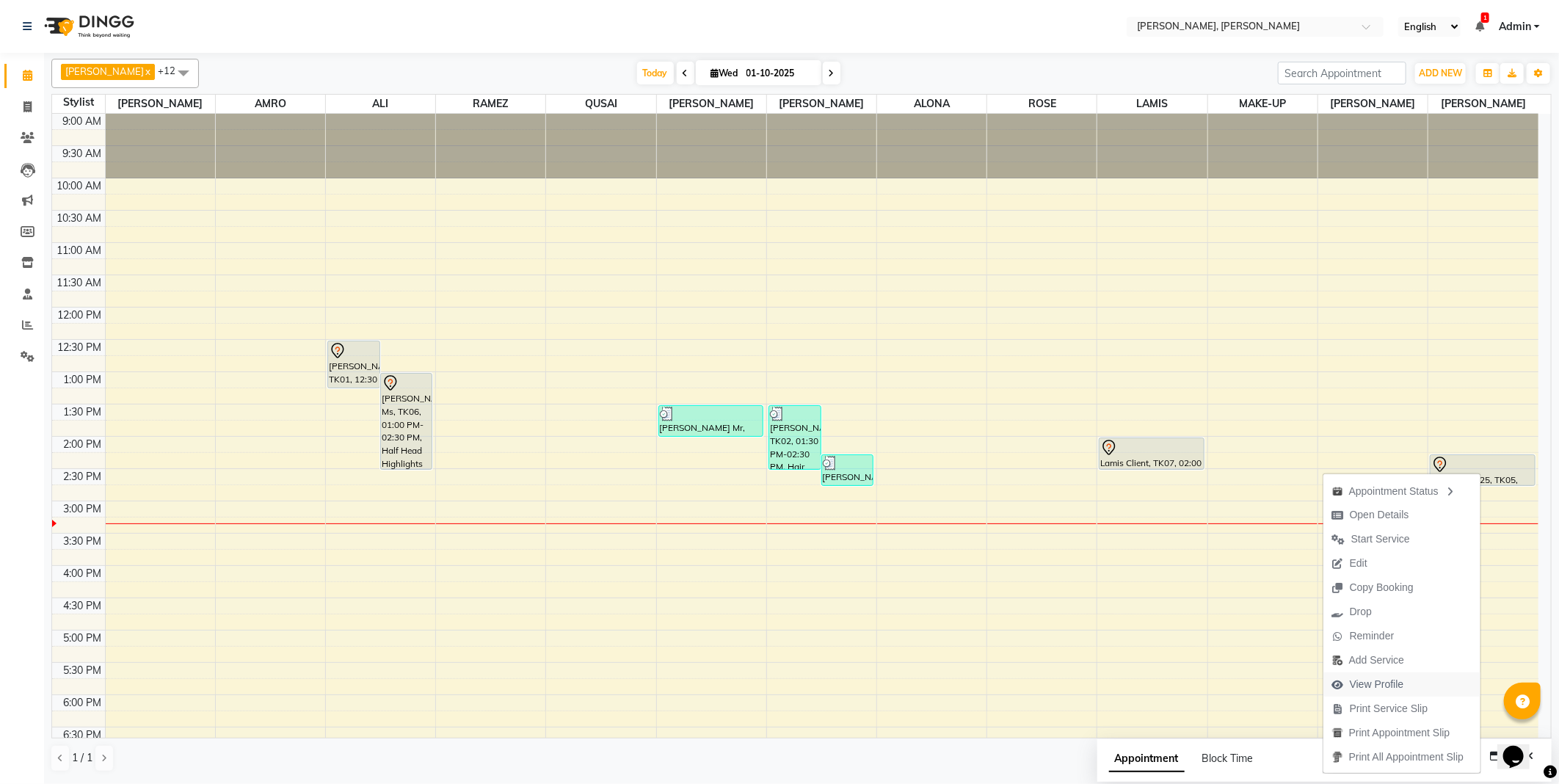
click at [1371, 685] on span "View Profile" at bounding box center [1378, 684] width 54 height 15
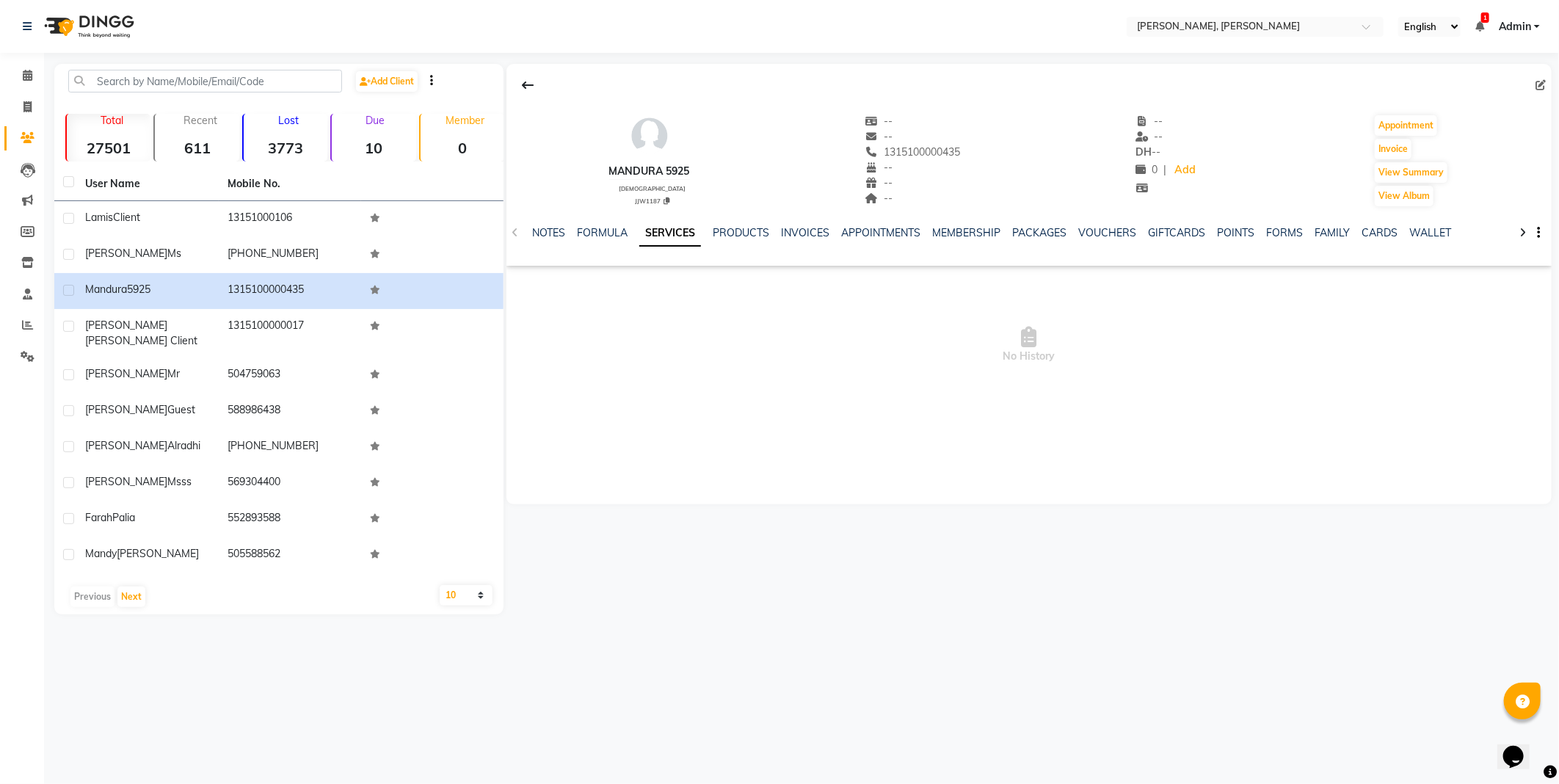
click at [1545, 81] on icon at bounding box center [1540, 85] width 10 height 10
select select "3798"
select select "[DEMOGRAPHIC_DATA]"
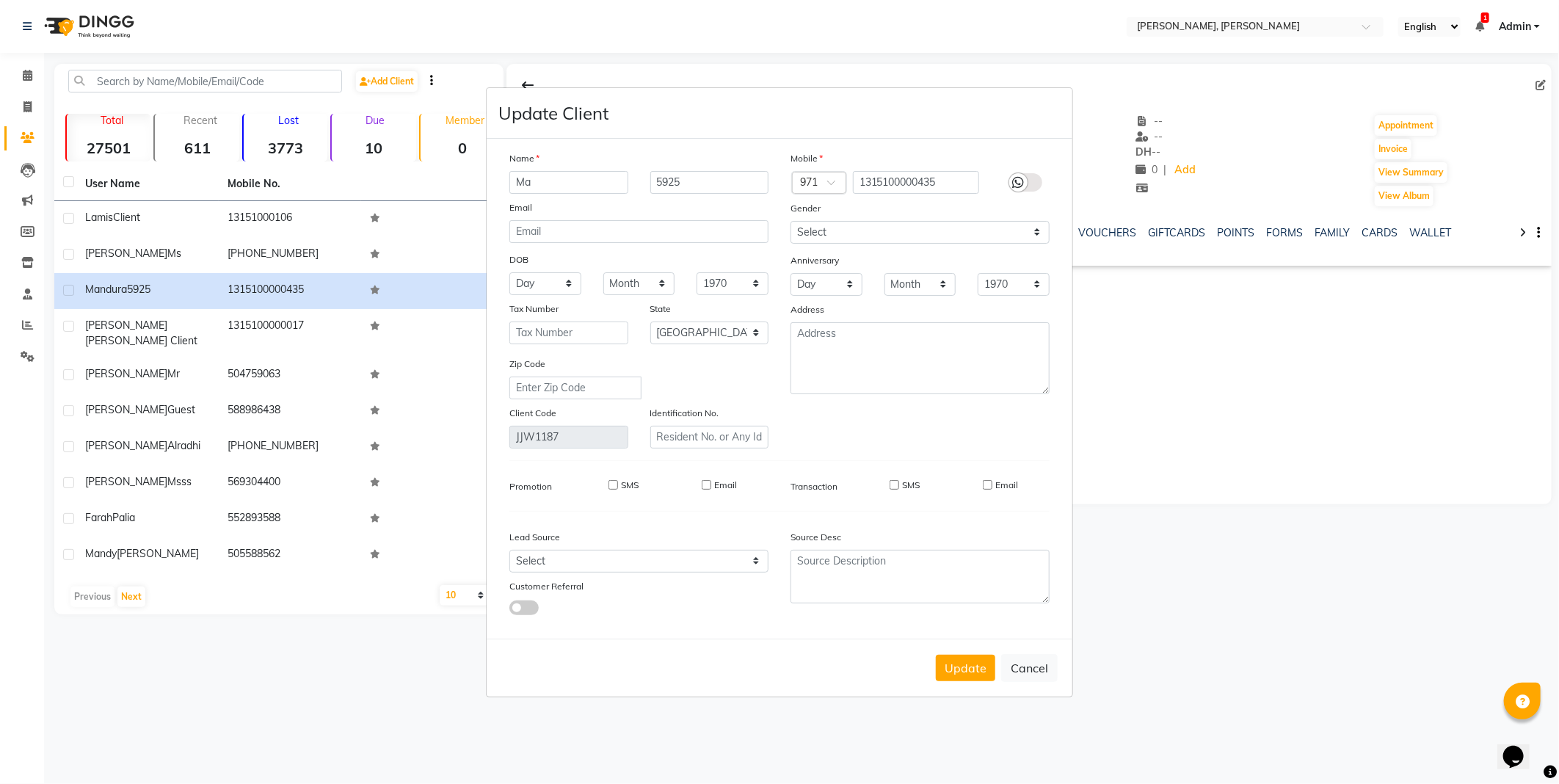
type input "M"
type input "[PERSON_NAME]"
click at [731, 178] on input "5925" at bounding box center [709, 182] width 119 height 22
type input "5"
type input "Ms"
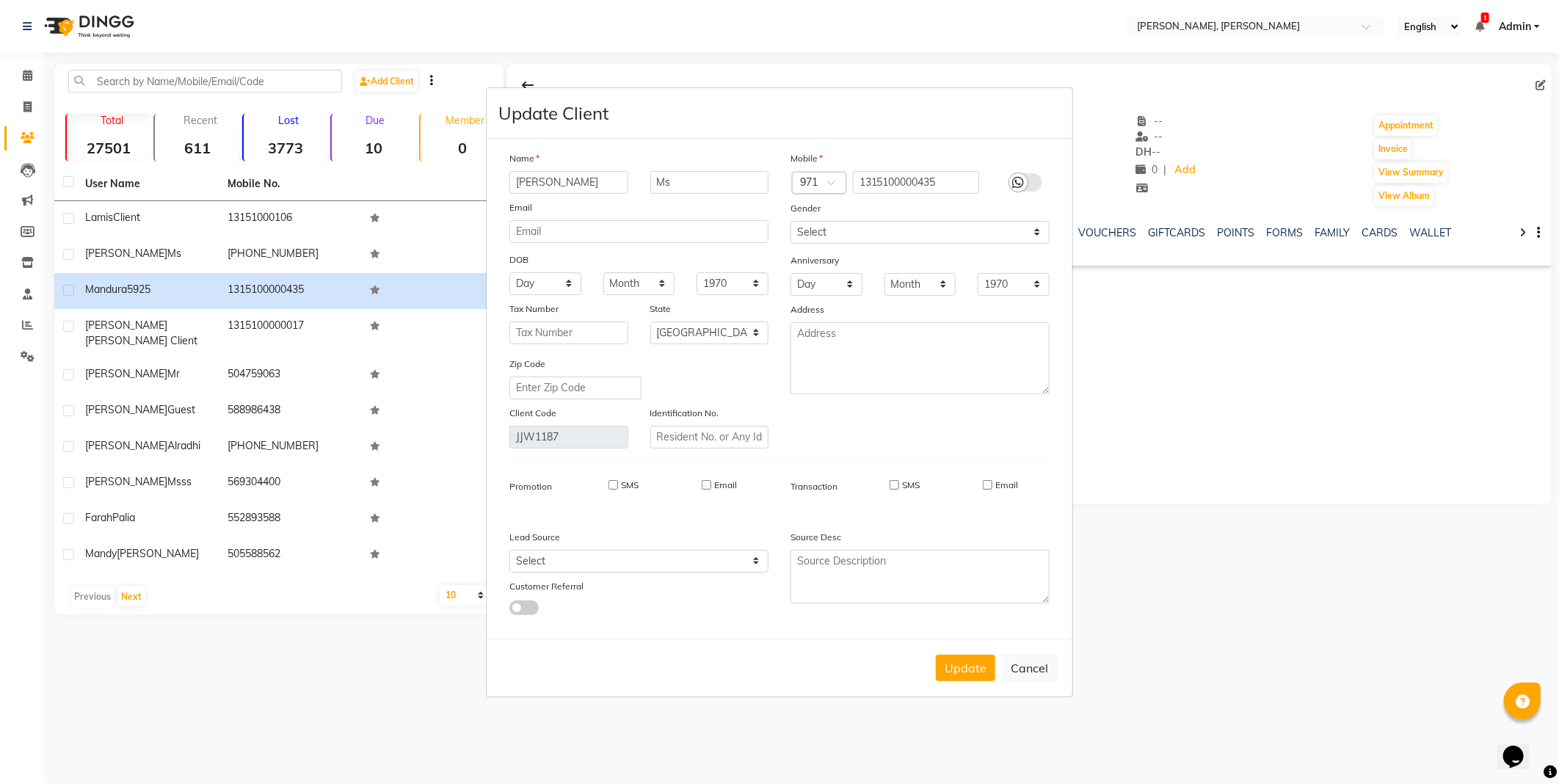
click at [832, 187] on span at bounding box center [837, 187] width 19 height 15
type input "381"
click at [896, 201] on div "Serbia And Montenegro (+381)" at bounding box center [906, 207] width 226 height 27
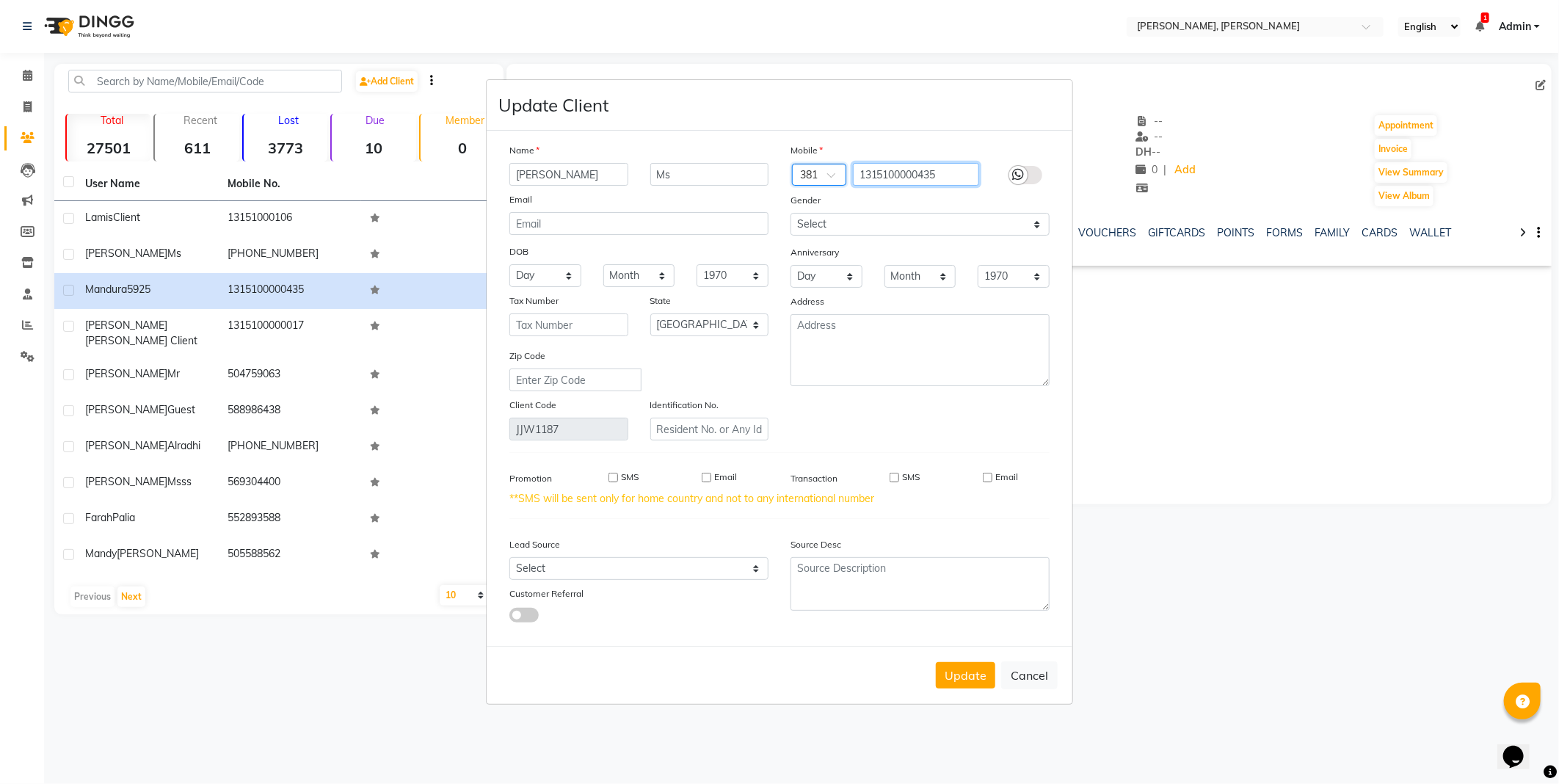
click at [935, 171] on input "1315100000435" at bounding box center [917, 174] width 127 height 22
click at [964, 175] on input "1315100000435" at bounding box center [917, 174] width 127 height 22
type input "1"
type input "640126744"
click at [963, 677] on button "Update" at bounding box center [966, 676] width 60 height 26
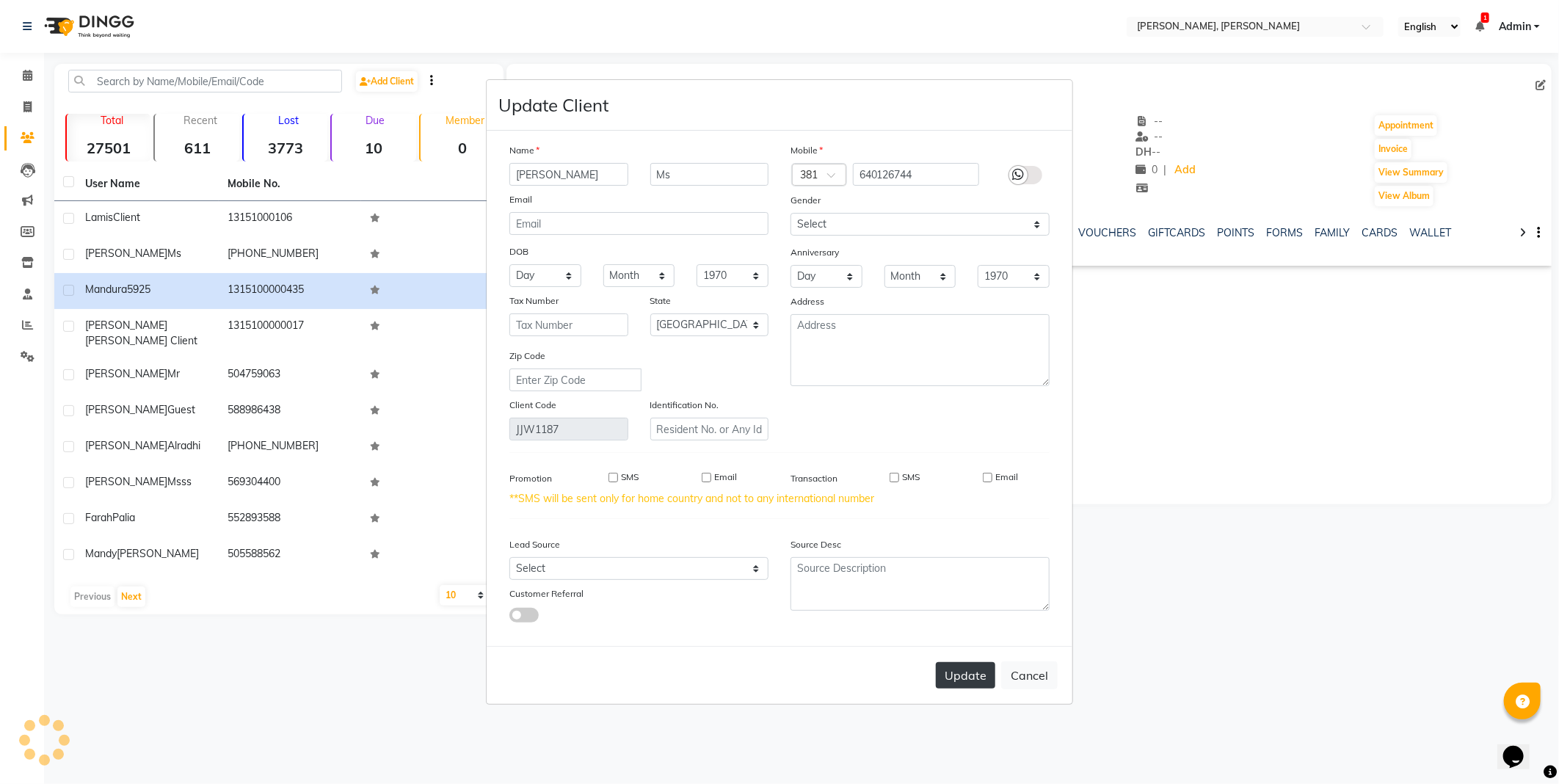
select select
select select "null"
select select
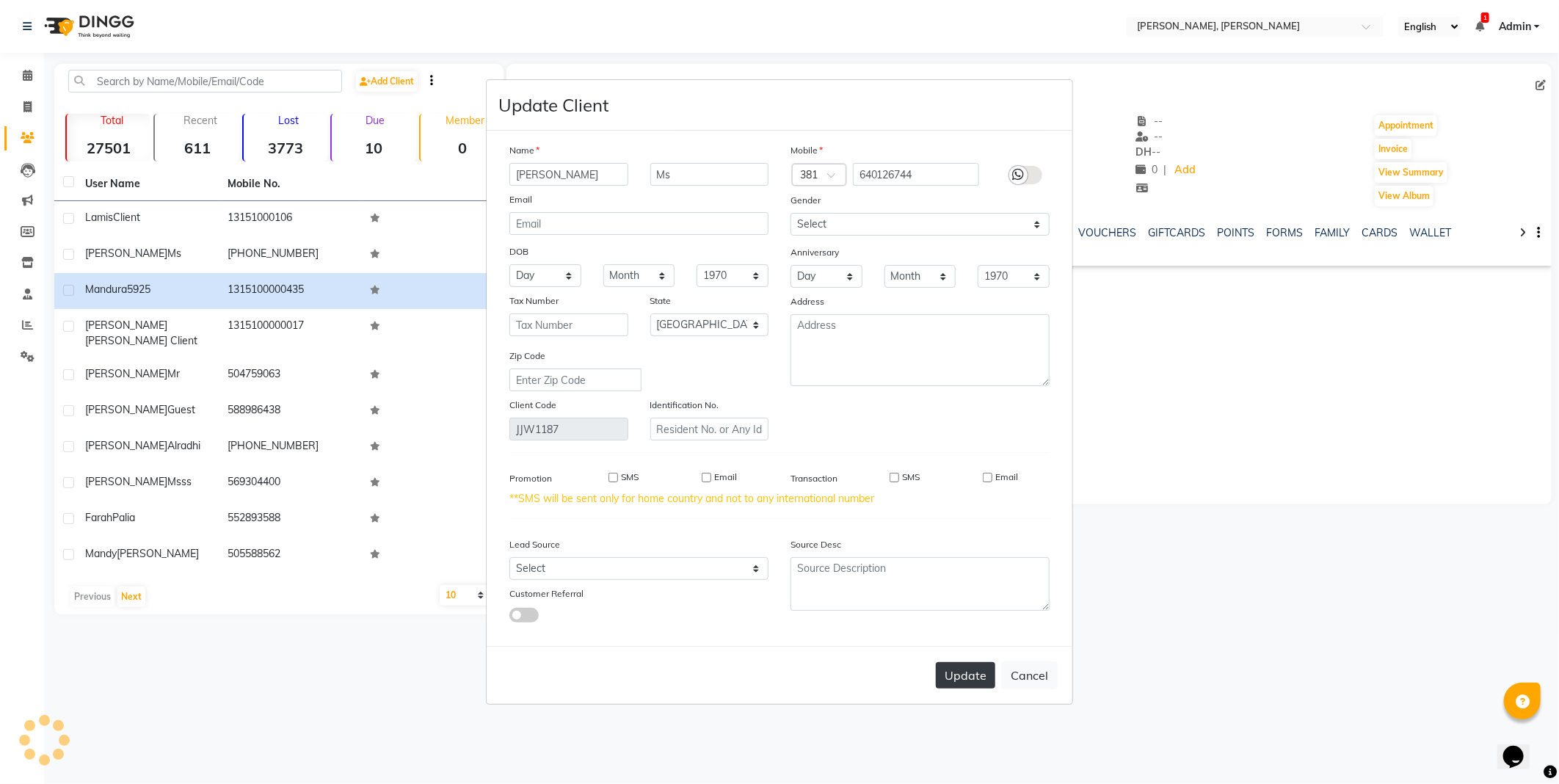
select select
checkbox input "false"
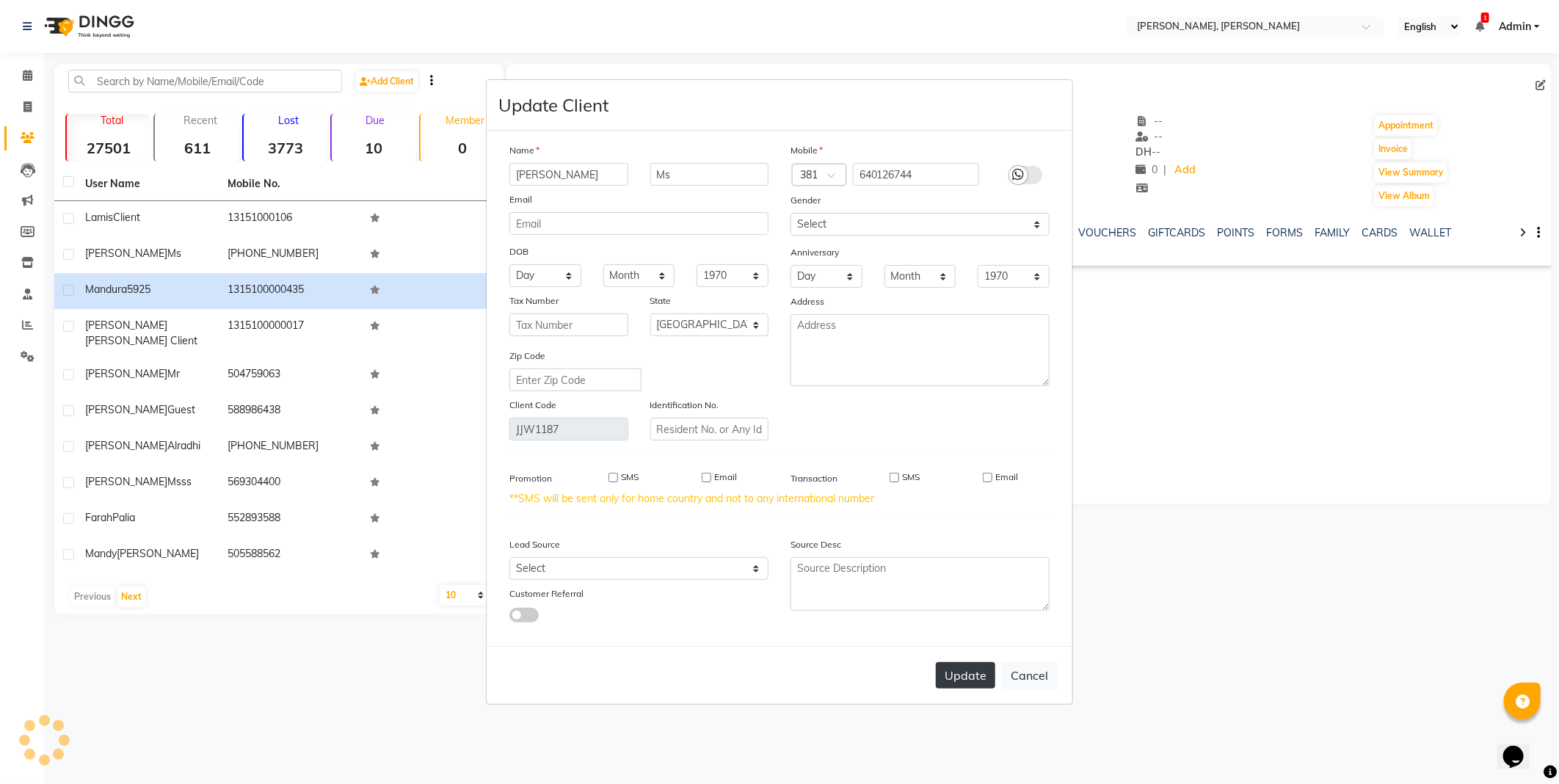
checkbox input "false"
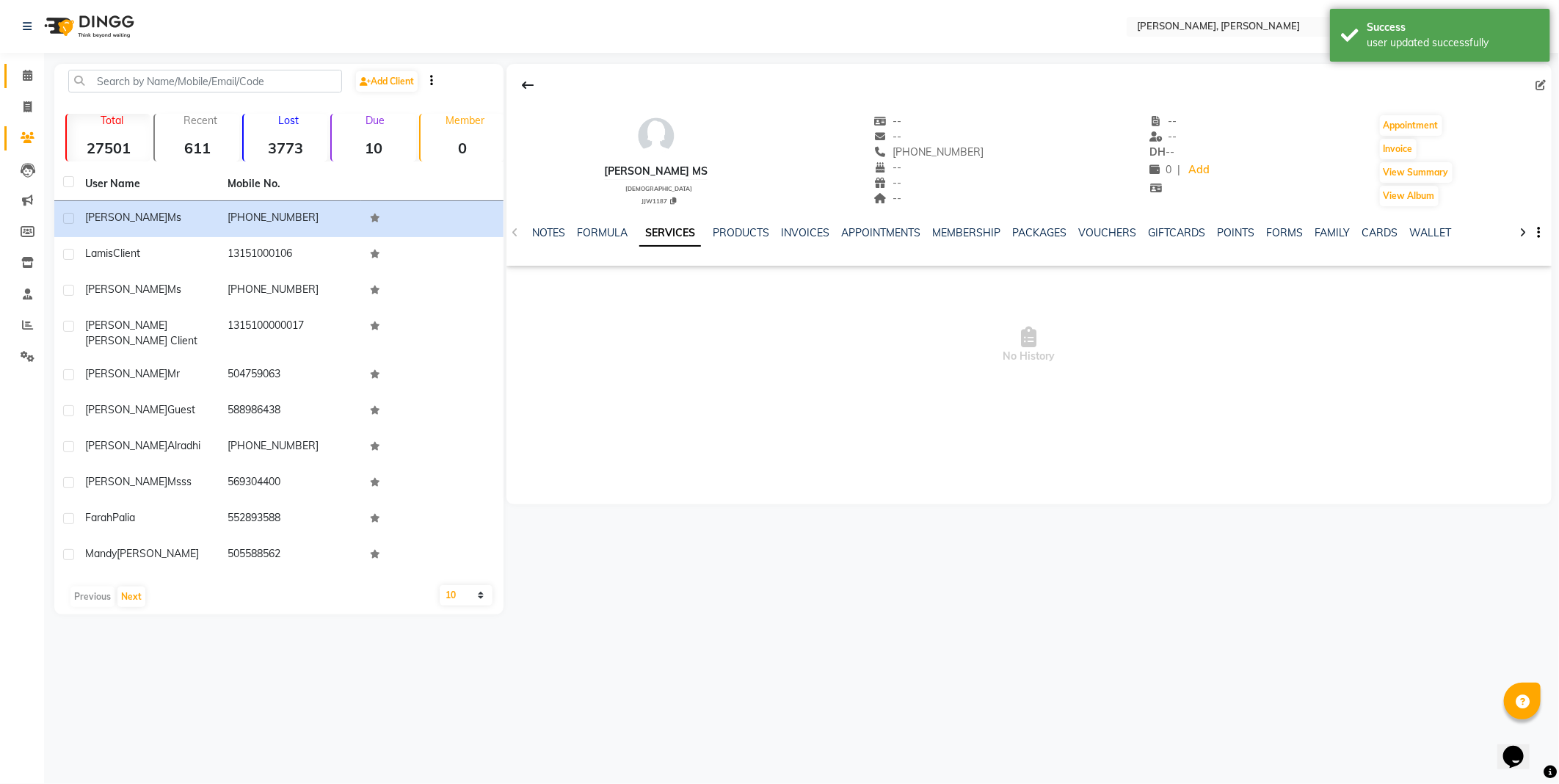
click at [29, 82] on span at bounding box center [27, 76] width 25 height 17
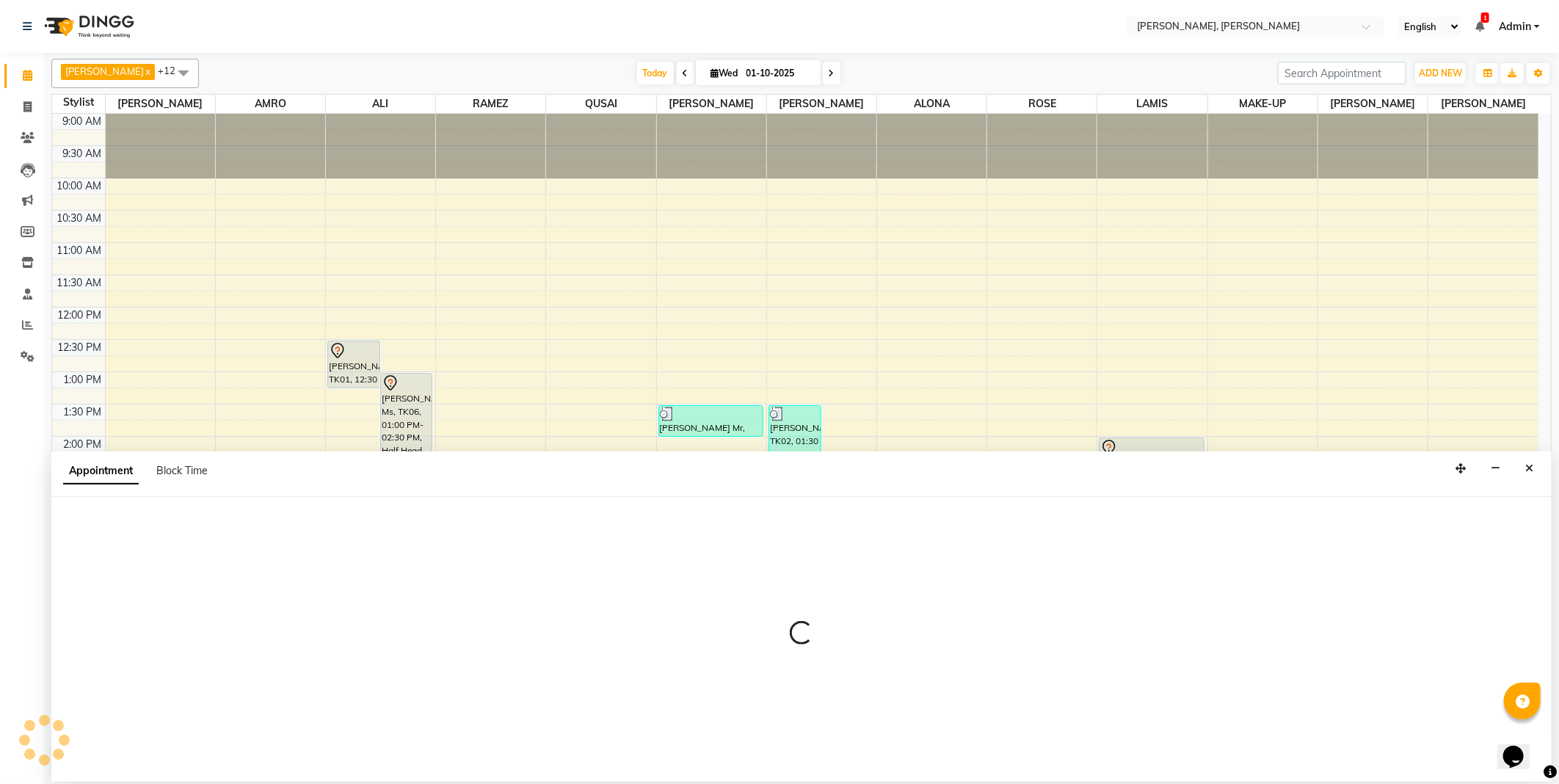
select select "59752"
select select "870"
select select "tentative"
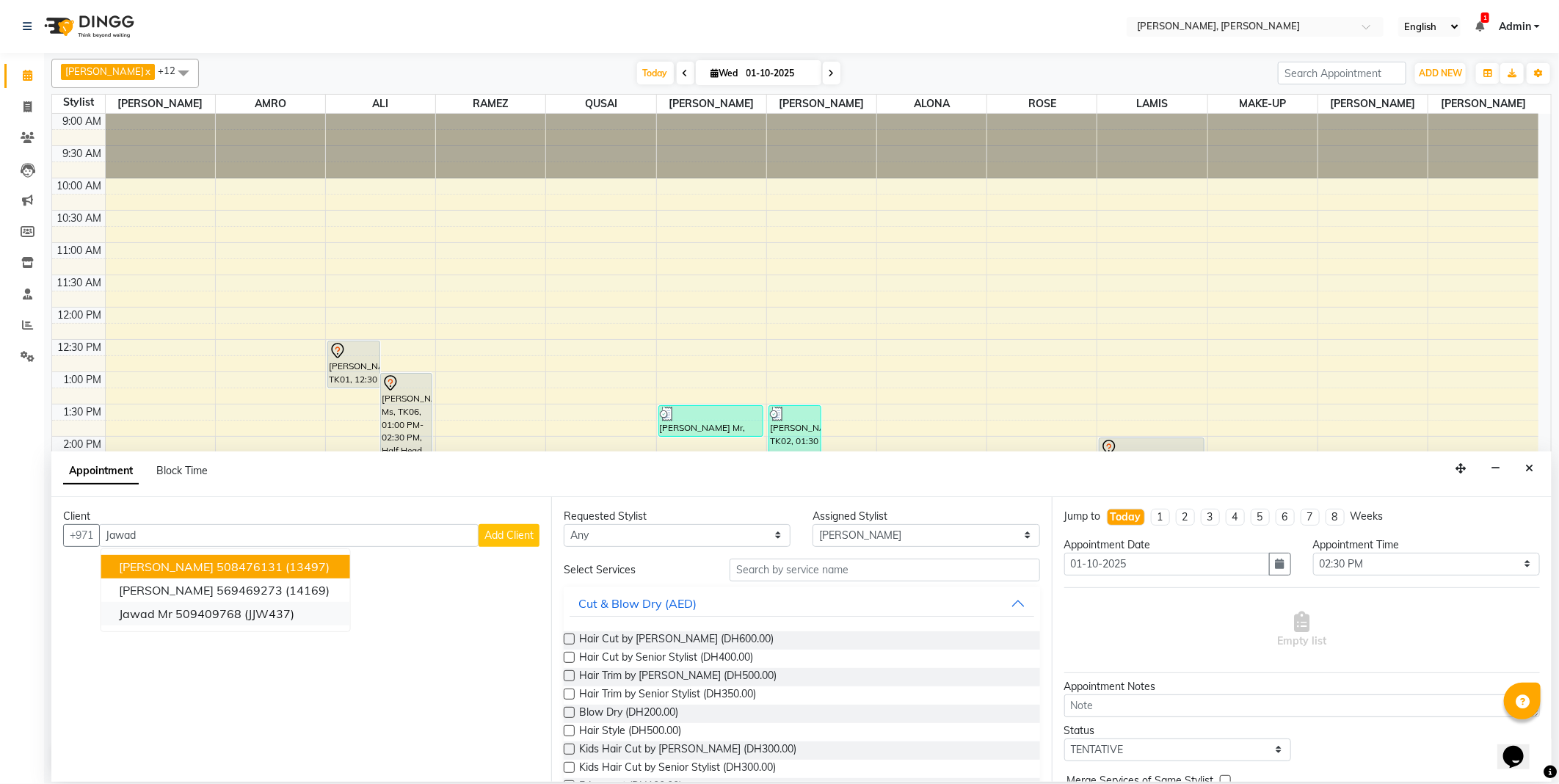
click at [240, 606] on ngb-highlight "509409768" at bounding box center [208, 614] width 66 height 15
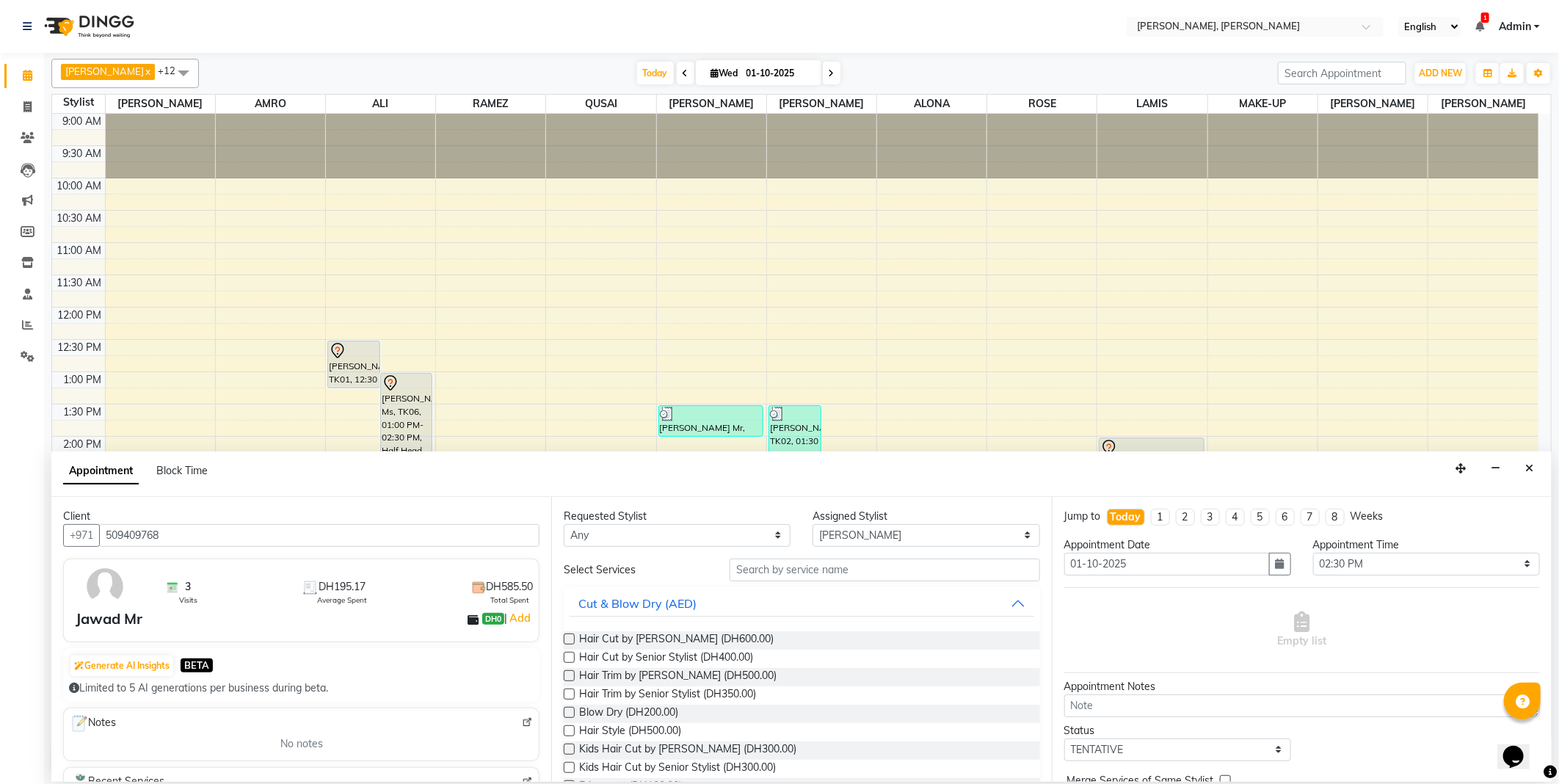
scroll to position [485, 0]
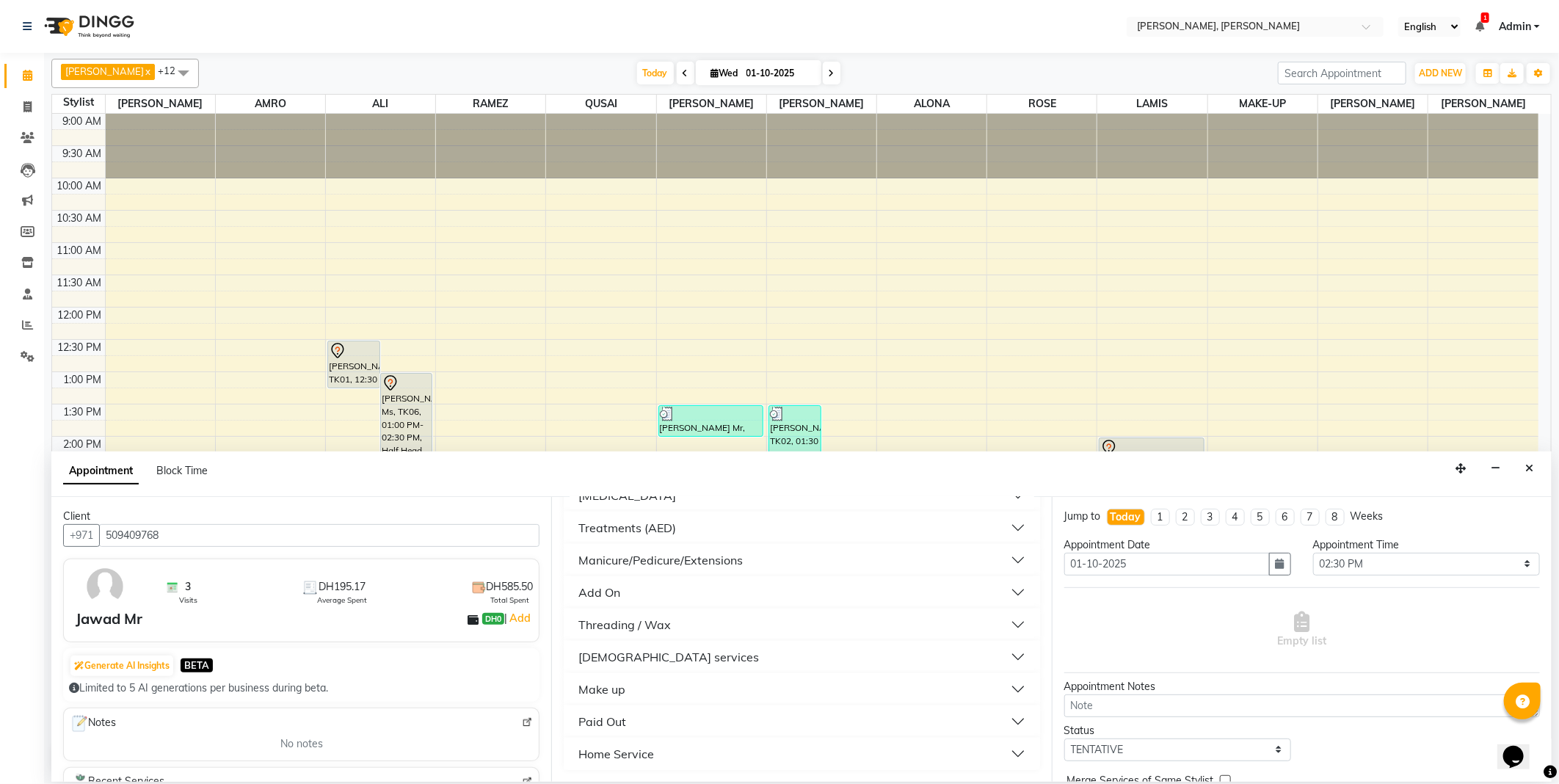
type input "509409768"
click at [618, 658] on div "[DEMOGRAPHIC_DATA] services" at bounding box center [668, 657] width 180 height 18
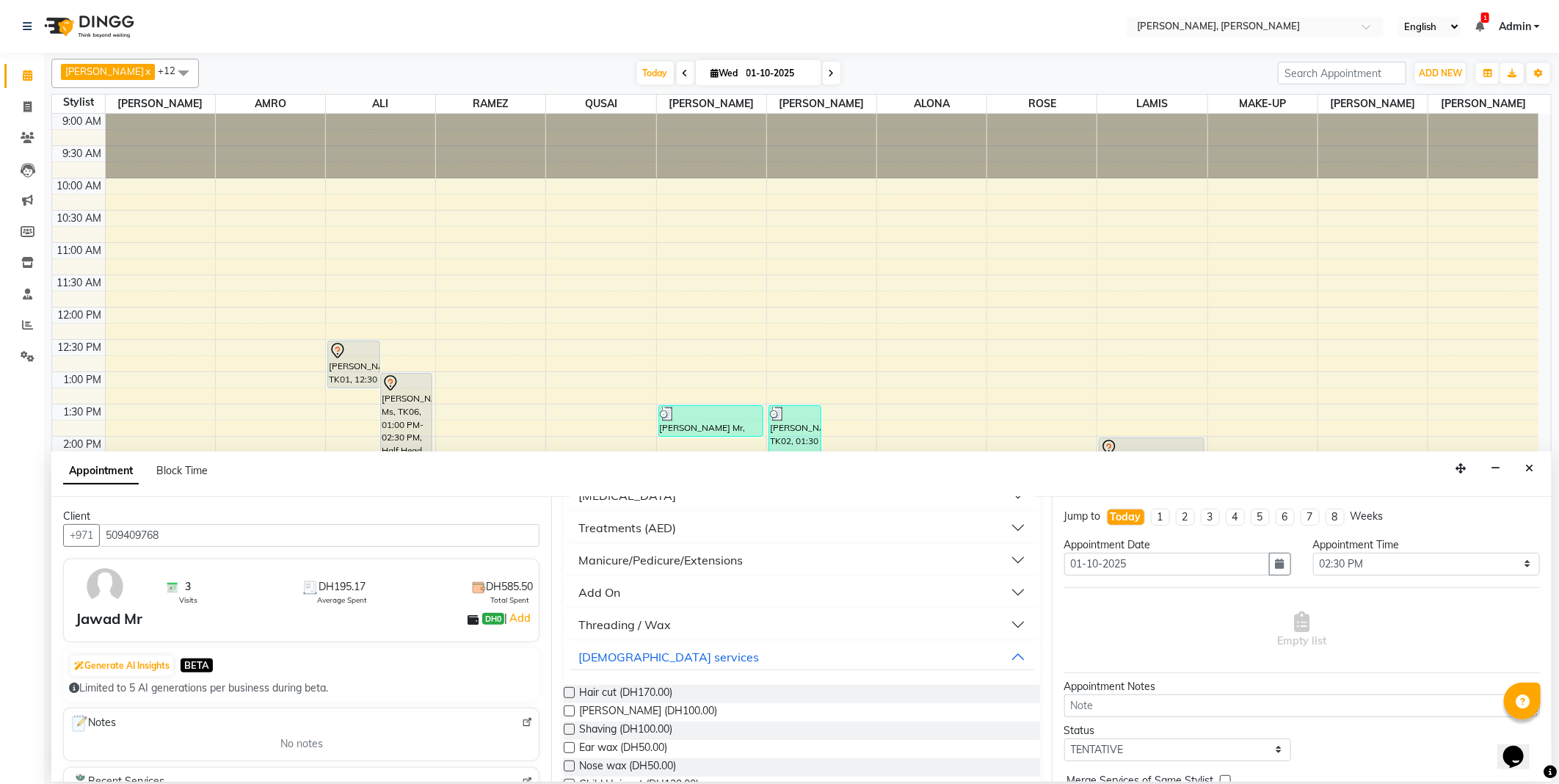
click at [570, 692] on label at bounding box center [569, 692] width 11 height 11
click at [570, 692] on input "checkbox" at bounding box center [568, 694] width 9 height 9
checkbox input "false"
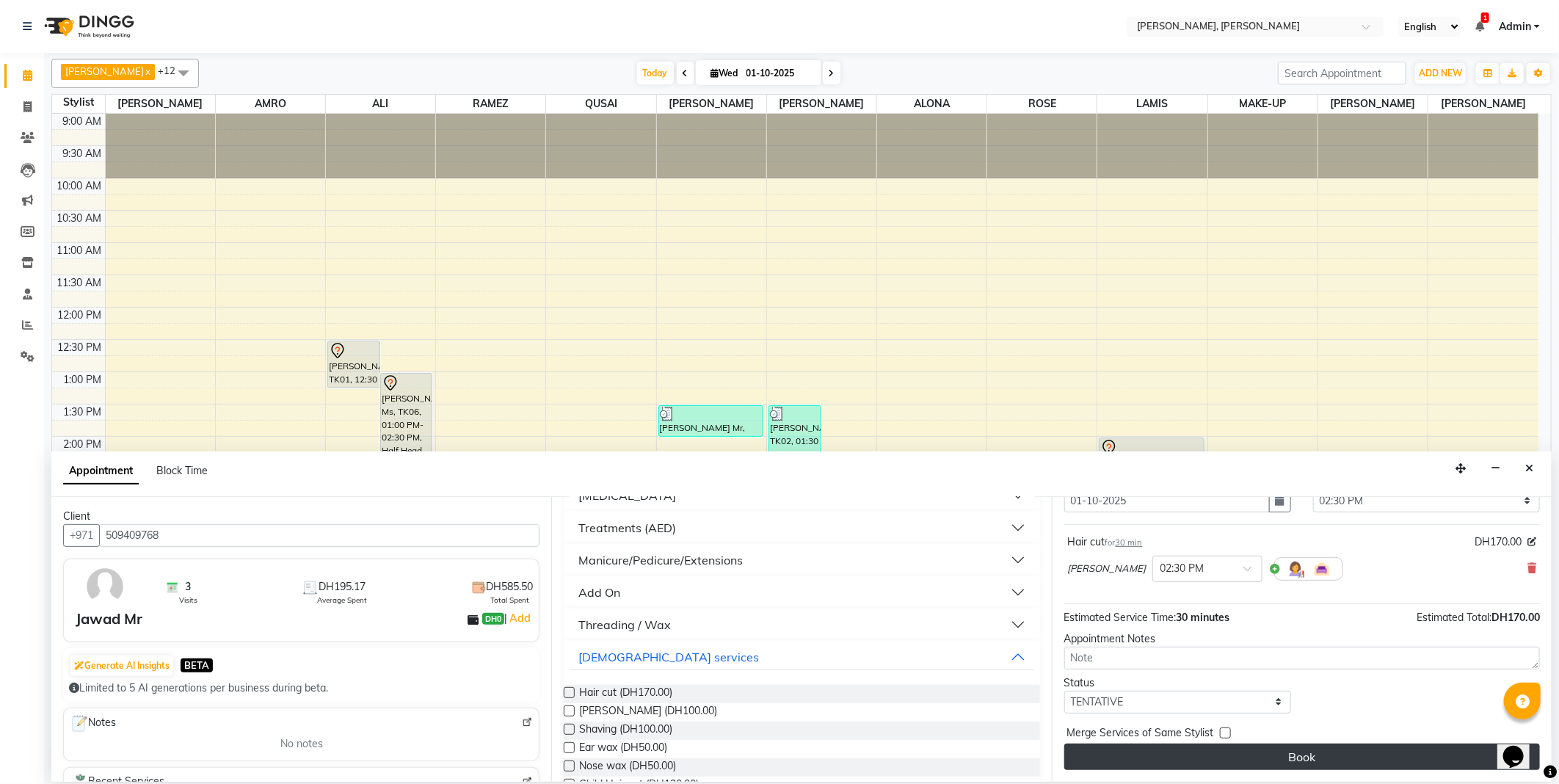
click at [1192, 764] on button "Book" at bounding box center [1302, 757] width 476 height 26
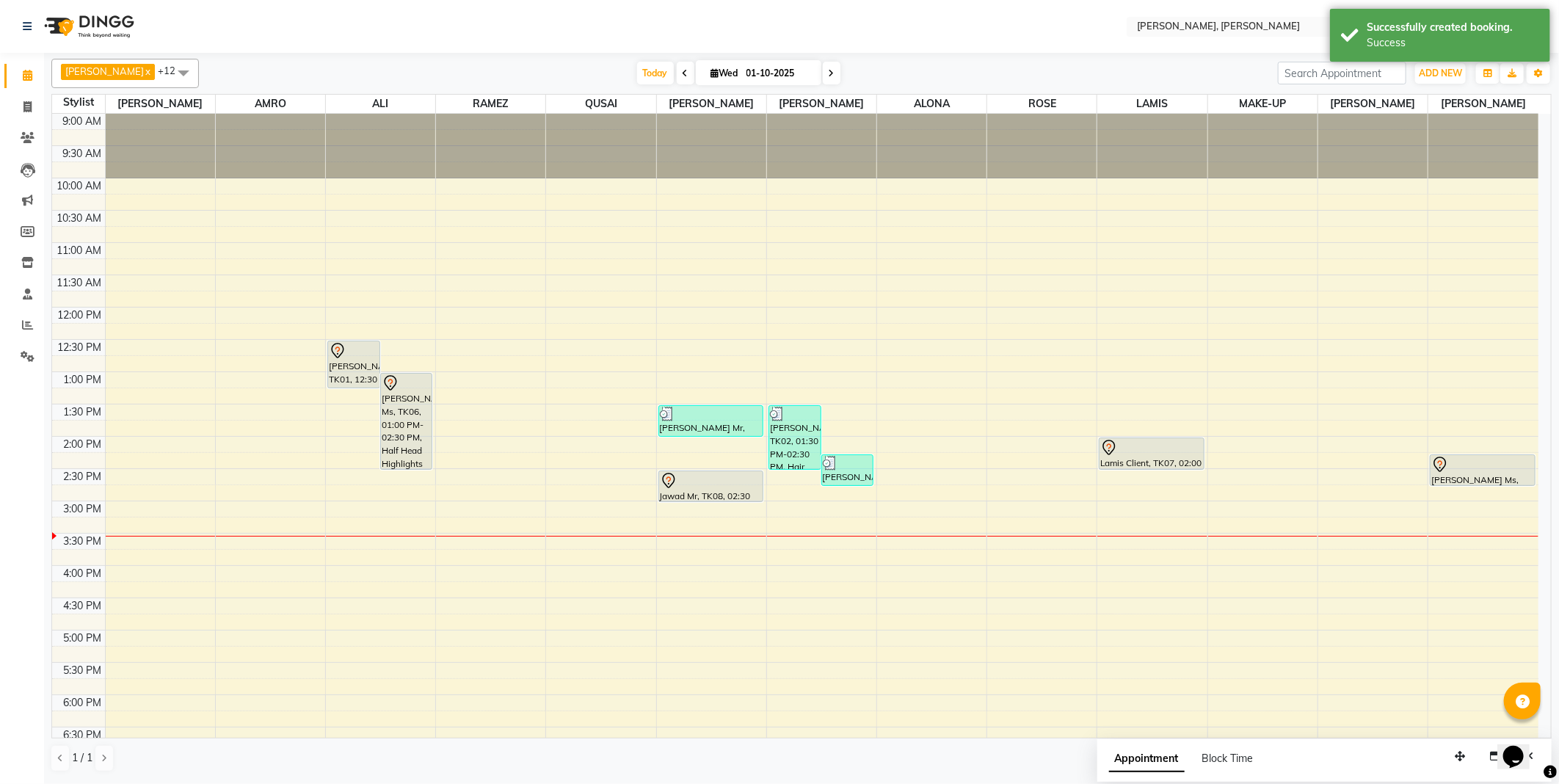
click at [701, 478] on div at bounding box center [711, 480] width 103 height 18
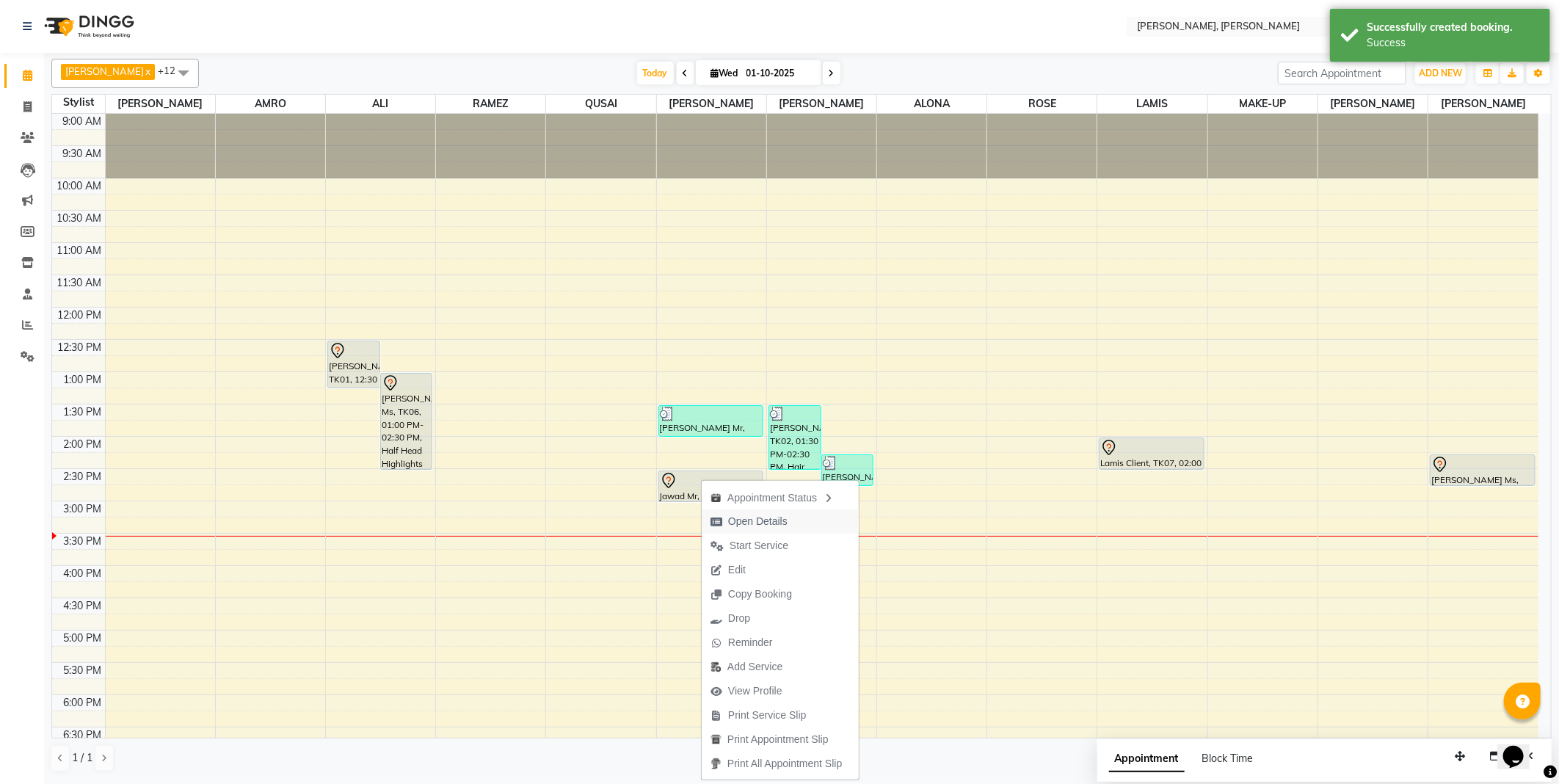
click at [747, 525] on span "Open Details" at bounding box center [758, 521] width 60 height 15
select select "7"
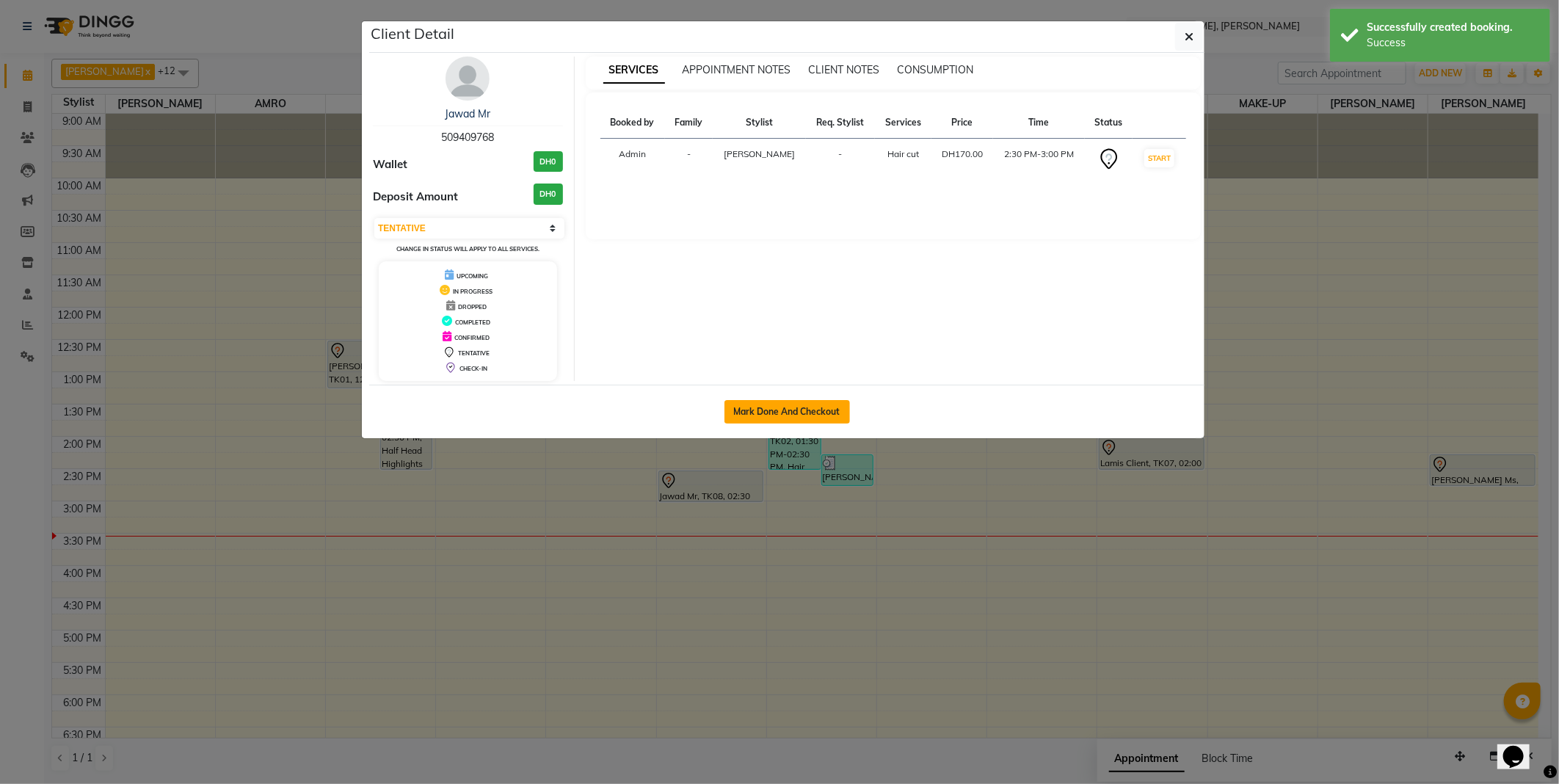
click at [808, 409] on button "Mark Done And Checkout" at bounding box center [787, 411] width 125 height 23
select select "service"
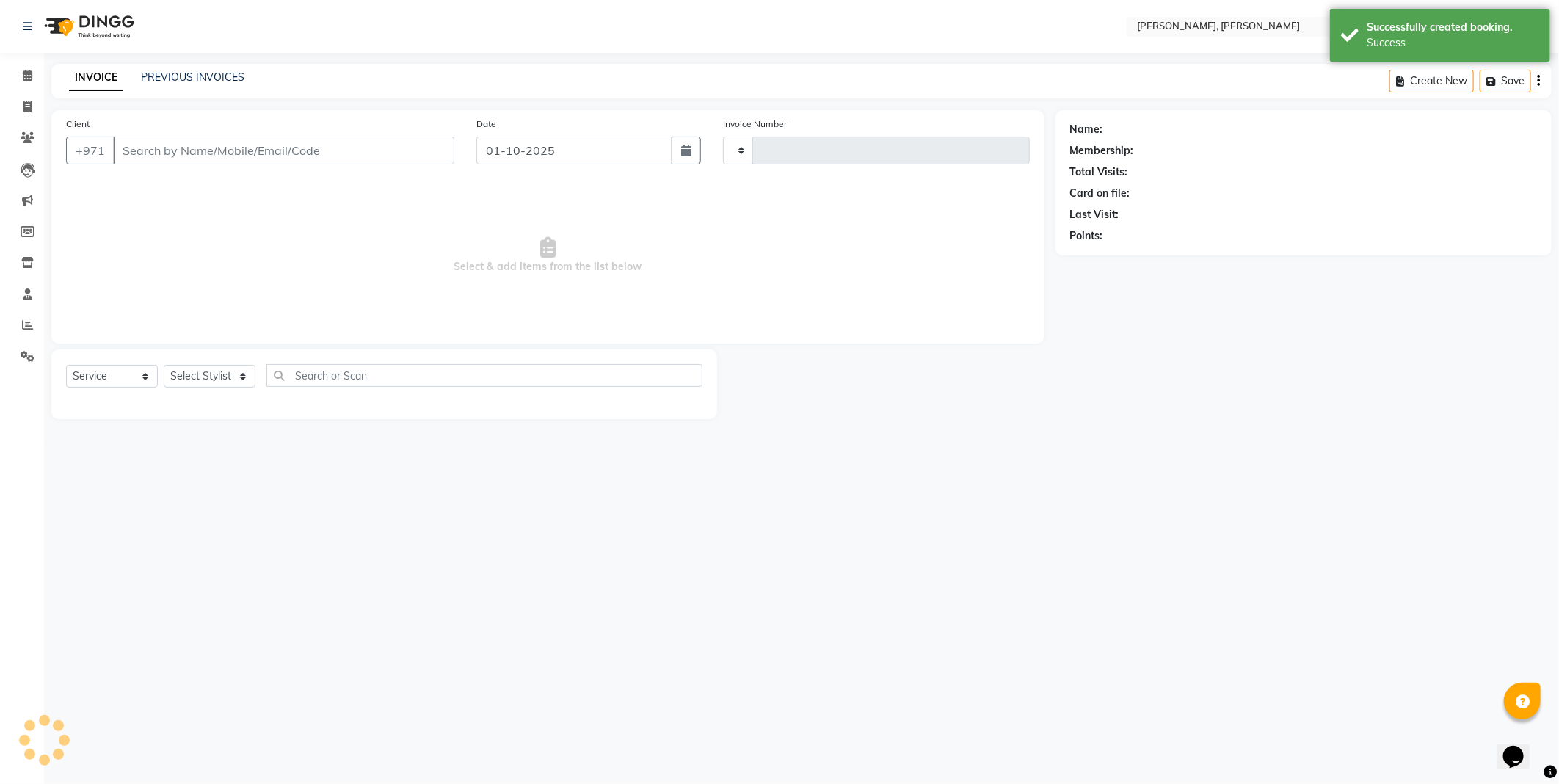
type input "2751"
select select "7142"
type input "509409768"
select select "59752"
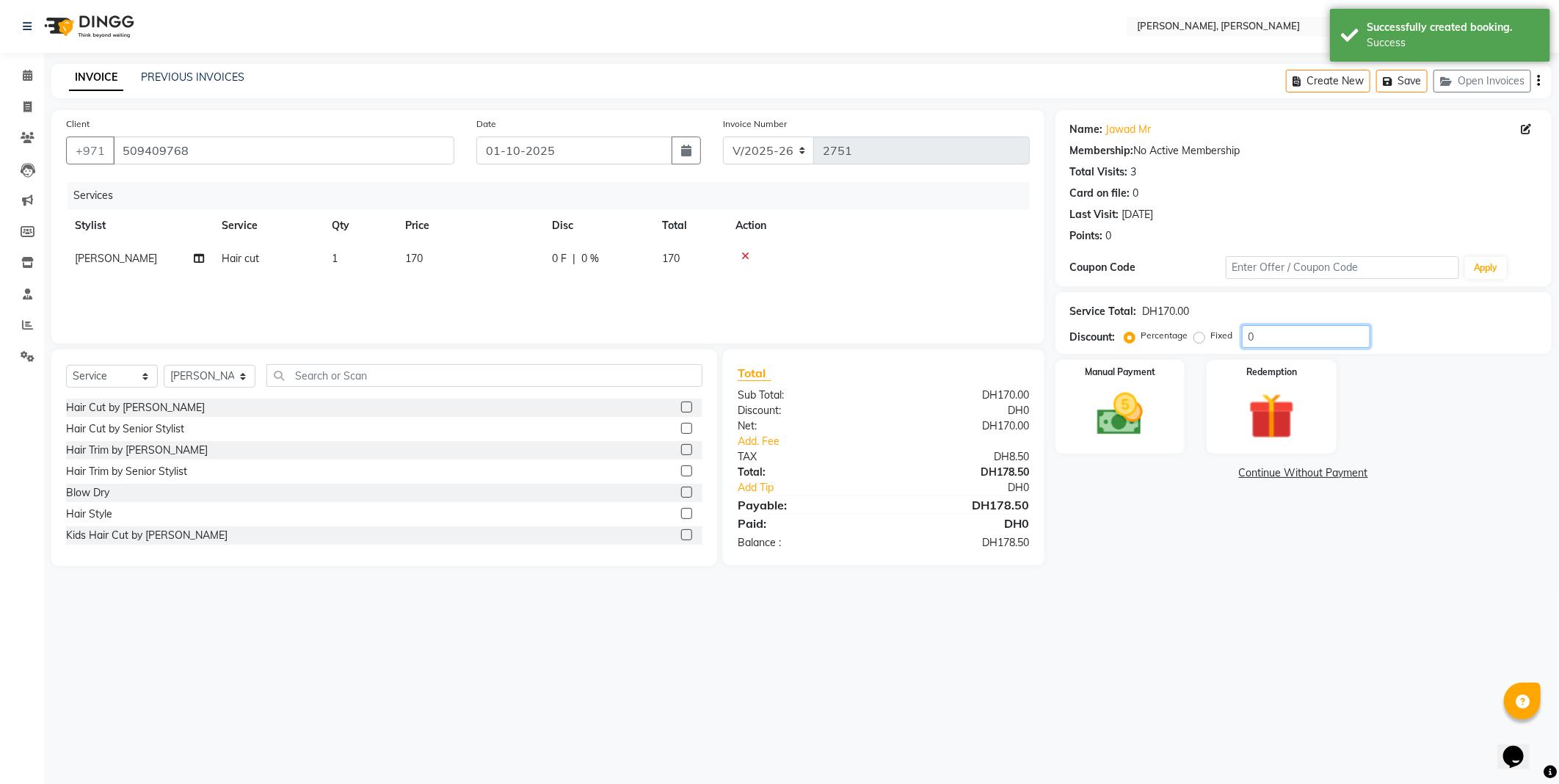
click at [1282, 335] on input "0" at bounding box center [1306, 336] width 128 height 22
type input "20"
click at [1132, 412] on img at bounding box center [1121, 415] width 79 height 56
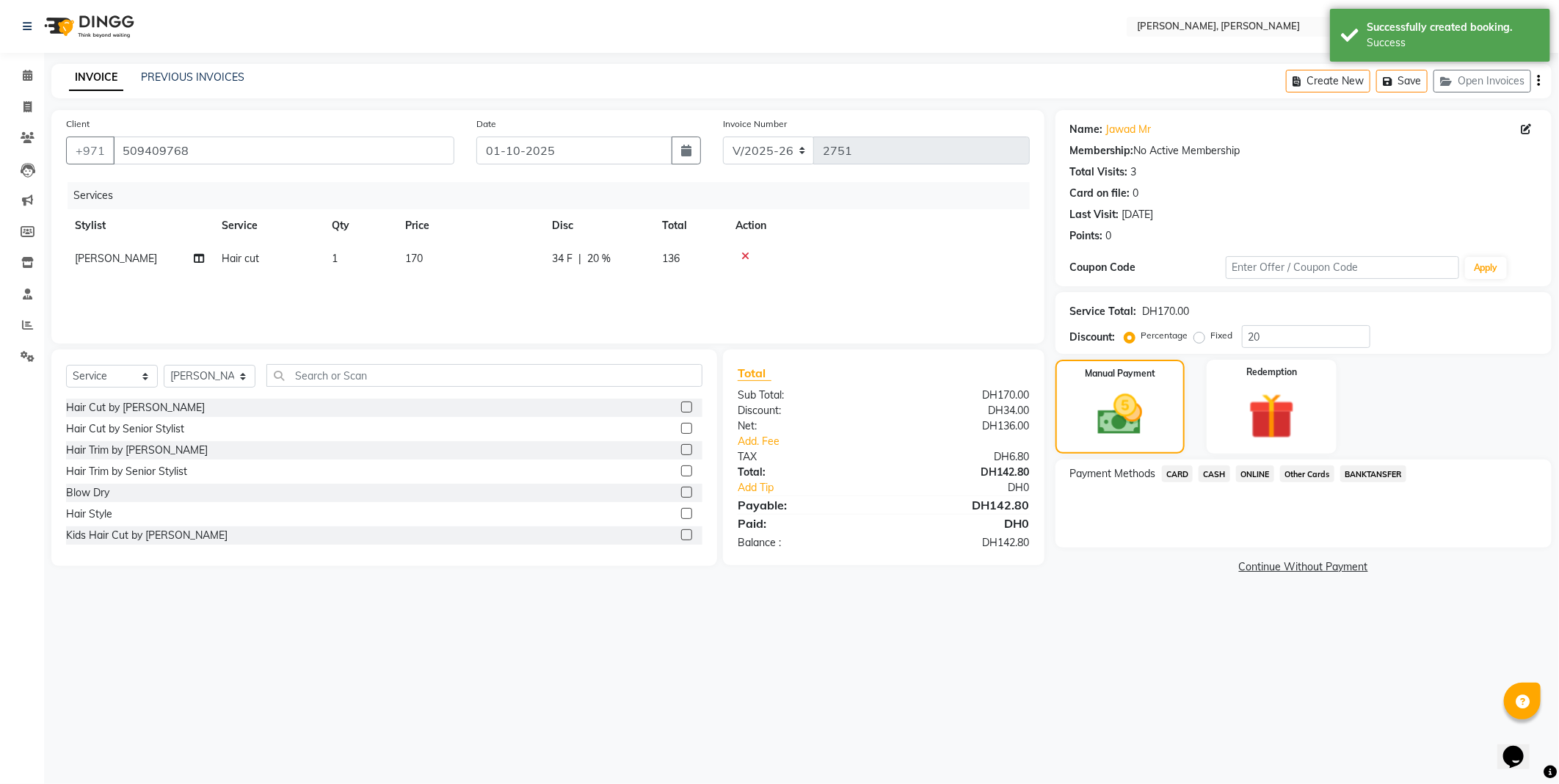
click at [1179, 471] on span "CARD" at bounding box center [1178, 474] width 32 height 17
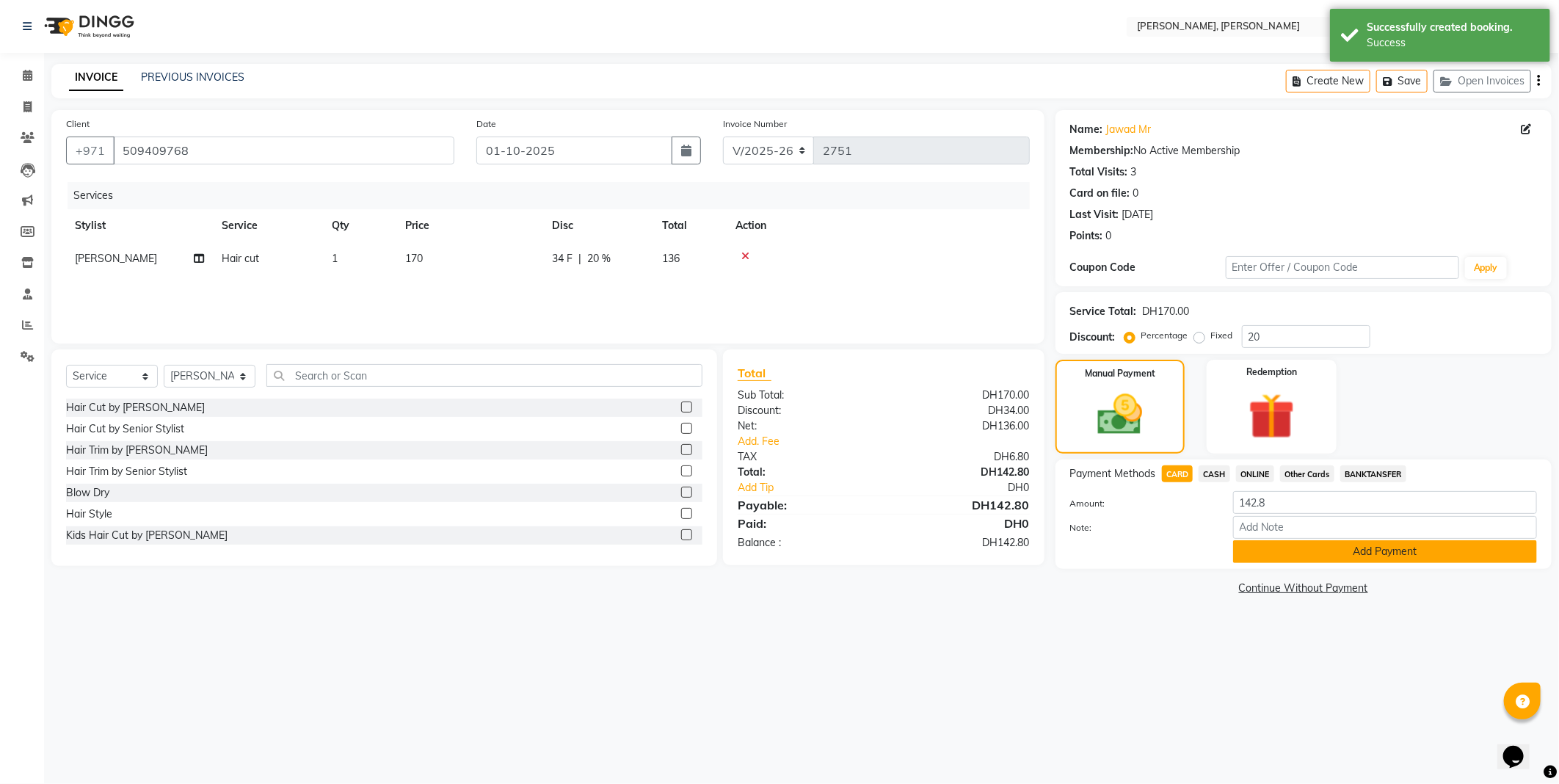
click at [1289, 561] on button "Add Payment" at bounding box center [1385, 551] width 304 height 22
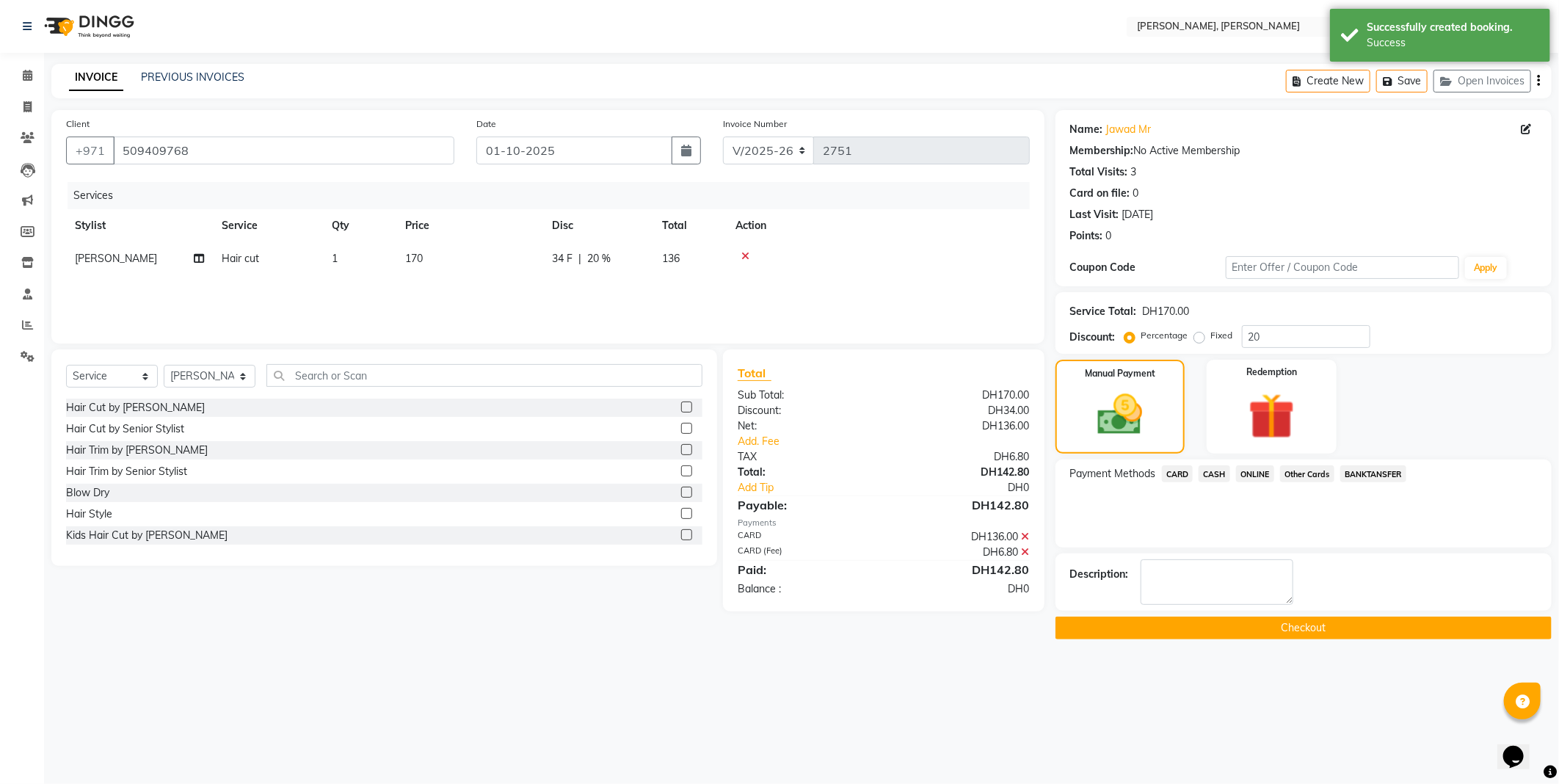
click at [1254, 632] on button "Checkout" at bounding box center [1304, 628] width 496 height 22
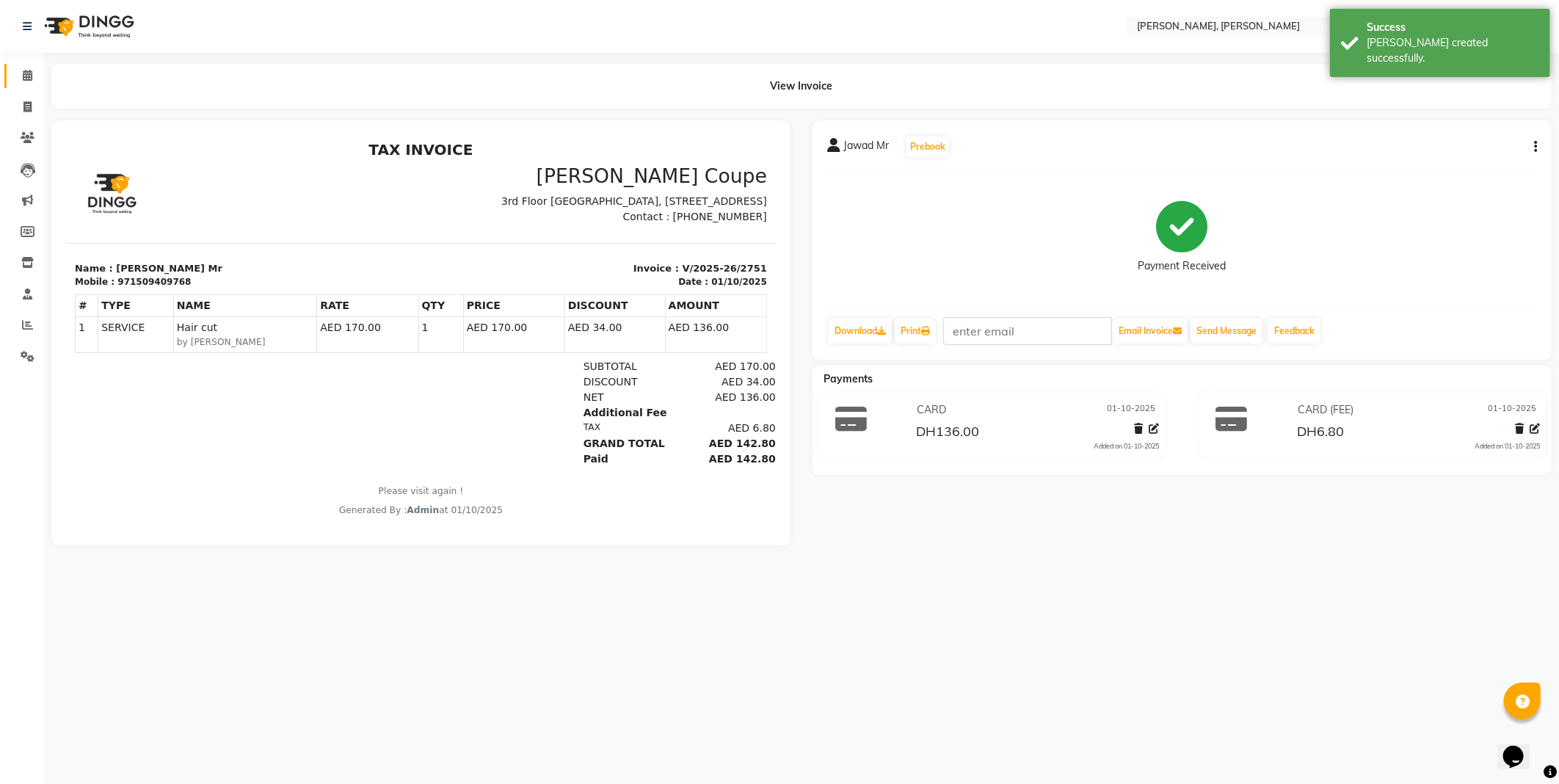
click at [26, 75] on icon at bounding box center [27, 76] width 9 height 11
